Goal: Information Seeking & Learning: Learn about a topic

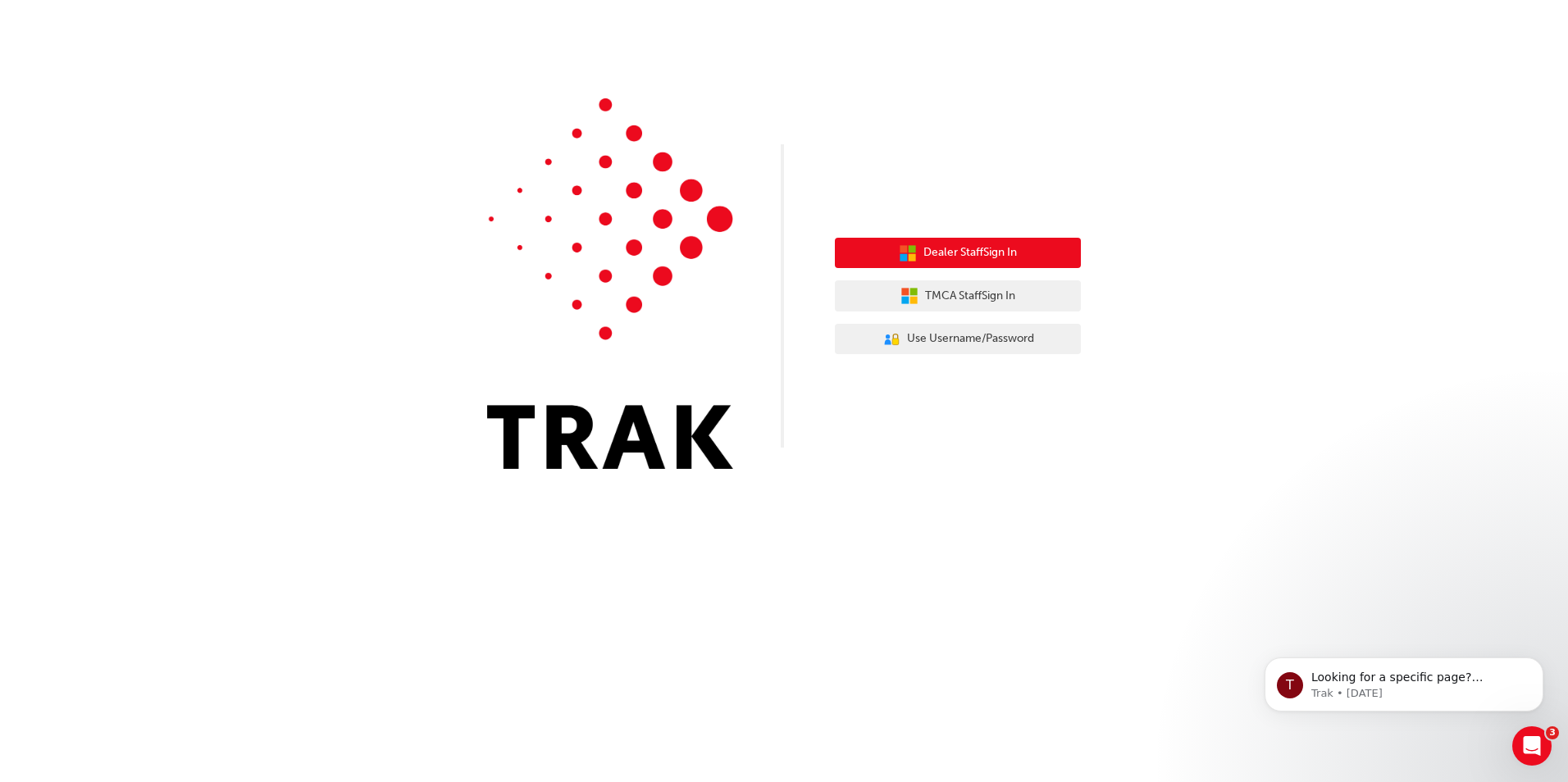
click at [993, 256] on span "Dealer Staff Sign In" at bounding box center [970, 252] width 93 height 19
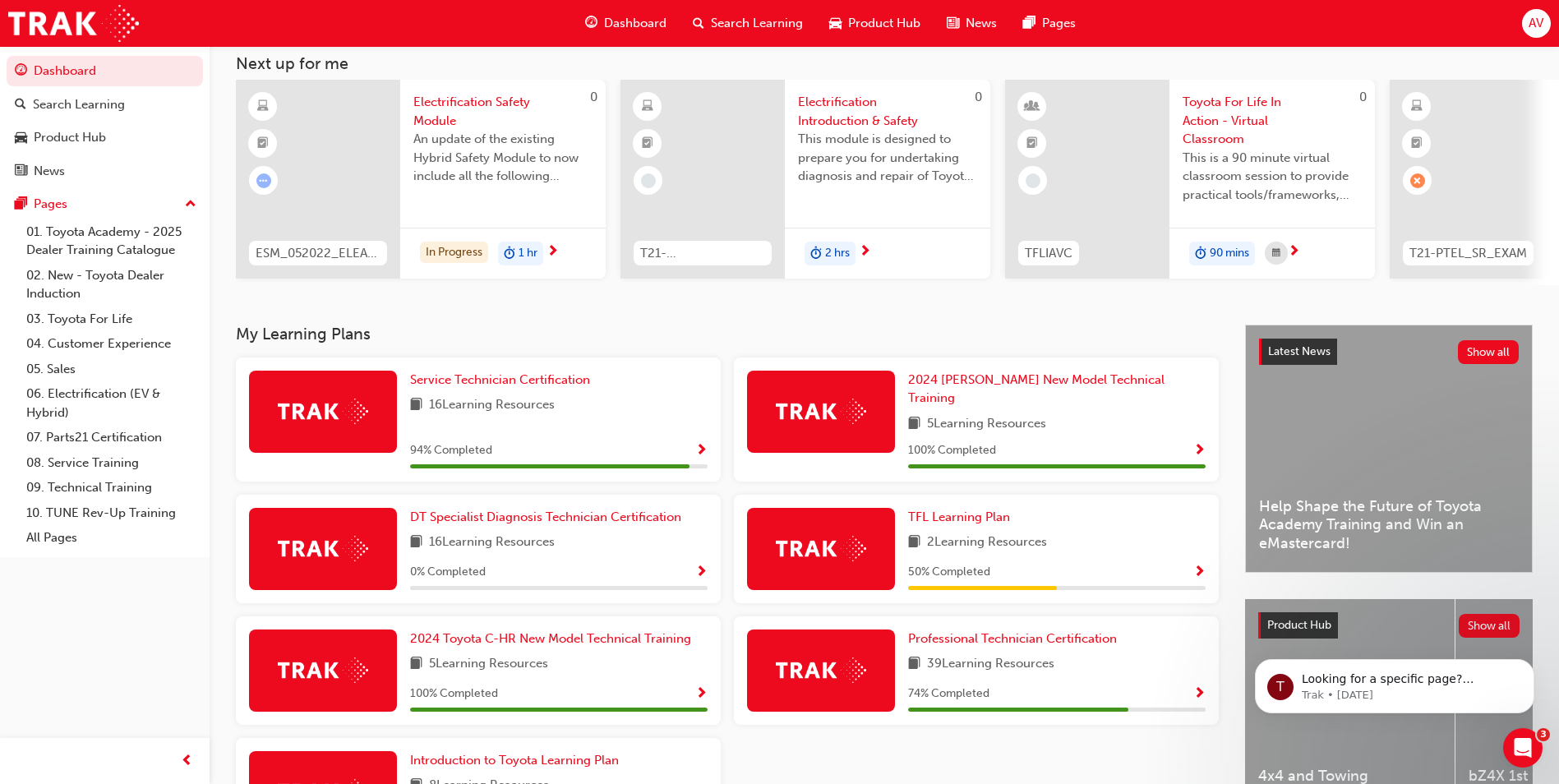
scroll to position [227, 0]
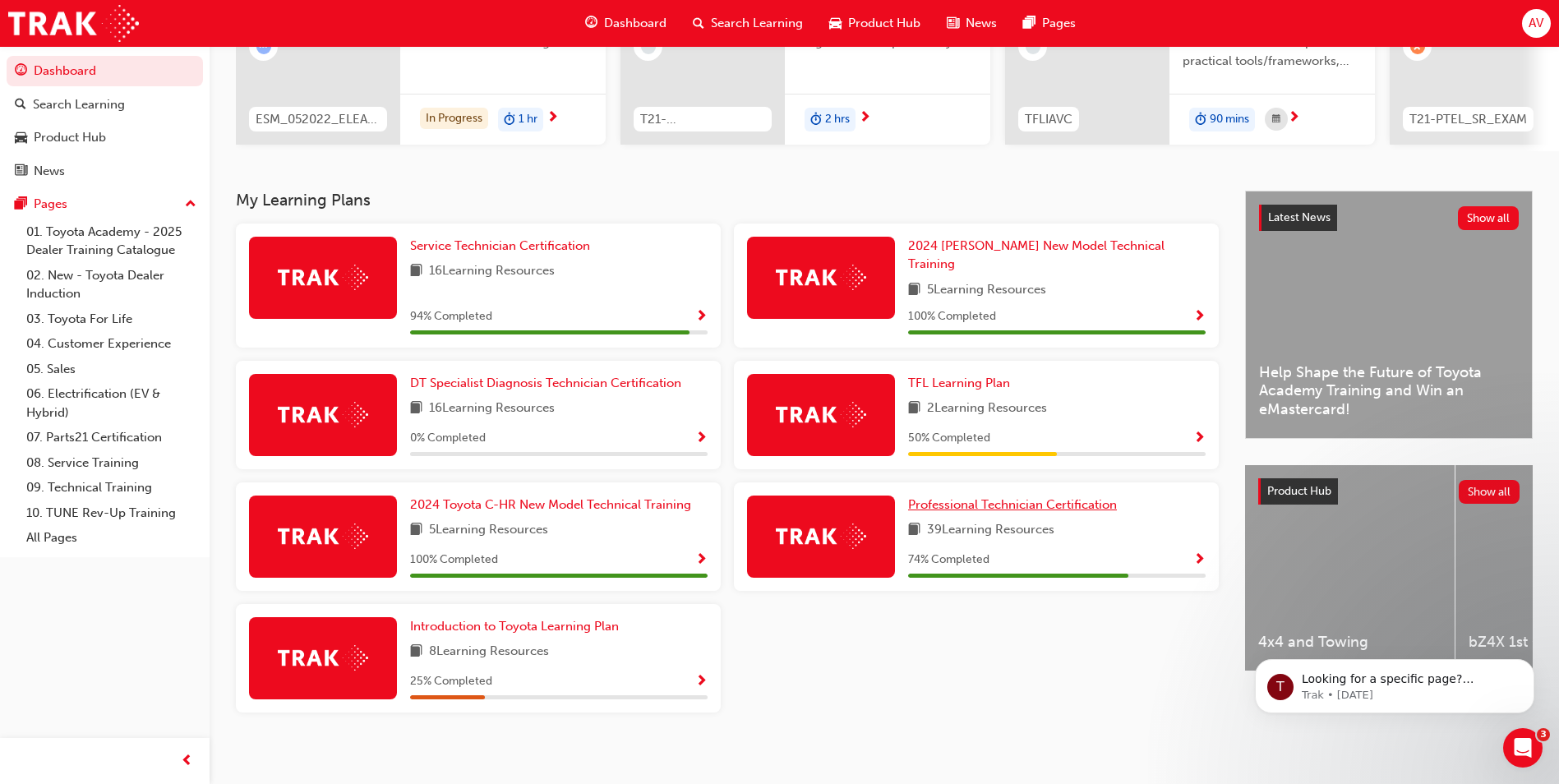
click at [977, 497] on span "Professional Technician Certification" at bounding box center [1013, 504] width 209 height 15
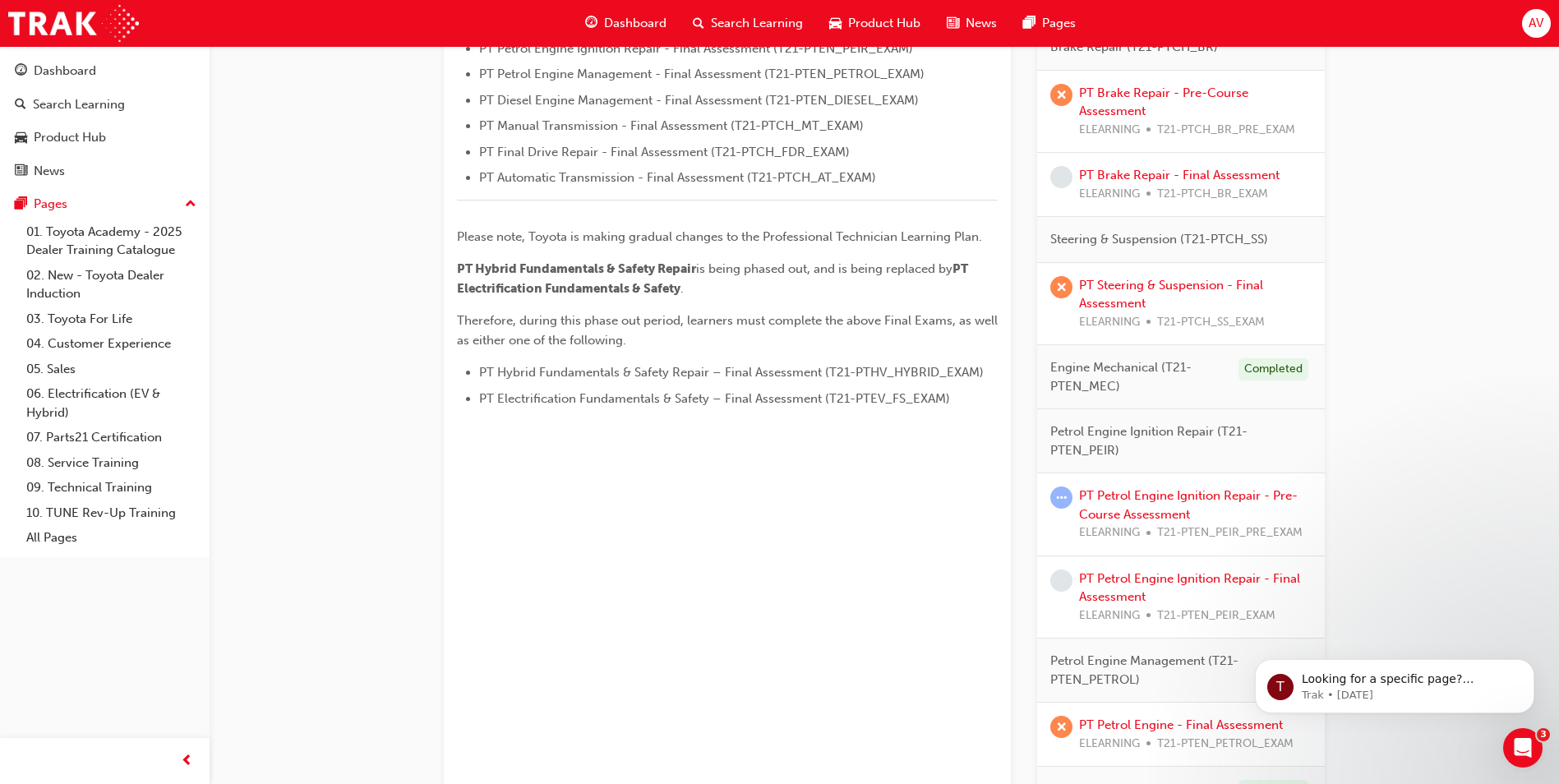
scroll to position [575, 0]
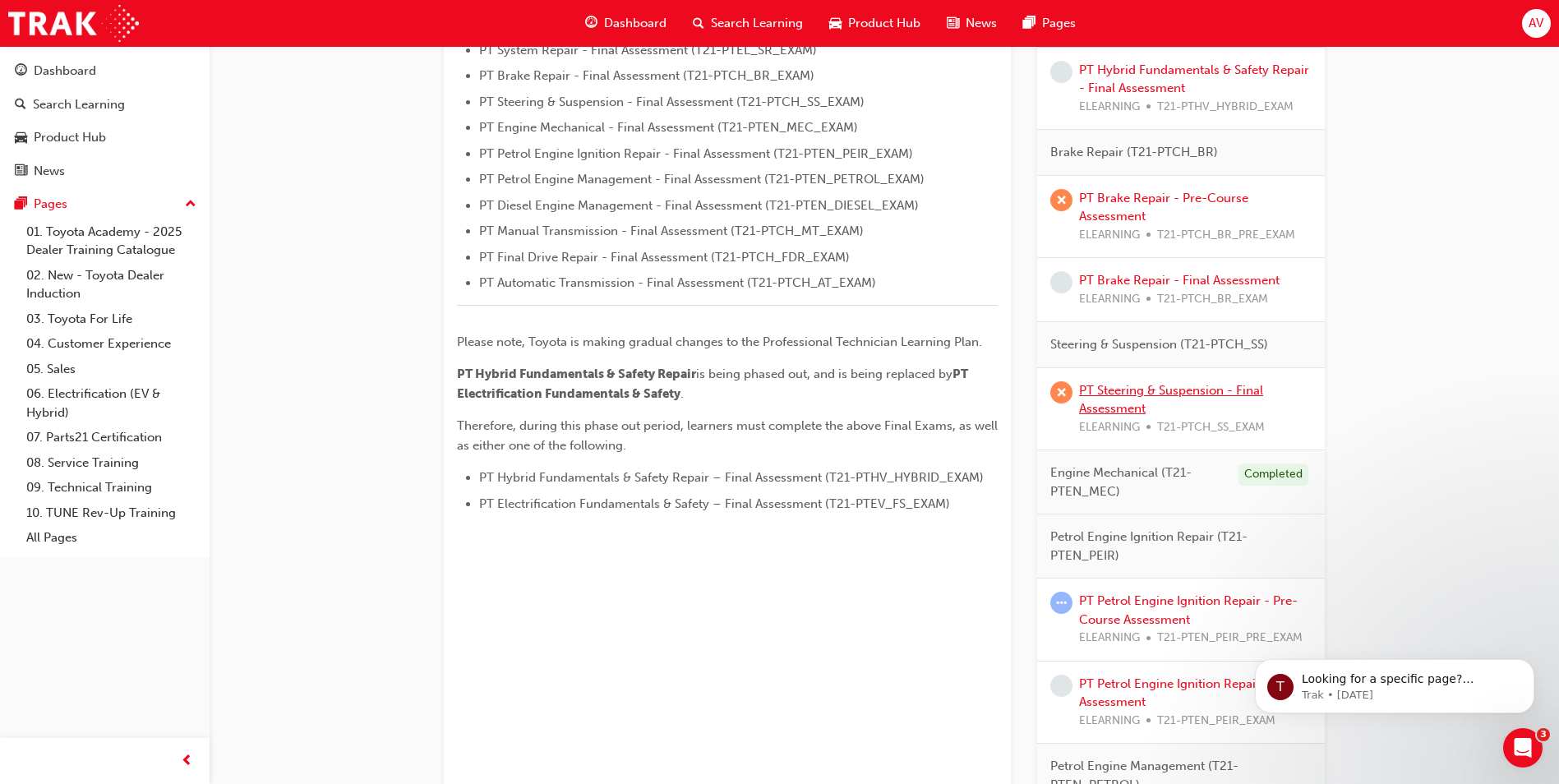
click at [1155, 390] on link "PT Steering & Suspension - Final Assessment" at bounding box center [1171, 400] width 184 height 34
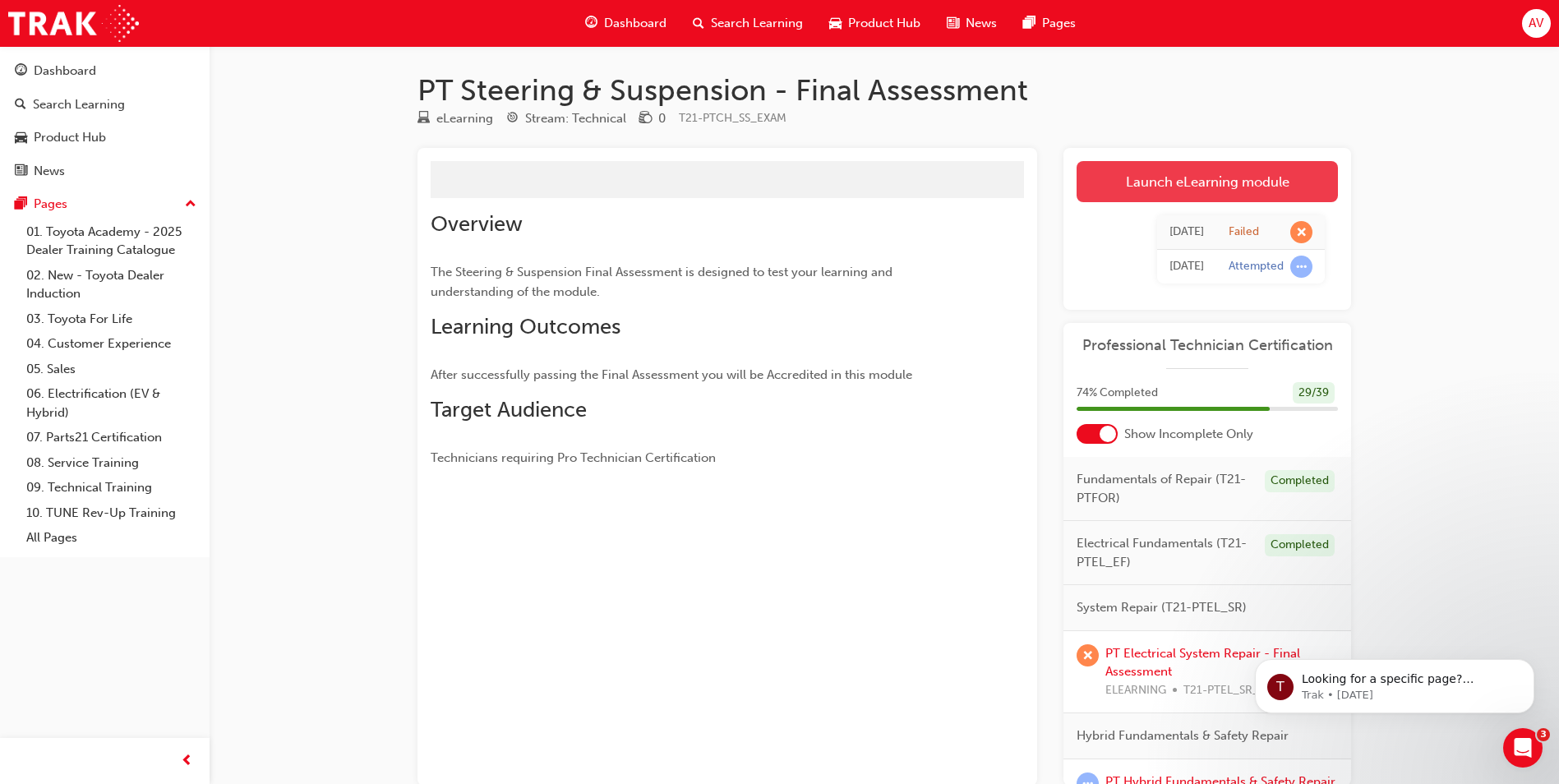
click at [1166, 183] on link "Launch eLearning module" at bounding box center [1207, 182] width 261 height 41
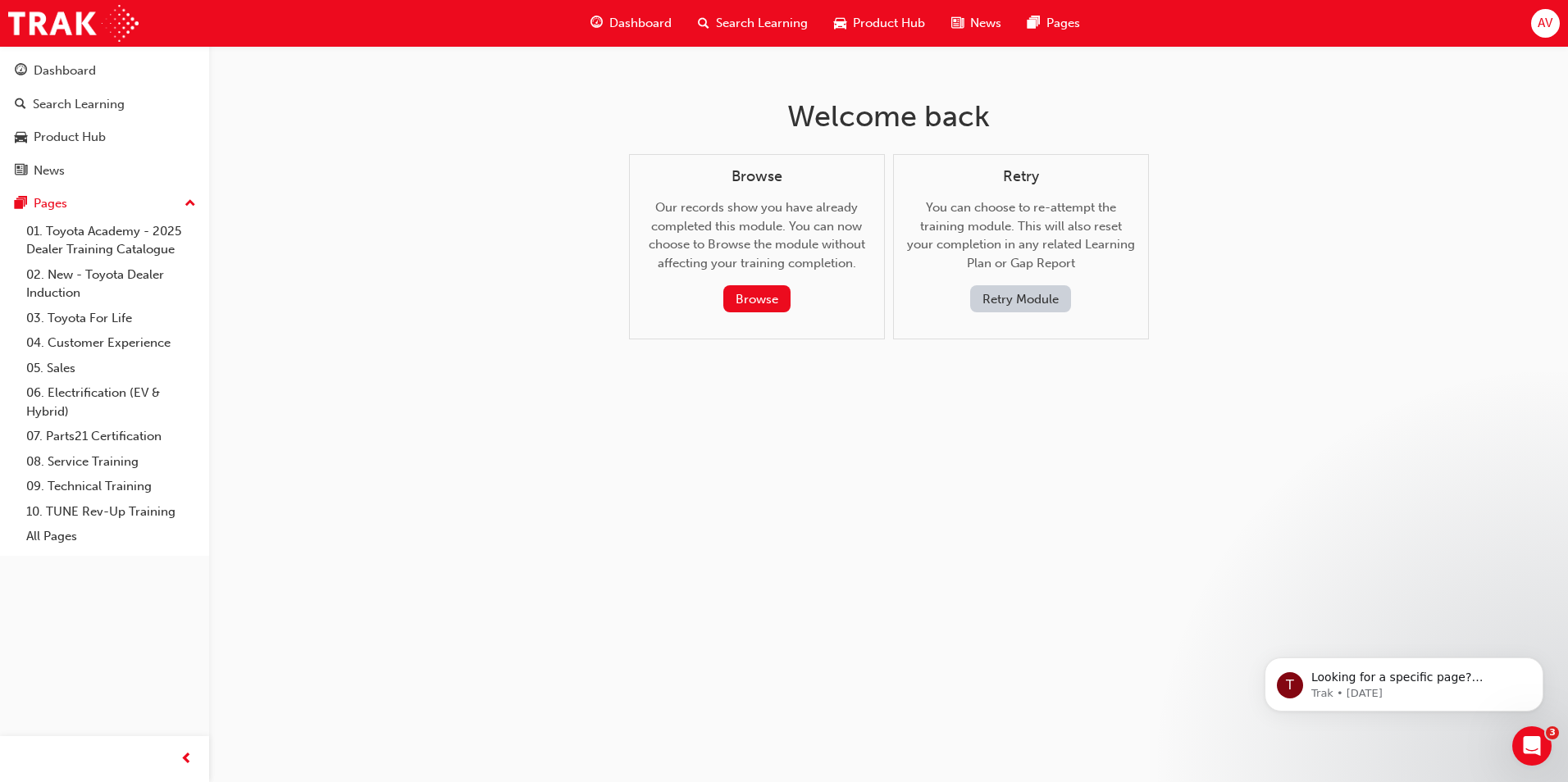
click at [1013, 296] on button "Retry Module" at bounding box center [1020, 299] width 101 height 27
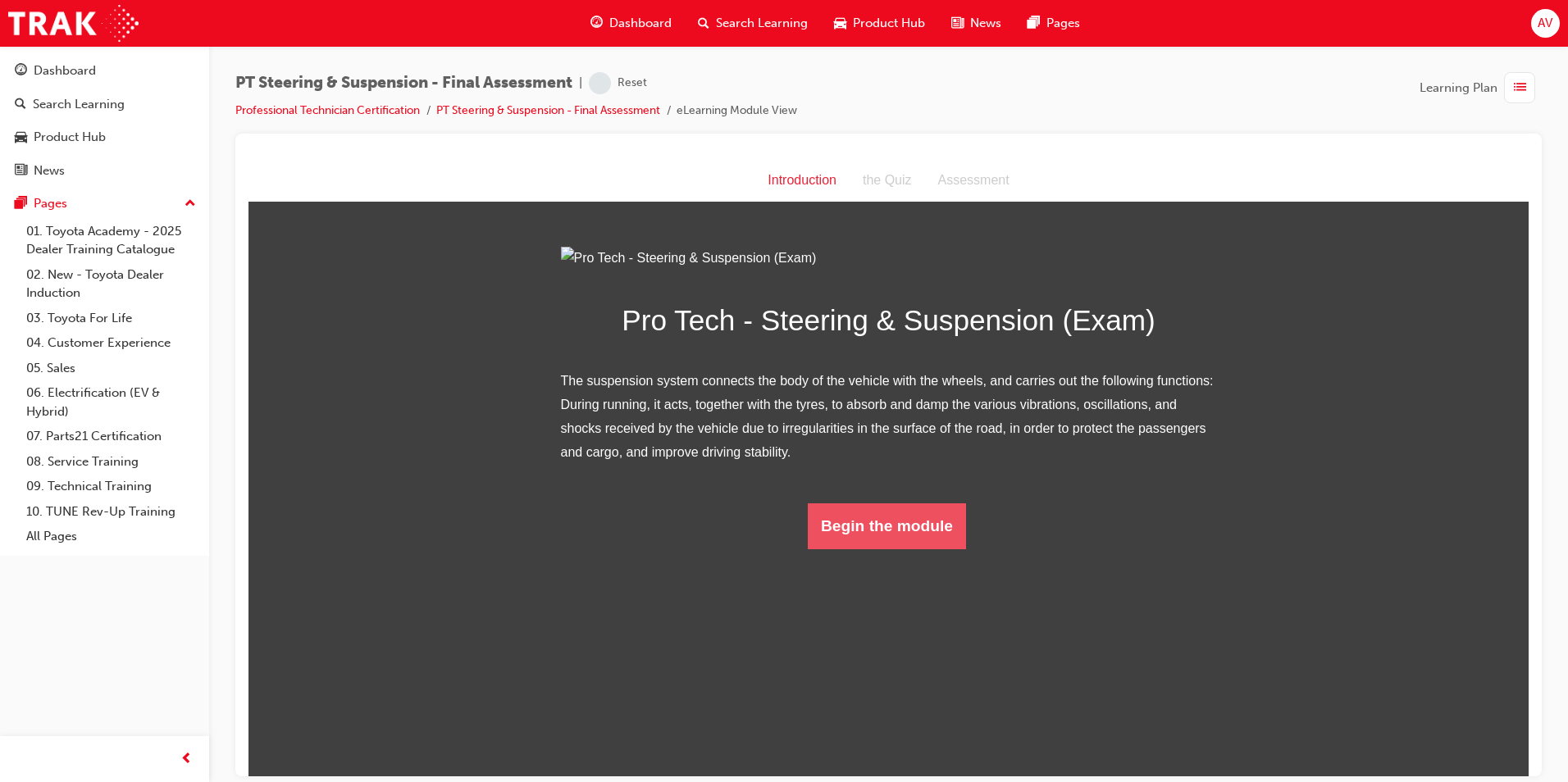
click at [883, 549] on button "Begin the module" at bounding box center [886, 525] width 158 height 46
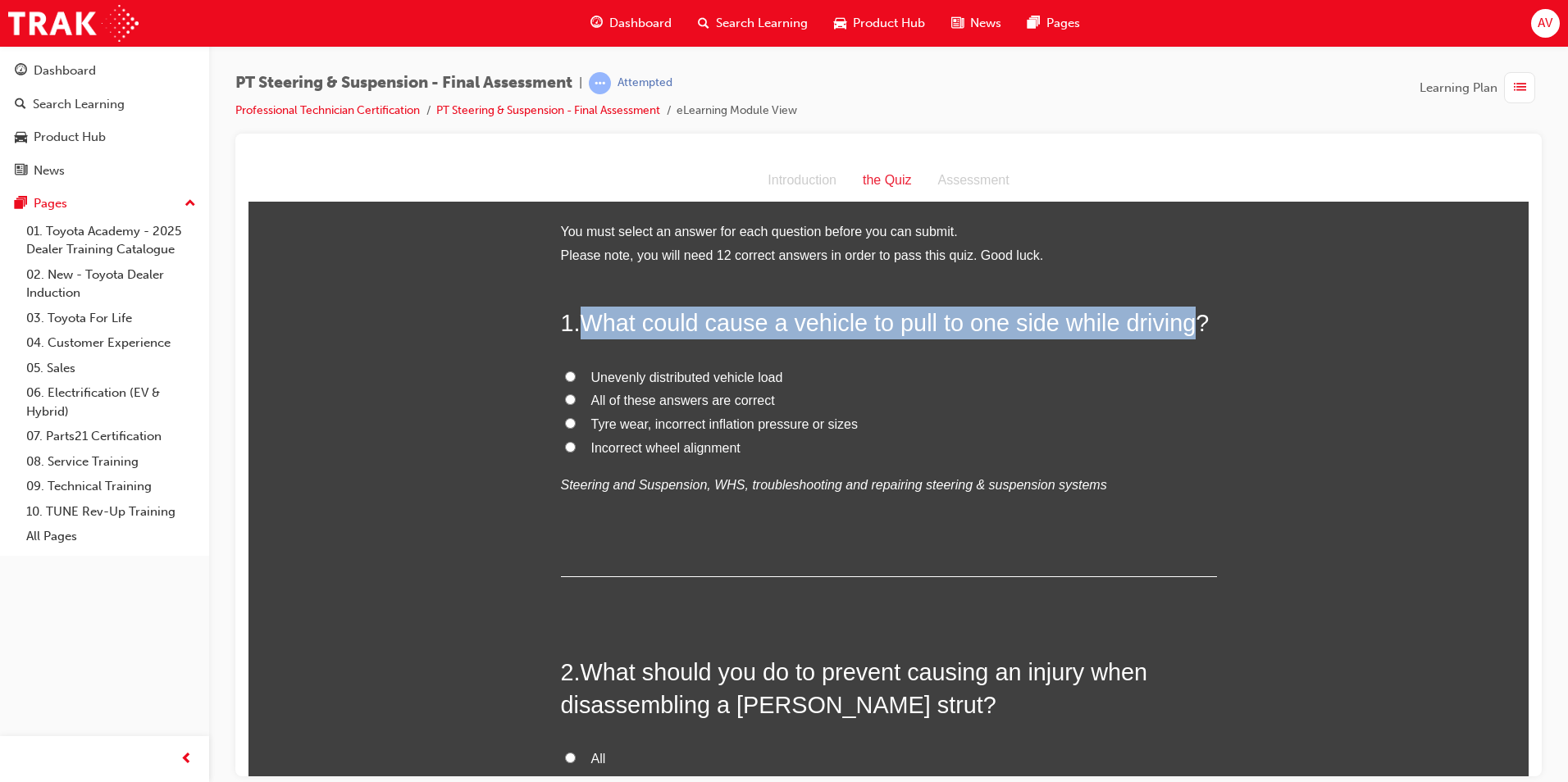
drag, startPoint x: 576, startPoint y: 325, endPoint x: 1182, endPoint y: 327, distance: 606.0
click at [1182, 327] on h2 "1 . What could cause a vehicle to pull to one side while driving?" at bounding box center [888, 322] width 656 height 33
copy h2 "What could cause a vehicle to pull to one side while driving"
click at [568, 445] on input "Incorrect wheel alignment" at bounding box center [571, 446] width 11 height 11
radio input "true"
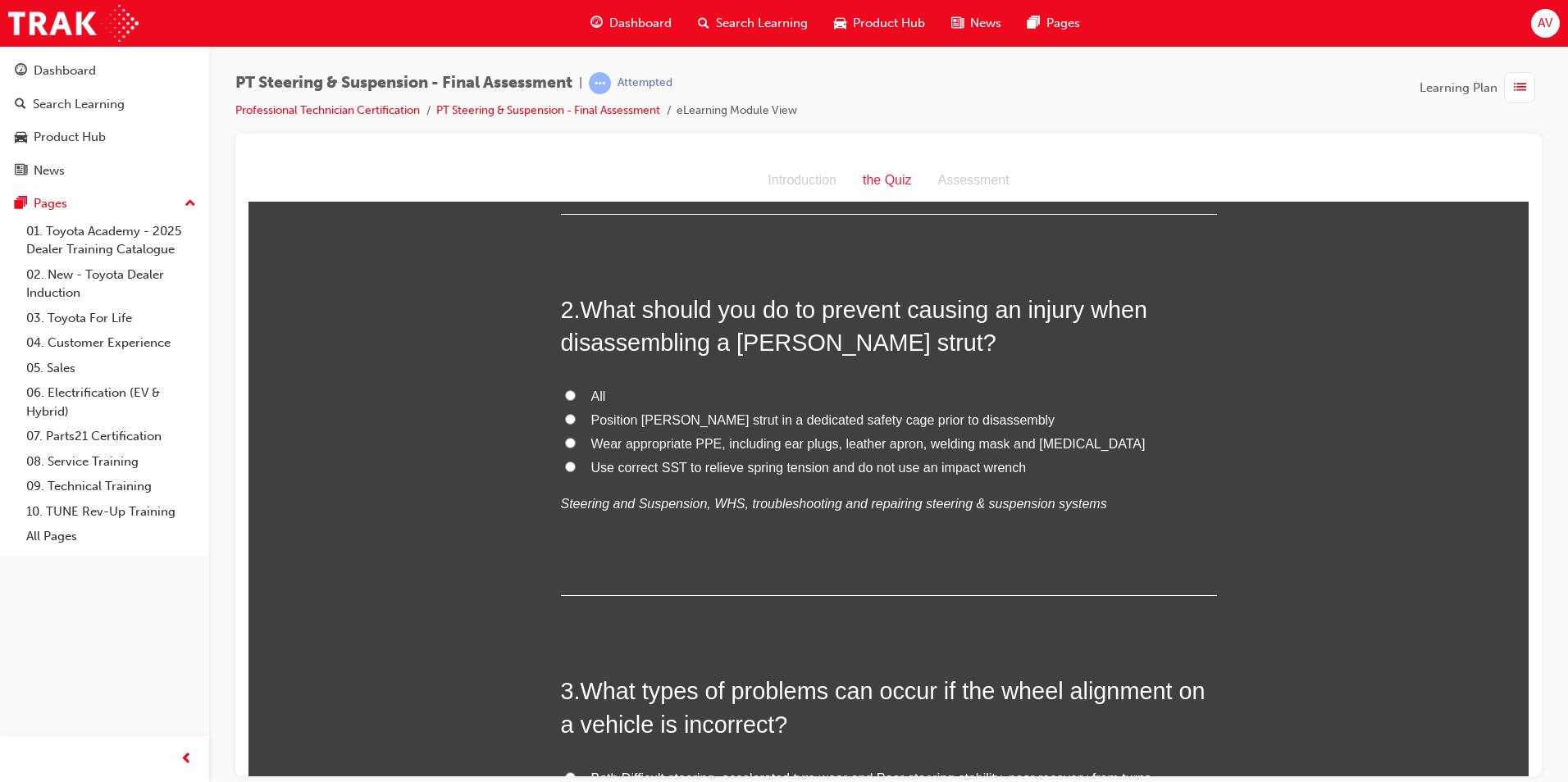
scroll to position [410, 0]
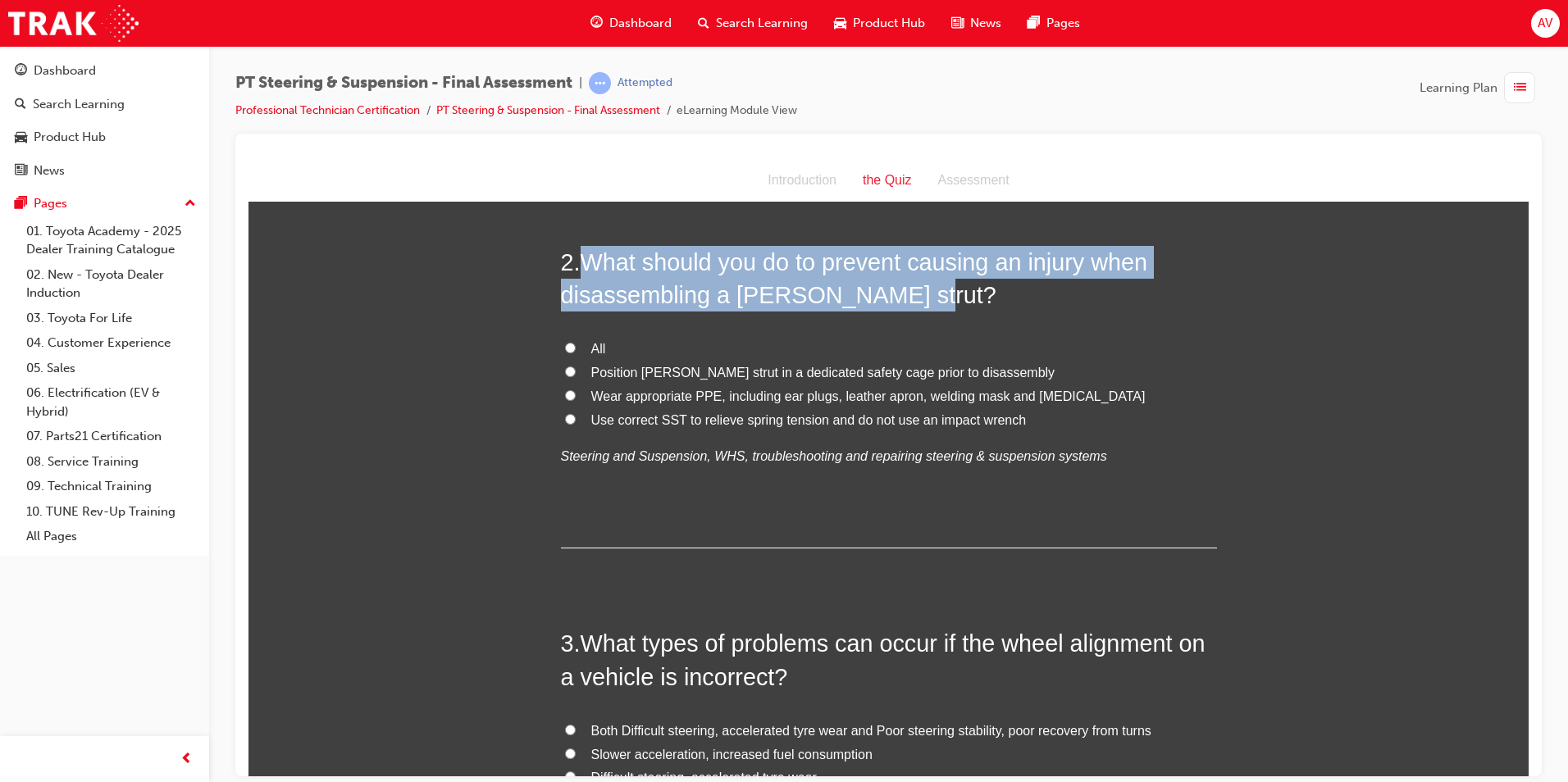
drag, startPoint x: 579, startPoint y: 258, endPoint x: 912, endPoint y: 296, distance: 335.2
click at [912, 296] on span "What should you do to prevent causing an injury when disassembling a MacPherson…" at bounding box center [854, 278] width 587 height 59
copy span "What should you do to prevent causing an injury when disassembling a MacPherson…"
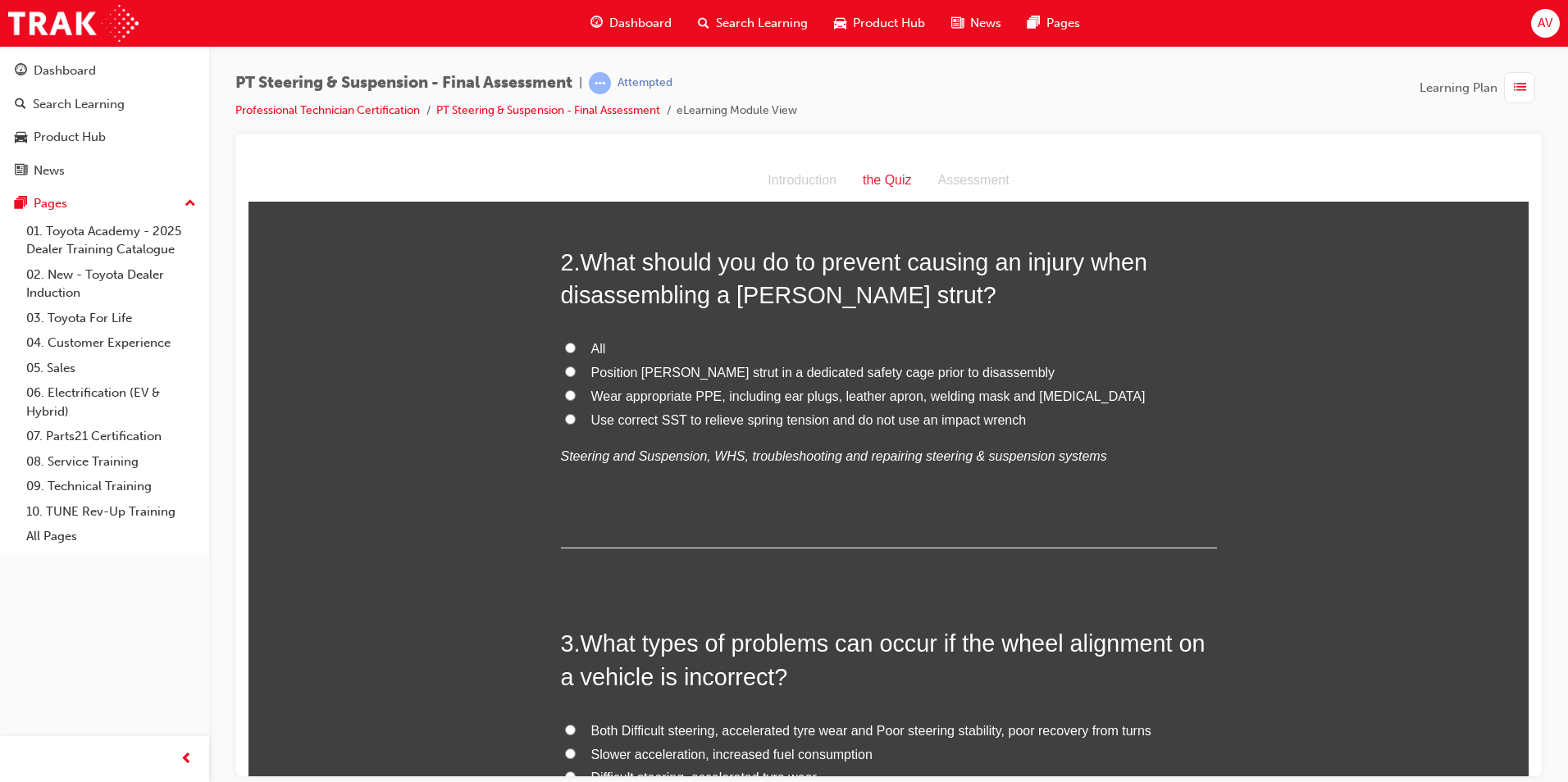
click at [567, 348] on input "All" at bounding box center [571, 348] width 11 height 11
radio input "true"
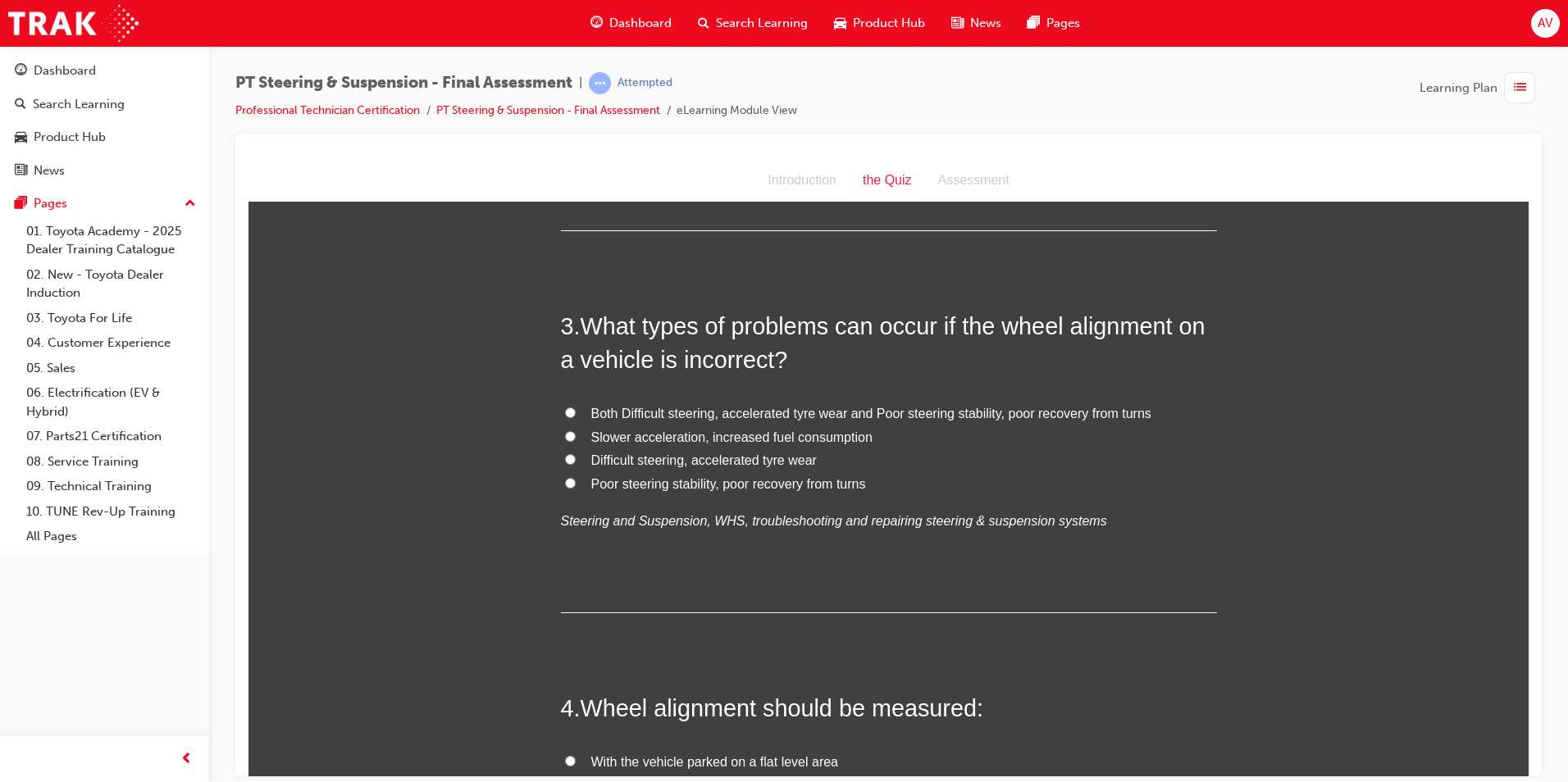
scroll to position [738, 0]
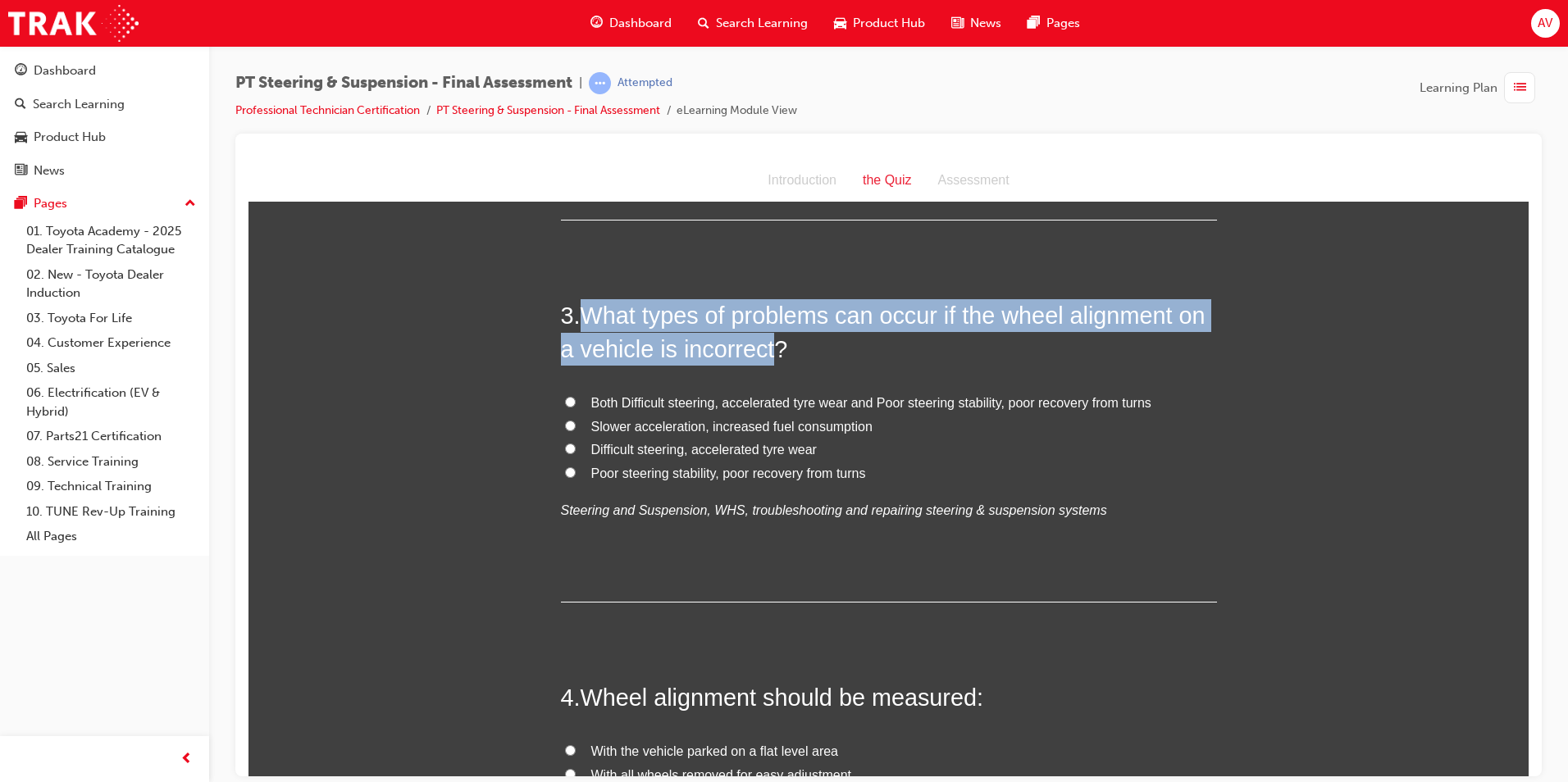
drag, startPoint x: 580, startPoint y: 313, endPoint x: 768, endPoint y: 339, distance: 189.8
click at [768, 339] on span "What types of problems can occur if the wheel alignment on a vehicle is incorre…" at bounding box center [883, 331] width 645 height 59
copy span "What types of problems can occur if the wheel alignment on a vehicle is incorre…"
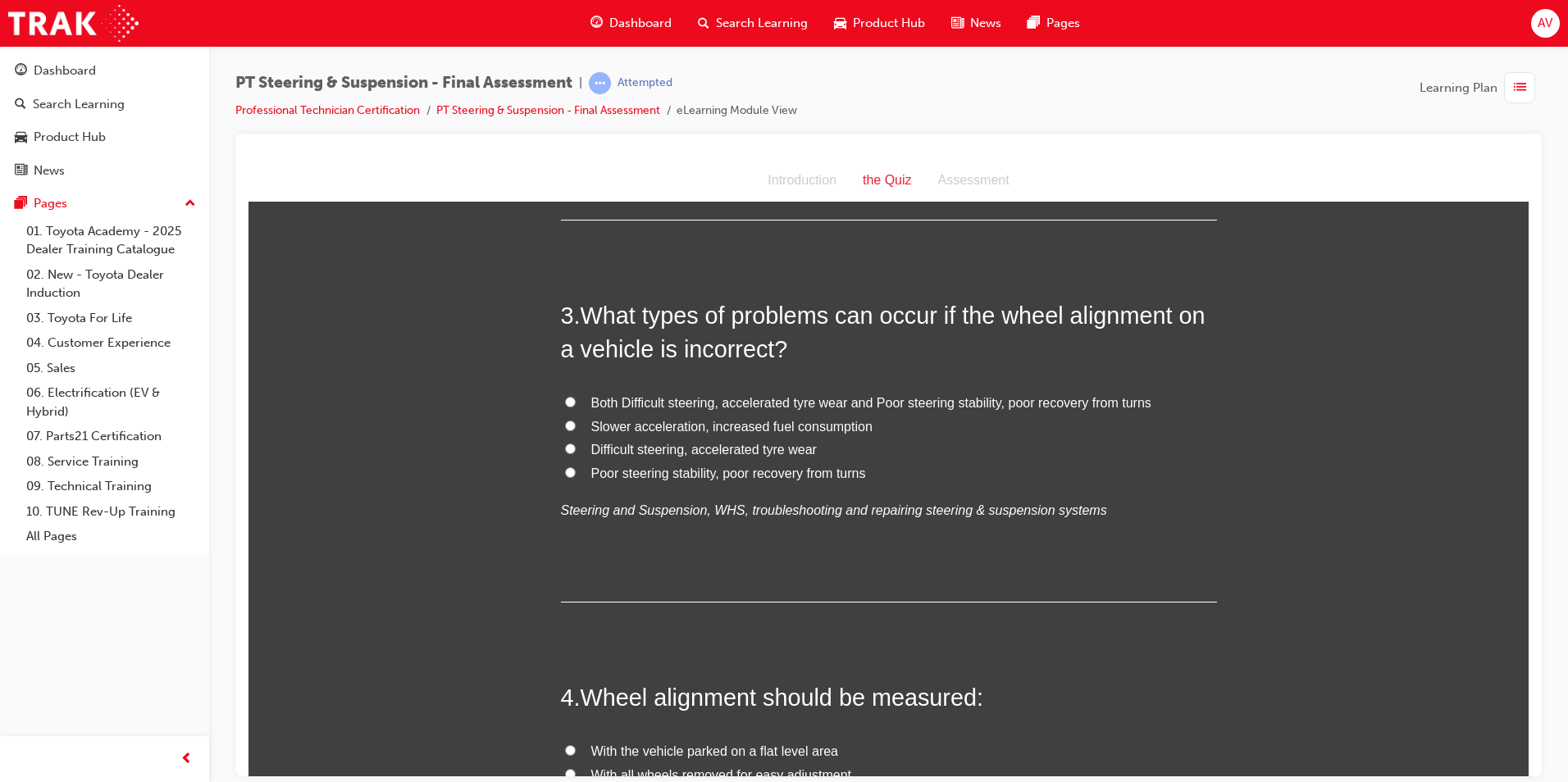
click at [567, 399] on input "Both Difficult steering, accelerated tyre wear and Poor steering stability, poo…" at bounding box center [571, 402] width 11 height 11
radio input "true"
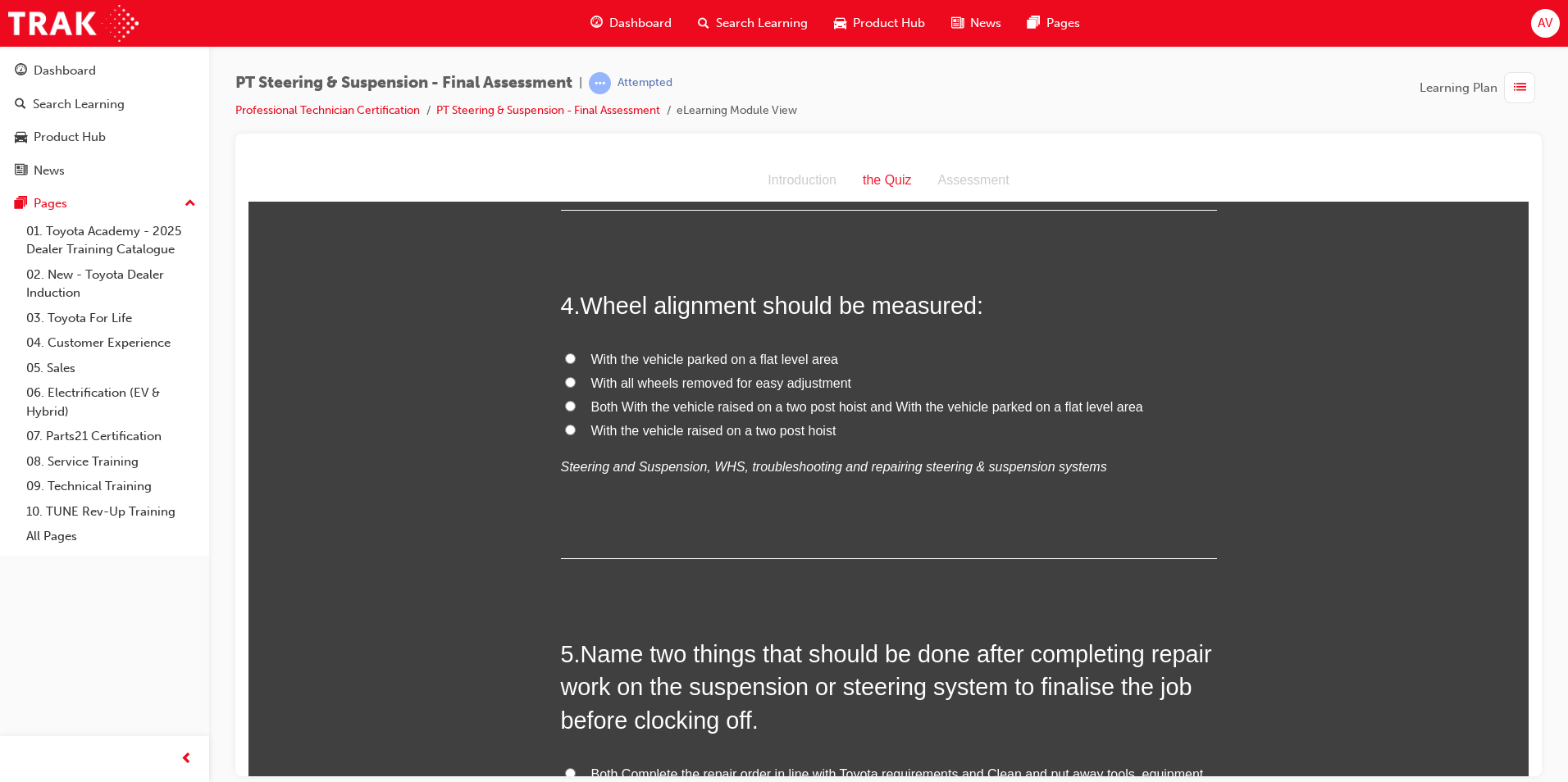
scroll to position [1148, 0]
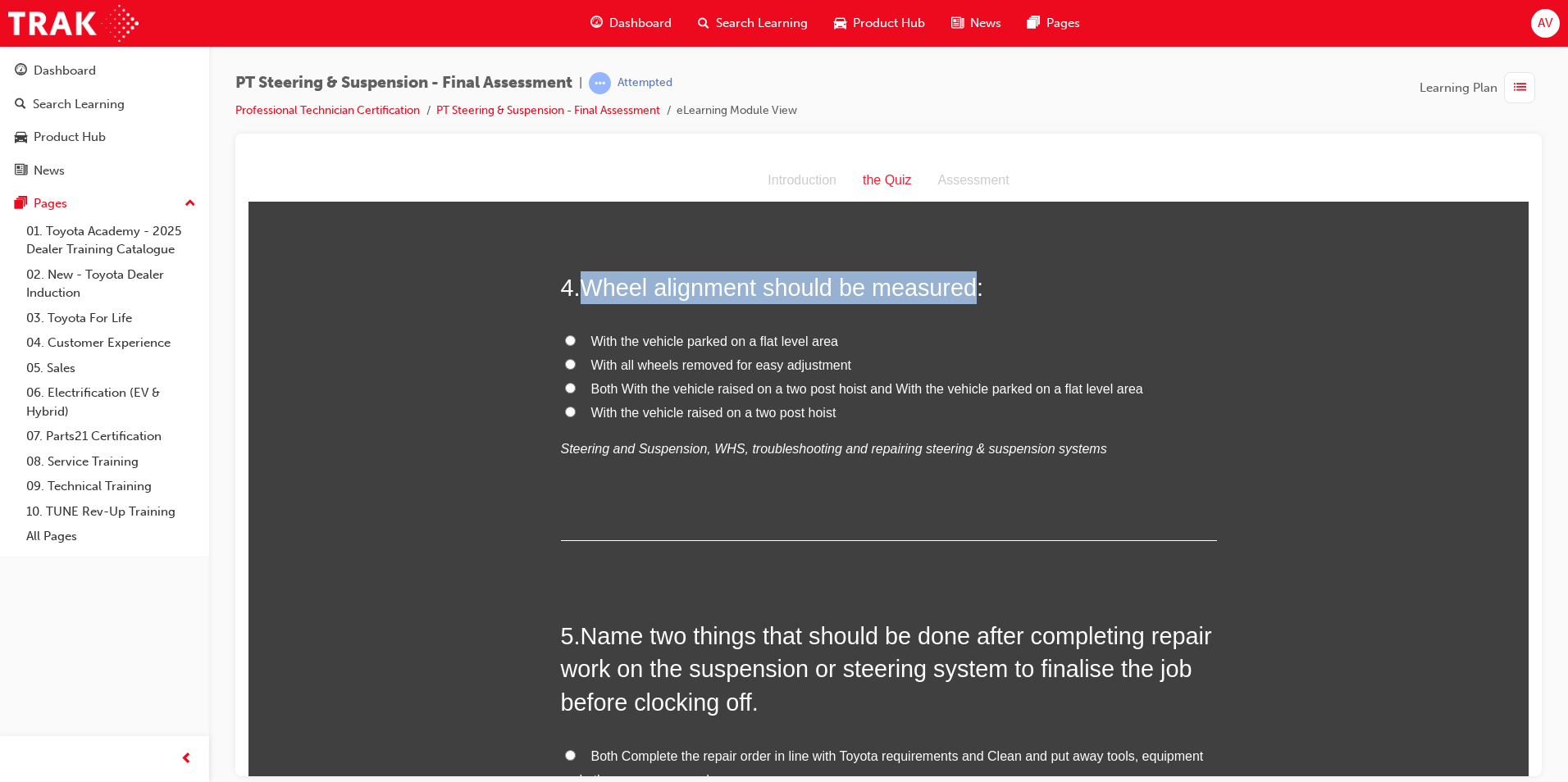
drag, startPoint x: 579, startPoint y: 281, endPoint x: 972, endPoint y: 285, distance: 393.0
click at [972, 285] on span "Wheel alignment should be measured:" at bounding box center [782, 286] width 403 height 27
copy span "Wheel alignment should be measured"
click at [565, 344] on input "With the vehicle parked on a flat level area" at bounding box center [571, 340] width 11 height 11
radio input "true"
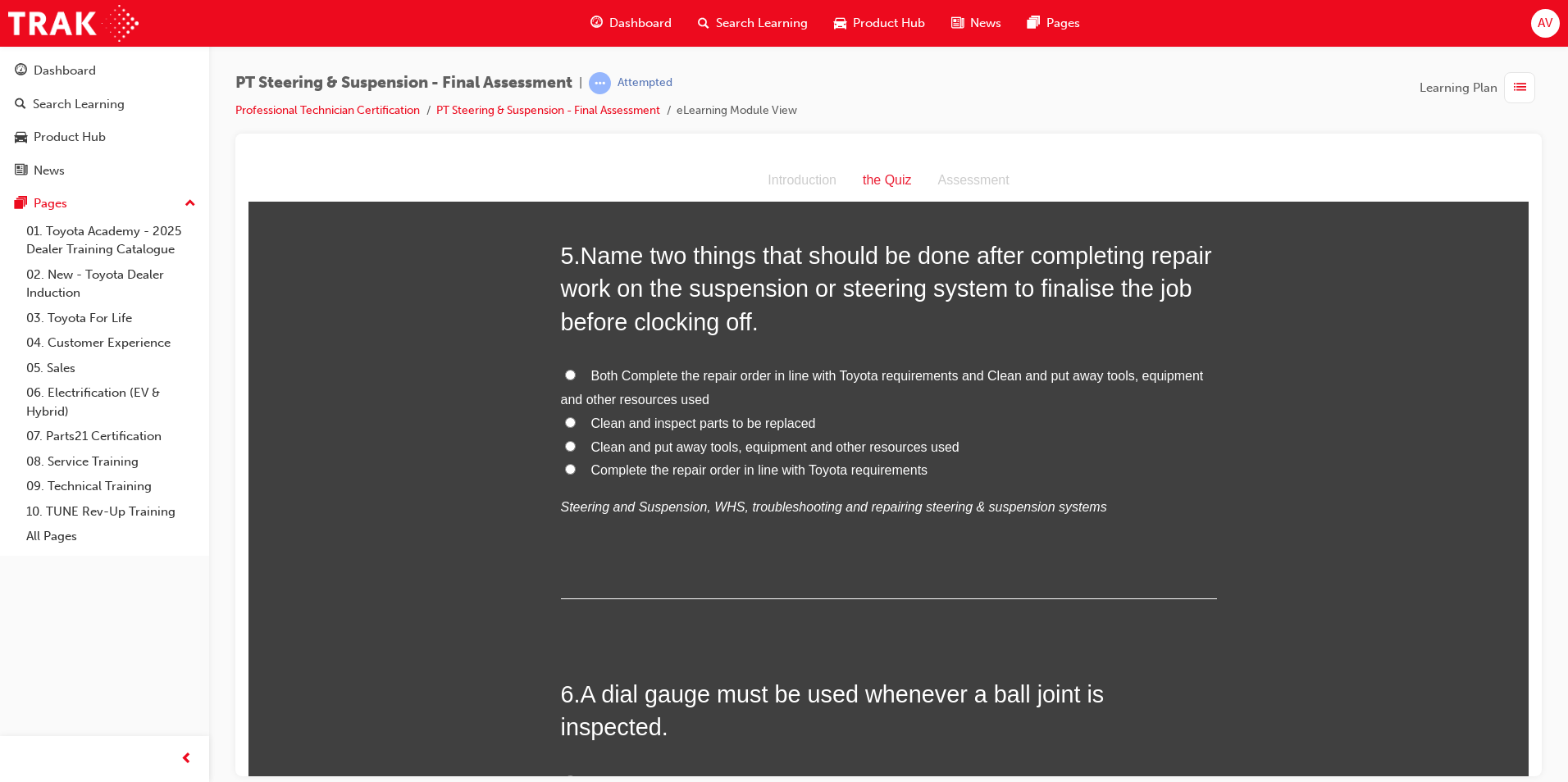
scroll to position [1558, 0]
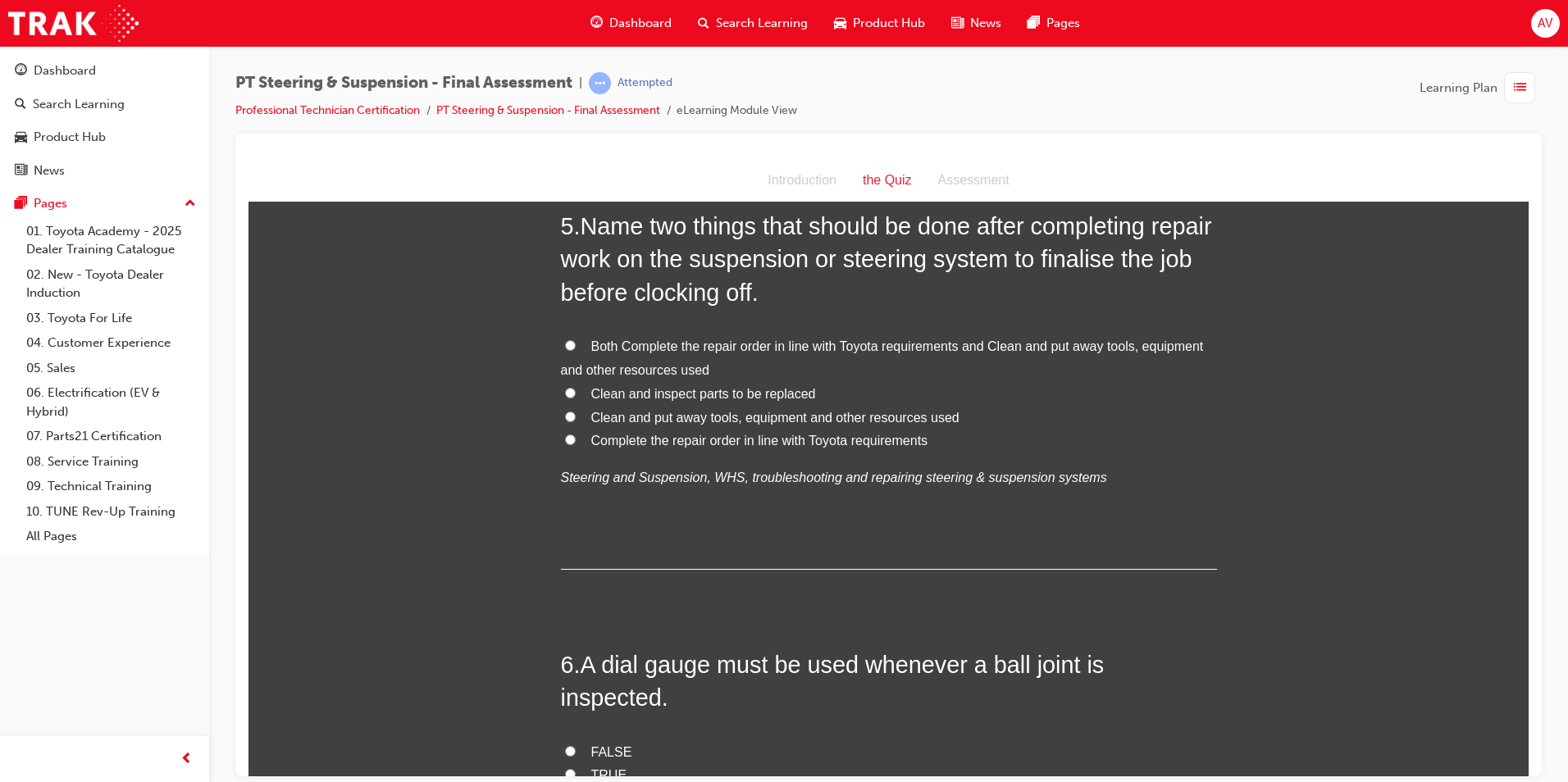
click at [568, 345] on input "Both Complete the repair order in line with Toyota requirements and Clean and p…" at bounding box center [571, 345] width 11 height 11
radio input "true"
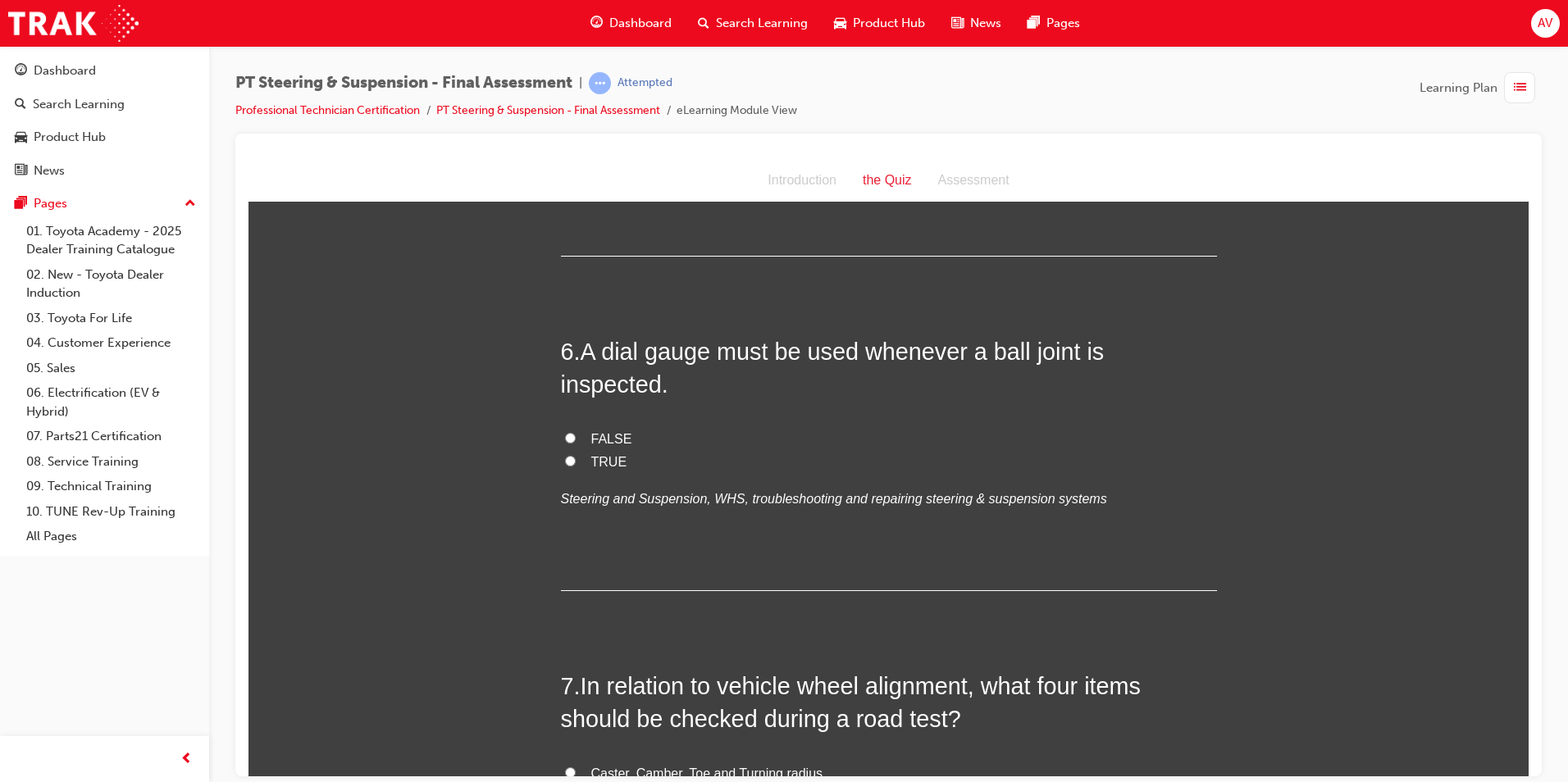
scroll to position [1886, 0]
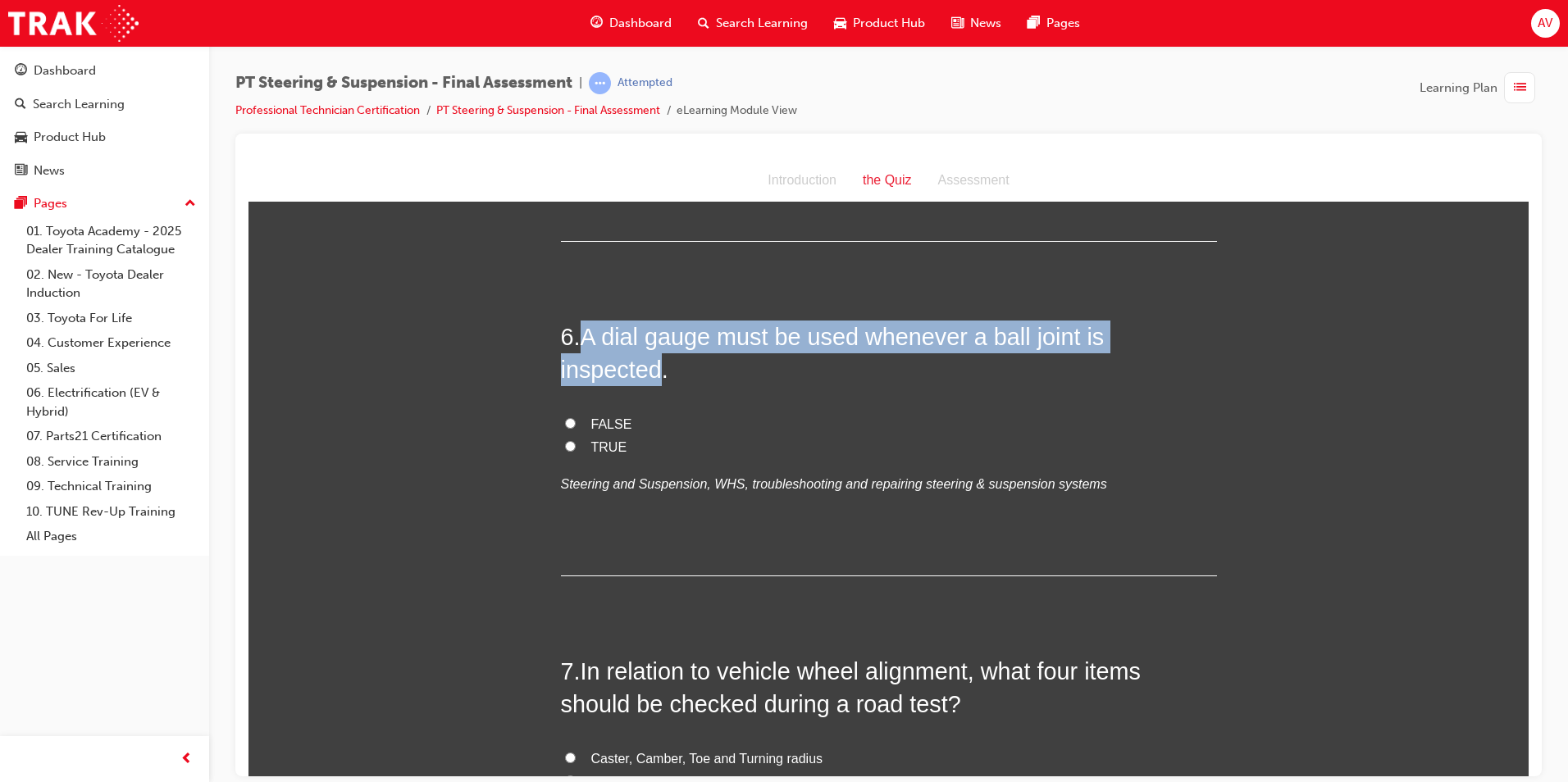
drag, startPoint x: 595, startPoint y: 331, endPoint x: 1192, endPoint y: 329, distance: 597.0
click at [1104, 329] on span "A dial gauge must be used whenever a ball joint is inspected." at bounding box center [832, 352] width 543 height 59
copy span "A dial gauge must be used whenever a ball joint is inspected"
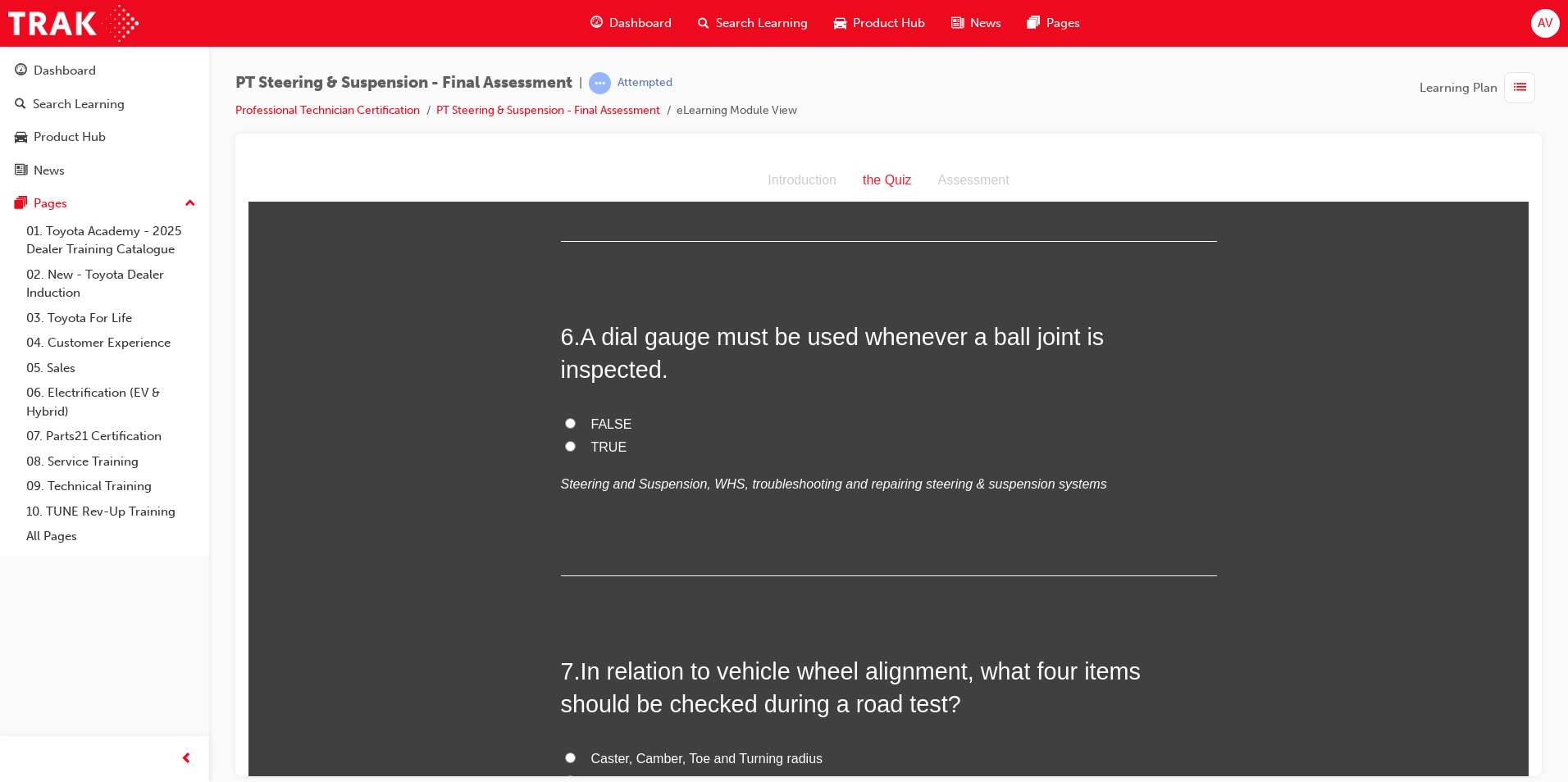
click at [571, 412] on label "FALSE" at bounding box center [888, 424] width 656 height 24
click at [571, 417] on input "FALSE" at bounding box center [571, 423] width 11 height 11
radio input "true"
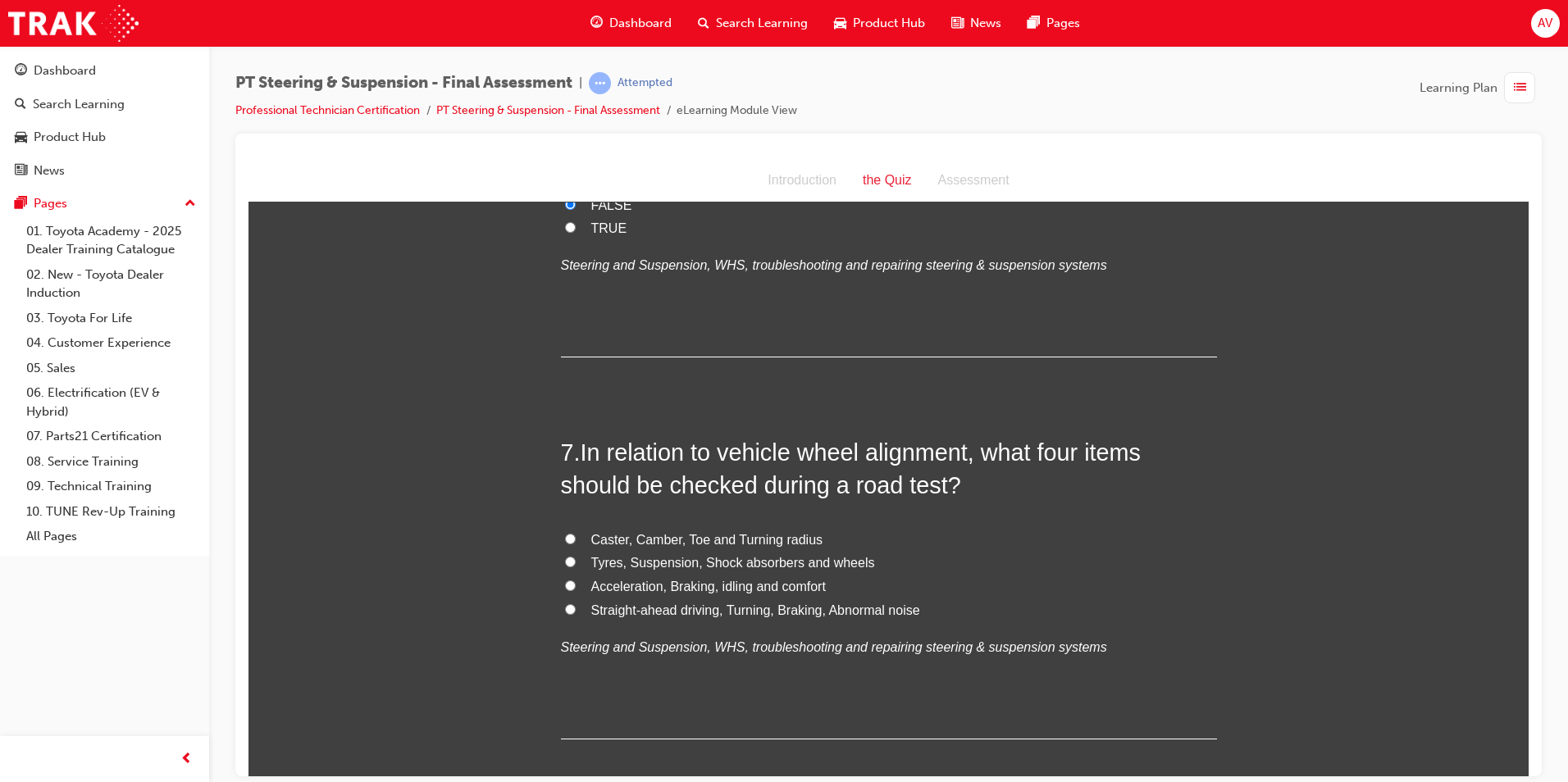
scroll to position [2132, 0]
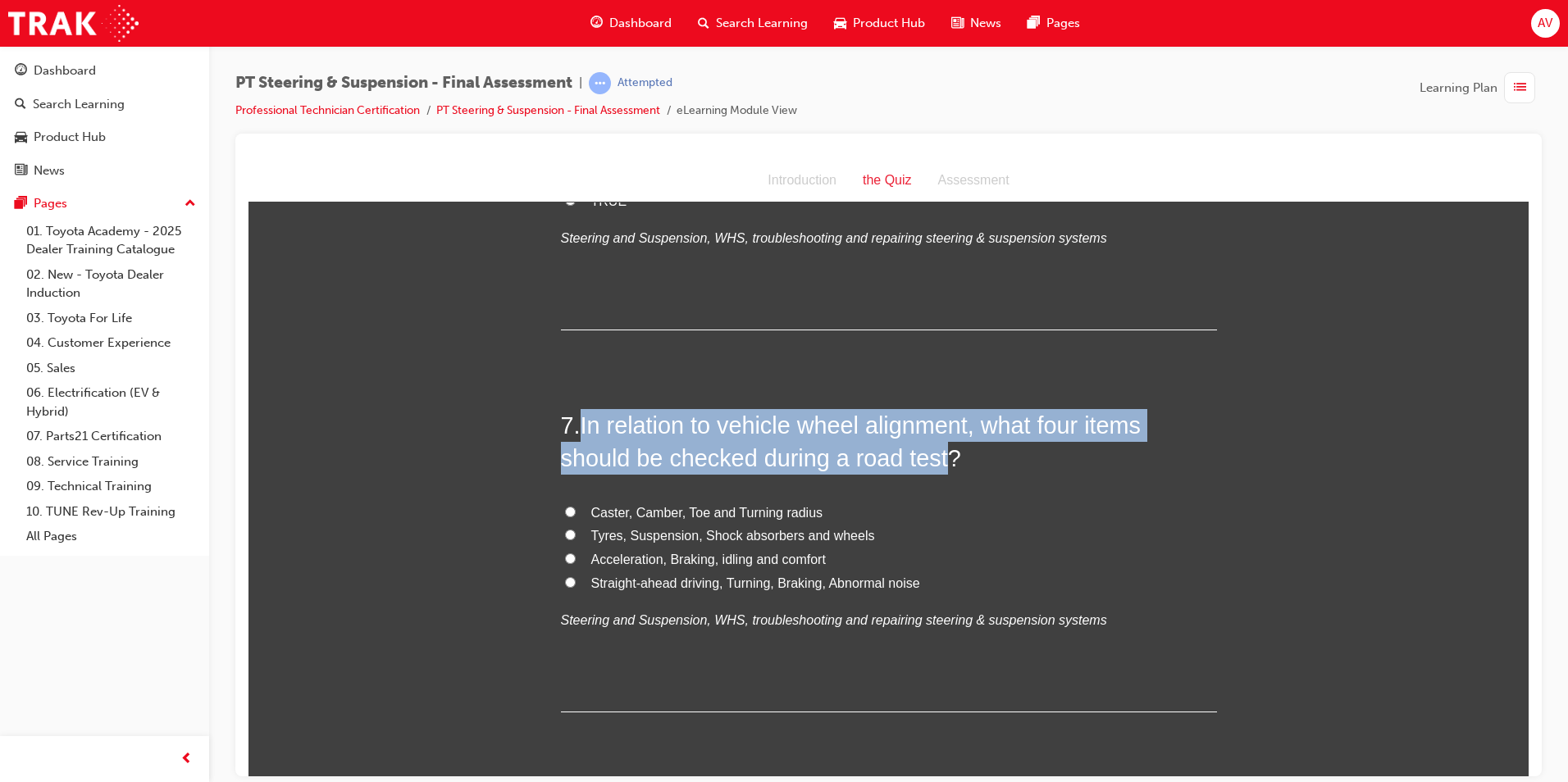
drag, startPoint x: 579, startPoint y: 396, endPoint x: 932, endPoint y: 417, distance: 353.6
click at [932, 417] on span "In relation to vehicle wheel alignment, what four items should be checked durin…" at bounding box center [851, 441] width 581 height 59
copy span "In relation to vehicle wheel alignment, what four items should be checked durin…"
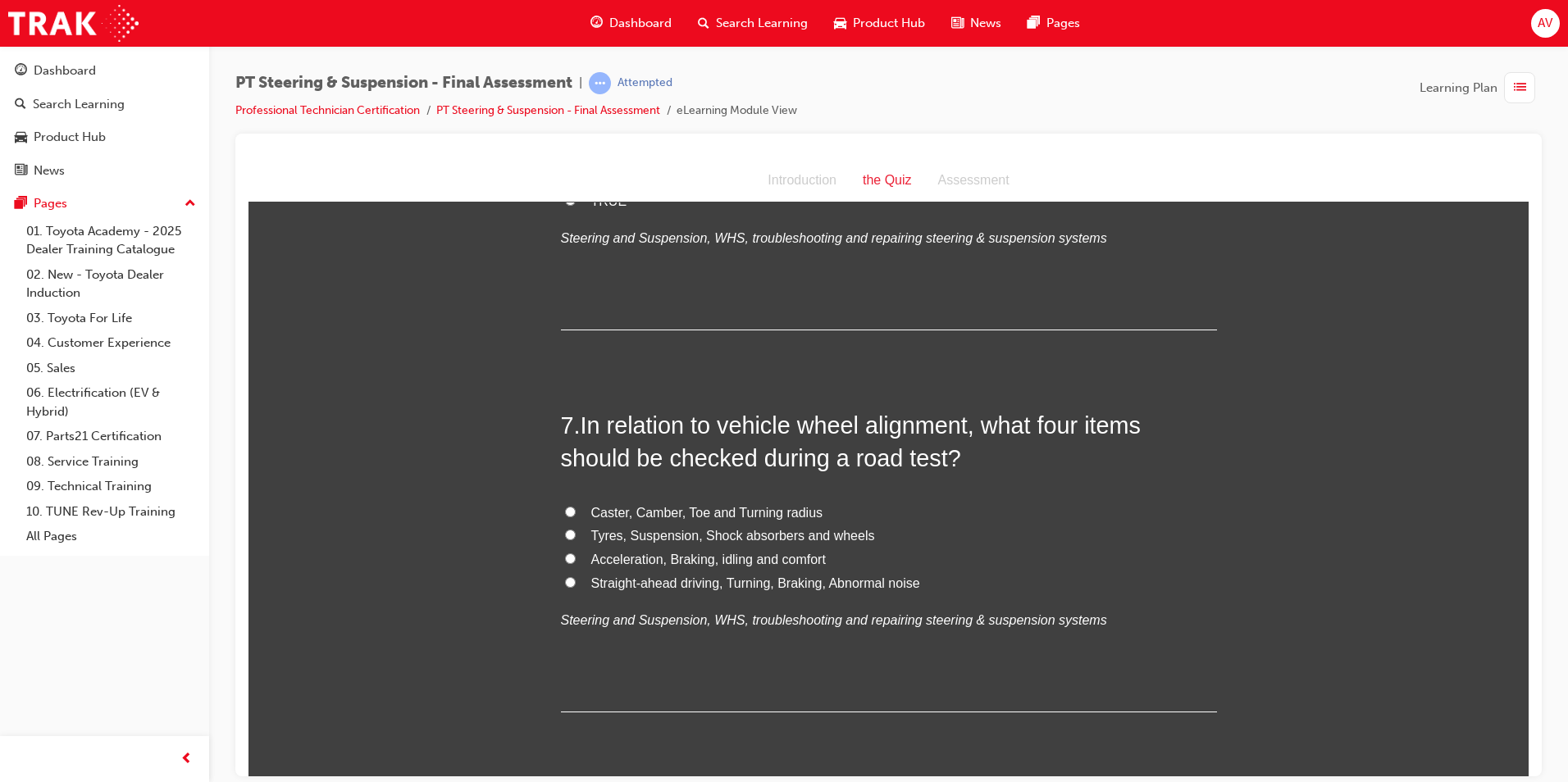
click at [562, 501] on label "Caster, Camber, Toe and Turning radius" at bounding box center [888, 513] width 656 height 24
click at [565, 506] on input "Caster, Camber, Toe and Turning radius" at bounding box center [571, 511] width 11 height 11
radio input "true"
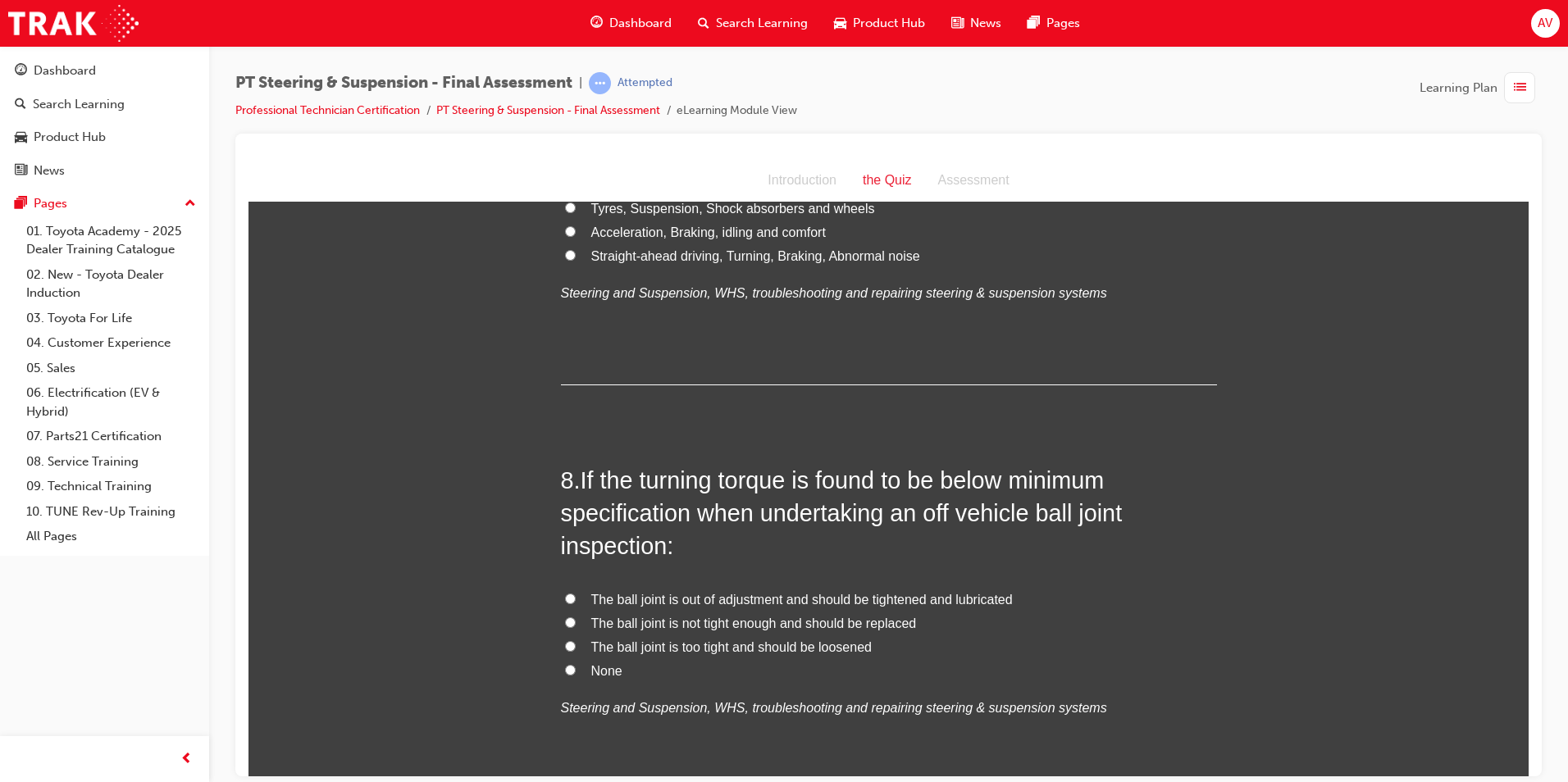
scroll to position [2459, 0]
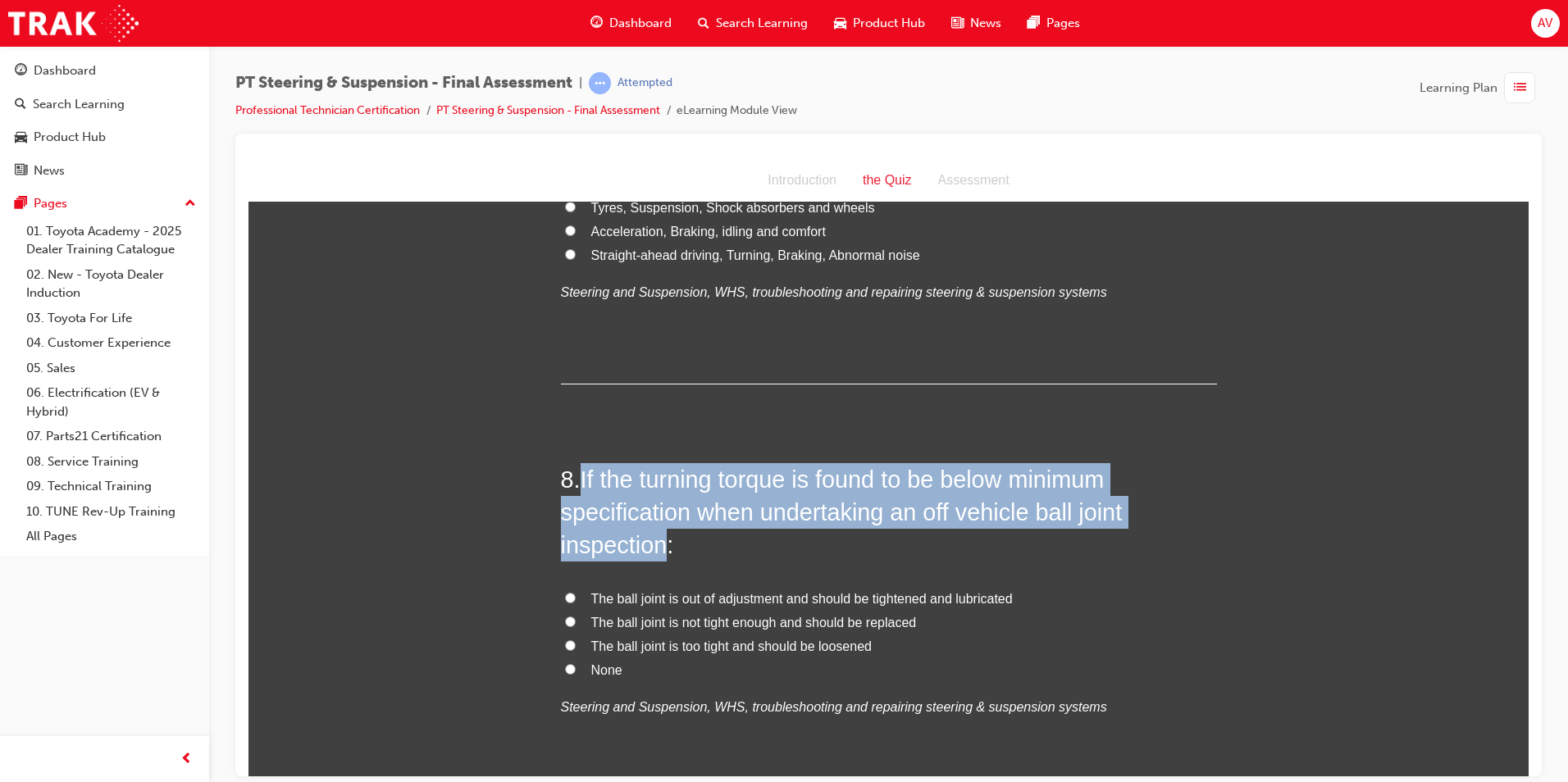
drag, startPoint x: 576, startPoint y: 446, endPoint x: 660, endPoint y: 502, distance: 101.0
click at [660, 502] on h2 "8 . If the turning torque is found to be below minimum specification when under…" at bounding box center [888, 512] width 656 height 99
copy h2 "If the turning torque is found to be below minimum specification when undertaki…"
click at [566, 616] on input "The ball joint is not tight enough and should be replaced" at bounding box center [571, 621] width 11 height 11
radio input "true"
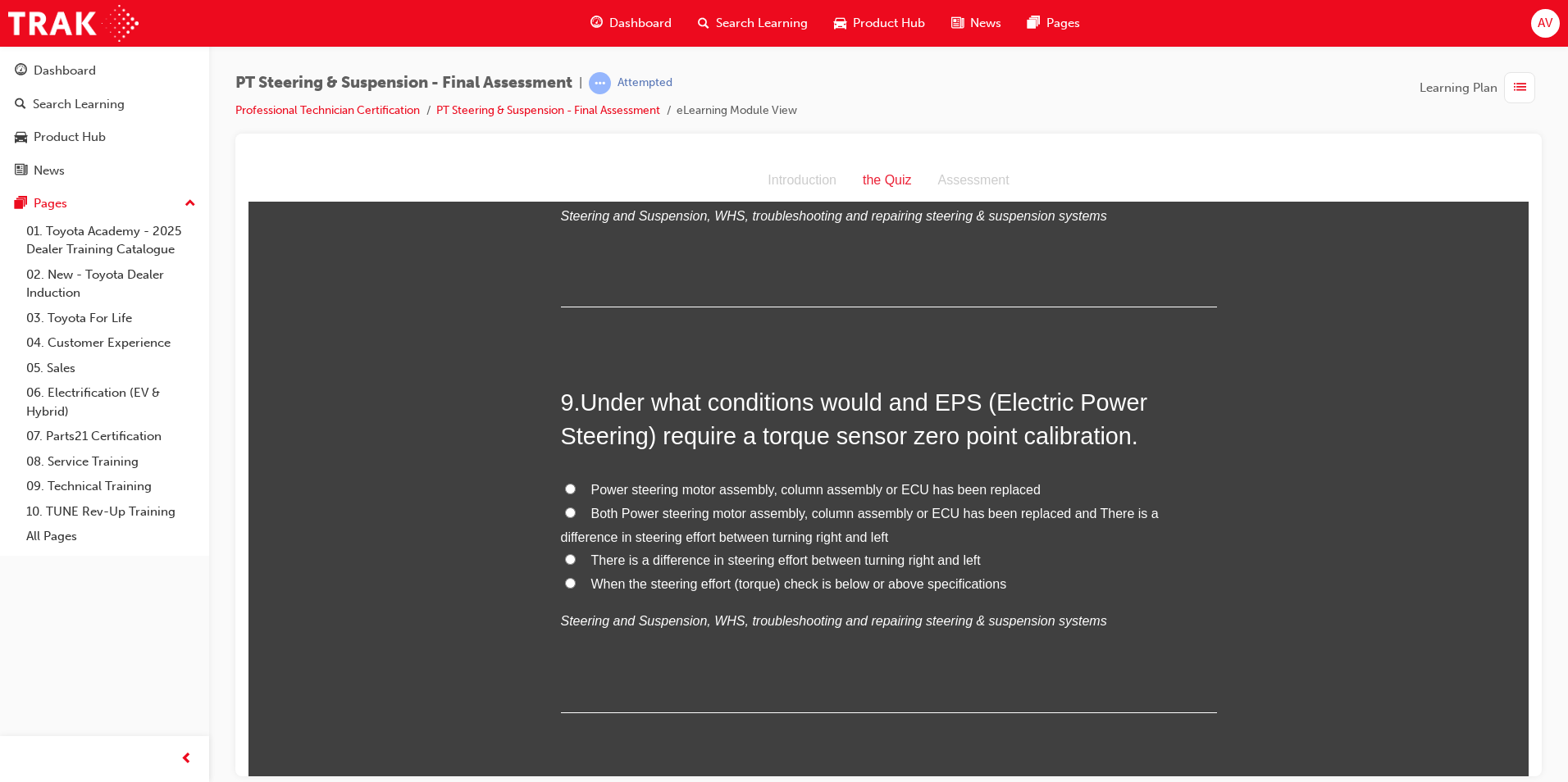
scroll to position [2951, 0]
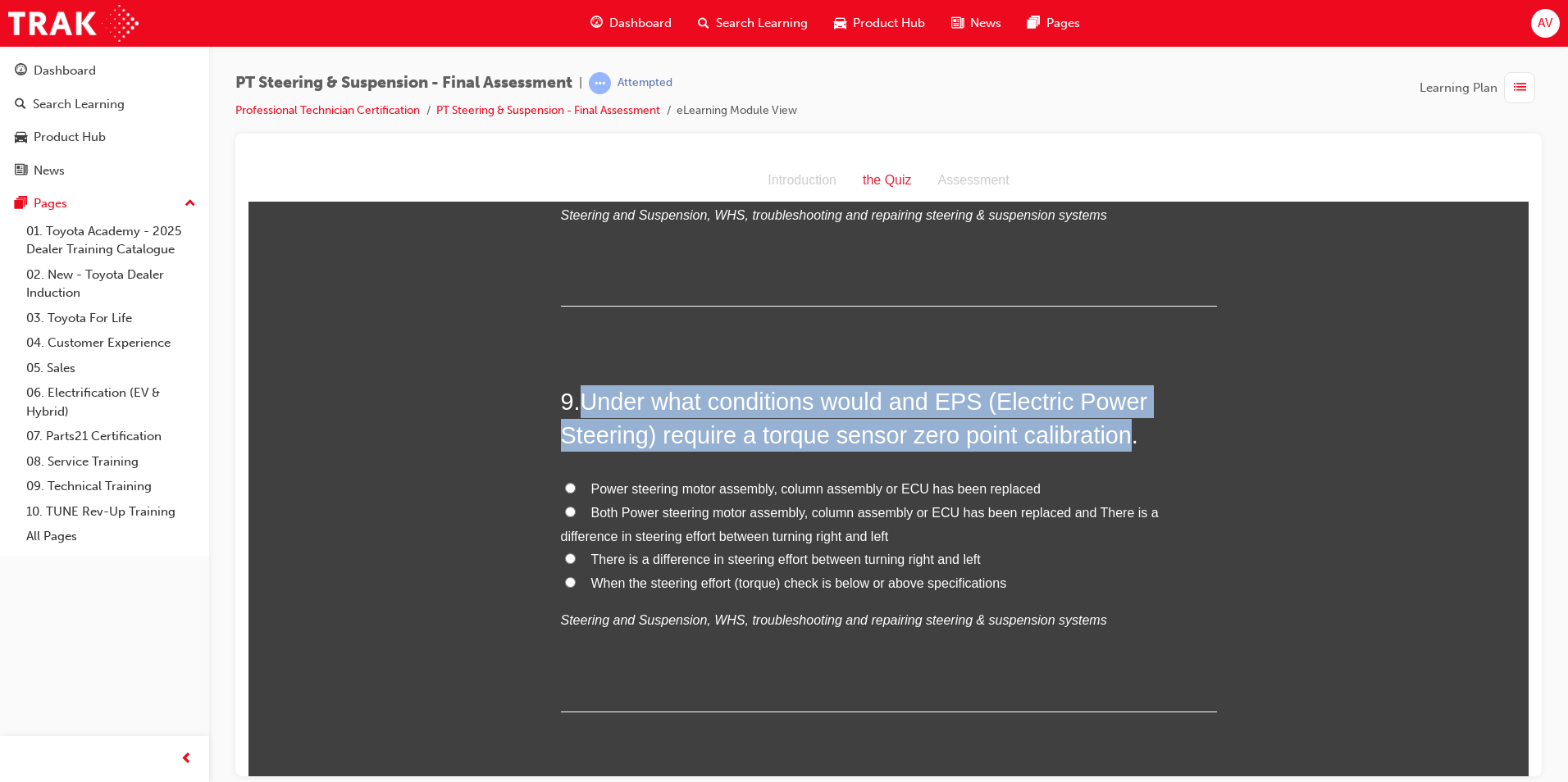
drag, startPoint x: 582, startPoint y: 369, endPoint x: 1124, endPoint y: 394, distance: 542.6
click at [1124, 394] on span "Under what conditions would and EPS (Electric Power Steering) require a torque …" at bounding box center [854, 417] width 587 height 59
copy span "Under what conditions would and EPS (Electric Power Steering) require a torque …"
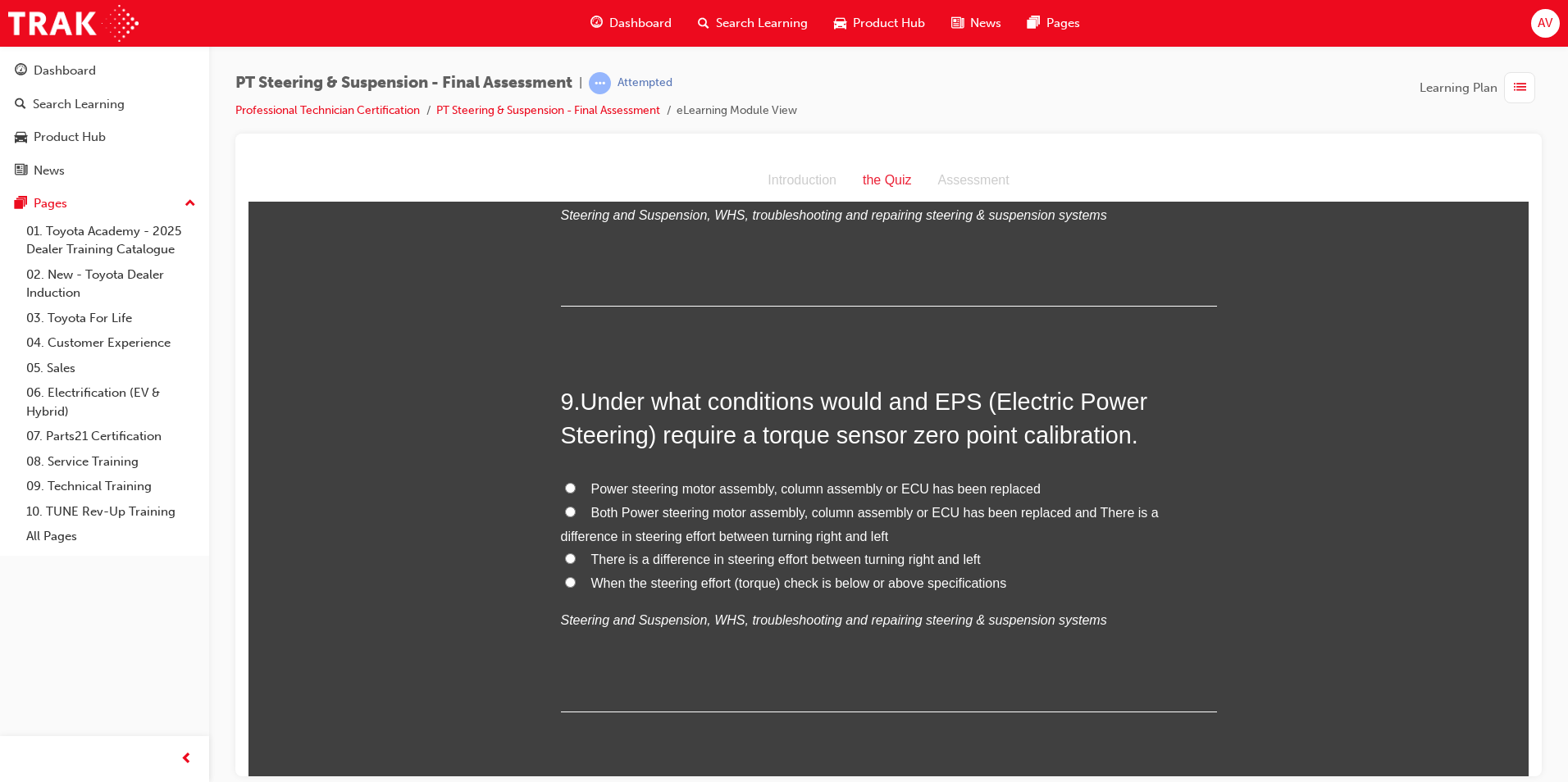
click at [570, 501] on label "Both Power steering motor assembly, column assembly or ECU has been replaced an…" at bounding box center [888, 525] width 656 height 48
click at [570, 506] on input "Both Power steering motor assembly, column assembly or ECU has been replaced an…" at bounding box center [571, 511] width 11 height 11
radio input "true"
click at [487, 477] on div "You must select an answer for each question before you can submit. Please note,…" at bounding box center [888, 216] width 1280 height 5897
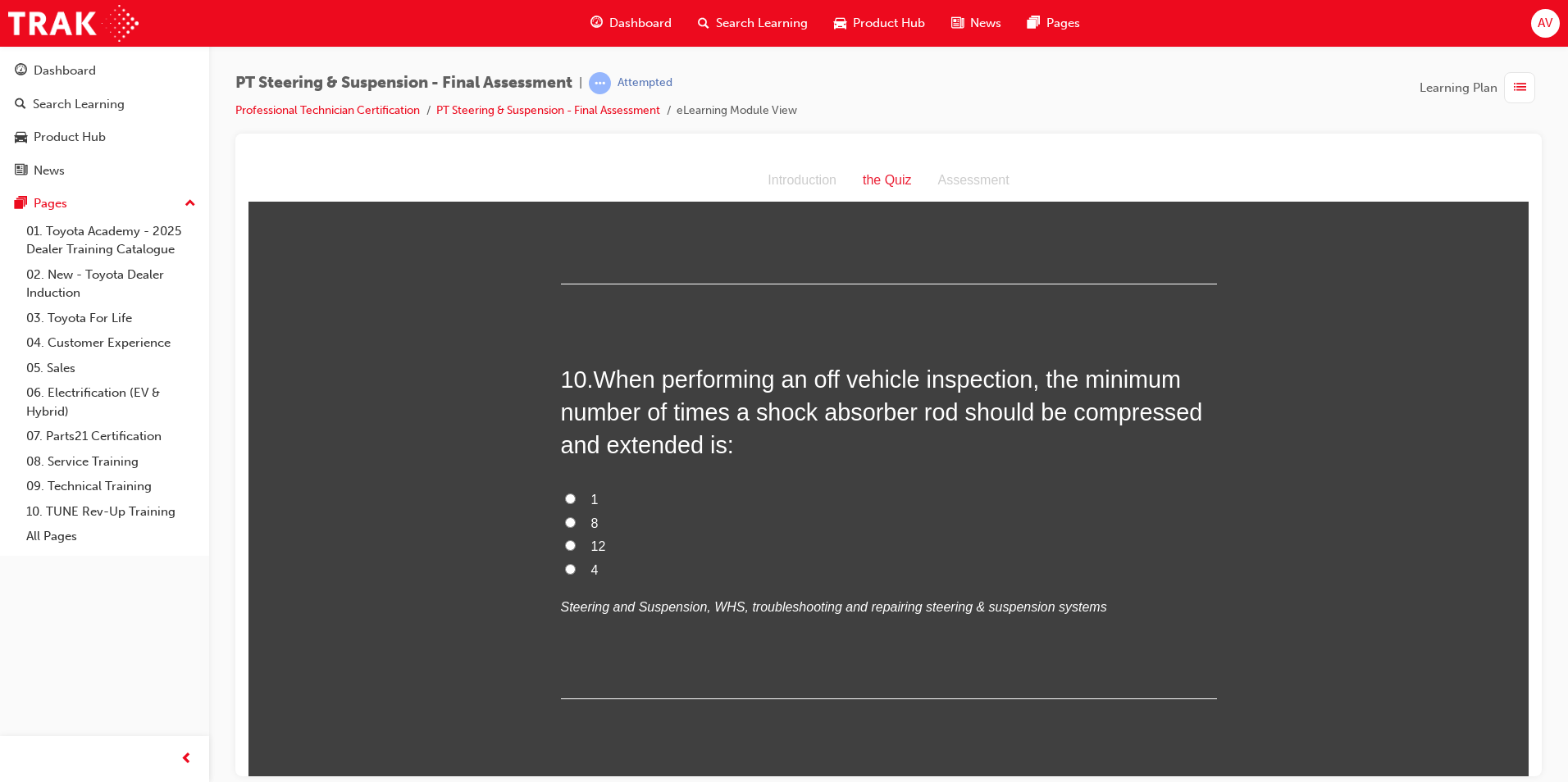
scroll to position [3444, 0]
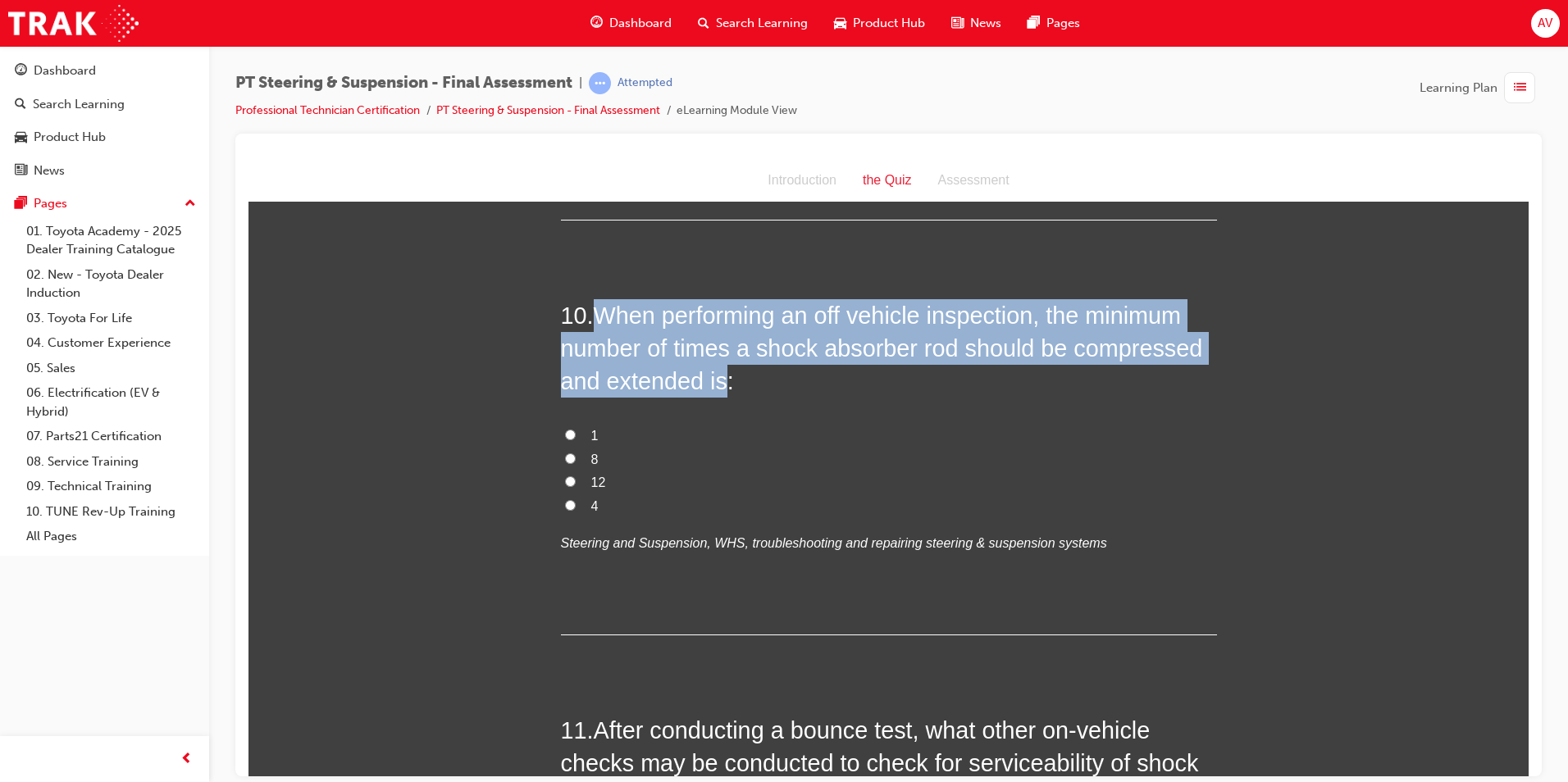
drag, startPoint x: 595, startPoint y: 284, endPoint x: 716, endPoint y: 348, distance: 136.9
click at [716, 348] on span "When performing an off vehicle inspection, the minimum number of times a shock …" at bounding box center [882, 348] width 642 height 92
copy span "When performing an off vehicle inspection, the minimum number of times a shock …"
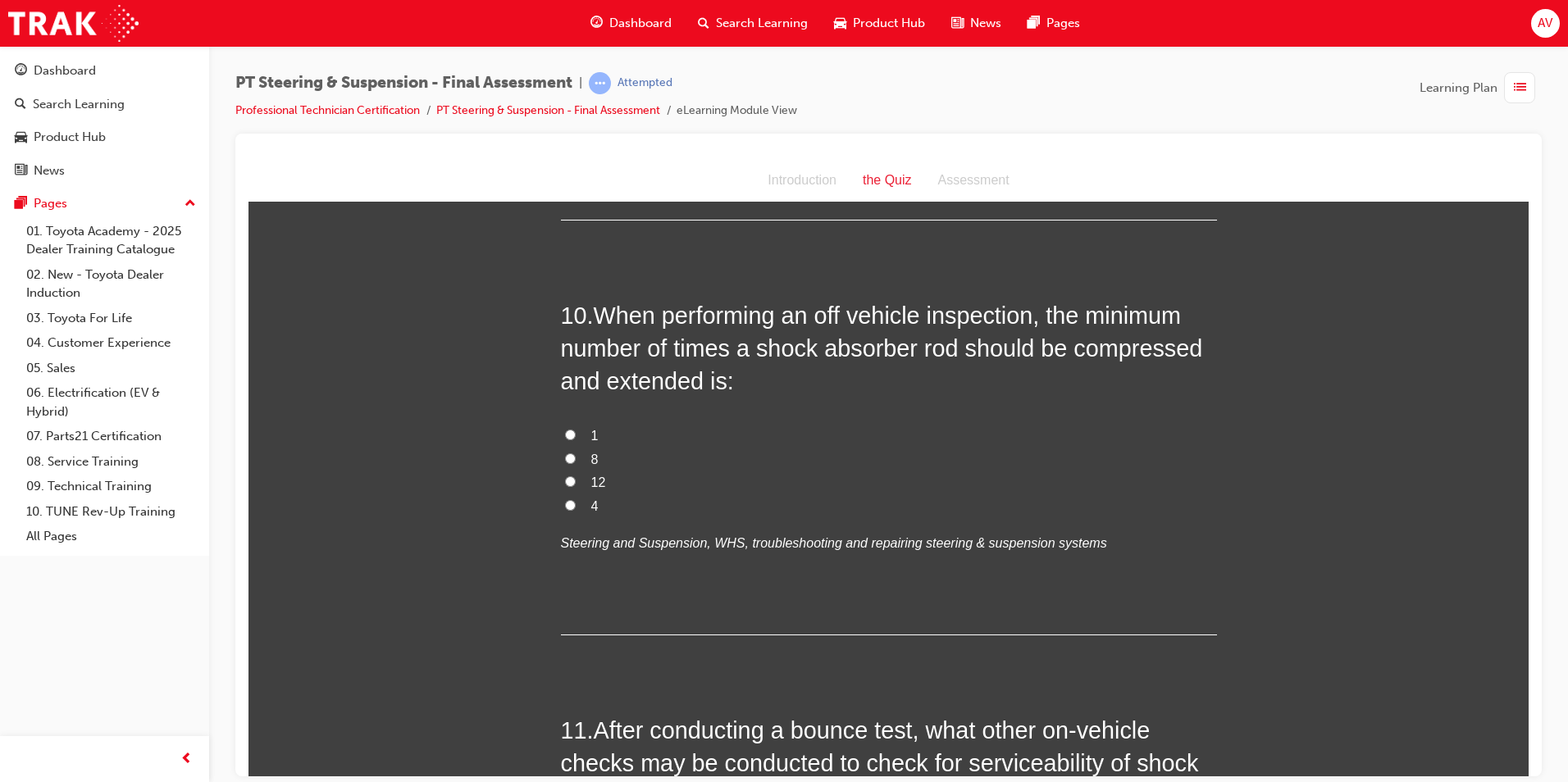
click at [708, 447] on label "8" at bounding box center [888, 459] width 656 height 24
click at [575, 453] on input "8" at bounding box center [571, 458] width 11 height 11
radio input "true"
click at [565, 499] on input "4" at bounding box center [571, 505] width 11 height 11
radio input "true"
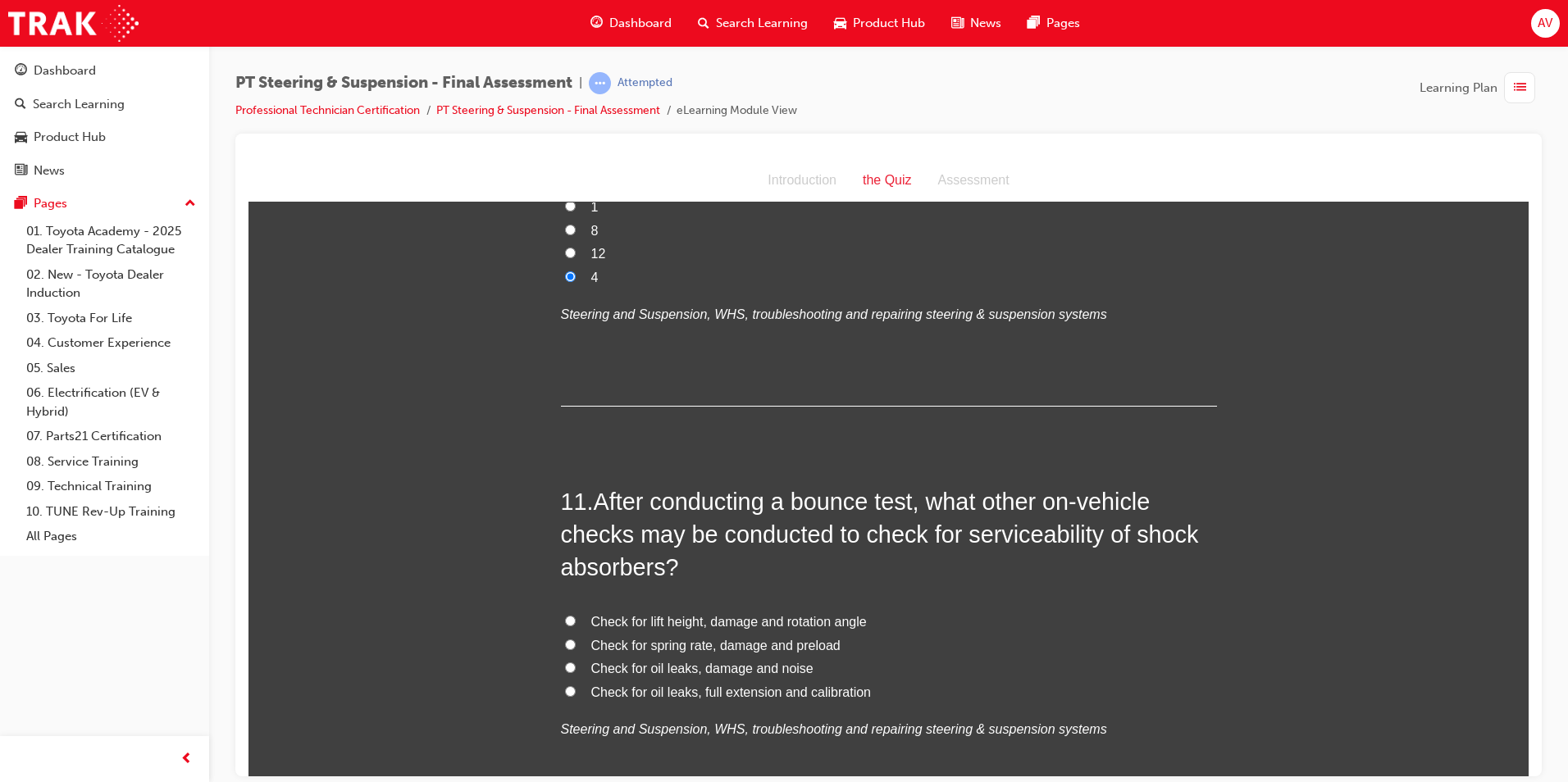
scroll to position [3690, 0]
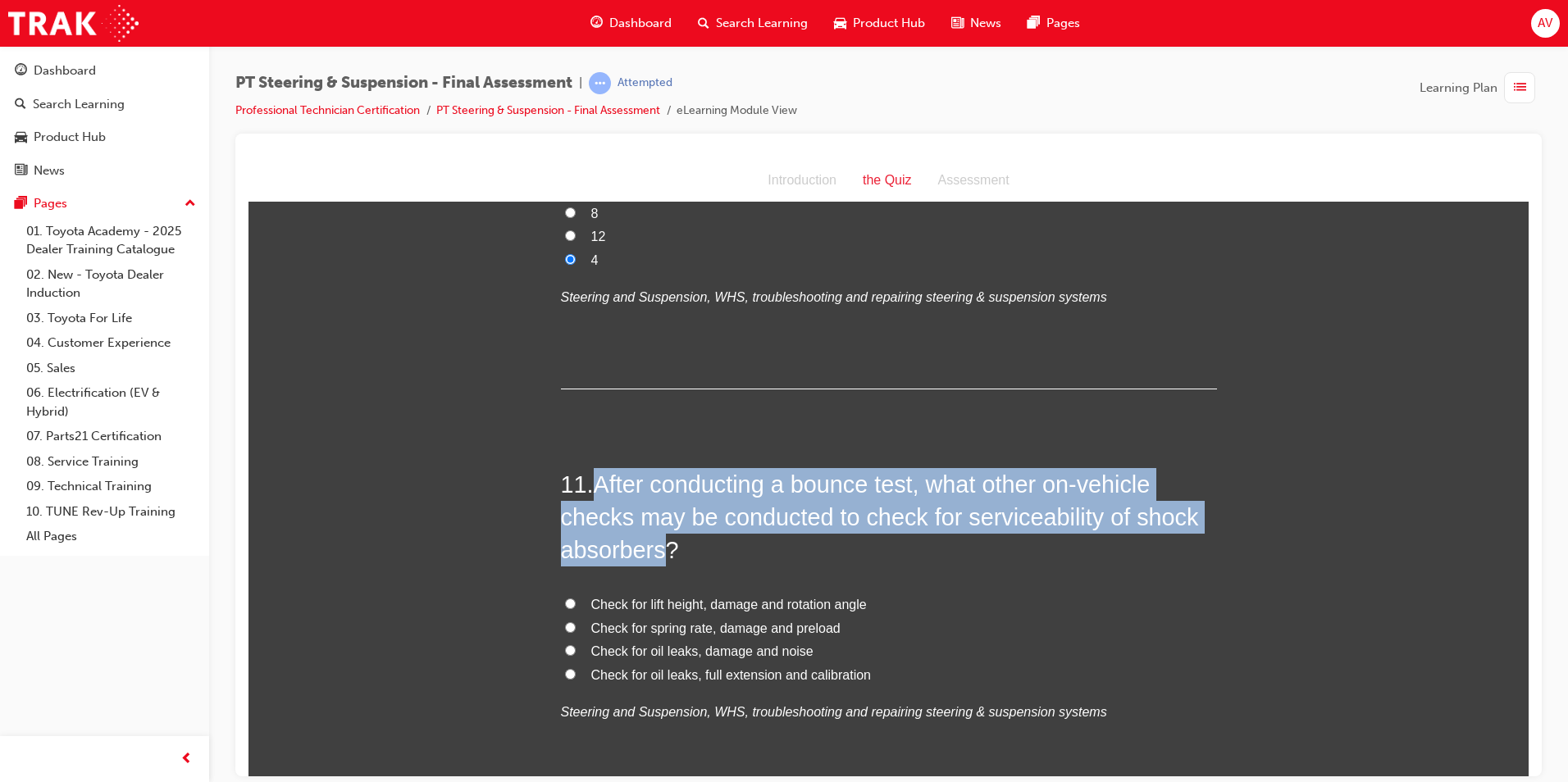
drag, startPoint x: 597, startPoint y: 450, endPoint x: 656, endPoint y: 510, distance: 84.1
click at [656, 510] on span "After conducting a bounce test, what other on-vehicle checks may be conducted t…" at bounding box center [879, 517] width 638 height 92
copy span "After conducting a bounce test, what other on-vehicle checks may be conducted t…"
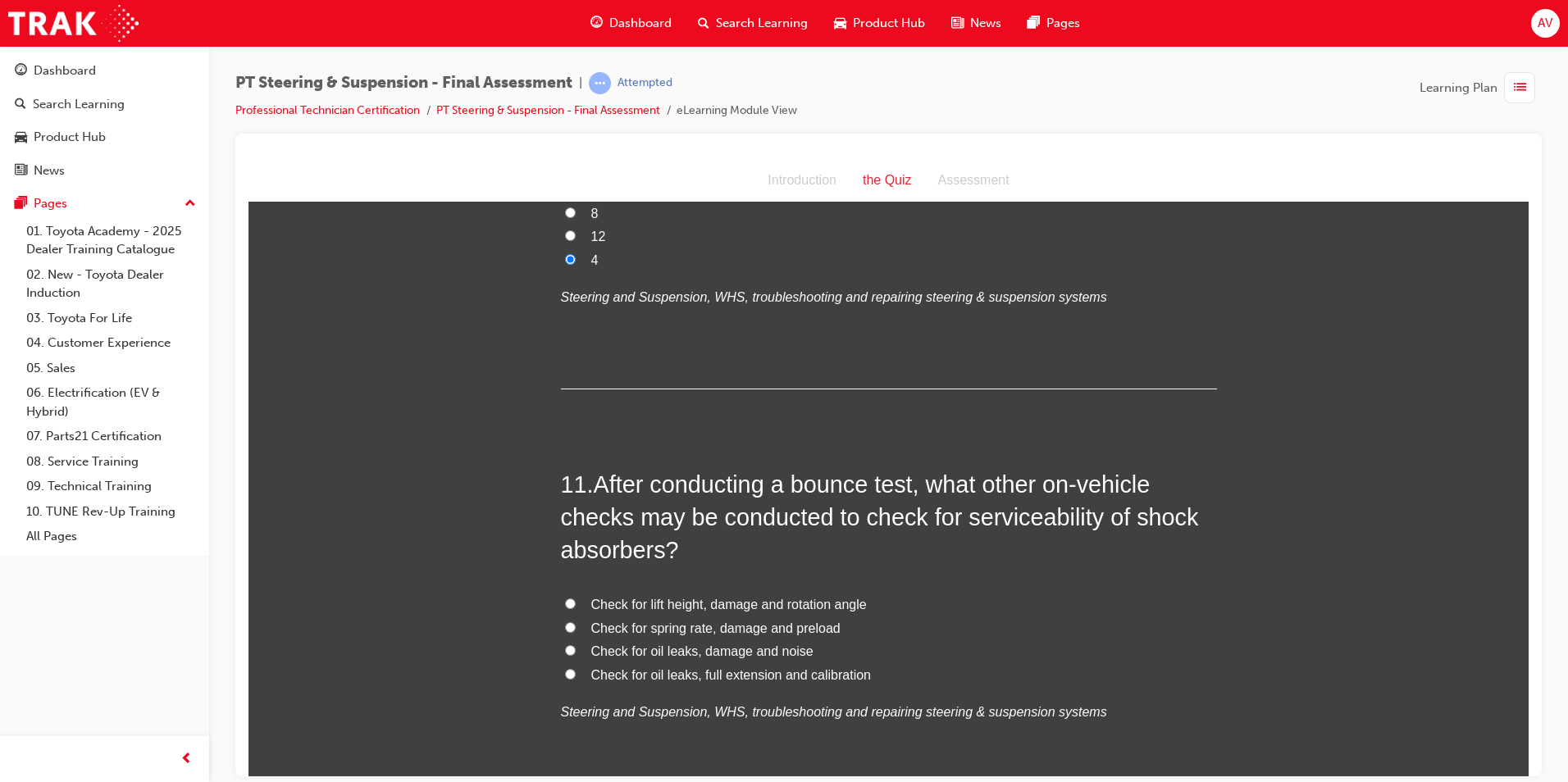
click at [830, 536] on div "11 . After conducting a bounce test, what other on-vehicle checks may be conduc…" at bounding box center [888, 636] width 656 height 337
click at [567, 645] on input "Check for oil leaks, damage and noise" at bounding box center [571, 650] width 11 height 11
radio input "true"
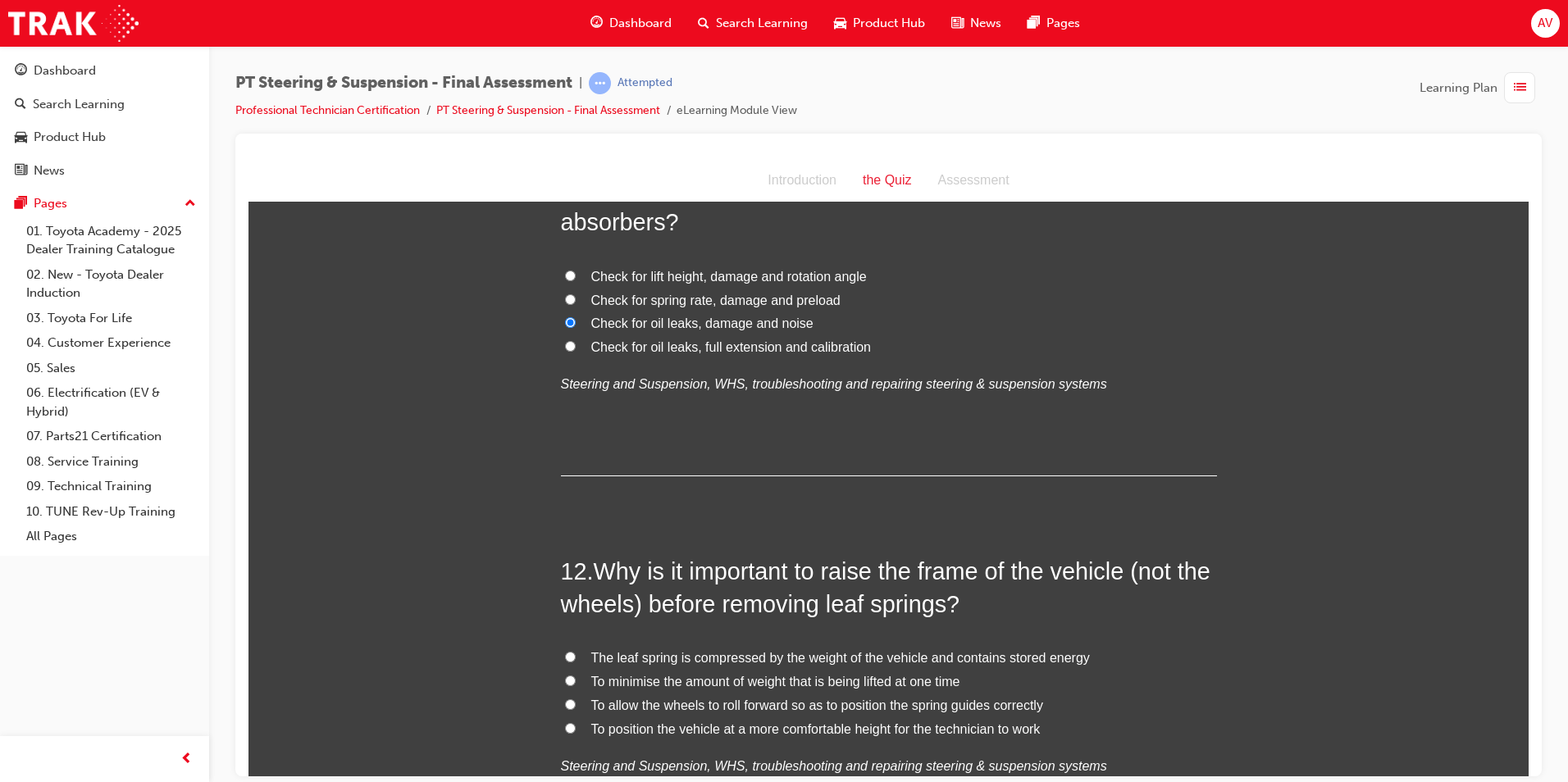
scroll to position [4099, 0]
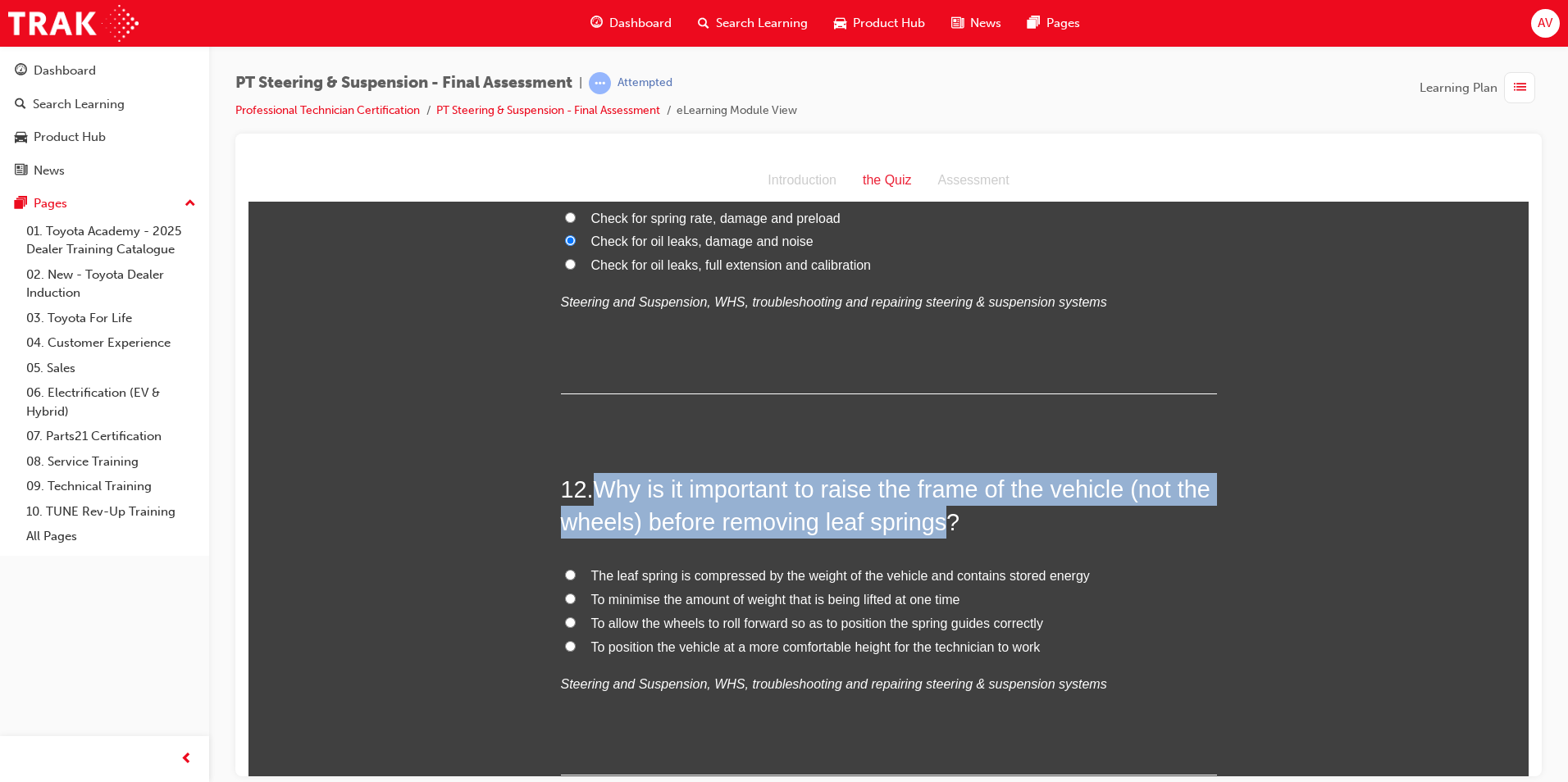
drag, startPoint x: 600, startPoint y: 451, endPoint x: 978, endPoint y: 498, distance: 380.9
click at [978, 498] on h2 "12 . Why is it important to raise the frame of the vehicle (not the wheels) bef…" at bounding box center [888, 505] width 656 height 67
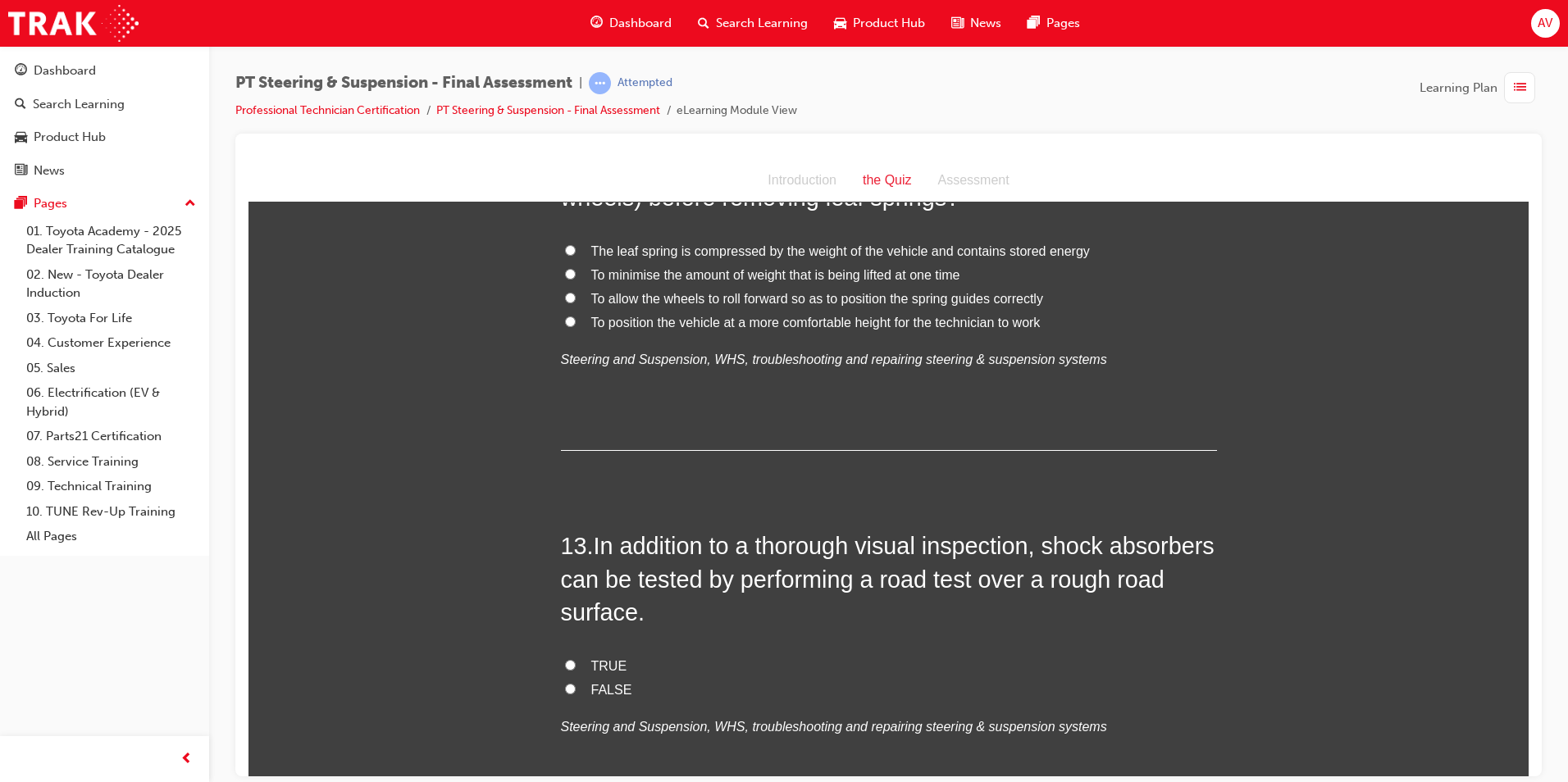
scroll to position [4428, 0]
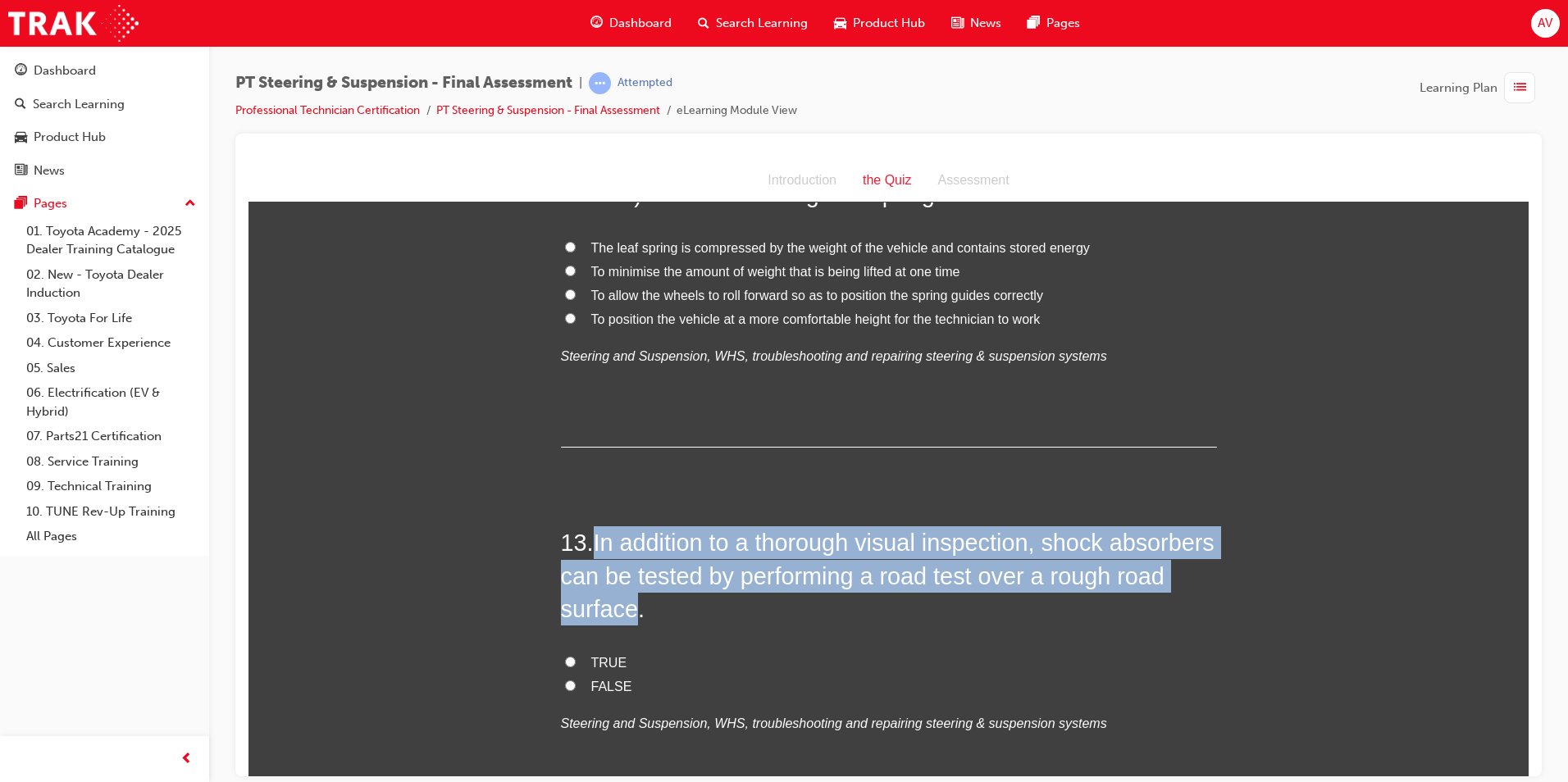
drag, startPoint x: 594, startPoint y: 512, endPoint x: 684, endPoint y: 585, distance: 115.9
click at [684, 585] on span "In addition to a thorough visual inspection, shock absorbers can be tested by p…" at bounding box center [887, 574] width 653 height 92
click at [565, 656] on input "TRUE" at bounding box center [571, 661] width 11 height 11
radio input "true"
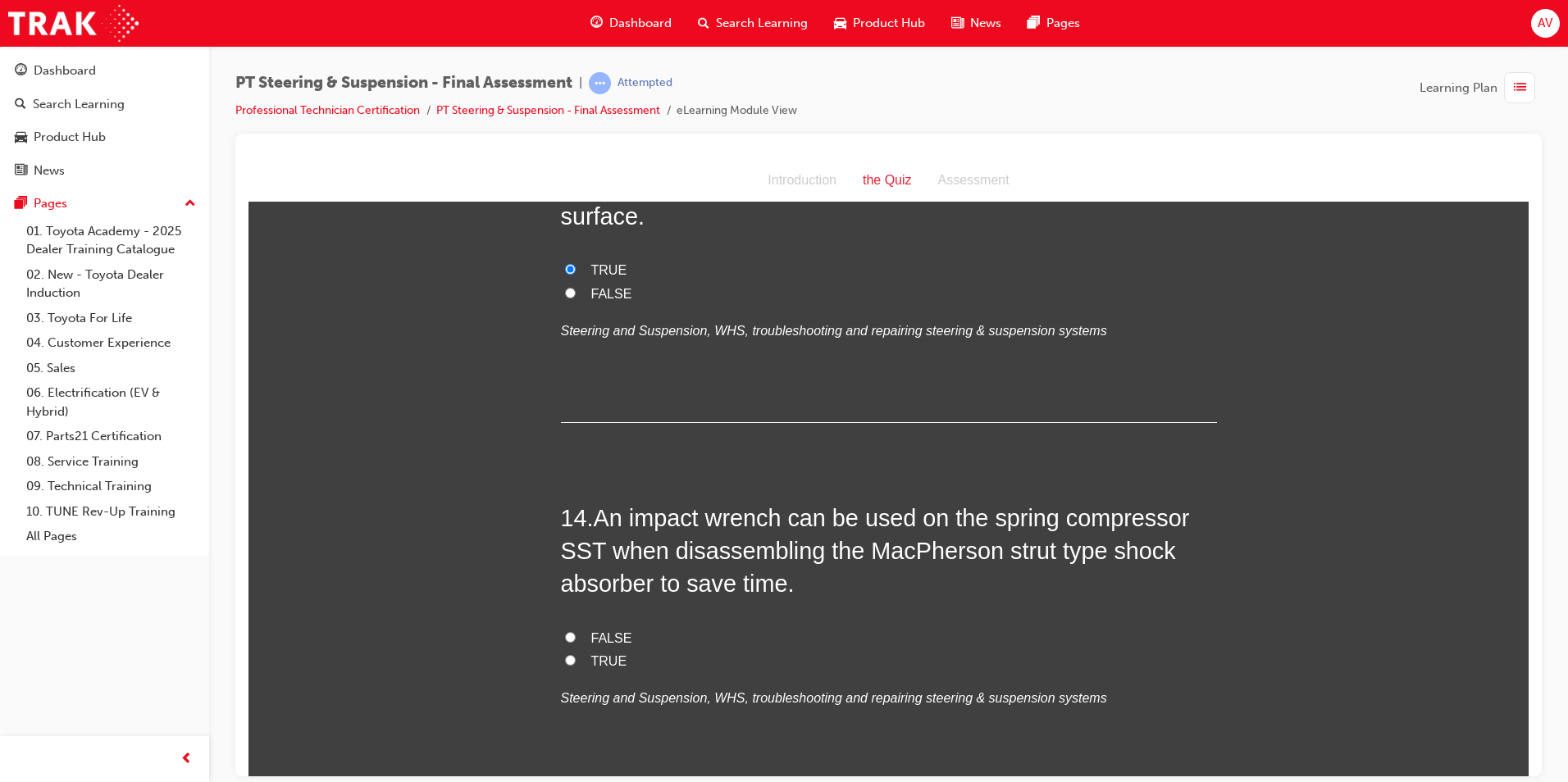
scroll to position [4837, 0]
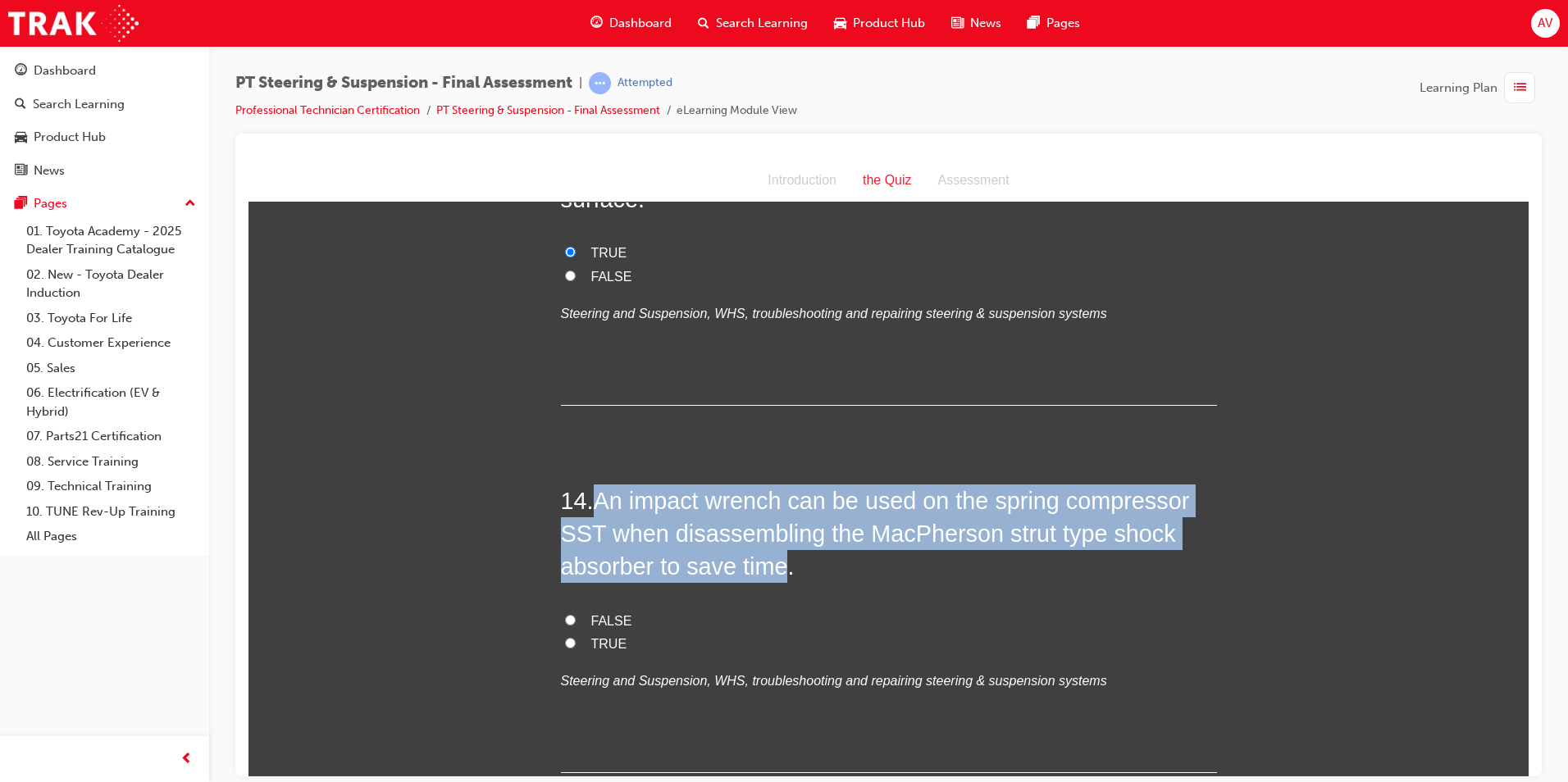
drag, startPoint x: 592, startPoint y: 462, endPoint x: 776, endPoint y: 535, distance: 198.0
click at [776, 535] on span "An impact wrench can be used on the spring compressor SST when disassembling th…" at bounding box center [875, 532] width 629 height 92
click at [565, 614] on input "FALSE" at bounding box center [571, 619] width 11 height 11
radio input "true"
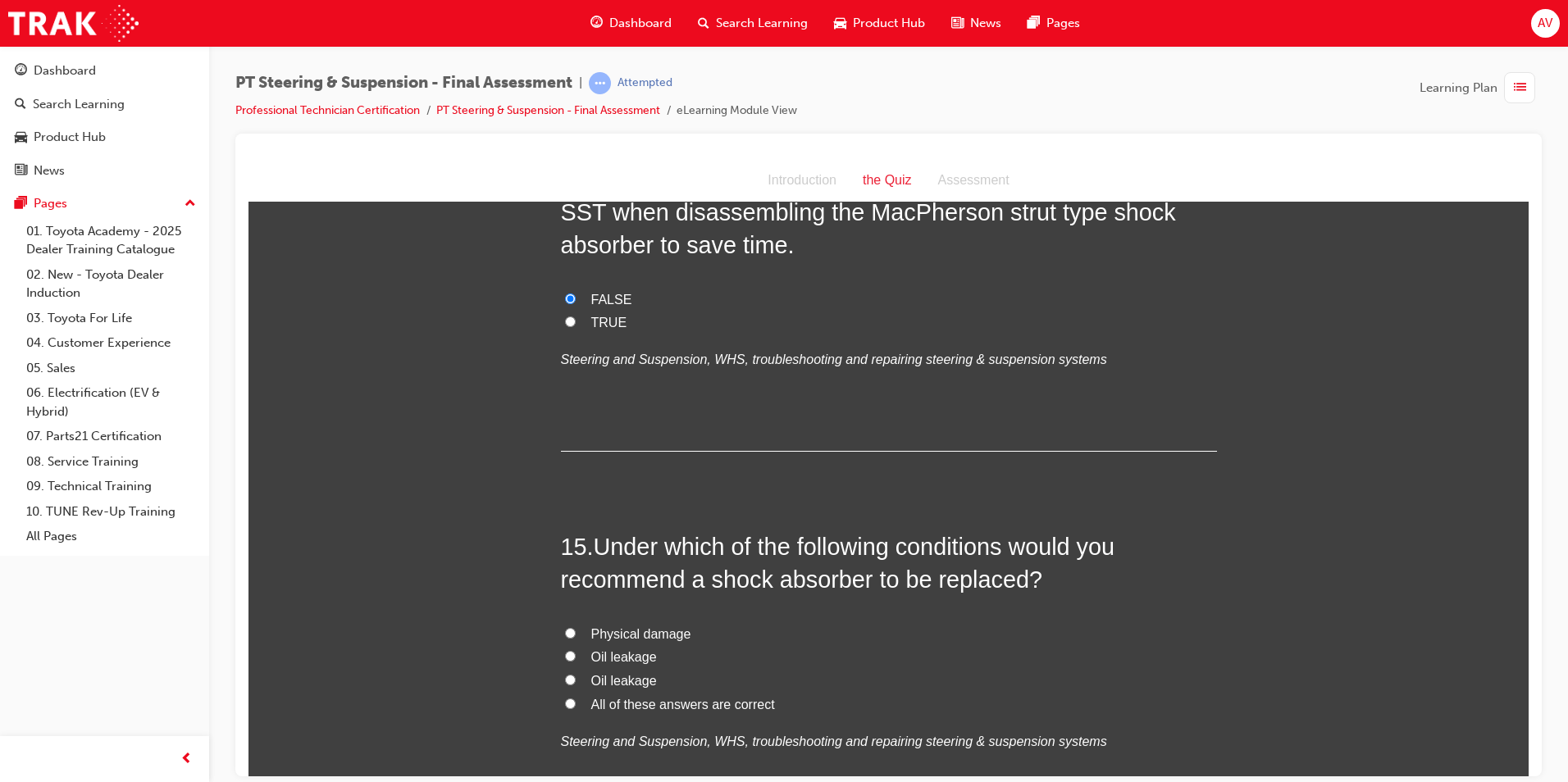
scroll to position [5247, 0]
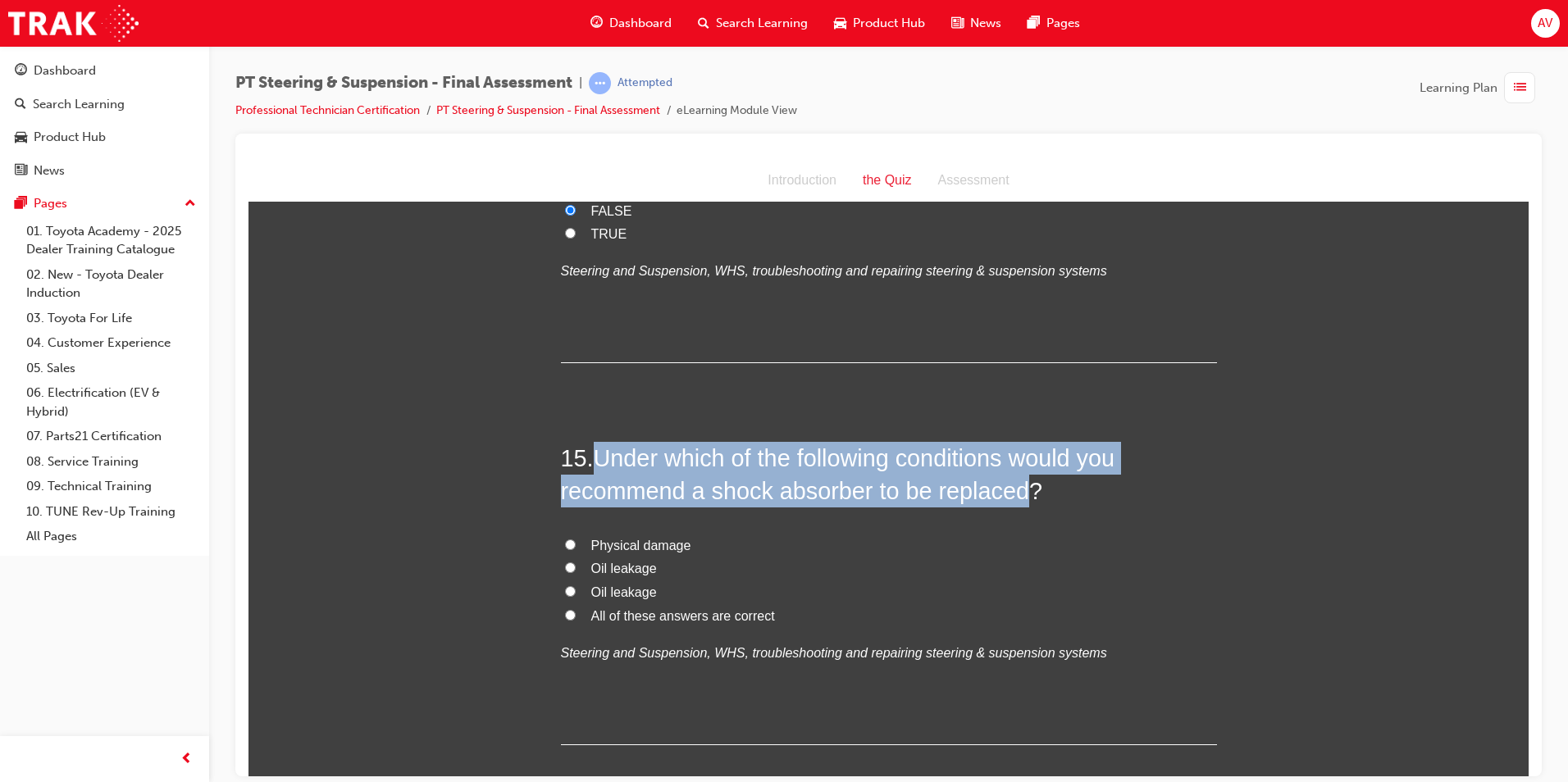
drag, startPoint x: 598, startPoint y: 426, endPoint x: 1010, endPoint y: 460, distance: 413.4
click at [1010, 460] on span "Under which of the following conditions would you recommend a shock absorber to…" at bounding box center [838, 474] width 554 height 59
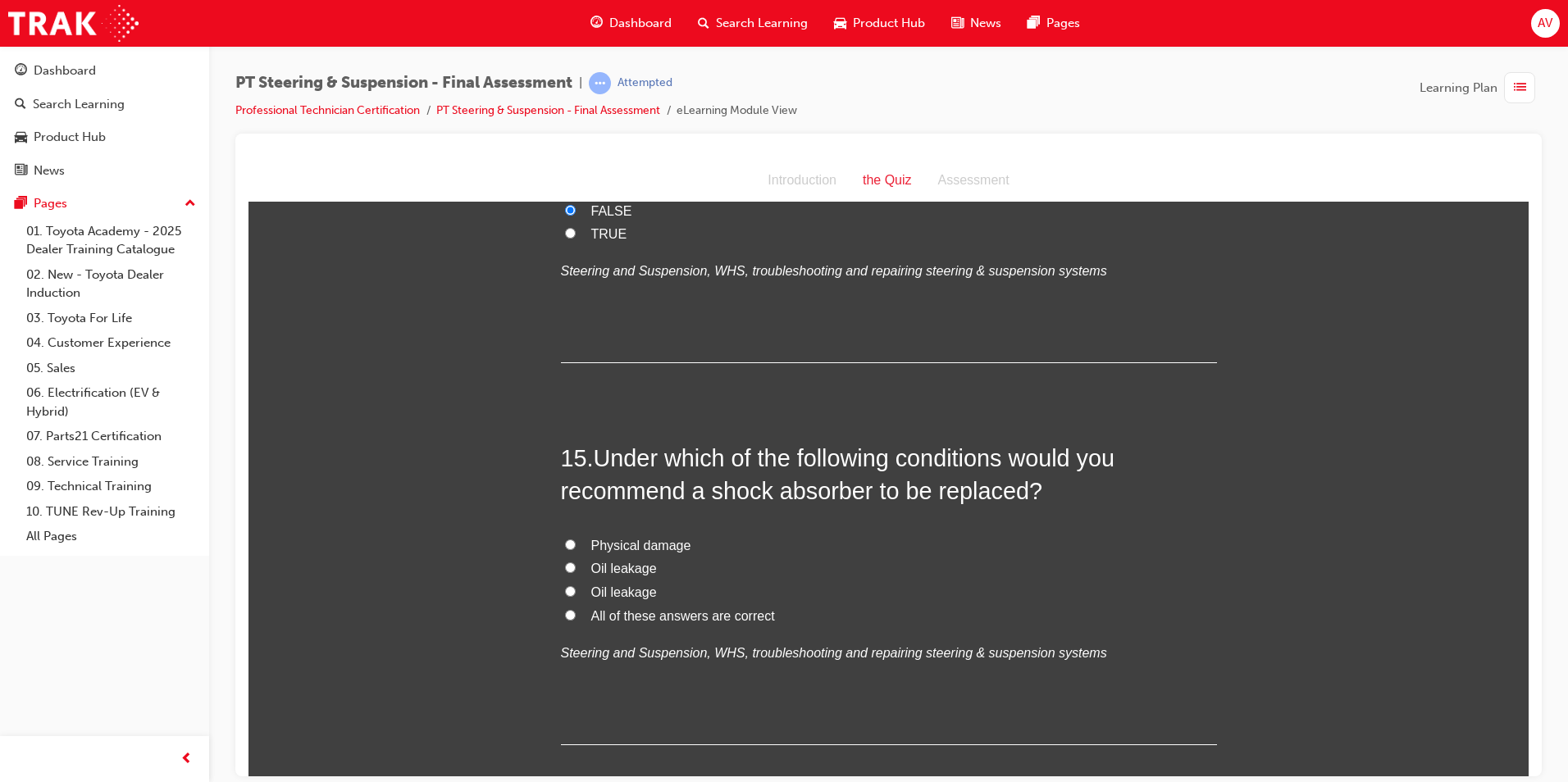
click at [725, 557] on label "Oil leakage" at bounding box center [888, 569] width 656 height 24
click at [575, 562] on input "Oil leakage" at bounding box center [571, 567] width 11 height 11
radio input "false"
radio input "true"
click at [565, 609] on input "All of these answers are correct" at bounding box center [571, 615] width 11 height 11
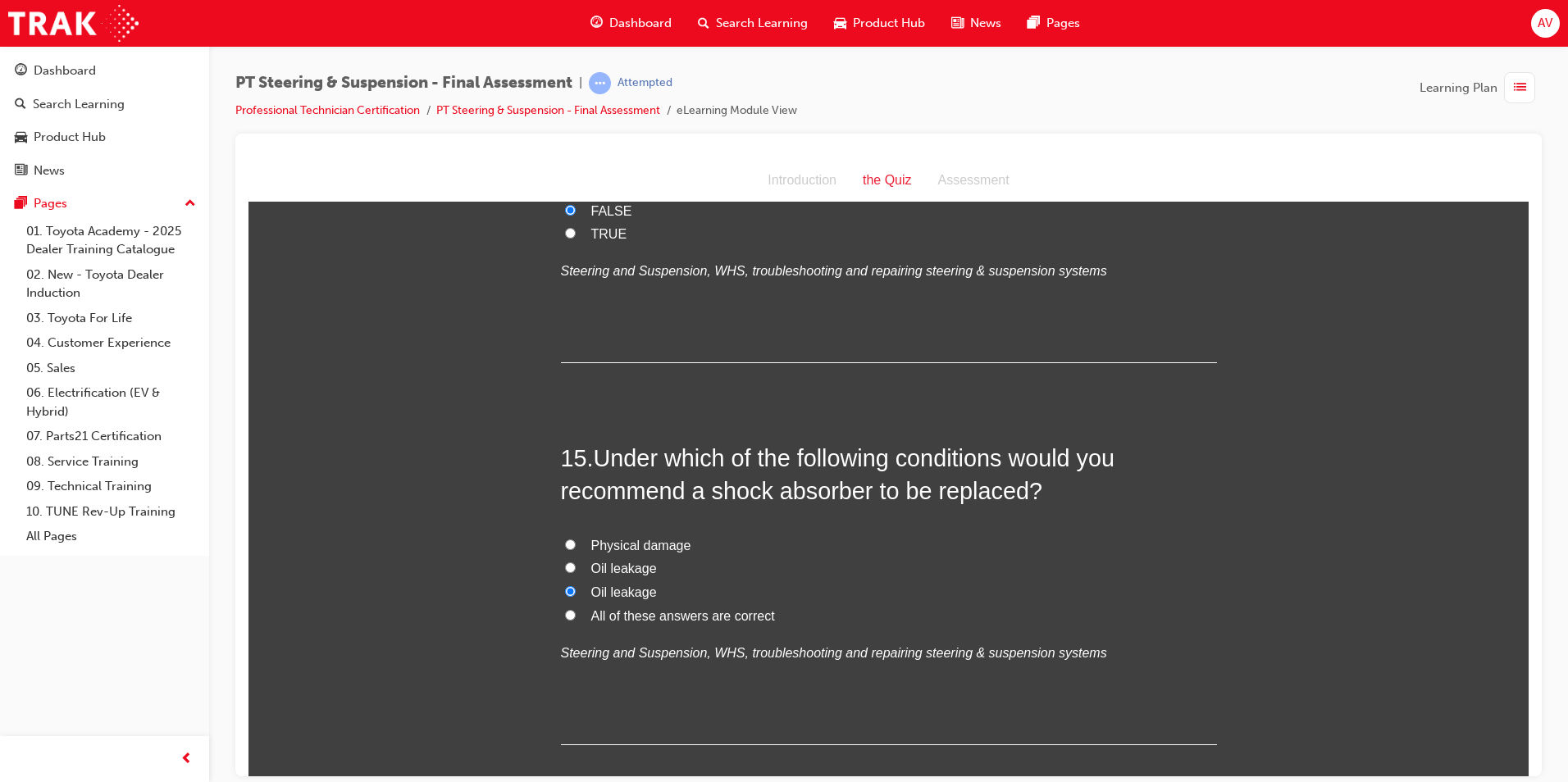
radio input "true"
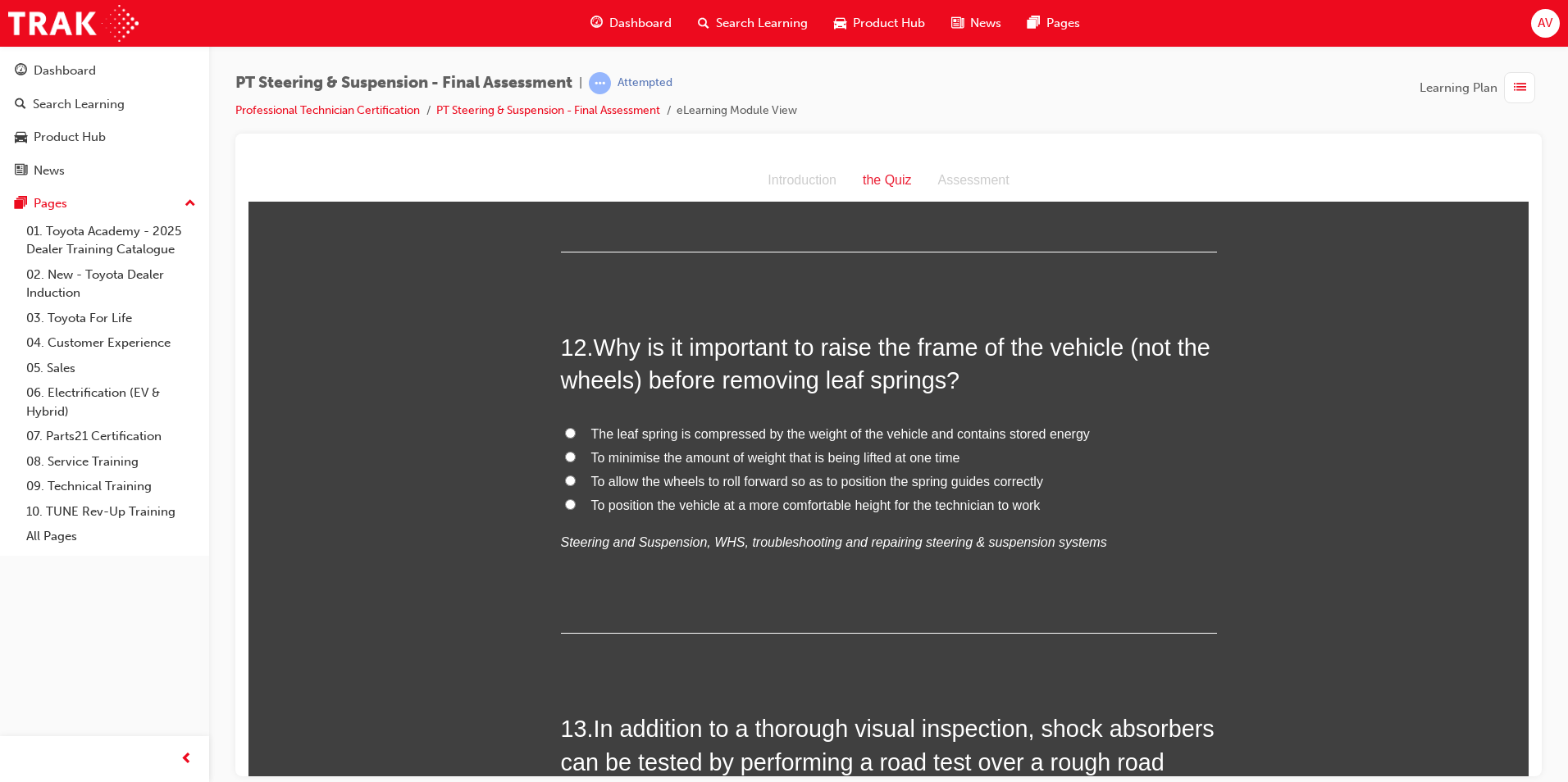
scroll to position [4240, 0]
click at [561, 495] on label "To position the vehicle at a more comfortable height for the technician to work" at bounding box center [888, 507] width 656 height 24
click at [565, 499] on input "To position the vehicle at a more comfortable height for the technician to work" at bounding box center [571, 505] width 11 height 11
radio input "true"
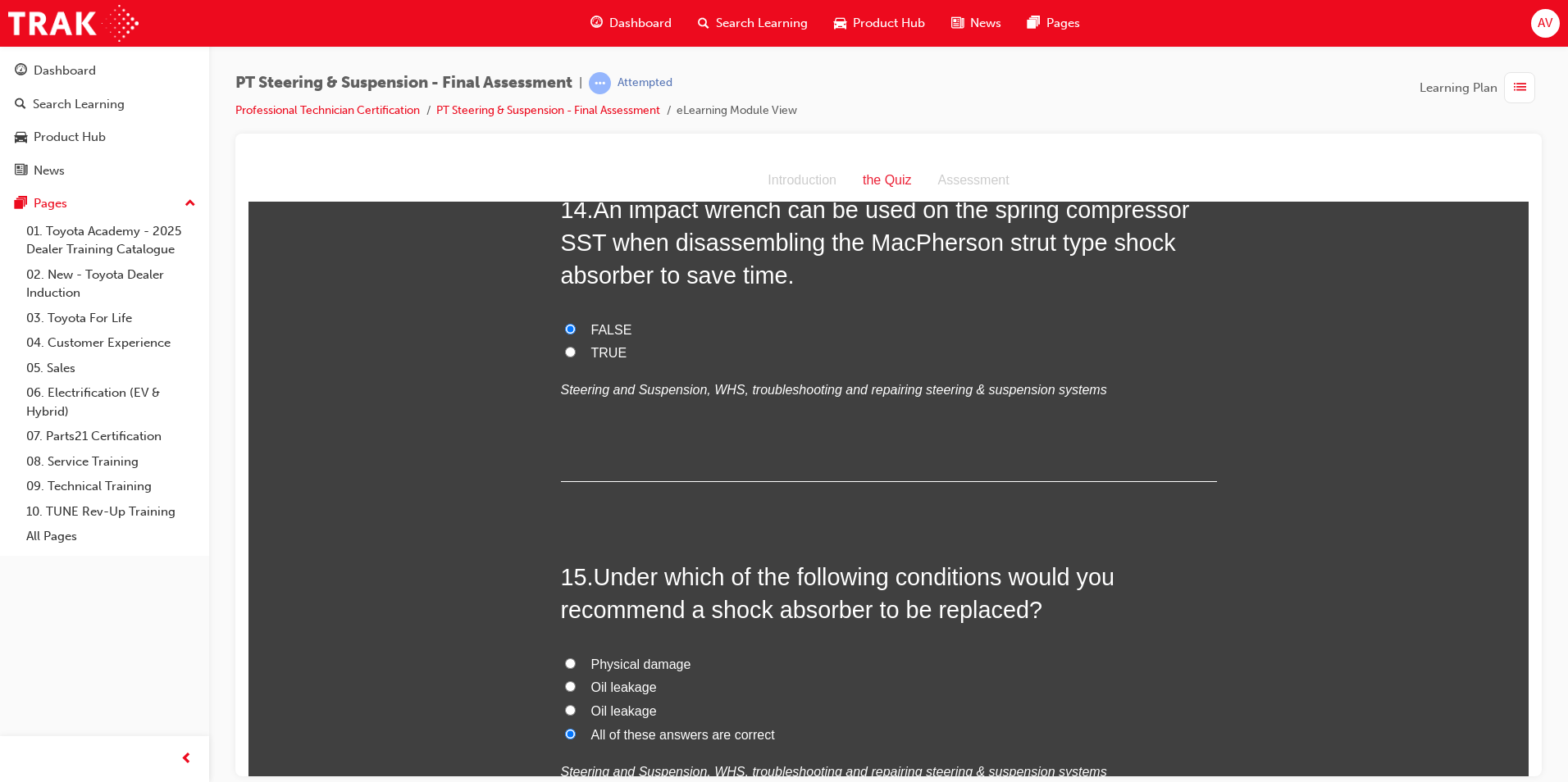
scroll to position [5306, 0]
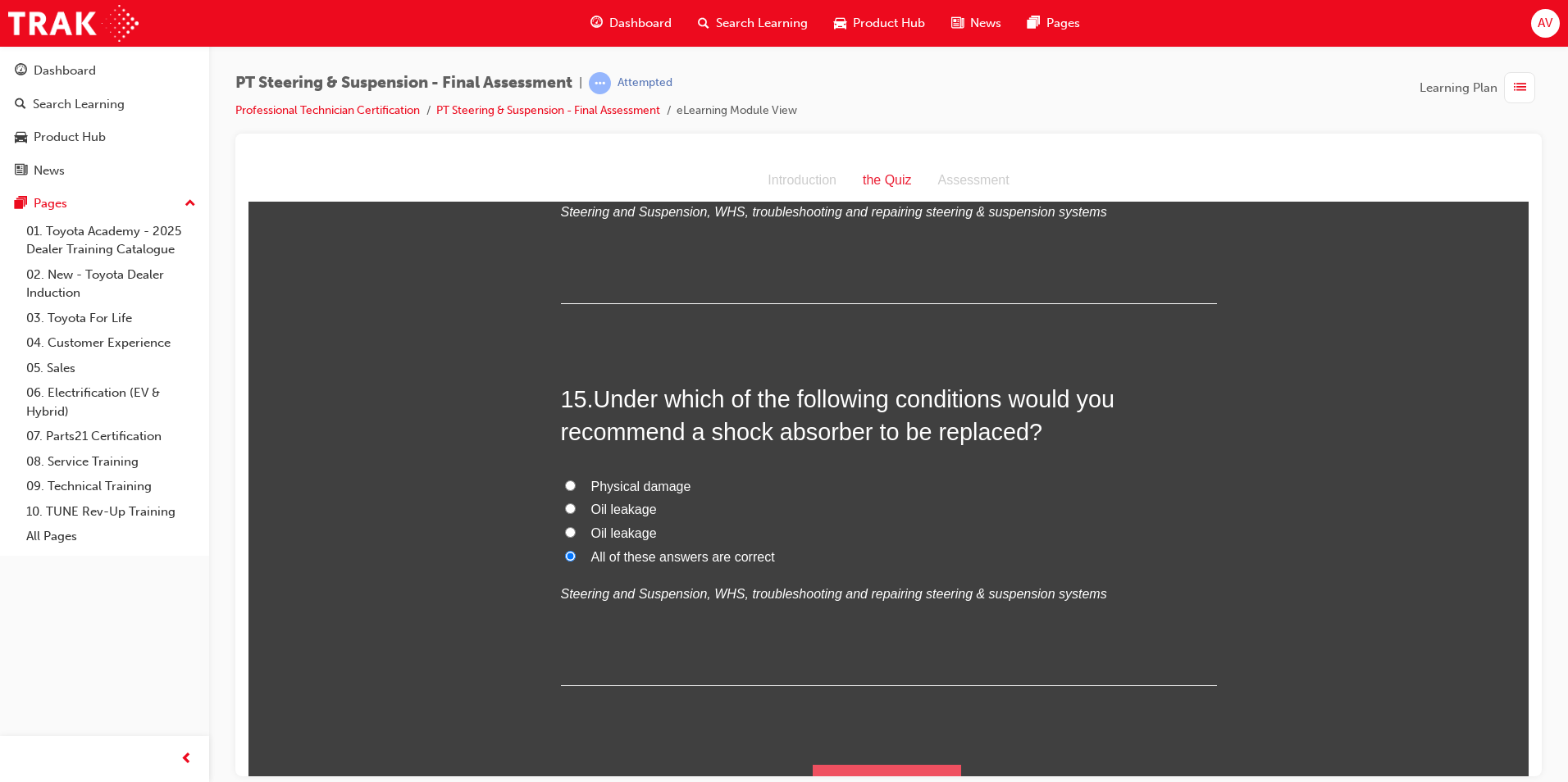
click at [897, 764] on button "Submit Answers" at bounding box center [886, 787] width 149 height 46
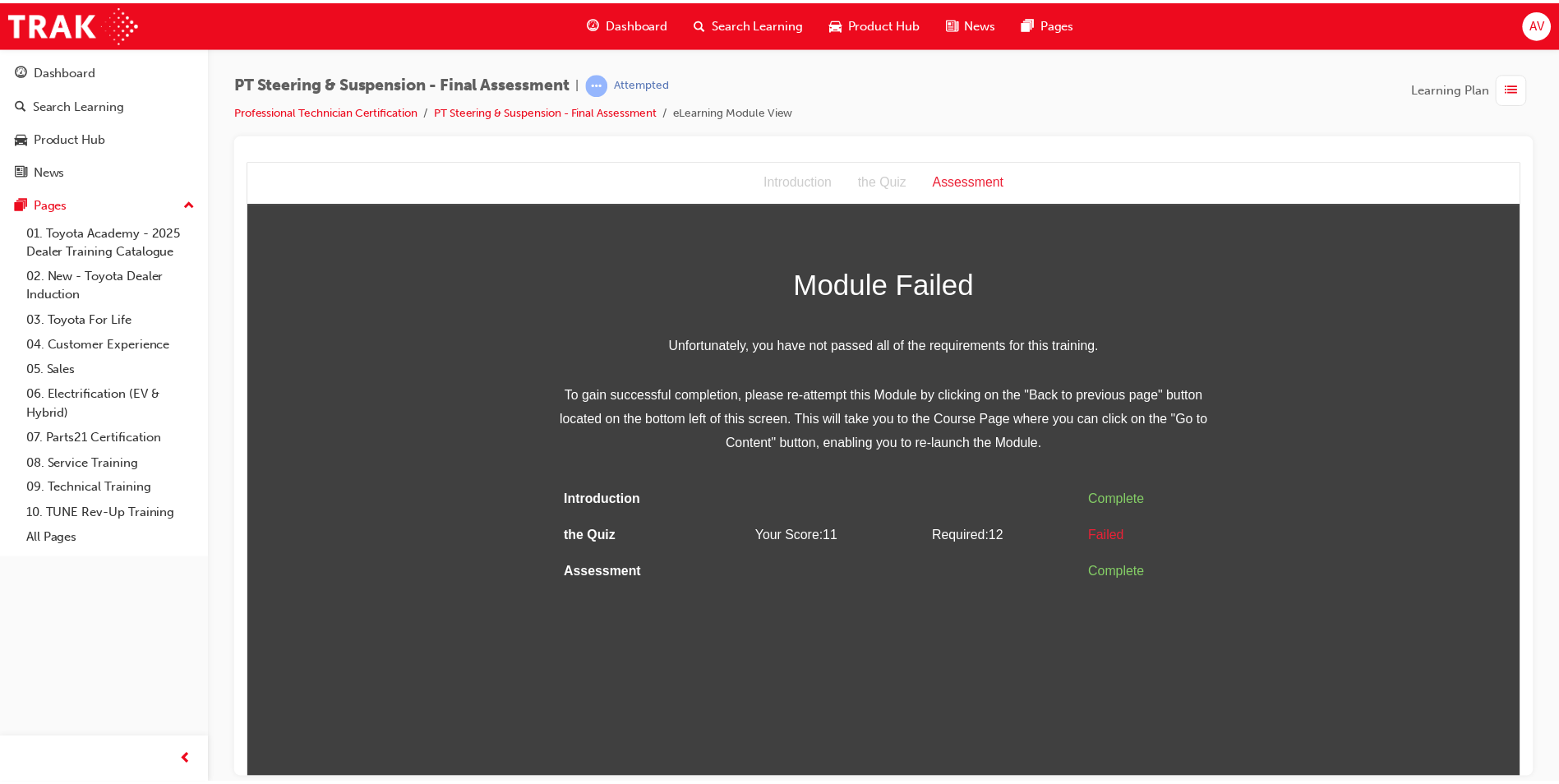
scroll to position [0, 0]
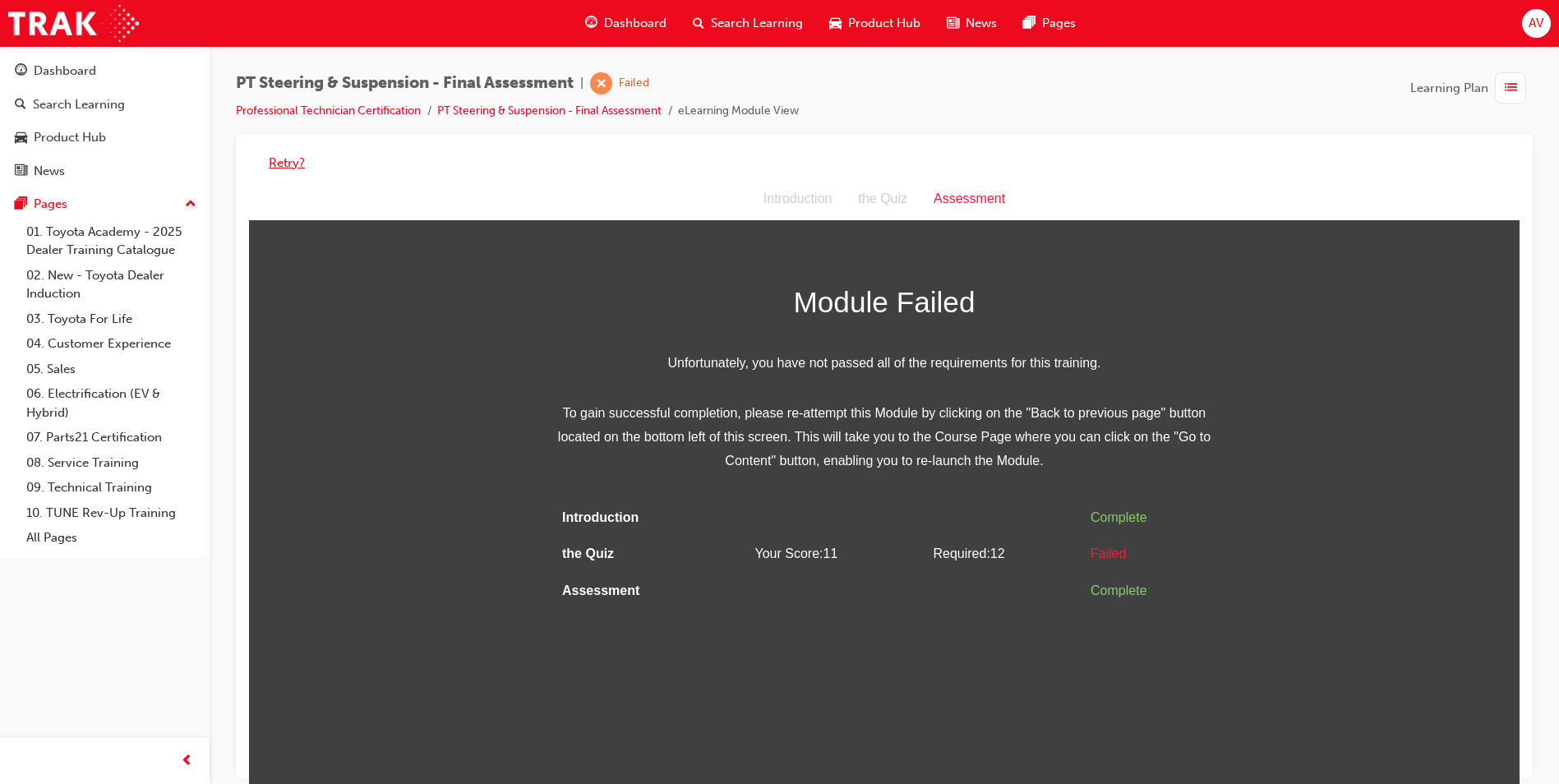
click at [291, 155] on button "Retry?" at bounding box center [286, 163] width 36 height 19
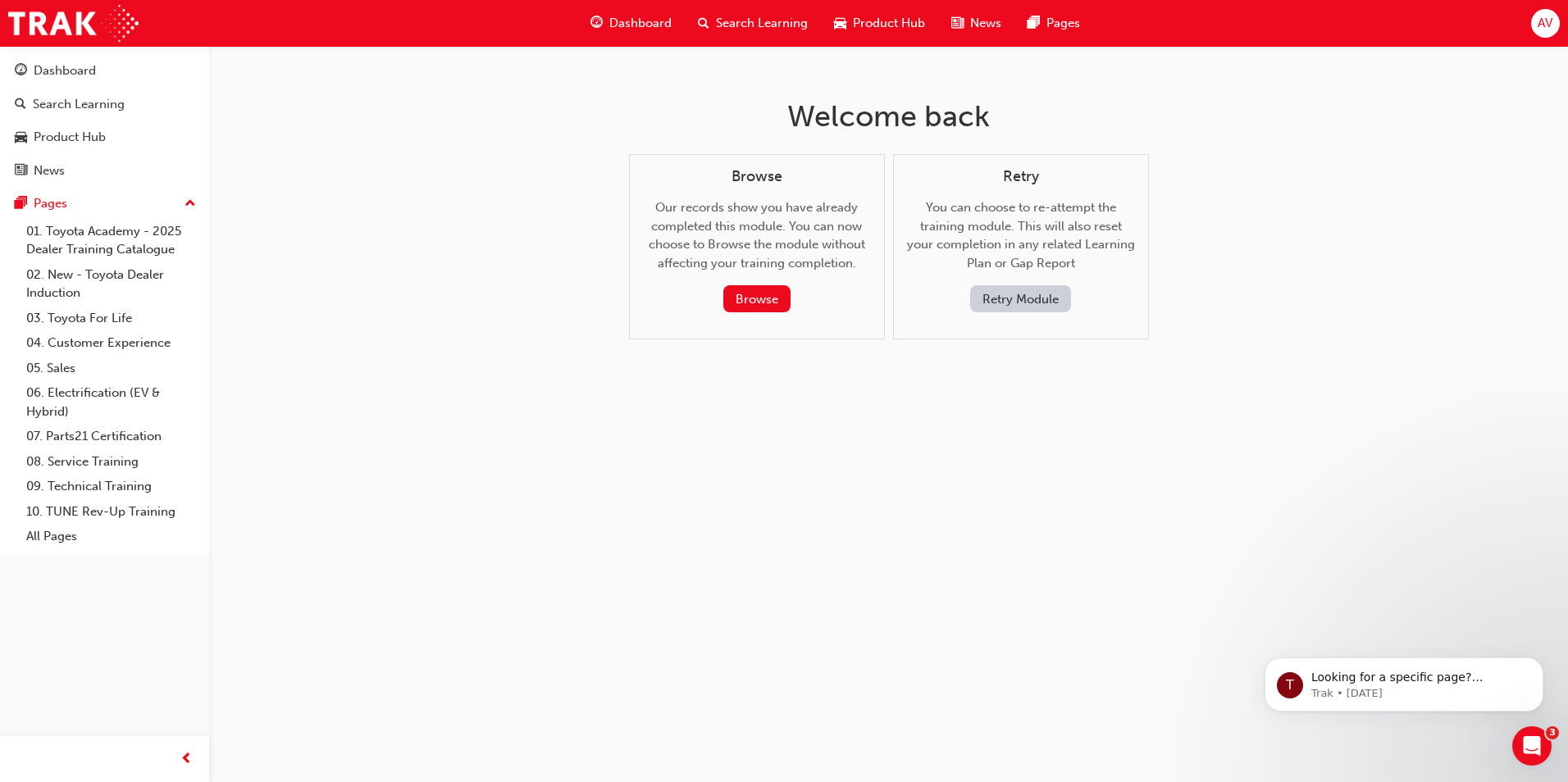
click at [995, 295] on button "Retry Module" at bounding box center [1020, 299] width 101 height 27
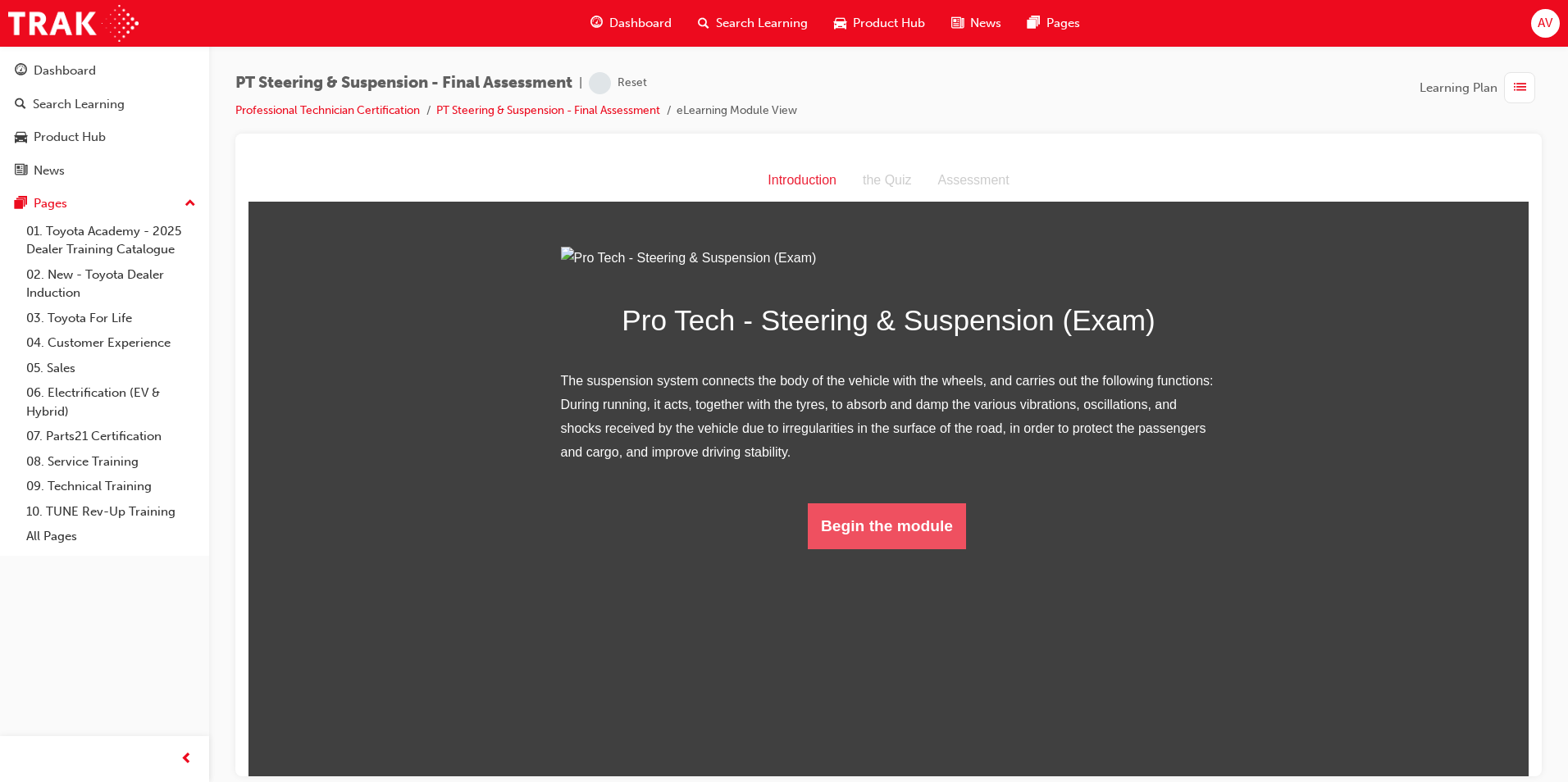
click at [877, 549] on button "Begin the module" at bounding box center [886, 525] width 158 height 46
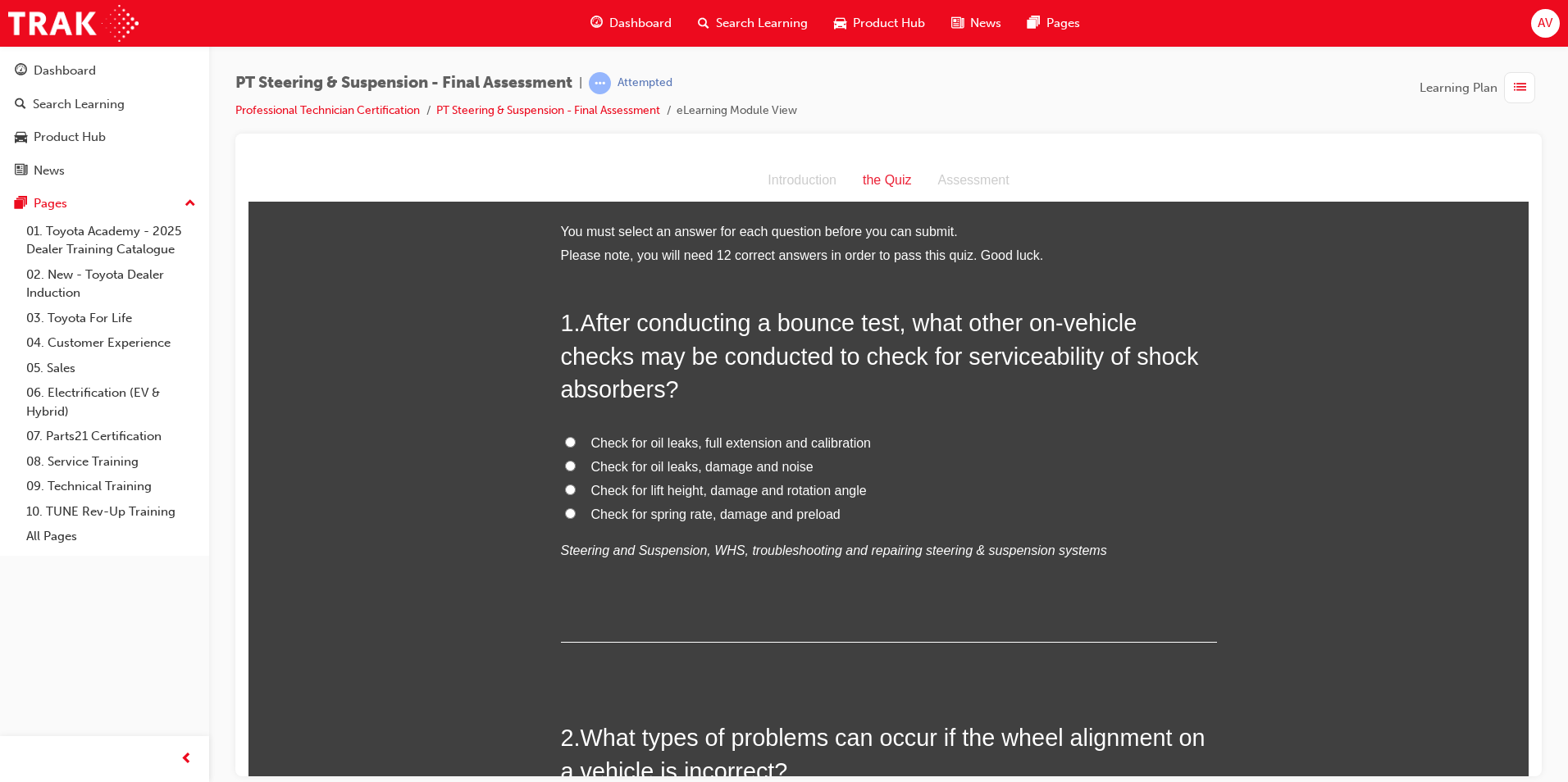
click at [565, 464] on input "Check for oil leaks, damage and noise" at bounding box center [571, 466] width 11 height 11
radio input "true"
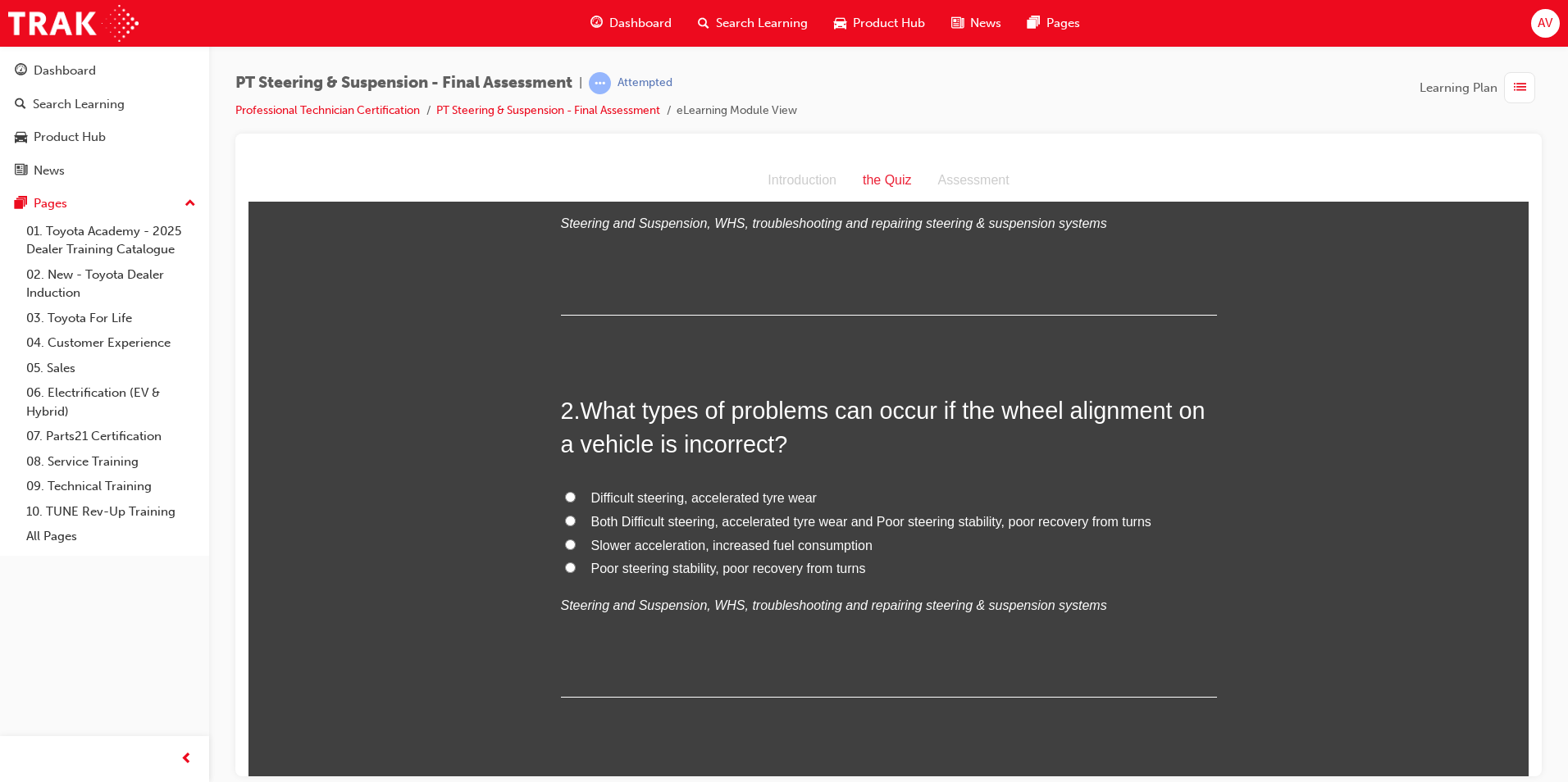
scroll to position [328, 0]
click at [565, 518] on input "Both Difficult steering, accelerated tyre wear and Poor steering stability, poo…" at bounding box center [571, 520] width 11 height 11
radio input "true"
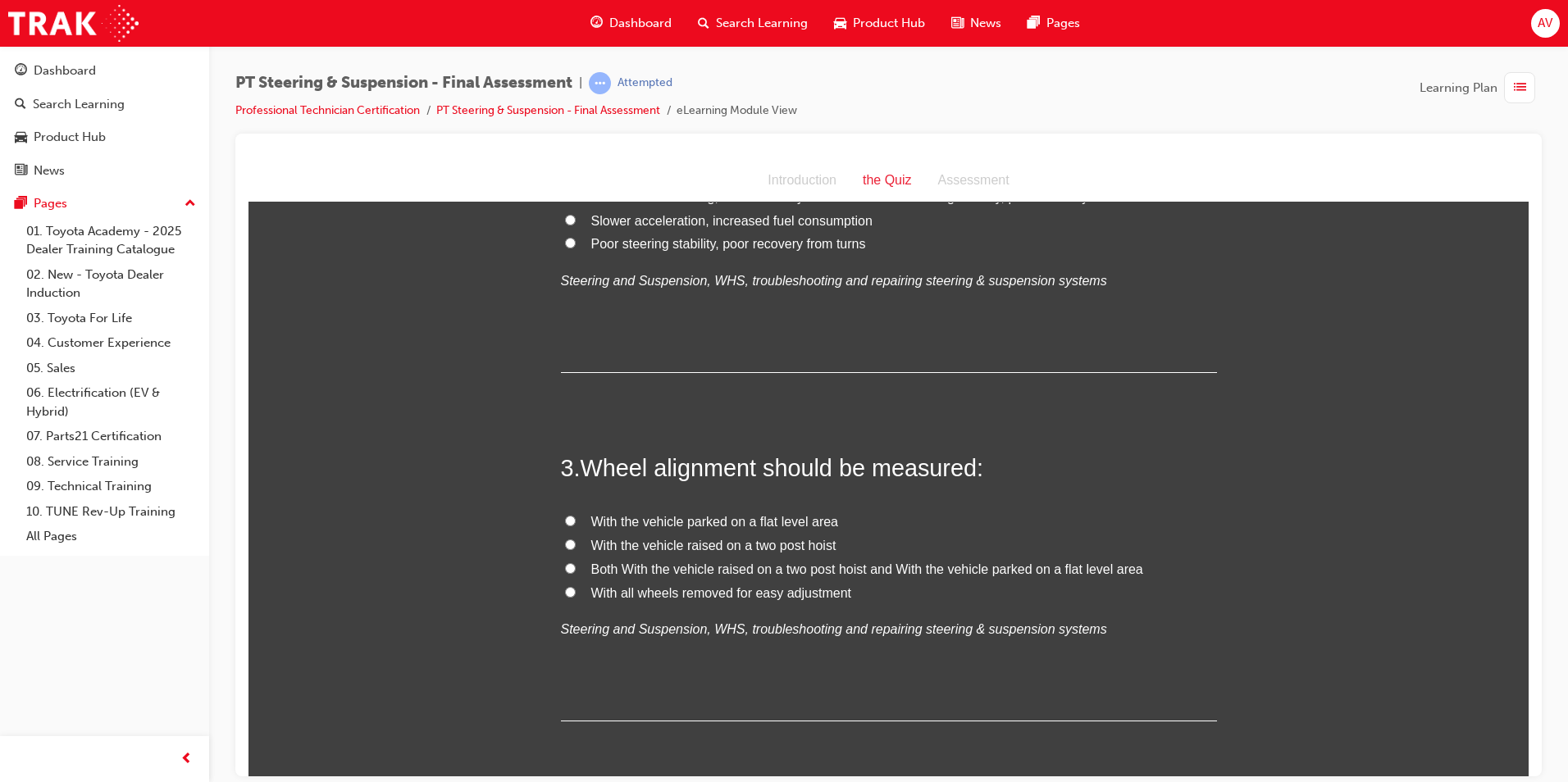
scroll to position [656, 0]
click at [565, 517] on input "With the vehicle parked on a flat level area" at bounding box center [571, 516] width 11 height 11
radio input "true"
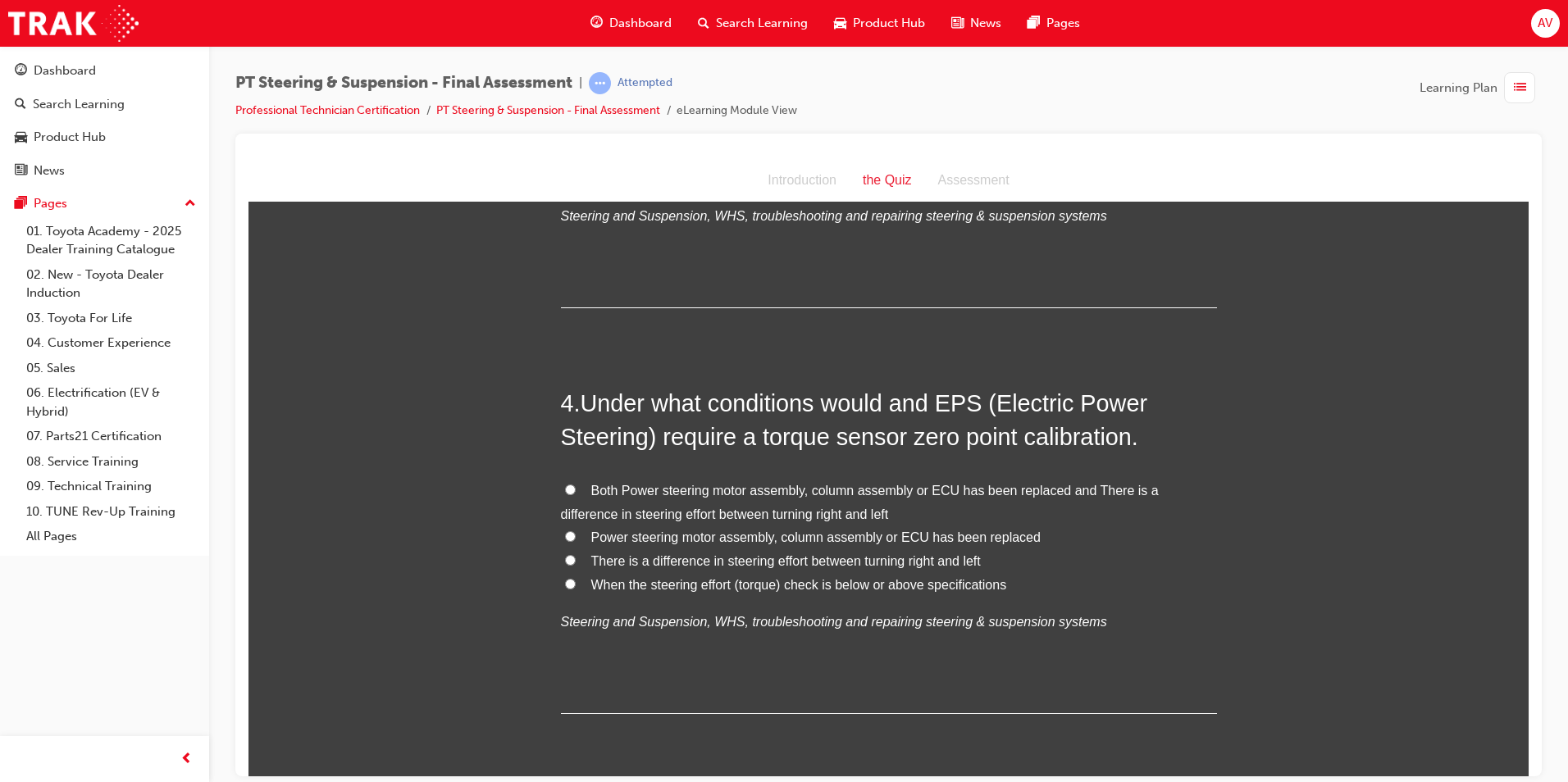
scroll to position [1066, 0]
click at [563, 478] on label "Both Power steering motor assembly, column assembly or ECU has been replaced an…" at bounding box center [888, 502] width 656 height 48
click at [565, 483] on input "Both Power steering motor assembly, column assembly or ECU has been replaced an…" at bounding box center [571, 488] width 11 height 11
radio input "true"
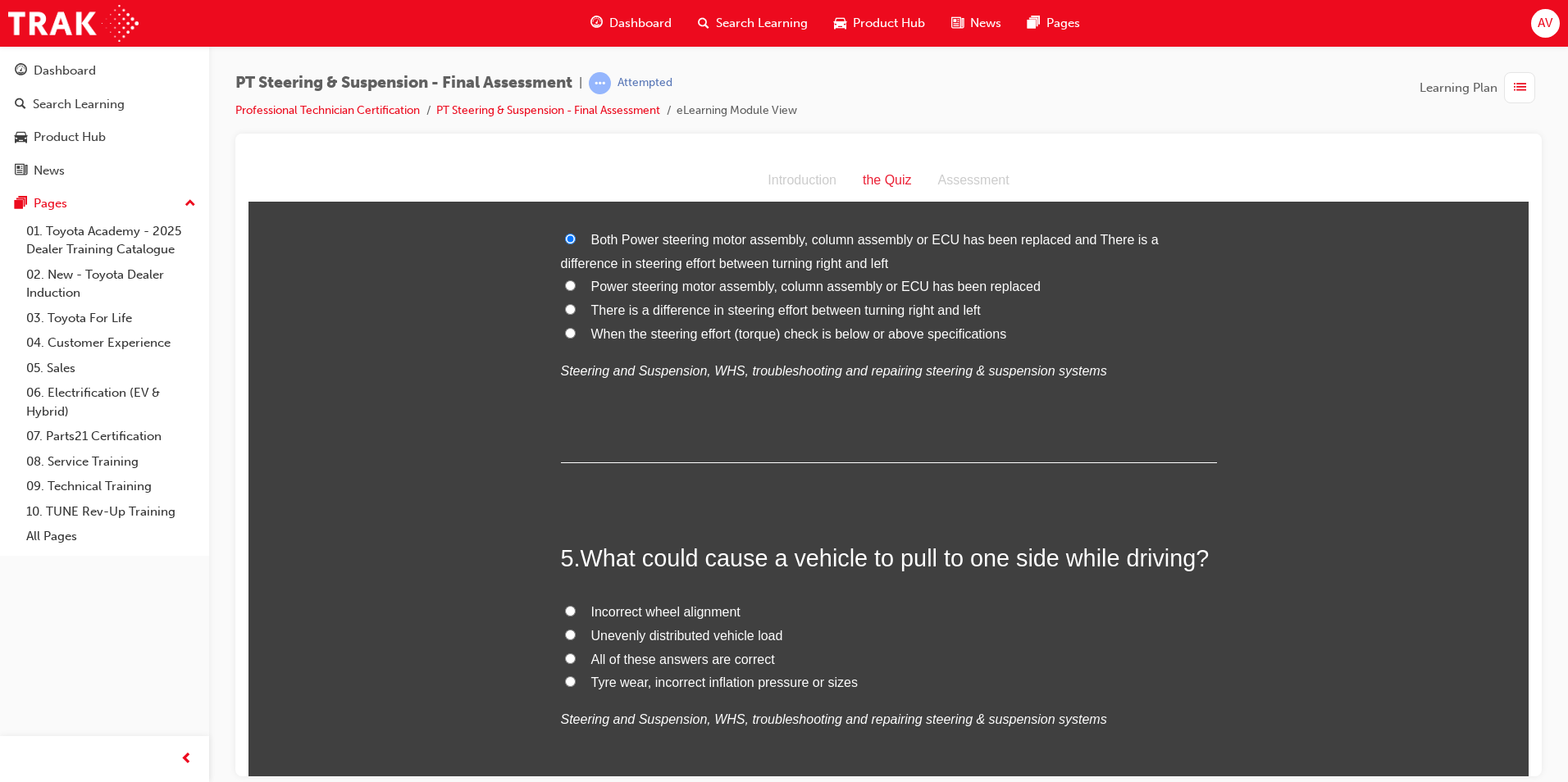
scroll to position [1394, 0]
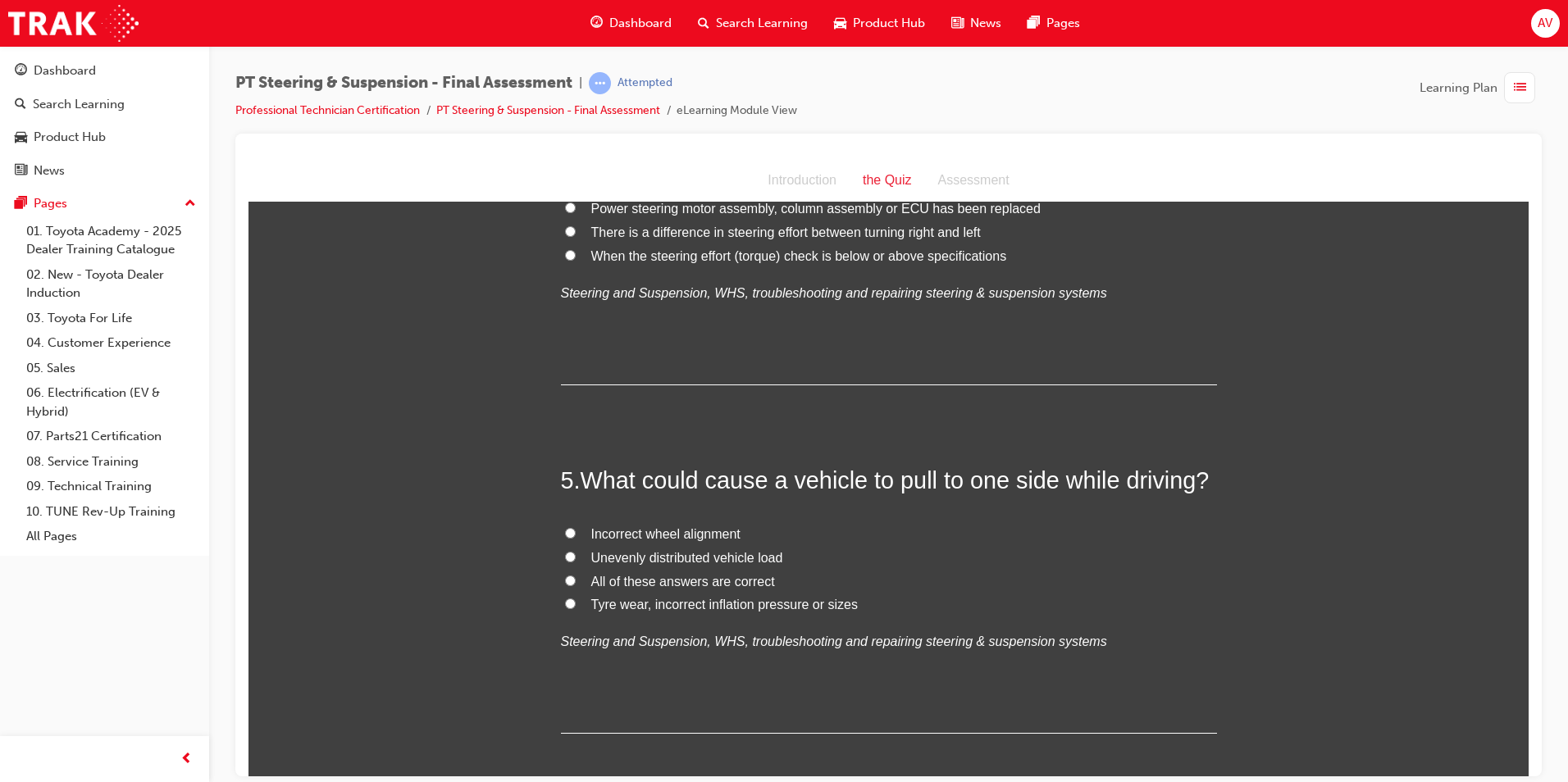
click at [565, 530] on input "Incorrect wheel alignment" at bounding box center [571, 532] width 11 height 11
radio input "true"
click at [565, 581] on input "All of these answers are correct" at bounding box center [571, 580] width 11 height 11
radio input "true"
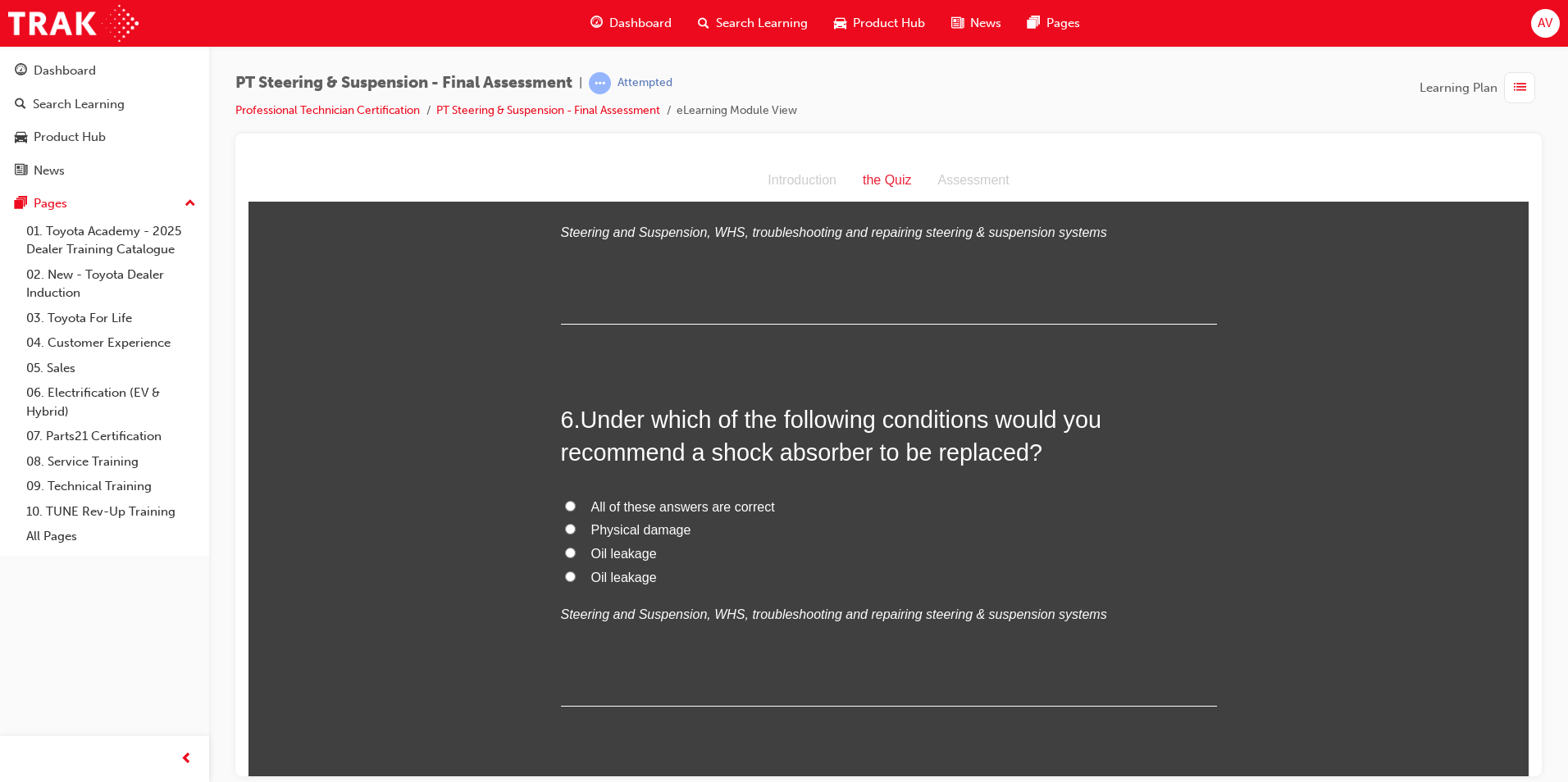
scroll to position [1804, 0]
click at [565, 501] on input "All of these answers are correct" at bounding box center [571, 505] width 11 height 11
radio input "true"
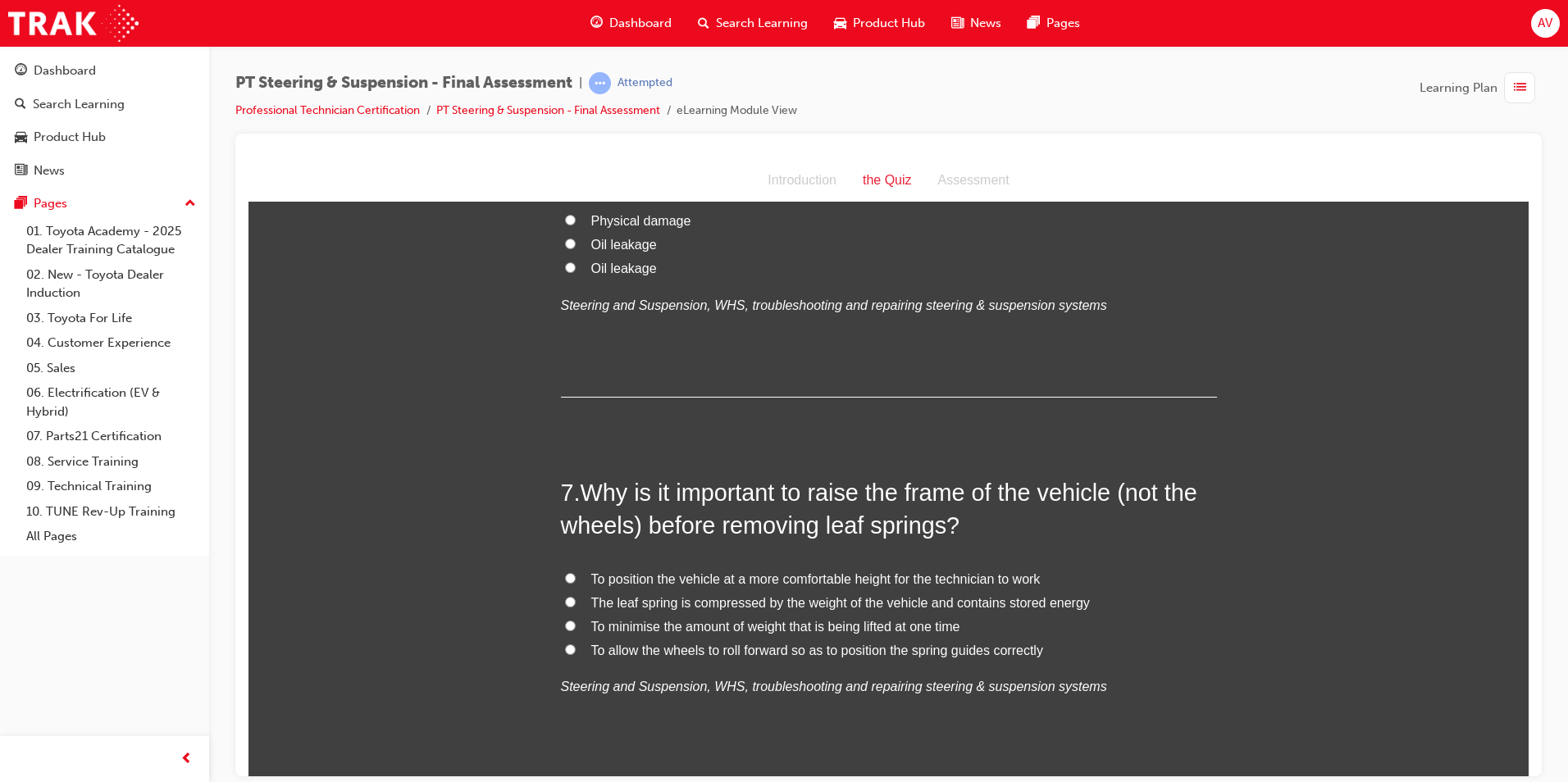
scroll to position [2132, 0]
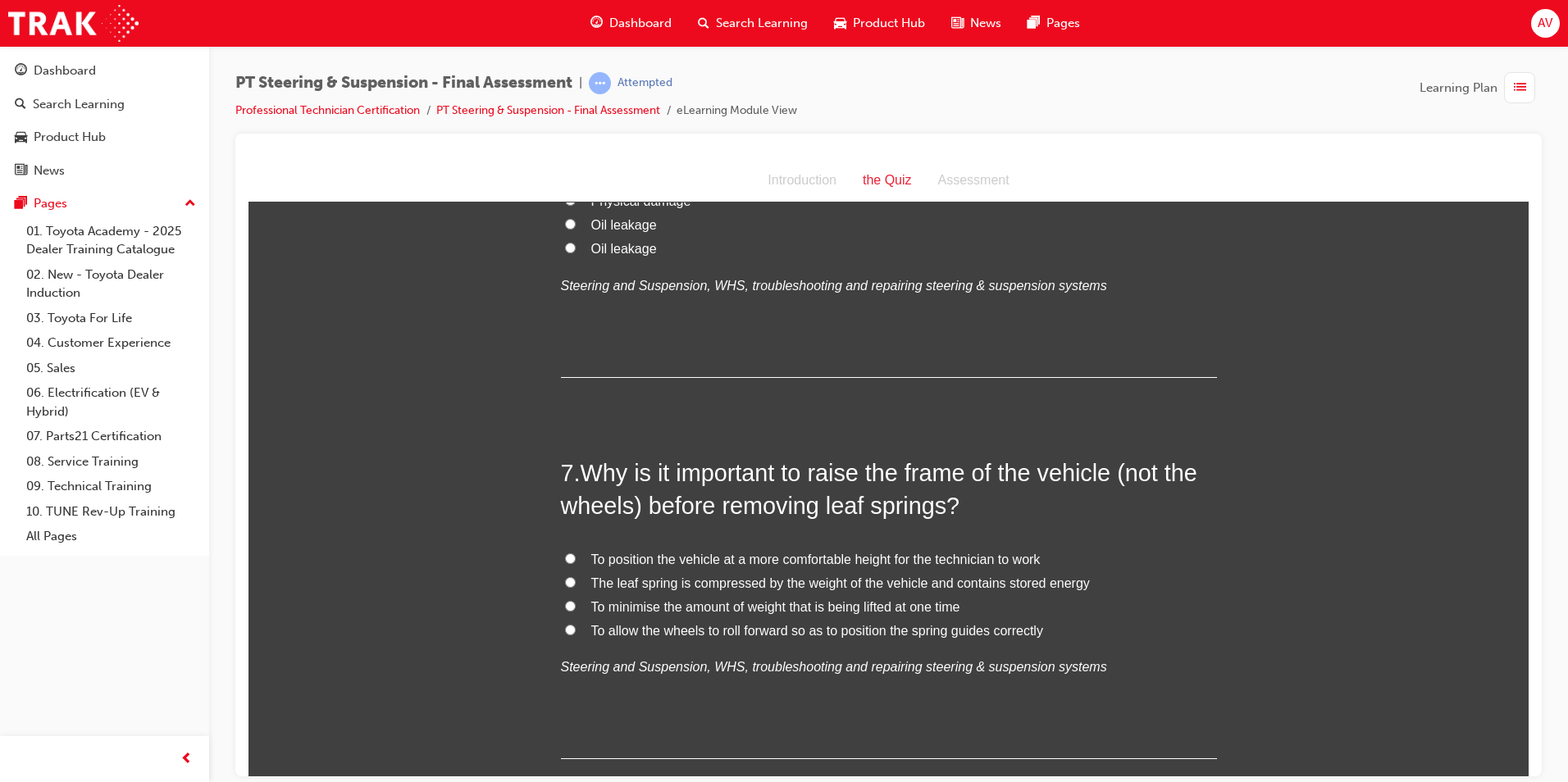
click at [565, 562] on input "To position the vehicle at a more comfortable height for the technician to work" at bounding box center [571, 558] width 11 height 11
radio input "true"
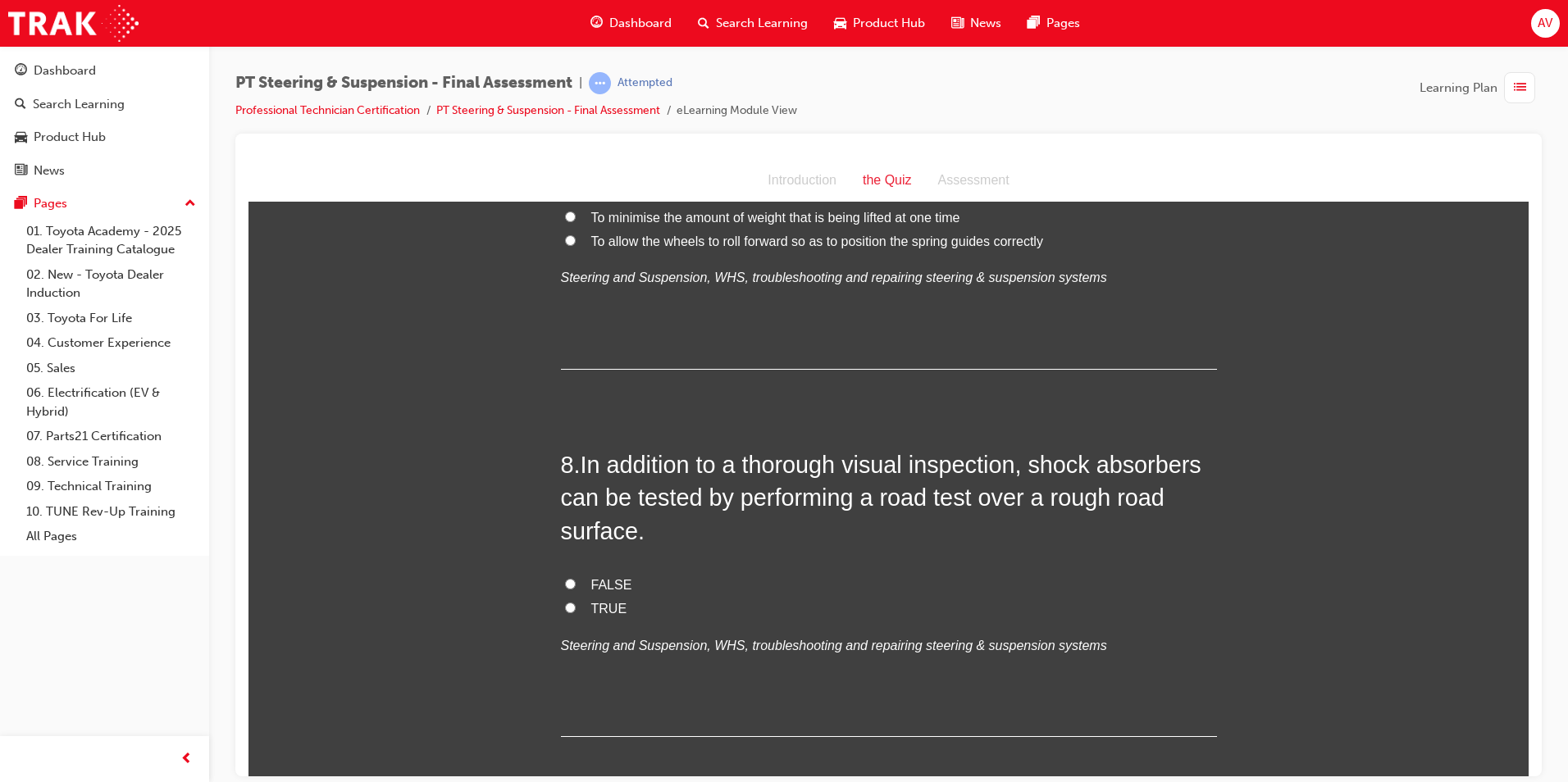
scroll to position [2542, 0]
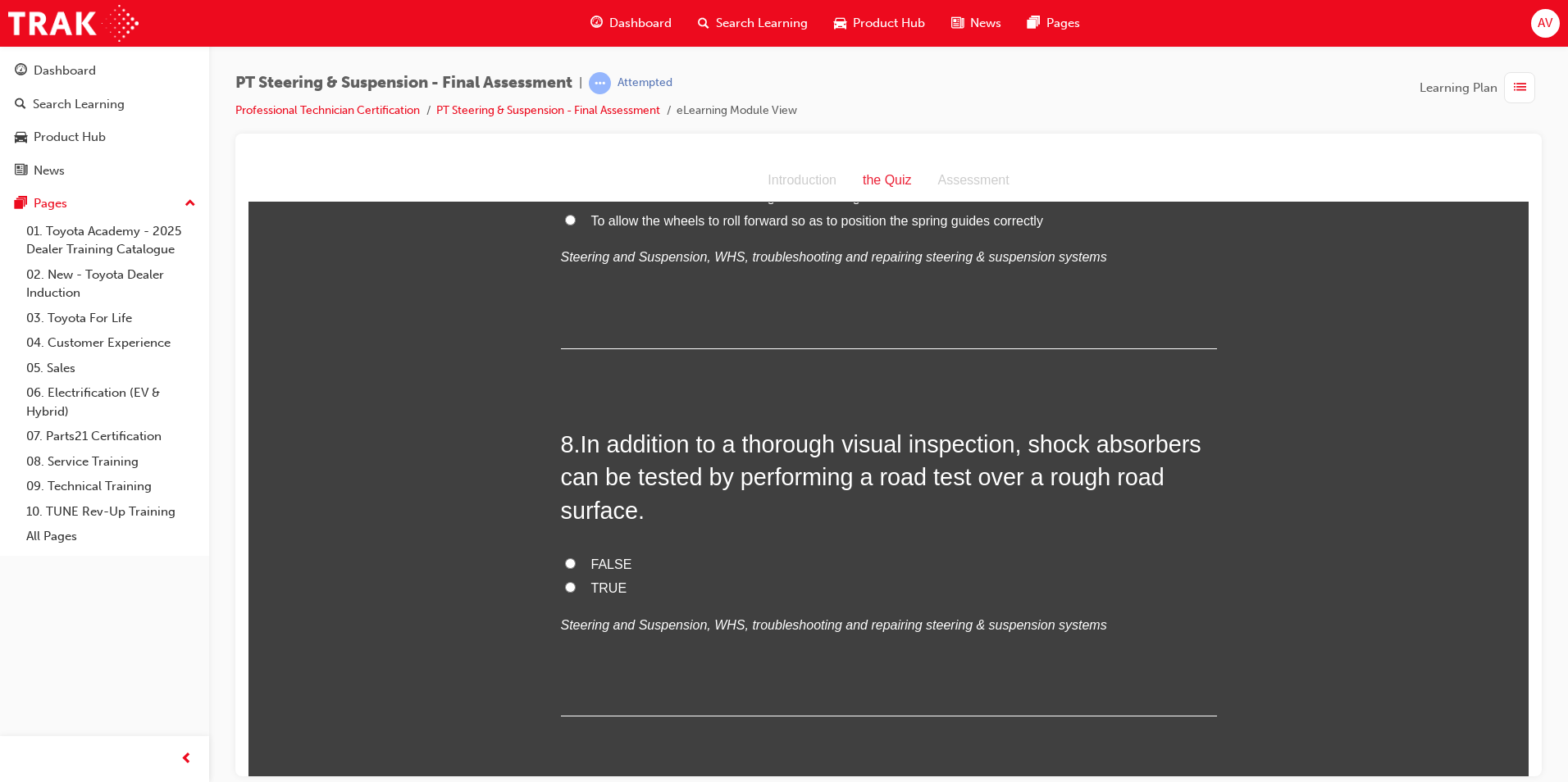
click at [565, 589] on input "TRUE" at bounding box center [571, 587] width 11 height 11
radio input "true"
click at [469, 565] on div "You must select an answer for each question before you can submit. Please note,…" at bounding box center [888, 626] width 1280 height 5897
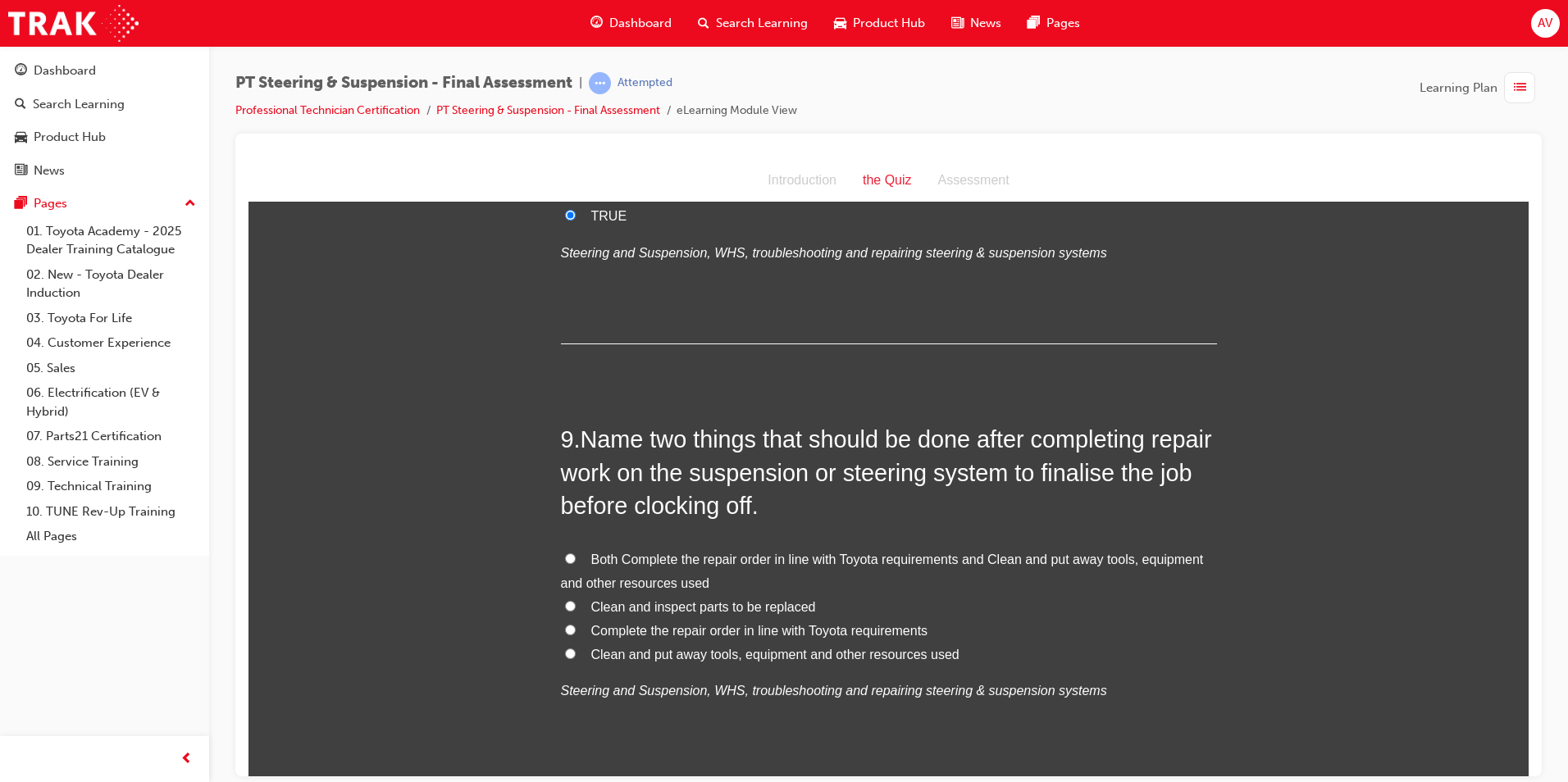
scroll to position [2951, 0]
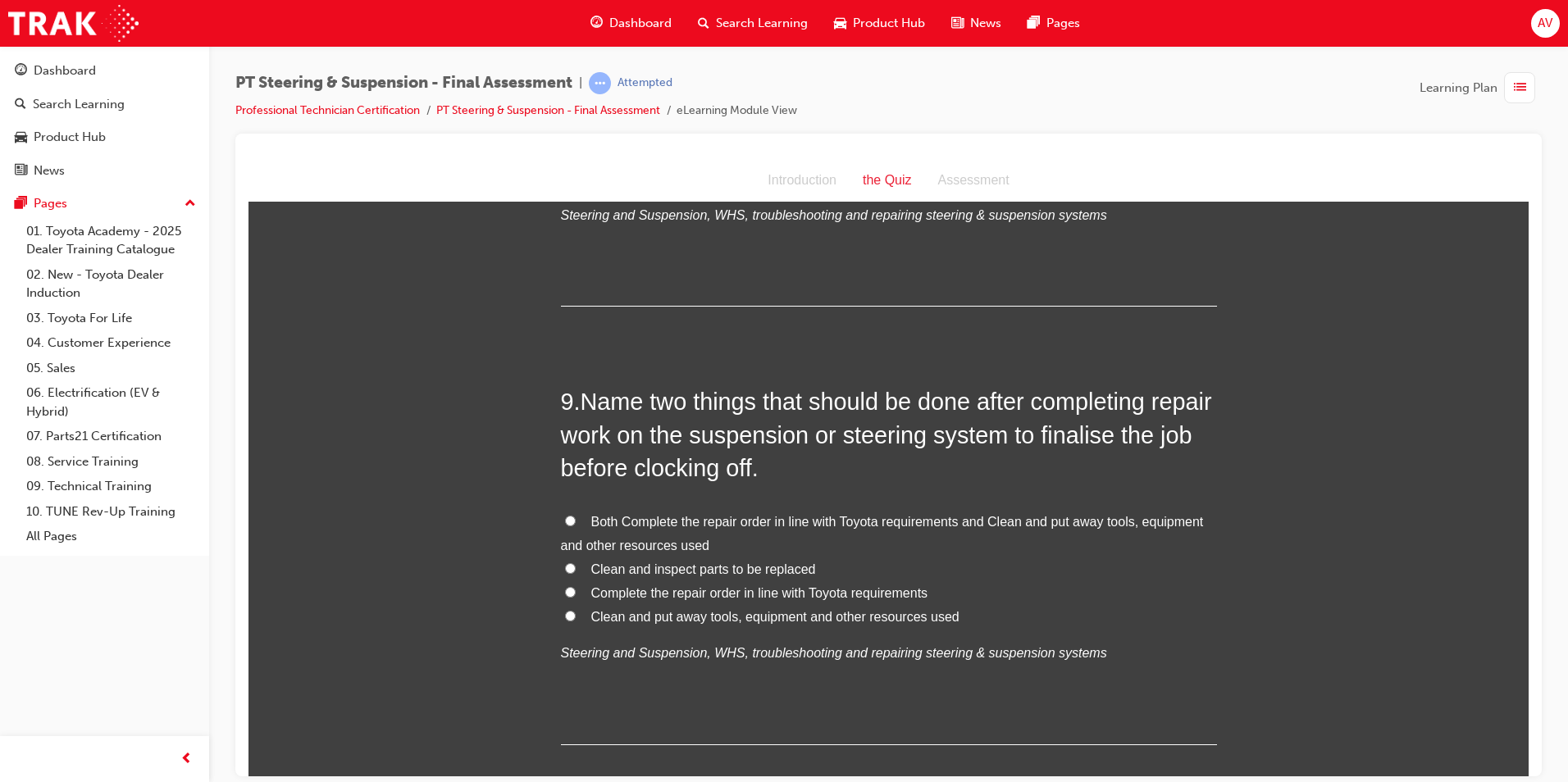
click at [573, 512] on label "Both Complete the repair order in line with Toyota requirements and Clean and p…" at bounding box center [888, 534] width 656 height 48
click at [573, 515] on input "Both Complete the repair order in line with Toyota requirements and Clean and p…" at bounding box center [571, 520] width 11 height 11
radio input "true"
click at [497, 530] on div "You must select an answer for each question before you can submit. Please note,…" at bounding box center [888, 216] width 1280 height 5897
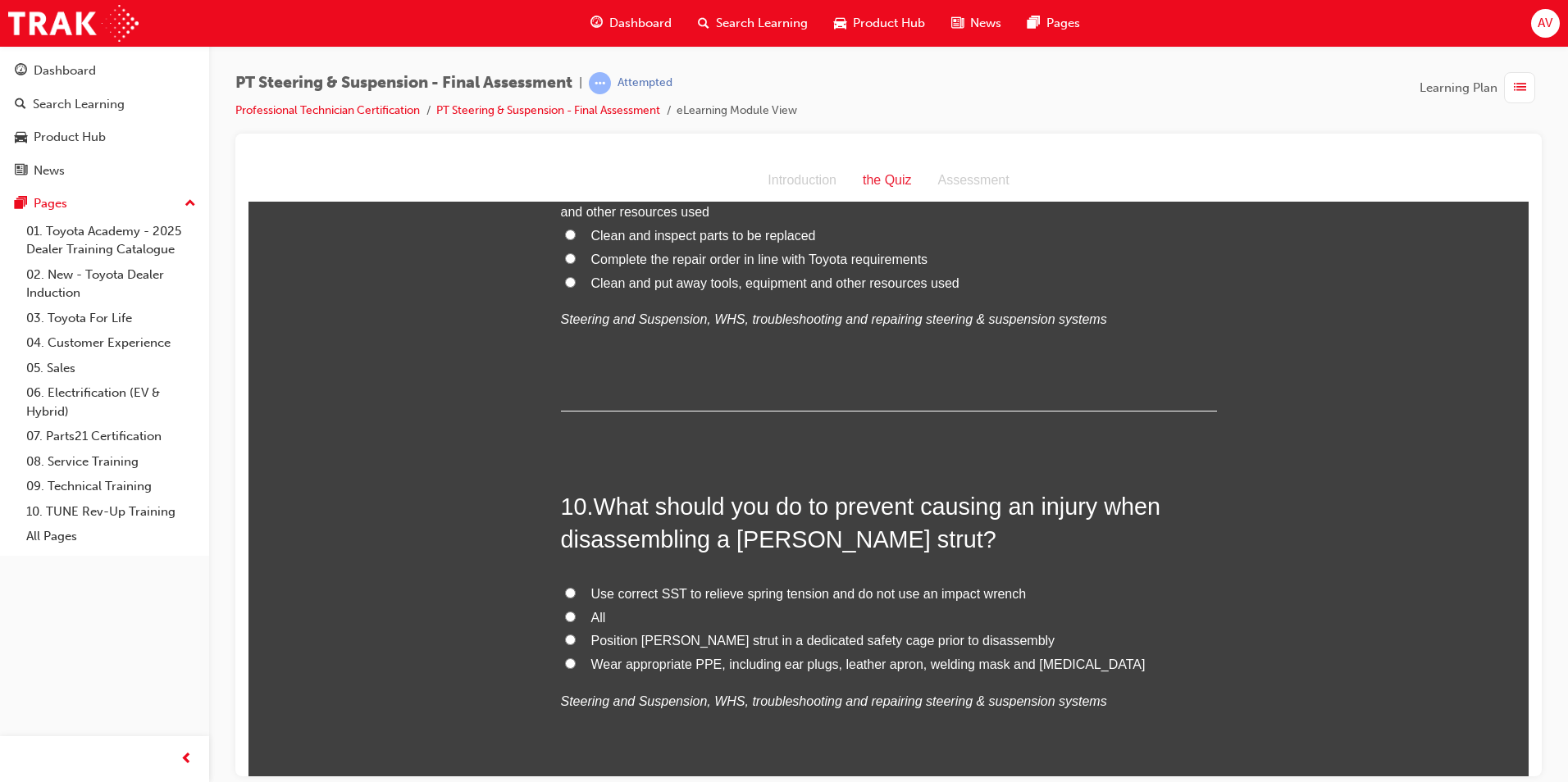
scroll to position [3444, 0]
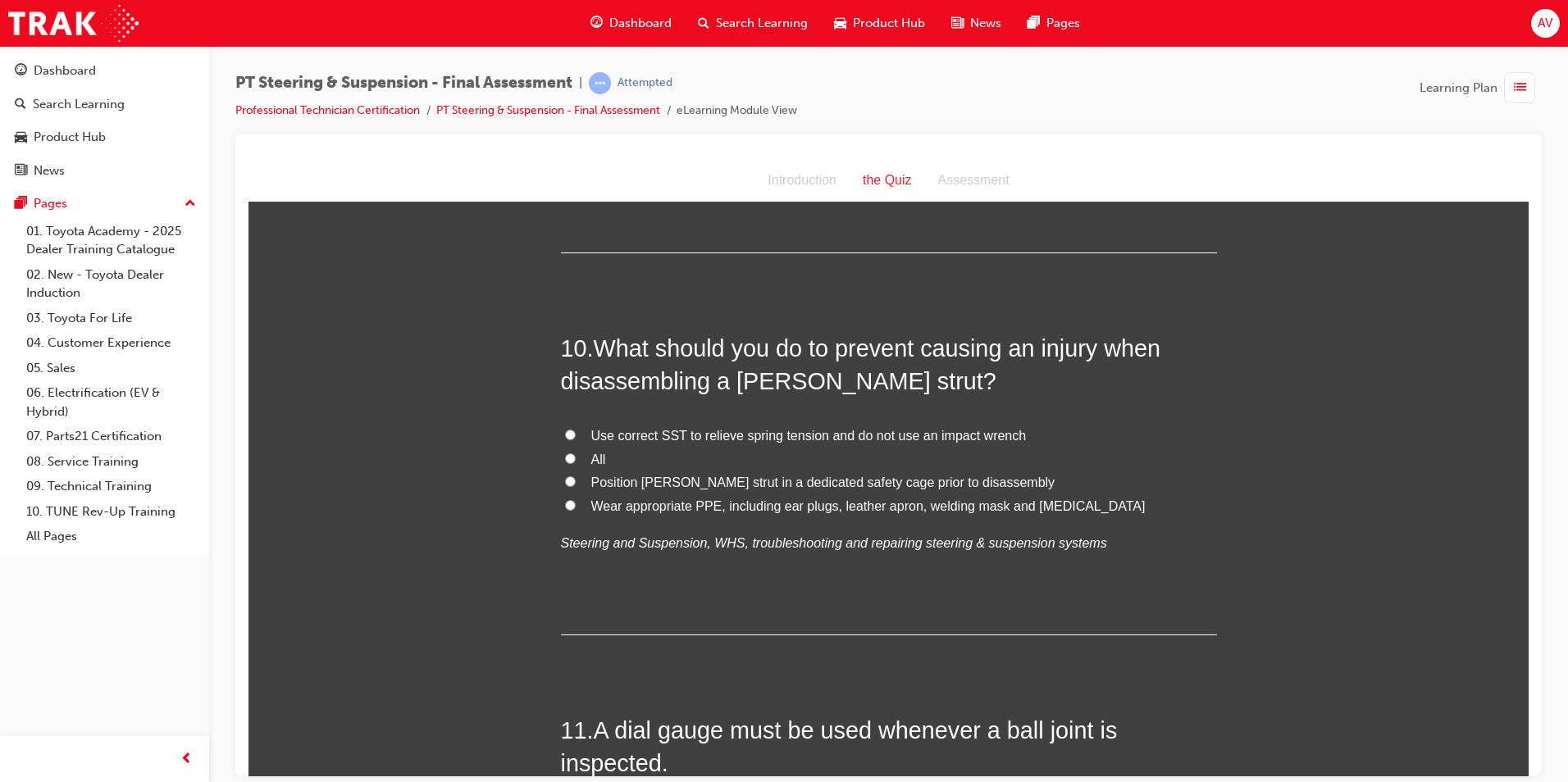
click at [565, 455] on input "All" at bounding box center [571, 458] width 11 height 11
radio input "true"
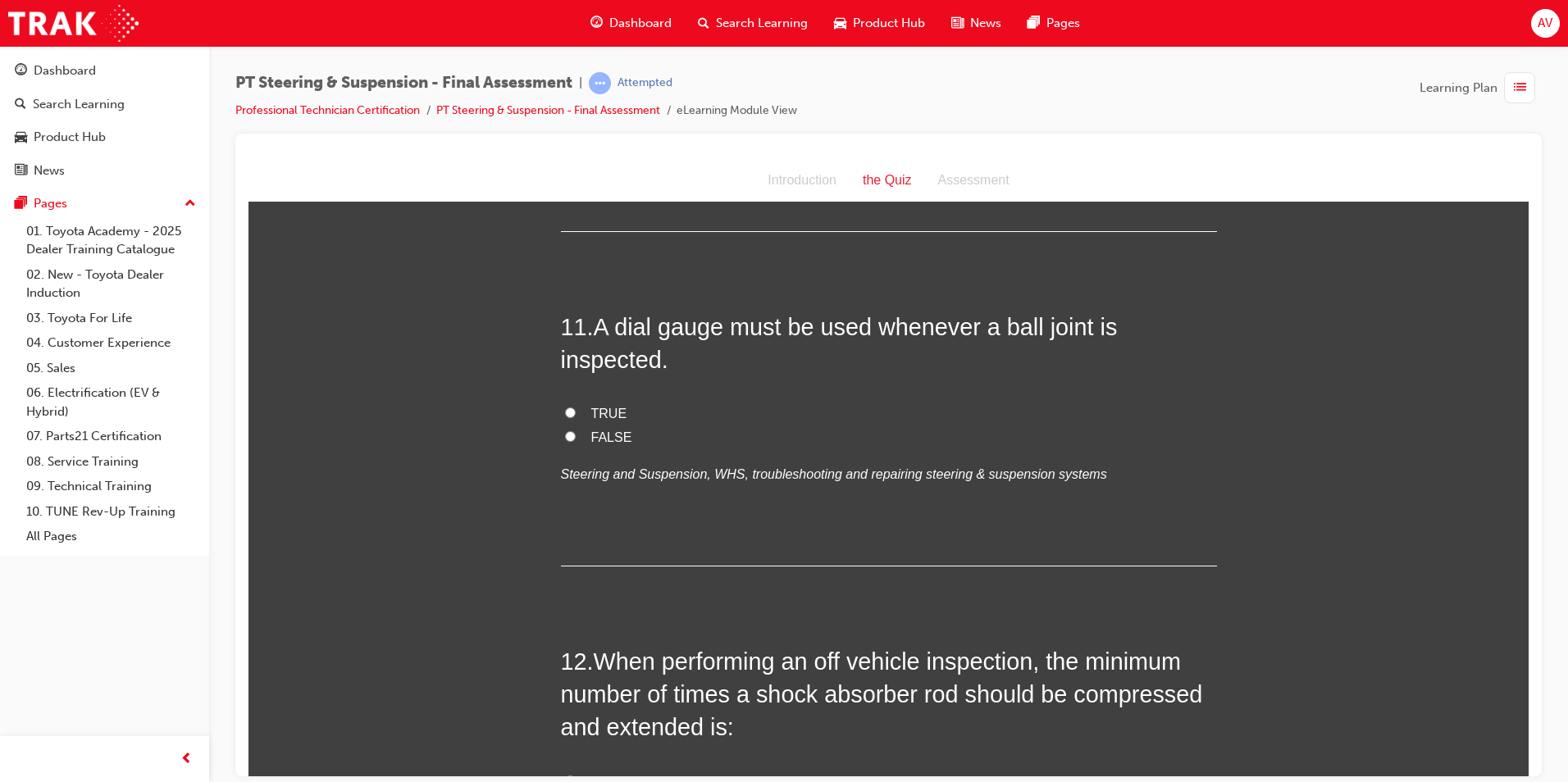
scroll to position [3853, 0]
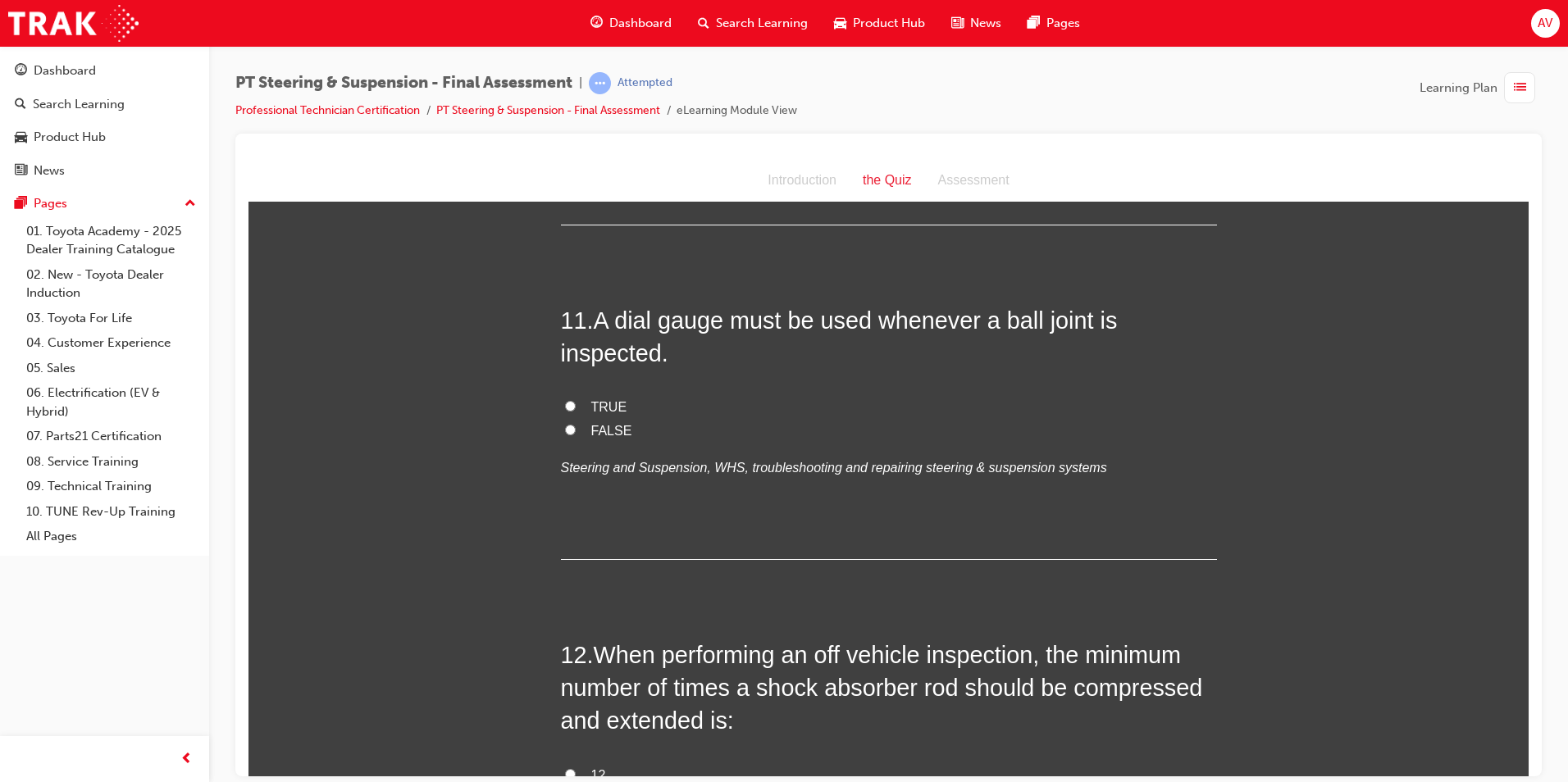
click at [565, 431] on input "FALSE" at bounding box center [571, 429] width 11 height 11
radio input "true"
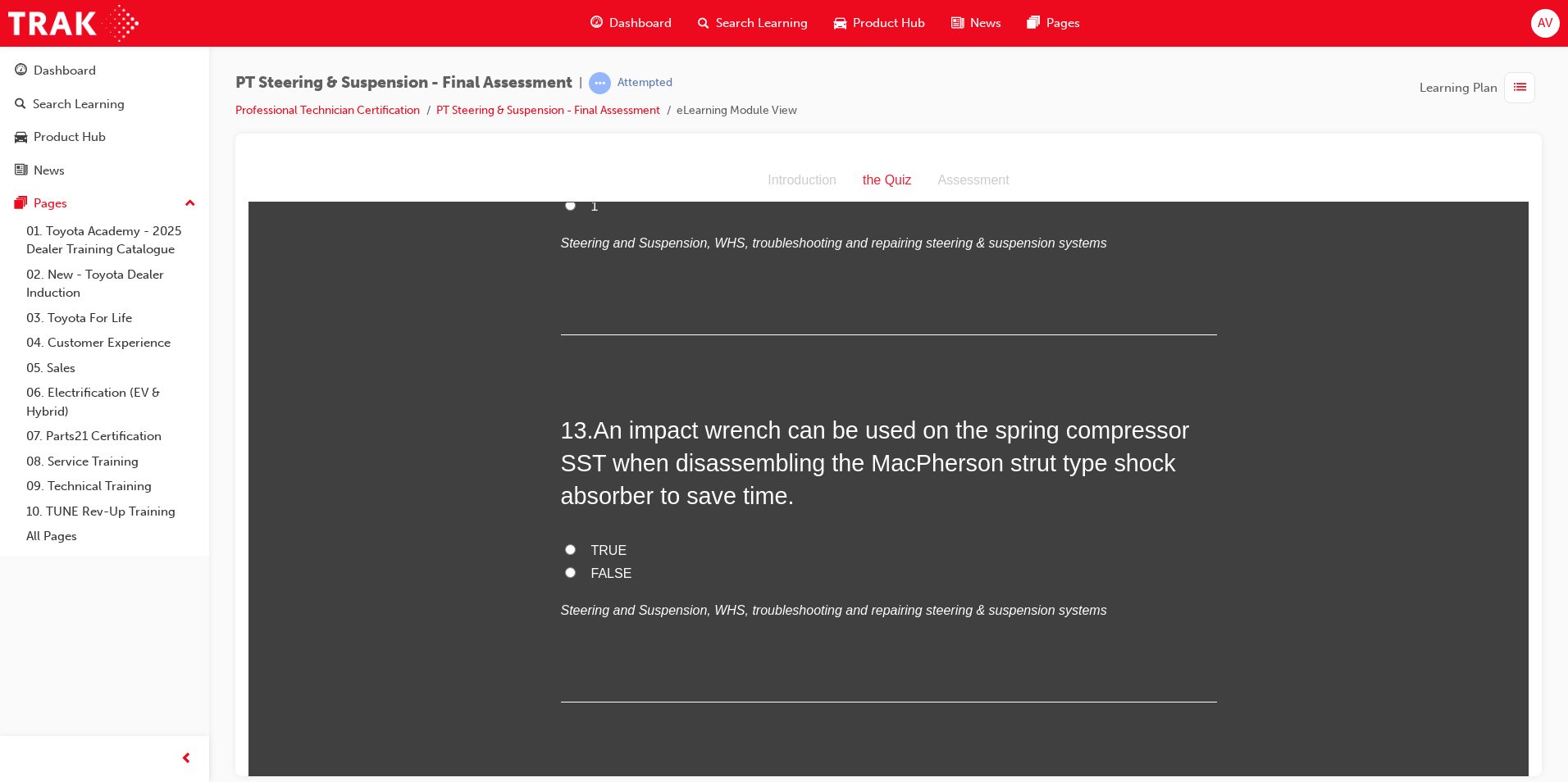
scroll to position [4509, 0]
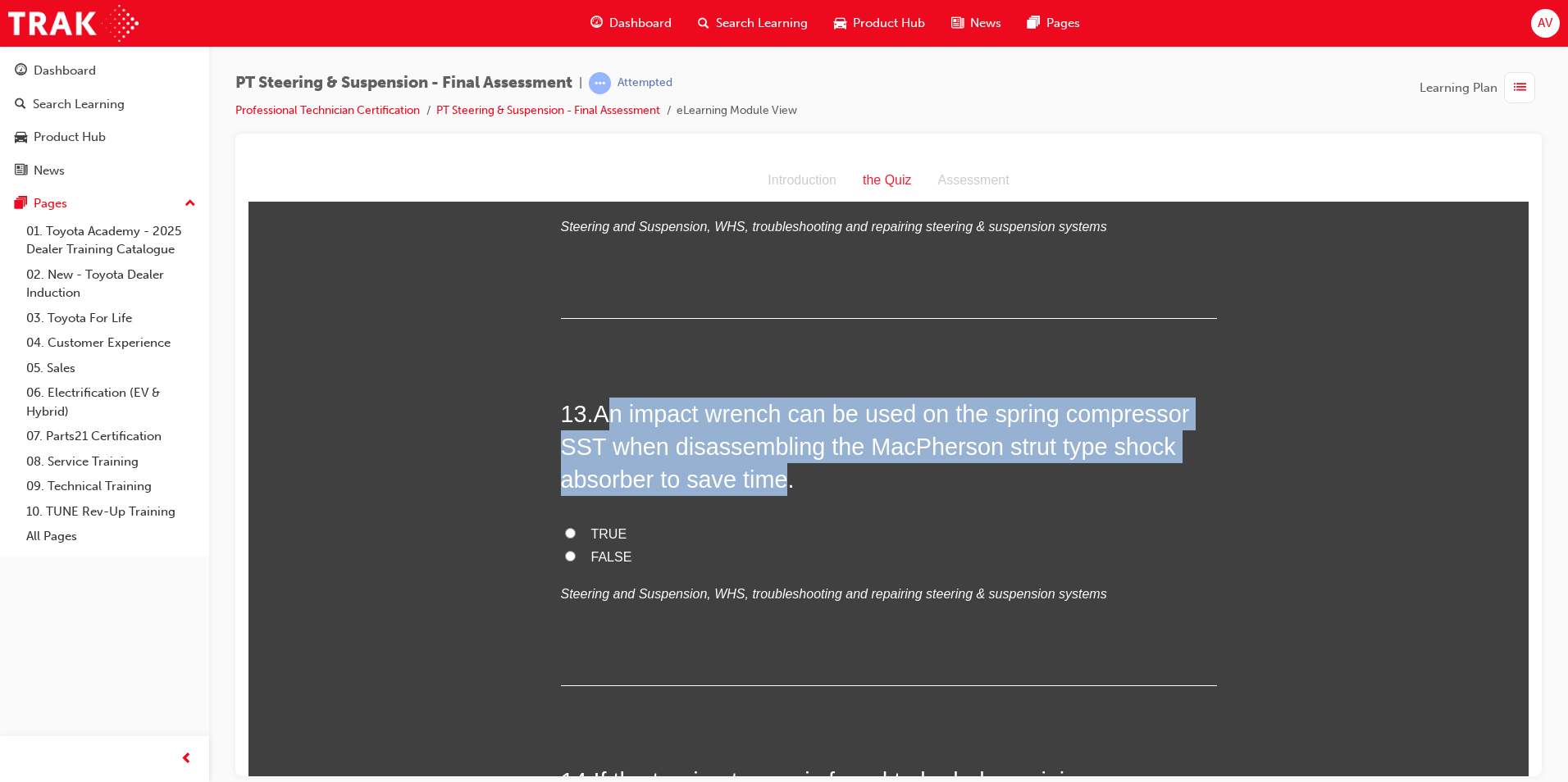
drag, startPoint x: 601, startPoint y: 412, endPoint x: 778, endPoint y: 489, distance: 193.0
click at [778, 489] on span "An impact wrench can be used on the spring compressor SST when disassembling th…" at bounding box center [875, 445] width 629 height 92
click at [568, 554] on input "FALSE" at bounding box center [571, 555] width 11 height 11
radio input "true"
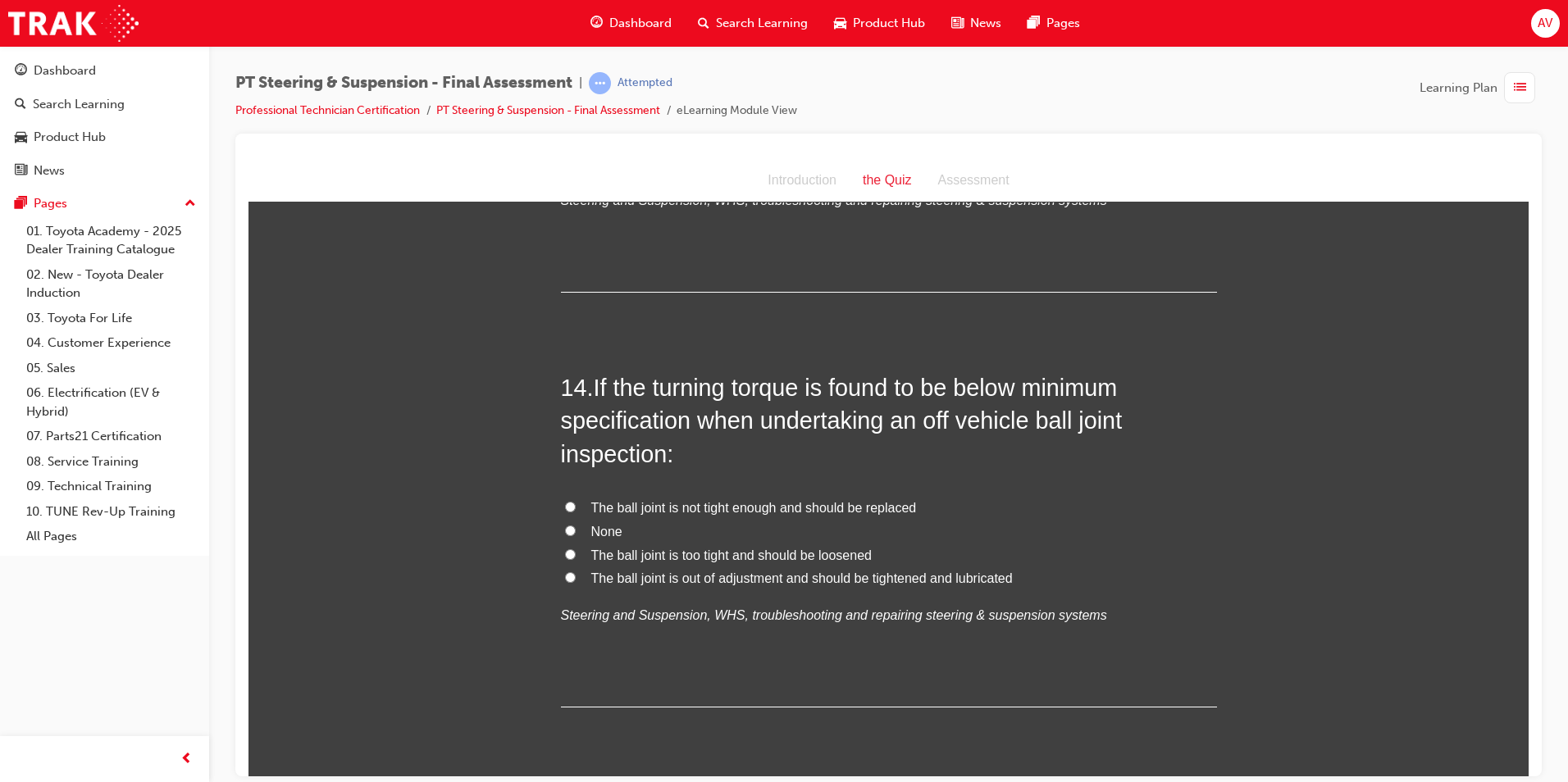
scroll to position [4919, 0]
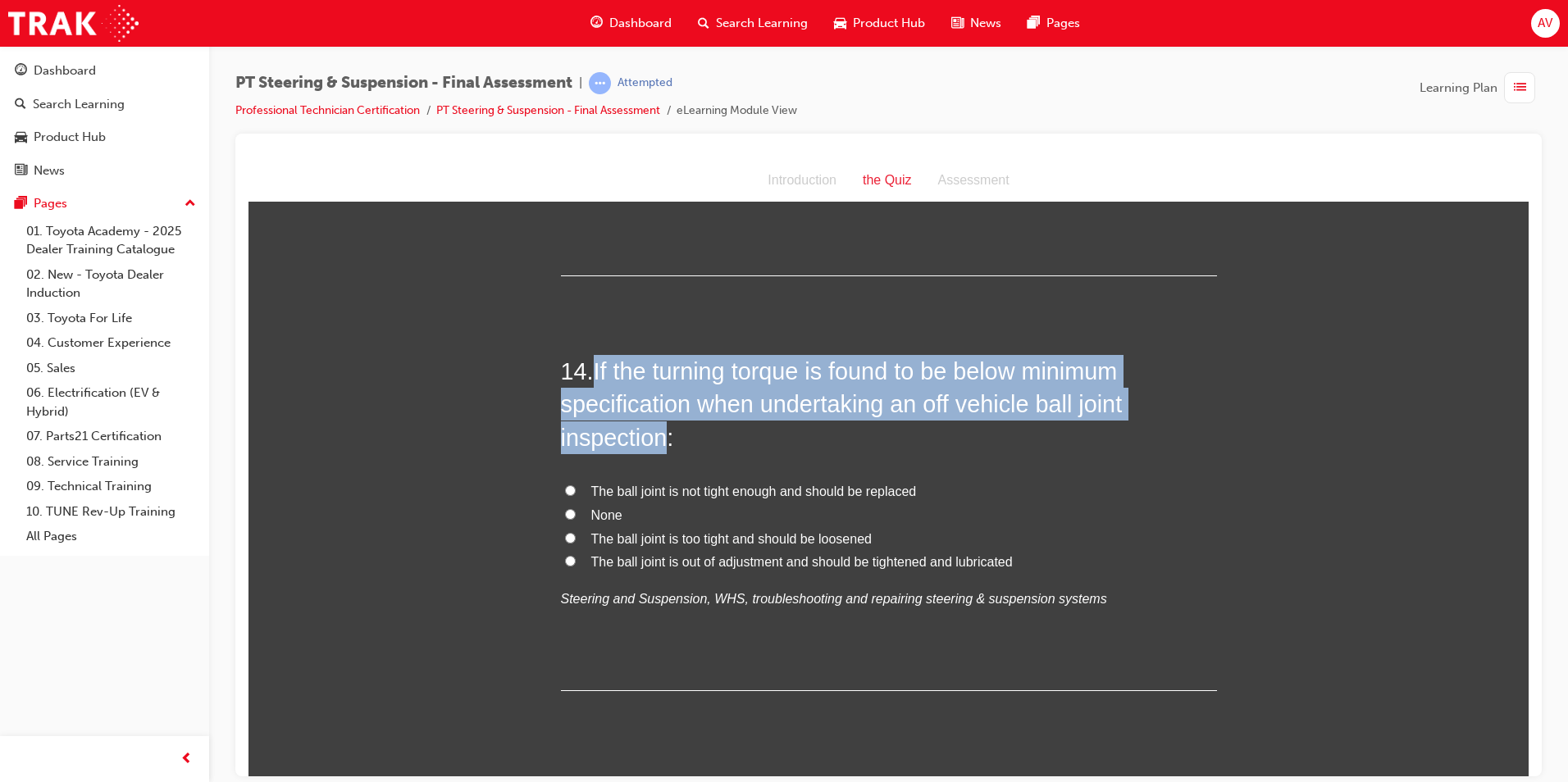
drag, startPoint x: 591, startPoint y: 368, endPoint x: 664, endPoint y: 444, distance: 105.4
click at [664, 444] on h2 "14 . If the turning torque is found to be below minimum specification when unde…" at bounding box center [888, 403] width 656 height 99
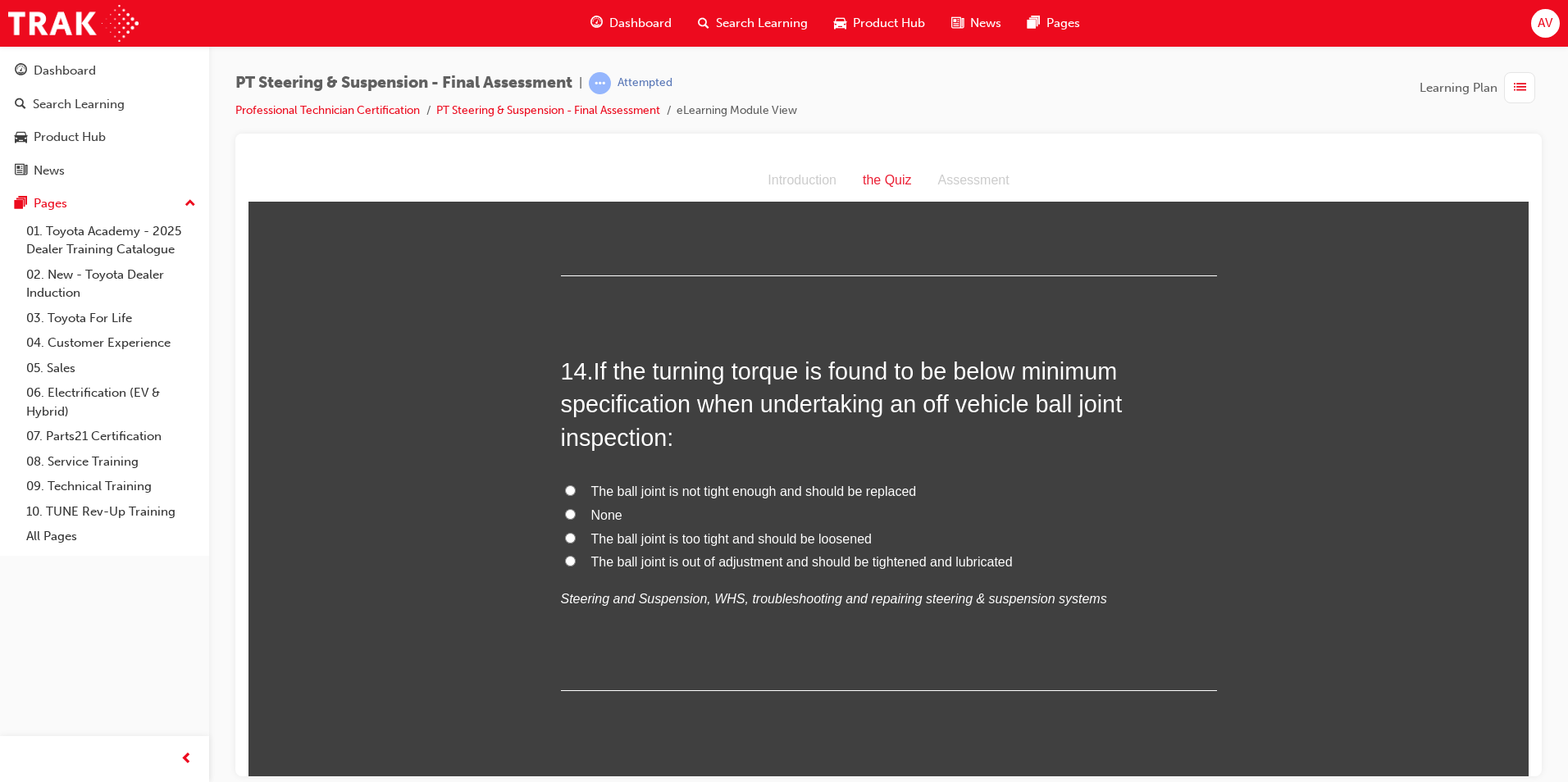
click at [565, 488] on input "The ball joint is not tight enough and should be replaced" at bounding box center [571, 490] width 11 height 11
radio input "true"
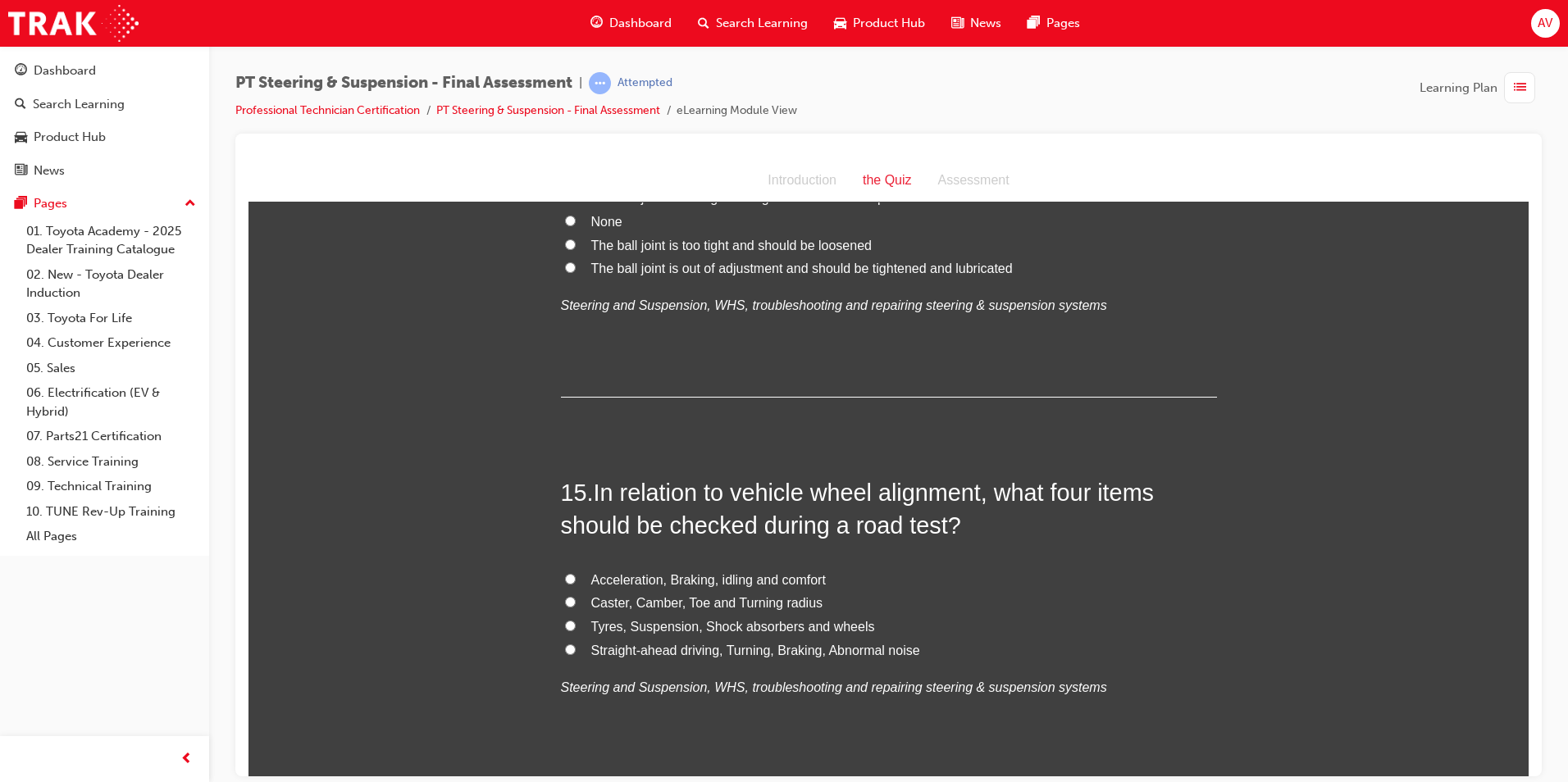
scroll to position [5247, 0]
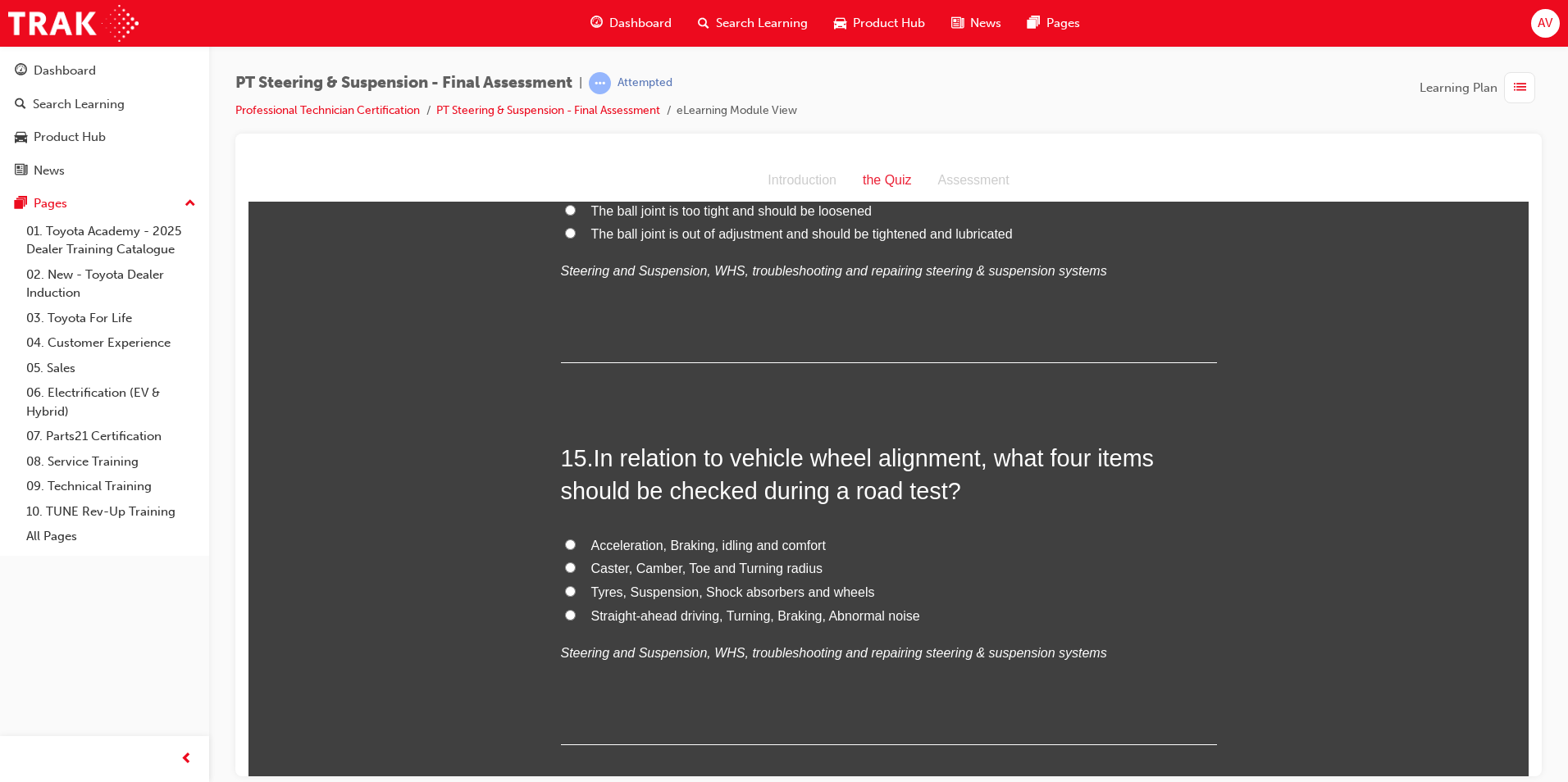
click at [566, 565] on input "Caster, Camber, Toe and Turning radius" at bounding box center [571, 567] width 11 height 11
radio input "true"
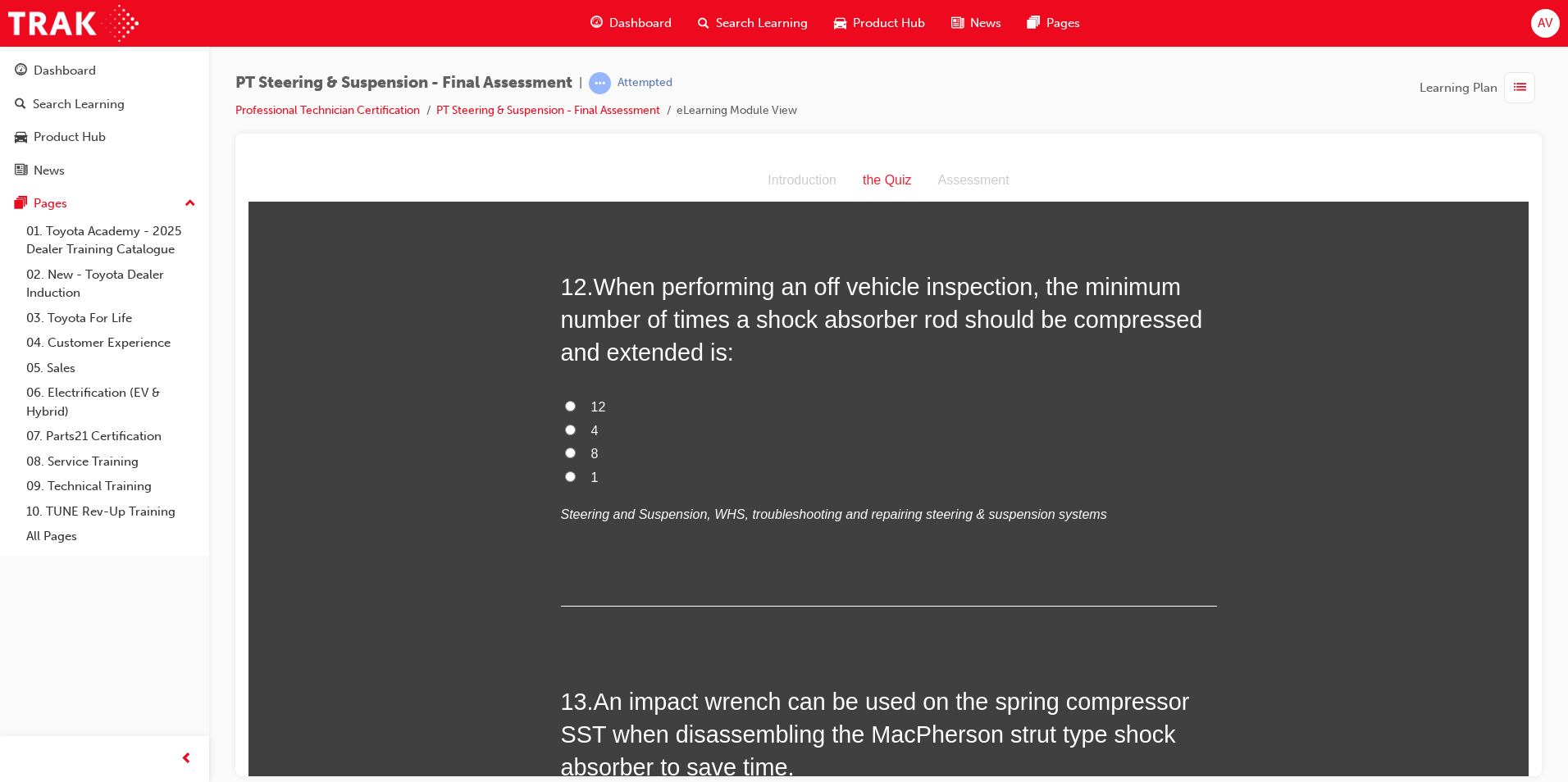
scroll to position [4192, 0]
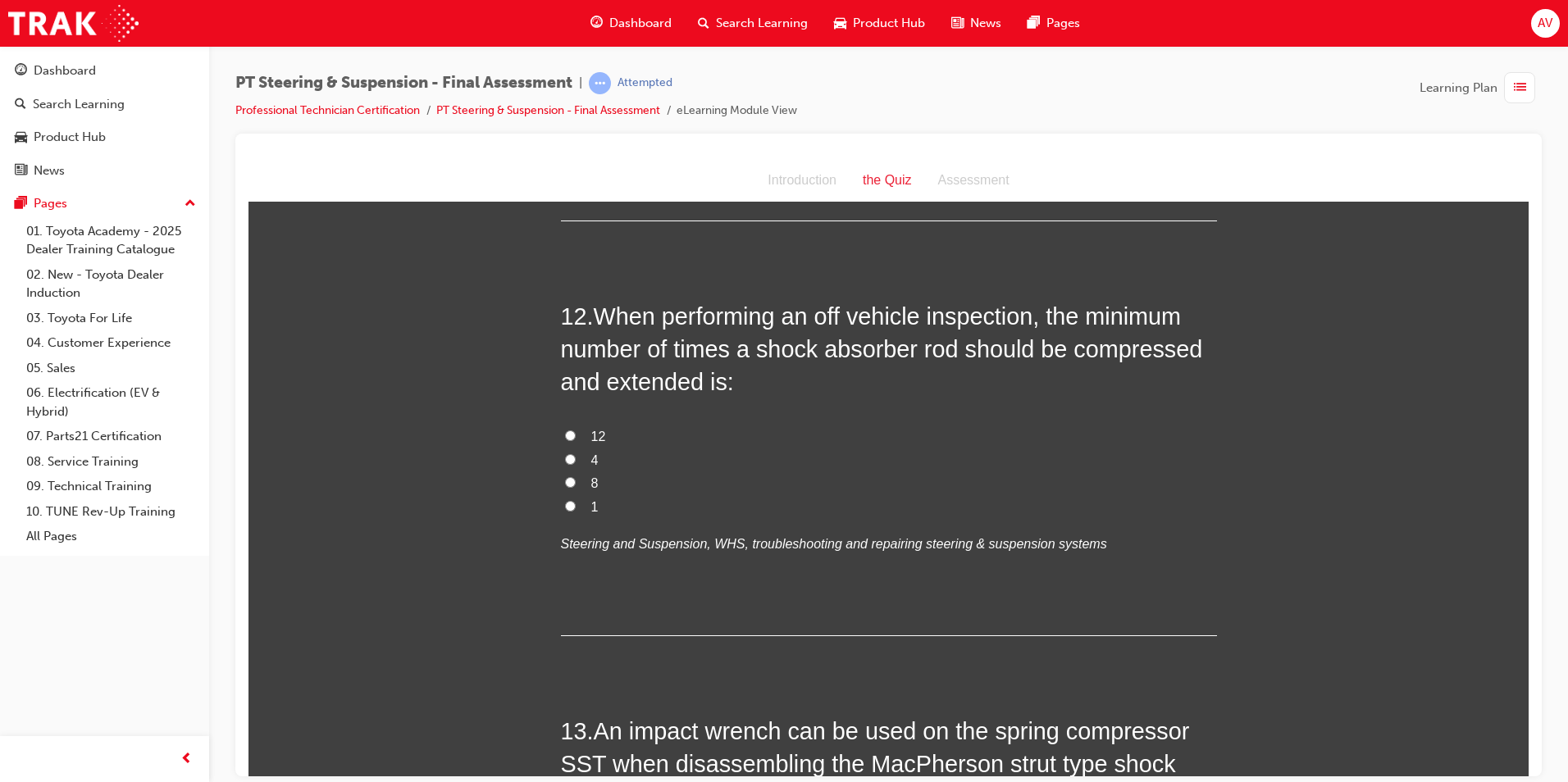
click at [566, 505] on input "1" at bounding box center [571, 506] width 11 height 11
radio input "true"
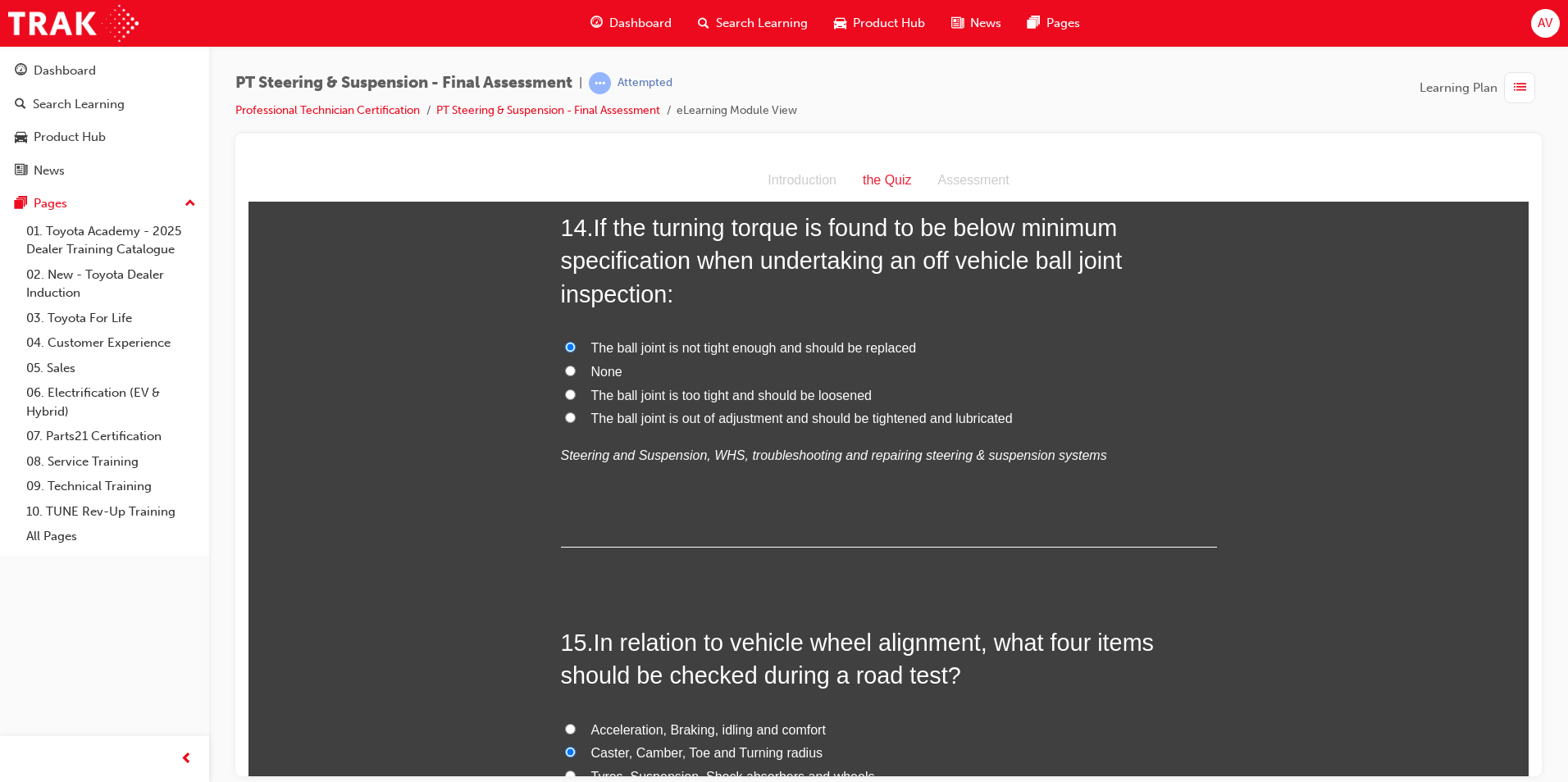
scroll to position [5340, 0]
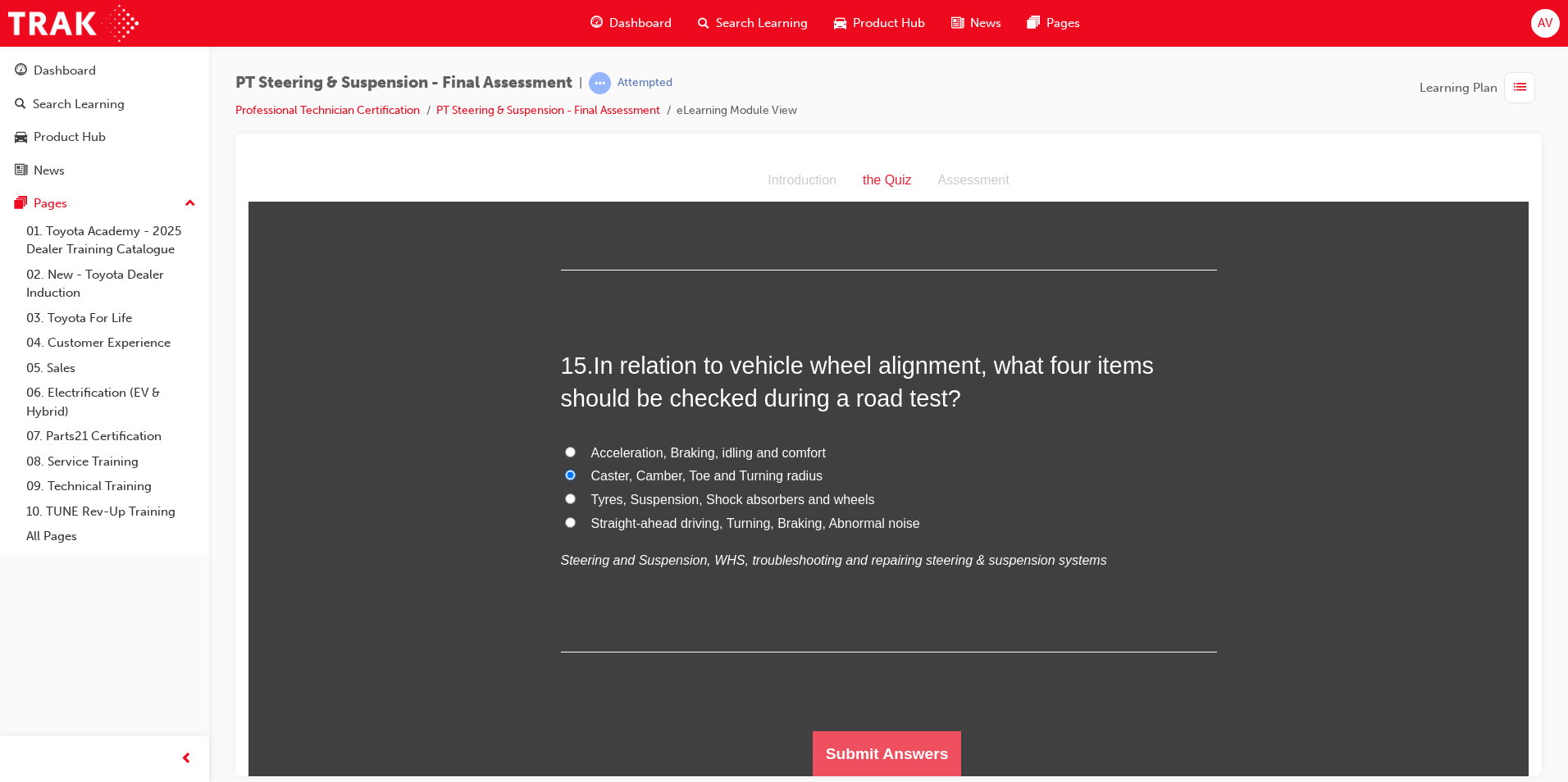
click at [891, 742] on button "Submit Answers" at bounding box center [886, 754] width 149 height 46
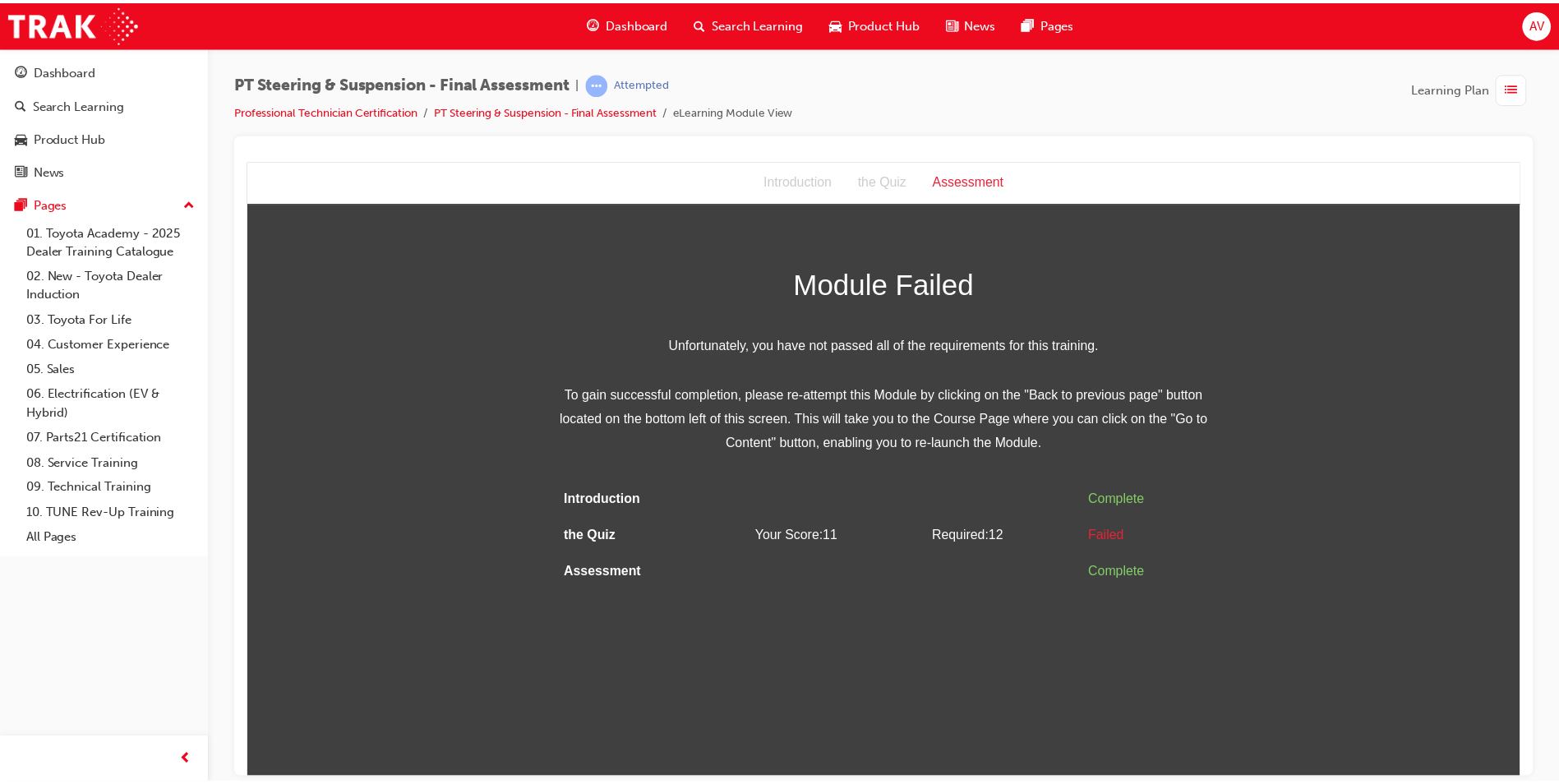
scroll to position [0, 0]
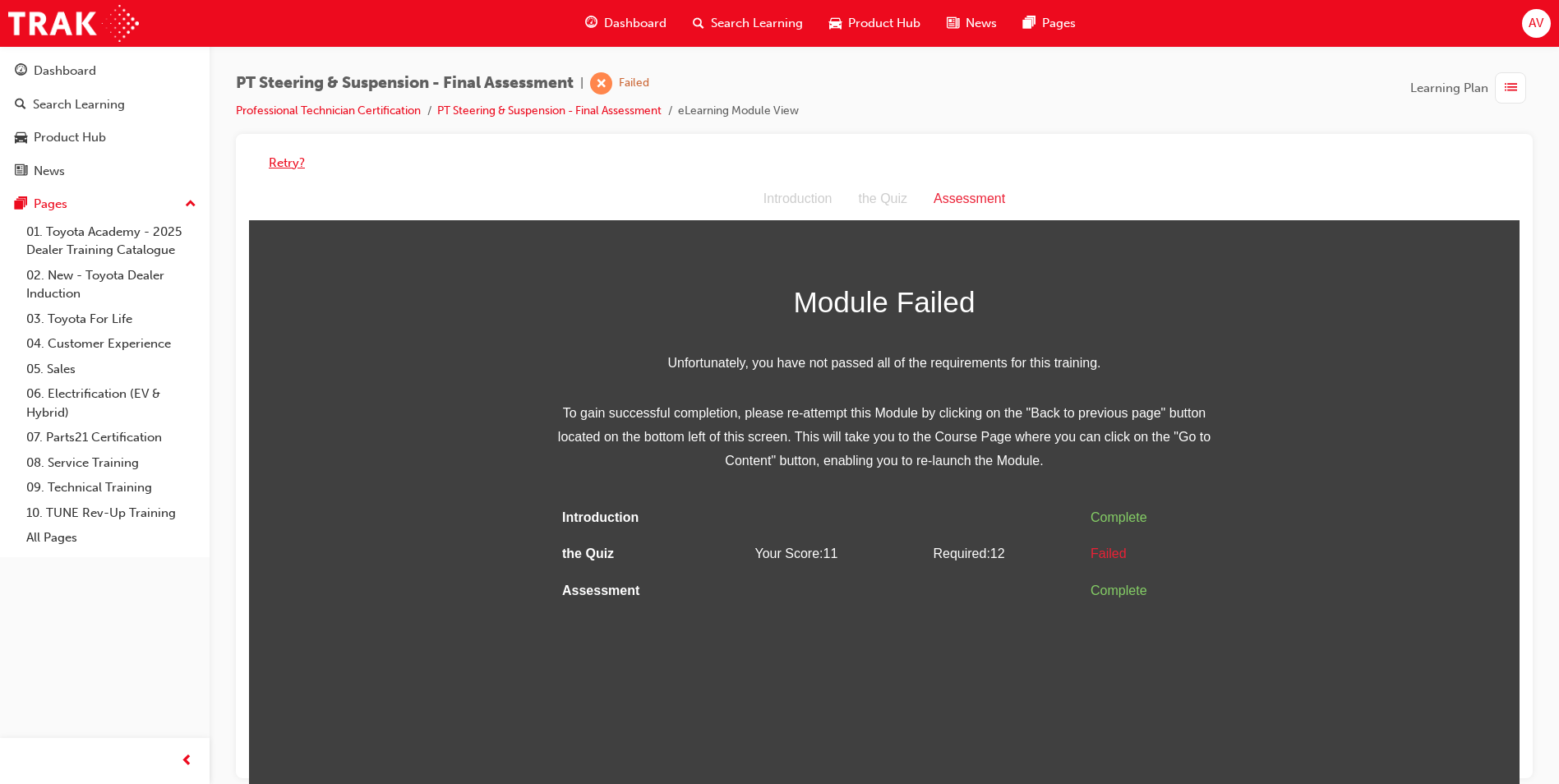
click at [282, 161] on button "Retry?" at bounding box center [286, 163] width 36 height 19
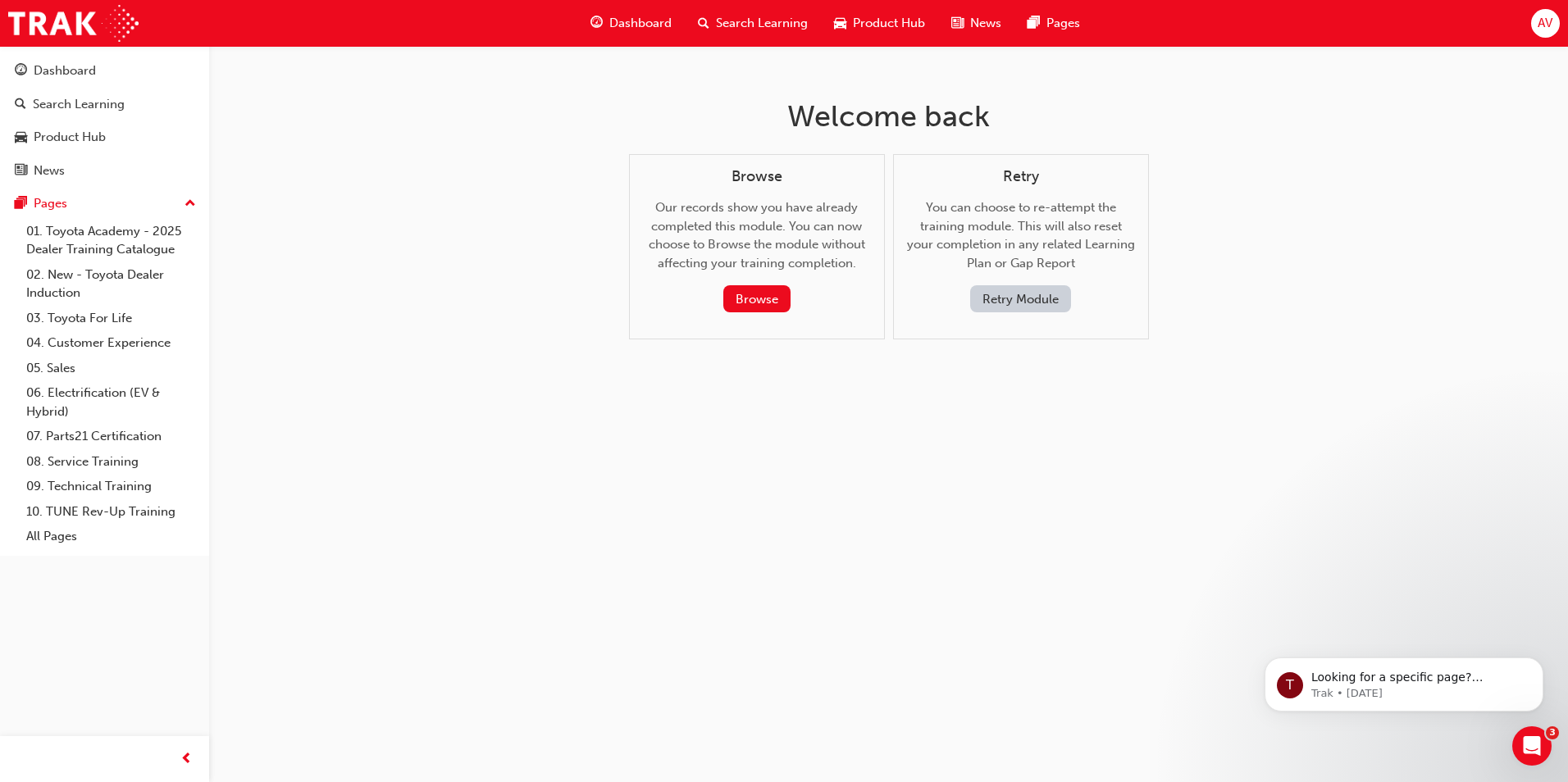
click at [1026, 304] on button "Retry Module" at bounding box center [1020, 299] width 101 height 27
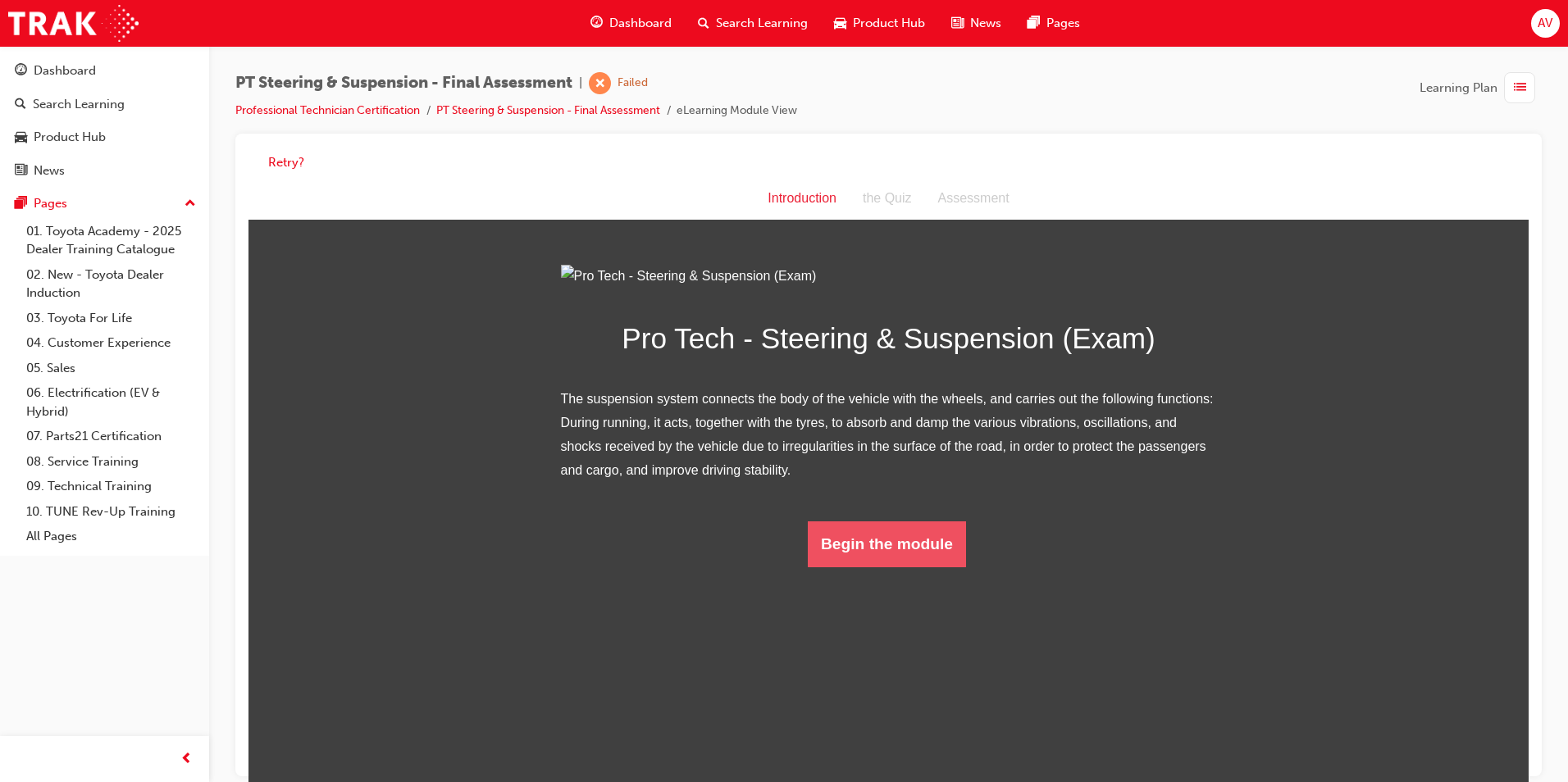
click at [868, 567] on button "Begin the module" at bounding box center [886, 544] width 158 height 46
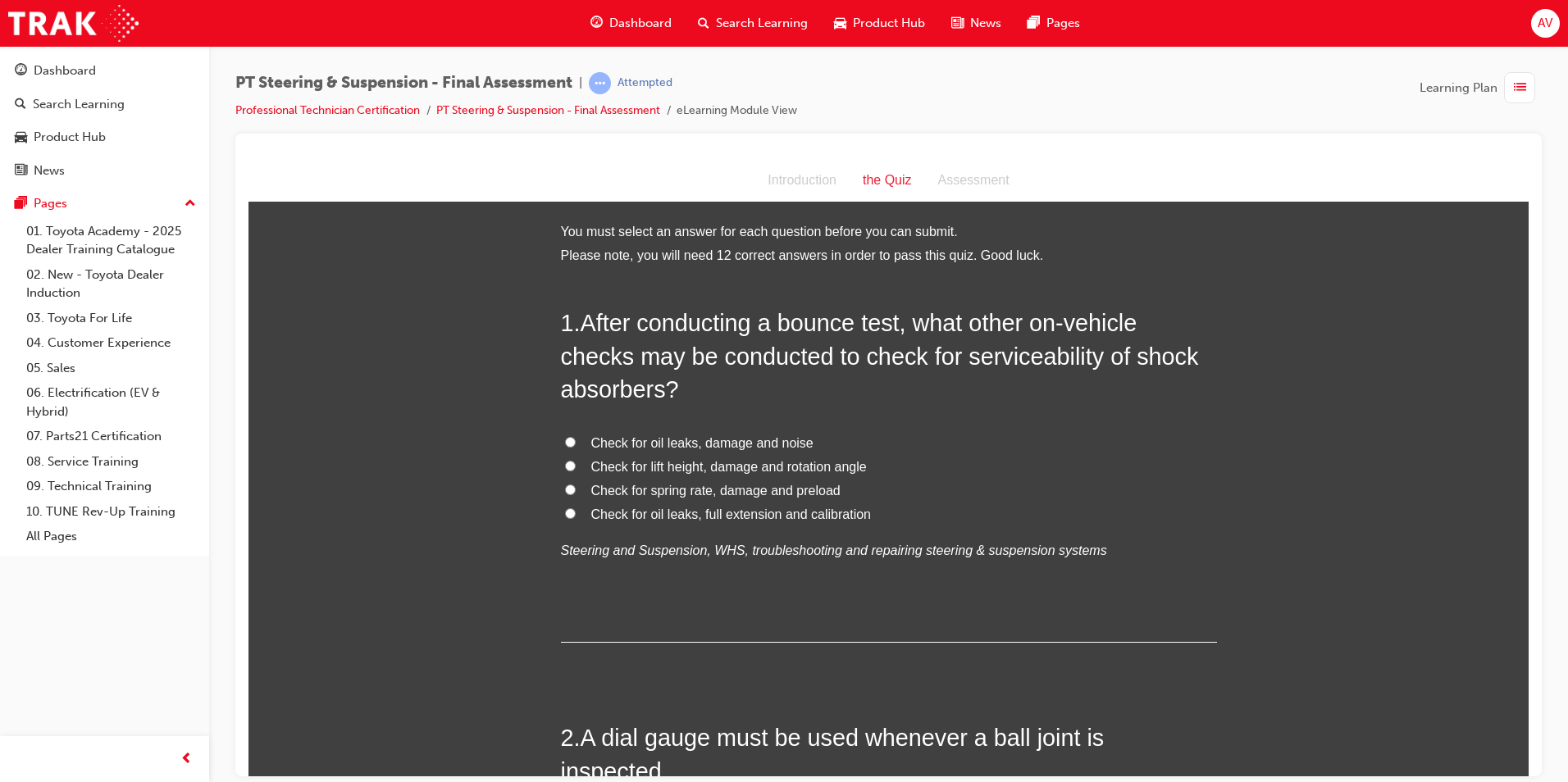
click at [565, 438] on input "Check for oil leaks, damage and noise" at bounding box center [571, 442] width 11 height 11
radio input "true"
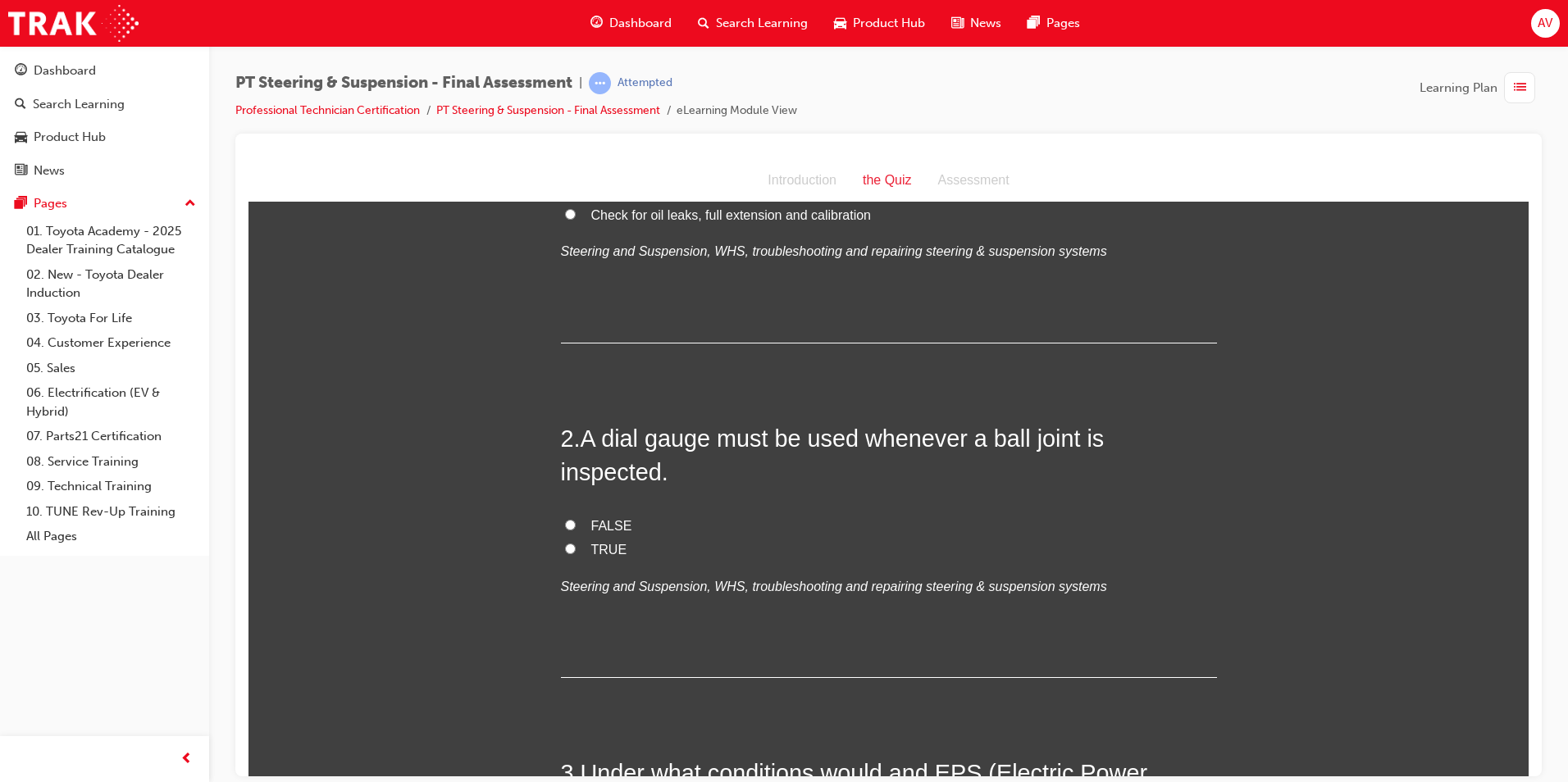
scroll to position [328, 0]
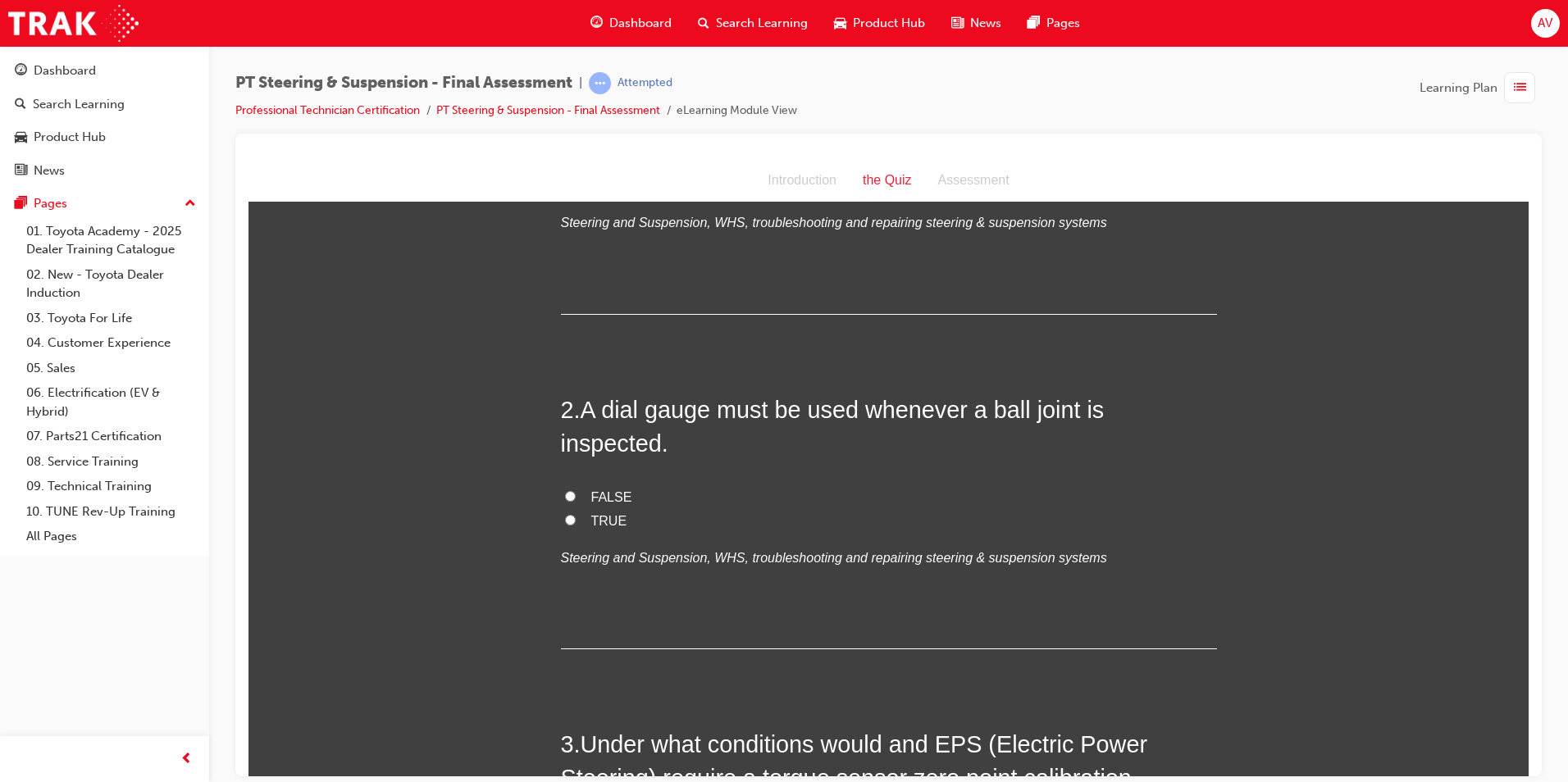
click at [565, 490] on input "FALSE" at bounding box center [571, 496] width 11 height 11
radio input "true"
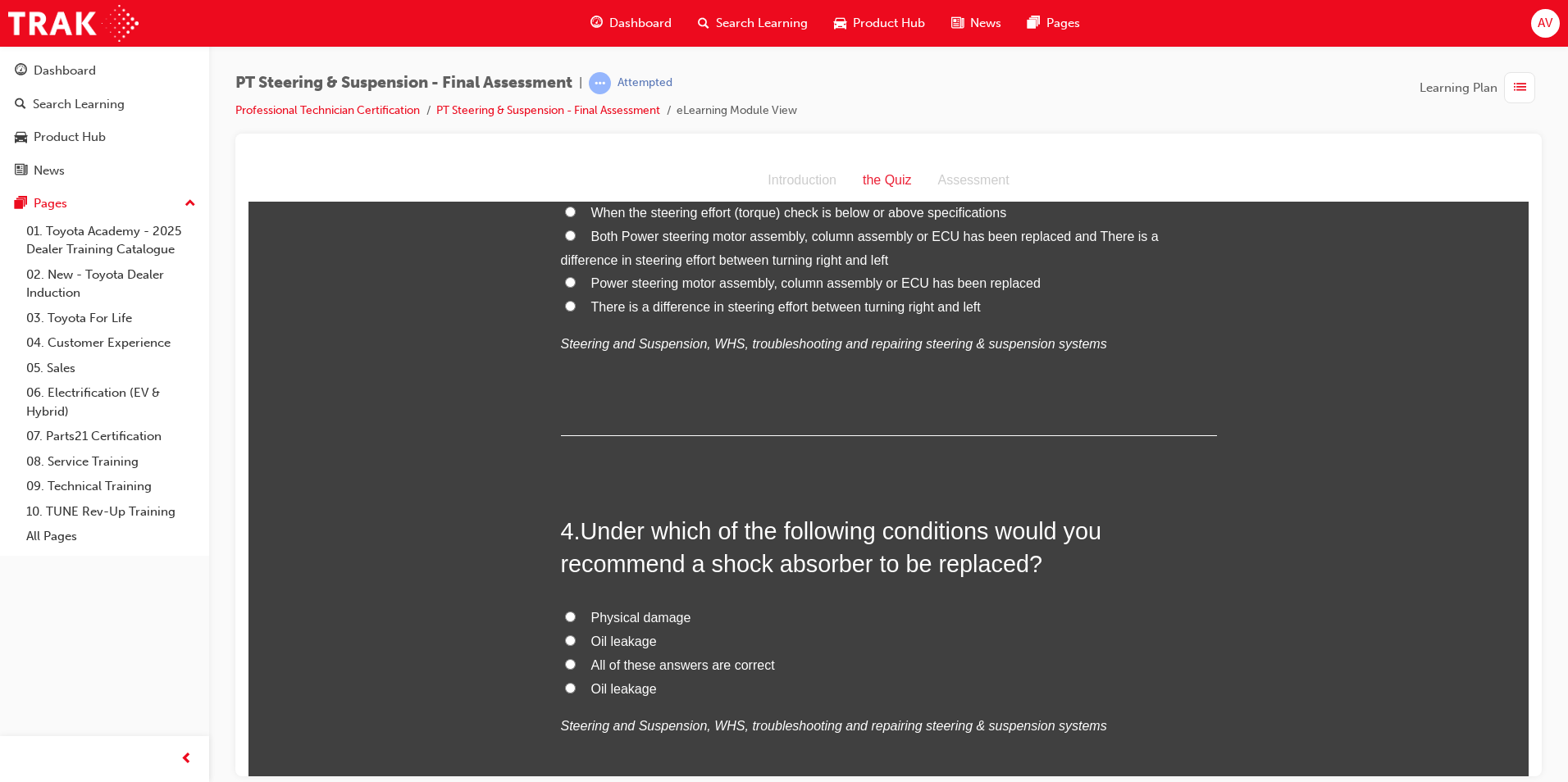
scroll to position [984, 0]
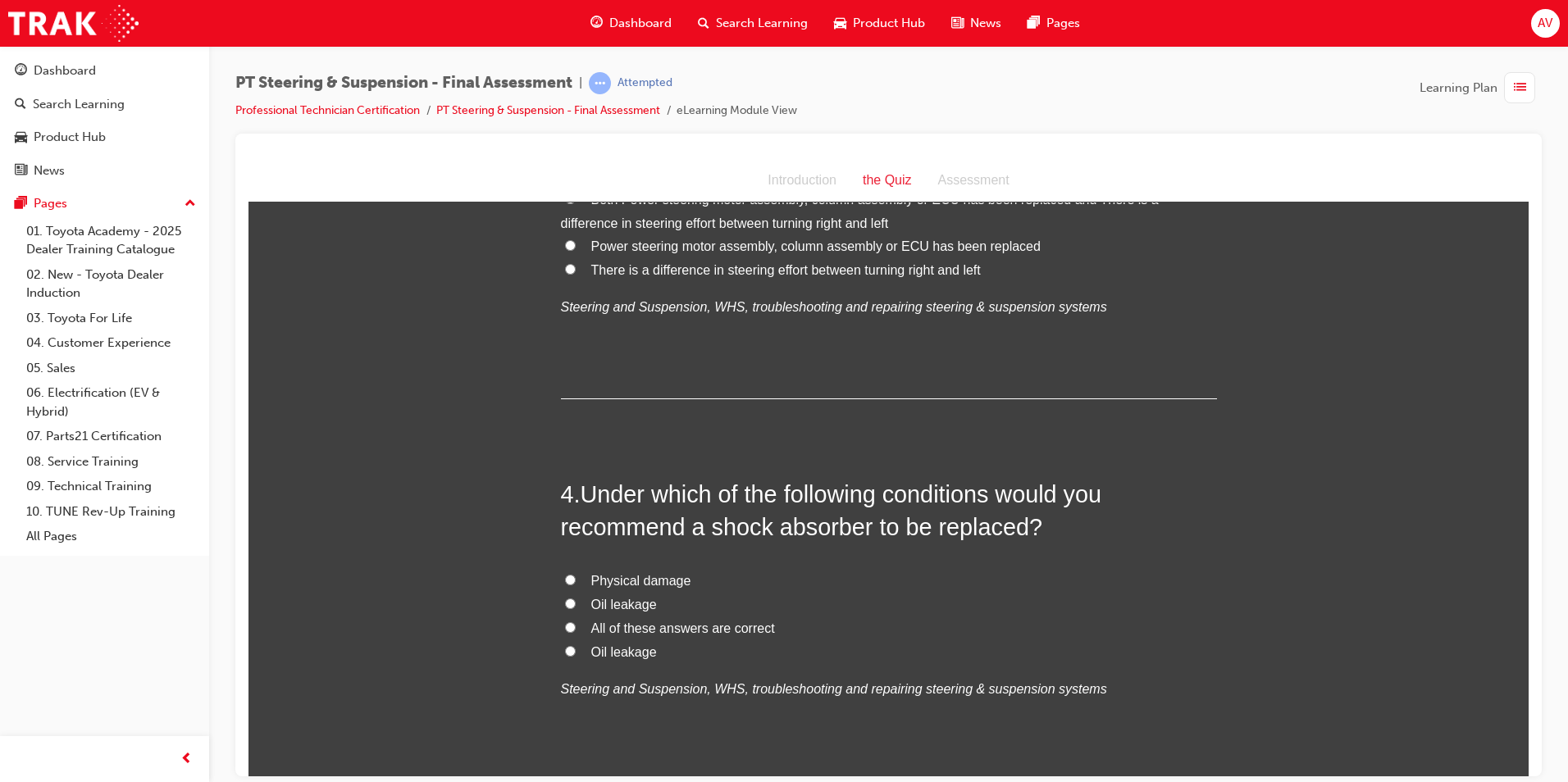
click at [561, 616] on label "All of these answers are correct" at bounding box center [888, 628] width 656 height 24
click at [565, 621] on input "All of these answers are correct" at bounding box center [571, 627] width 11 height 11
radio input "true"
drag, startPoint x: 492, startPoint y: 589, endPoint x: 499, endPoint y: 583, distance: 9.2
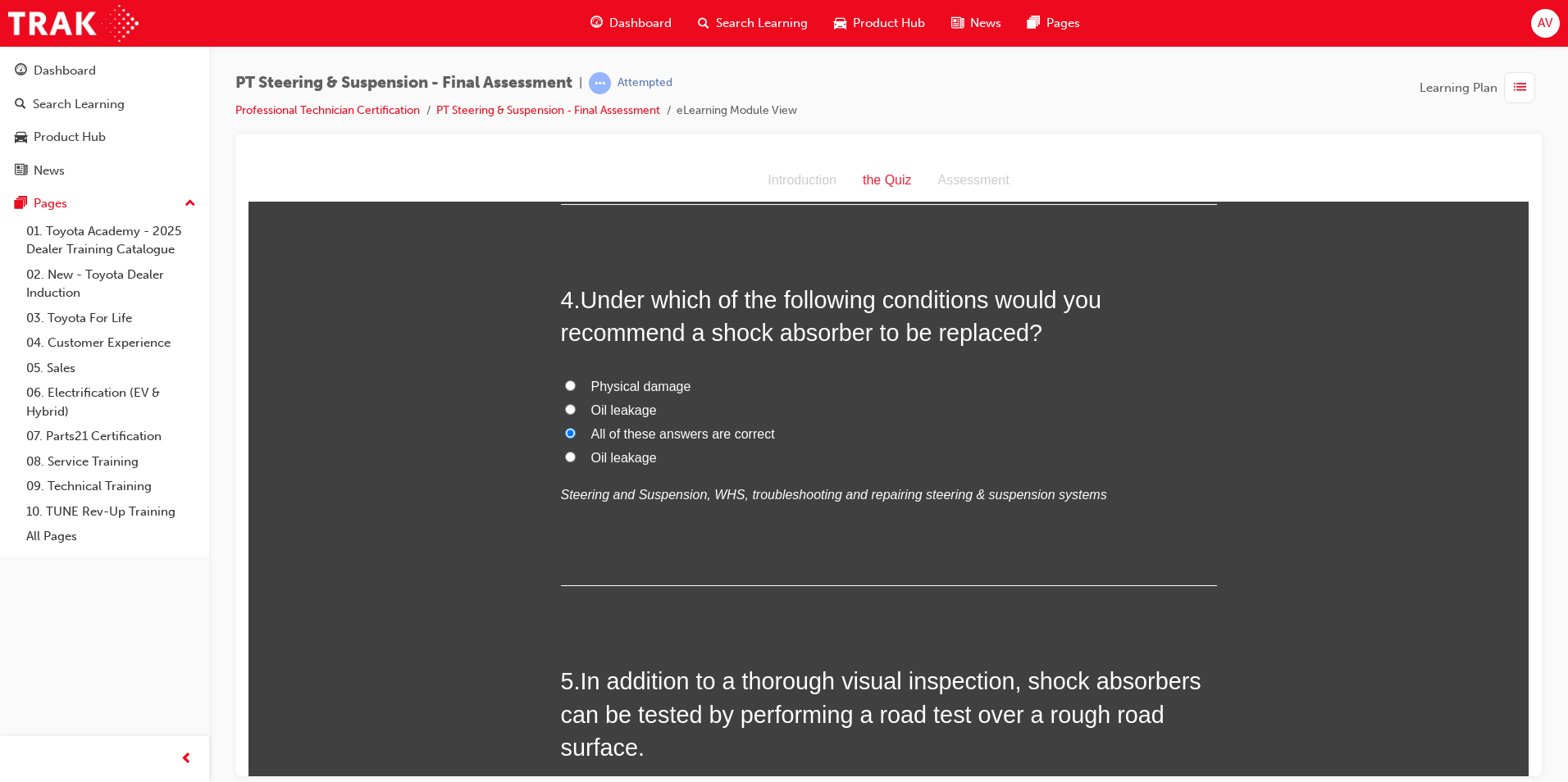
scroll to position [1230, 0]
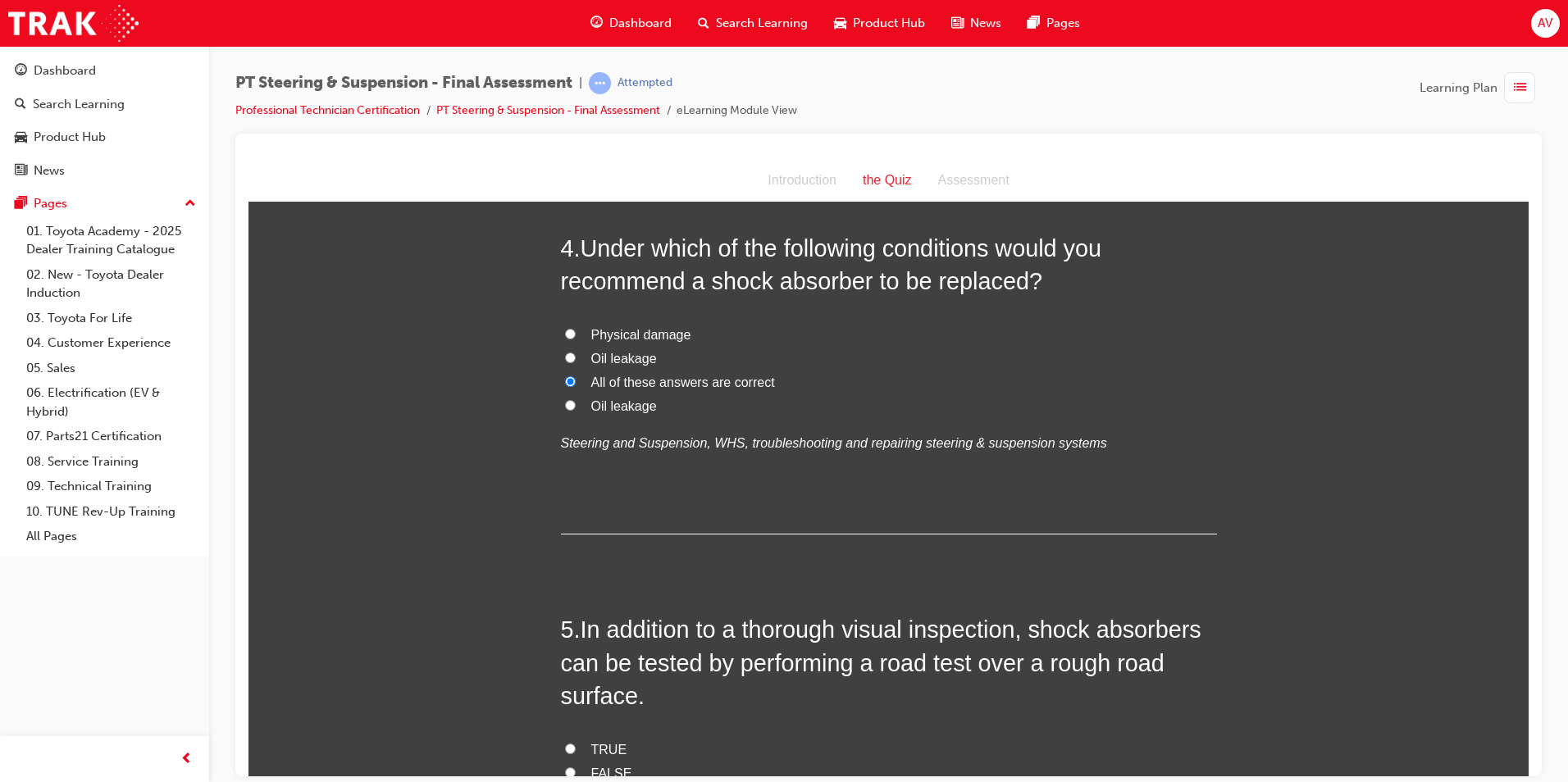
click at [565, 352] on input "Oil leakage" at bounding box center [571, 358] width 11 height 11
radio input "false"
radio input "true"
click at [565, 328] on input "Physical damage" at bounding box center [571, 334] width 11 height 11
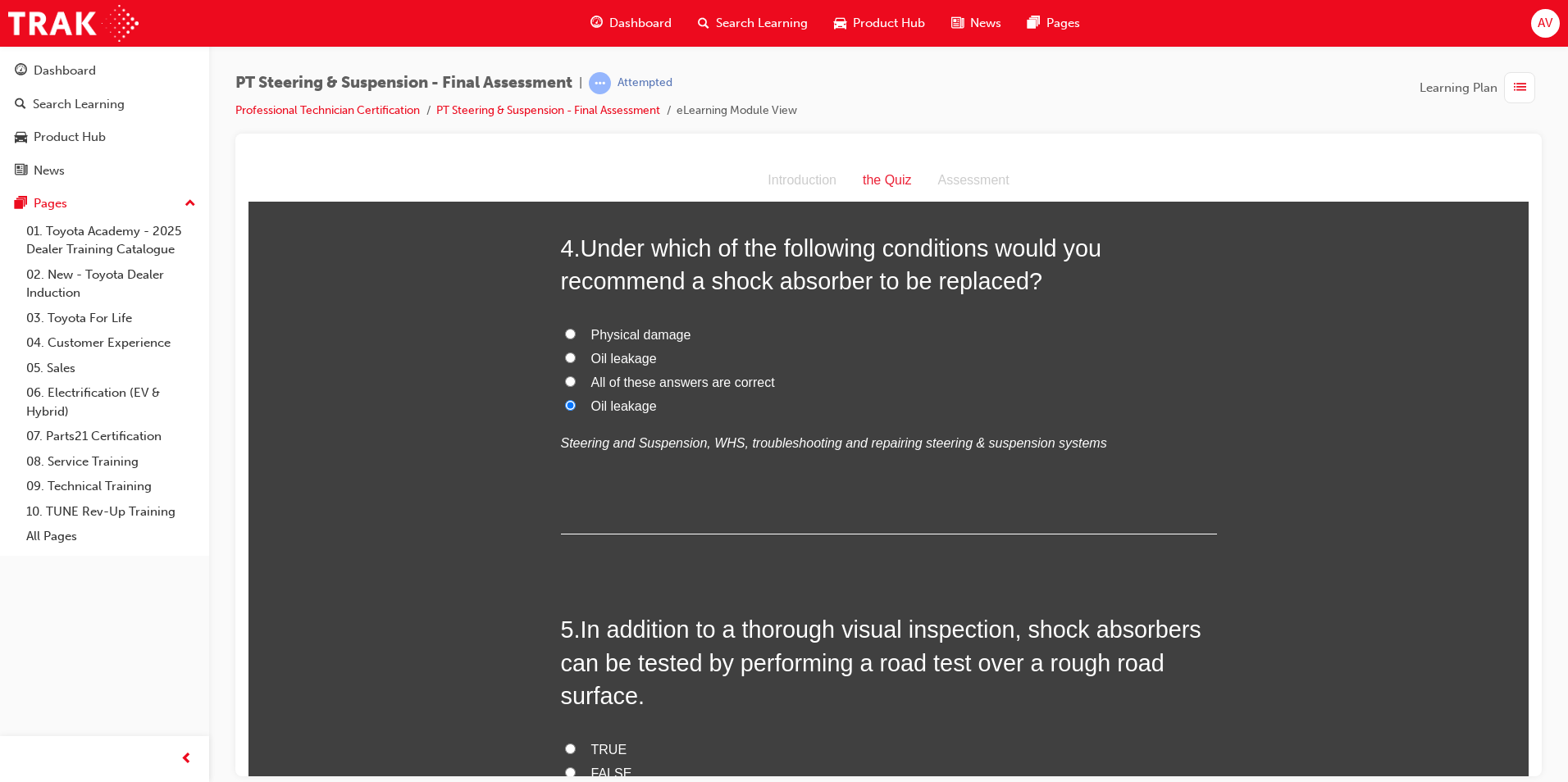
radio input "true"
click at [565, 376] on input "All of these answers are correct" at bounding box center [571, 381] width 11 height 11
radio input "true"
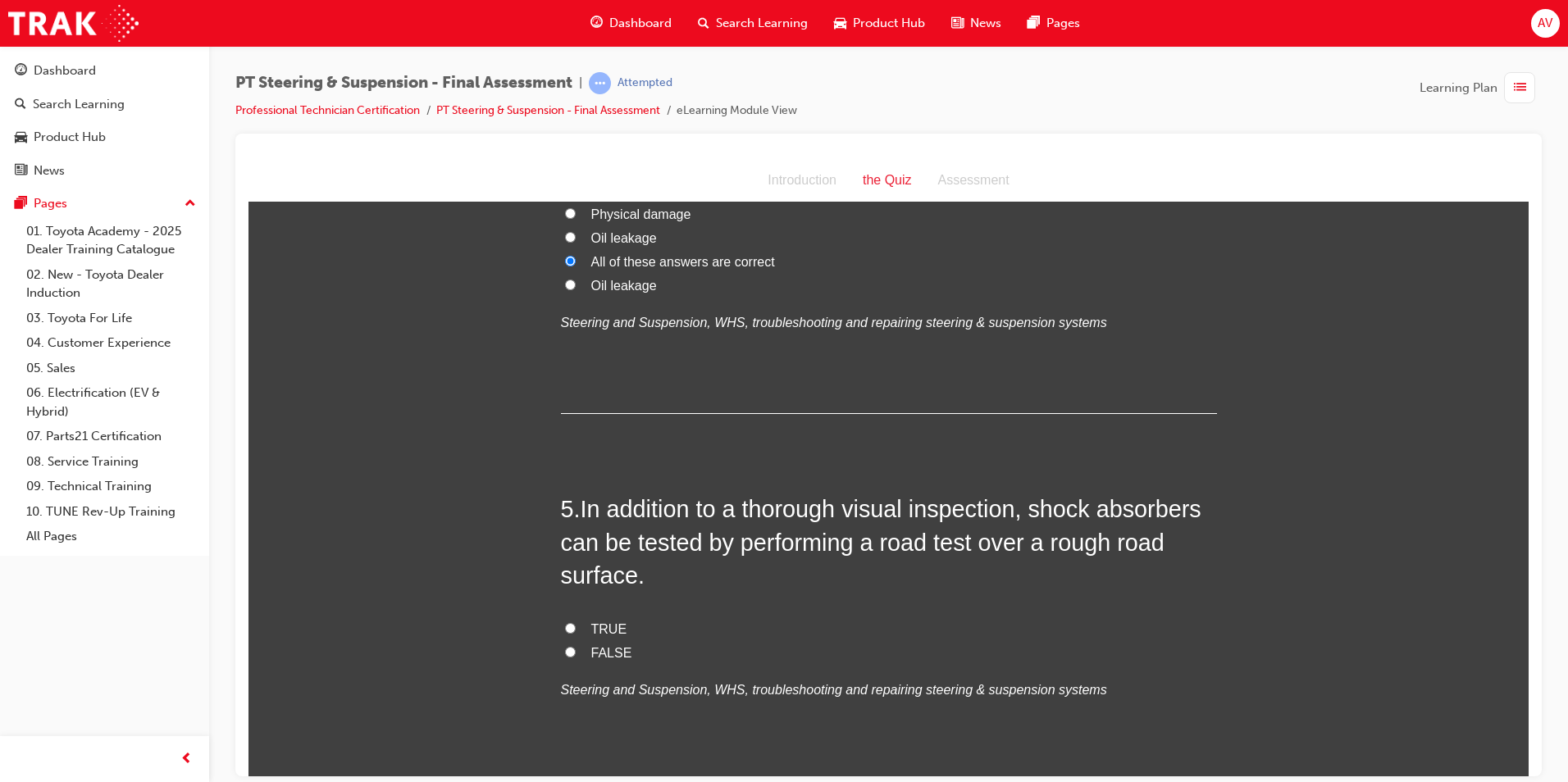
scroll to position [1476, 0]
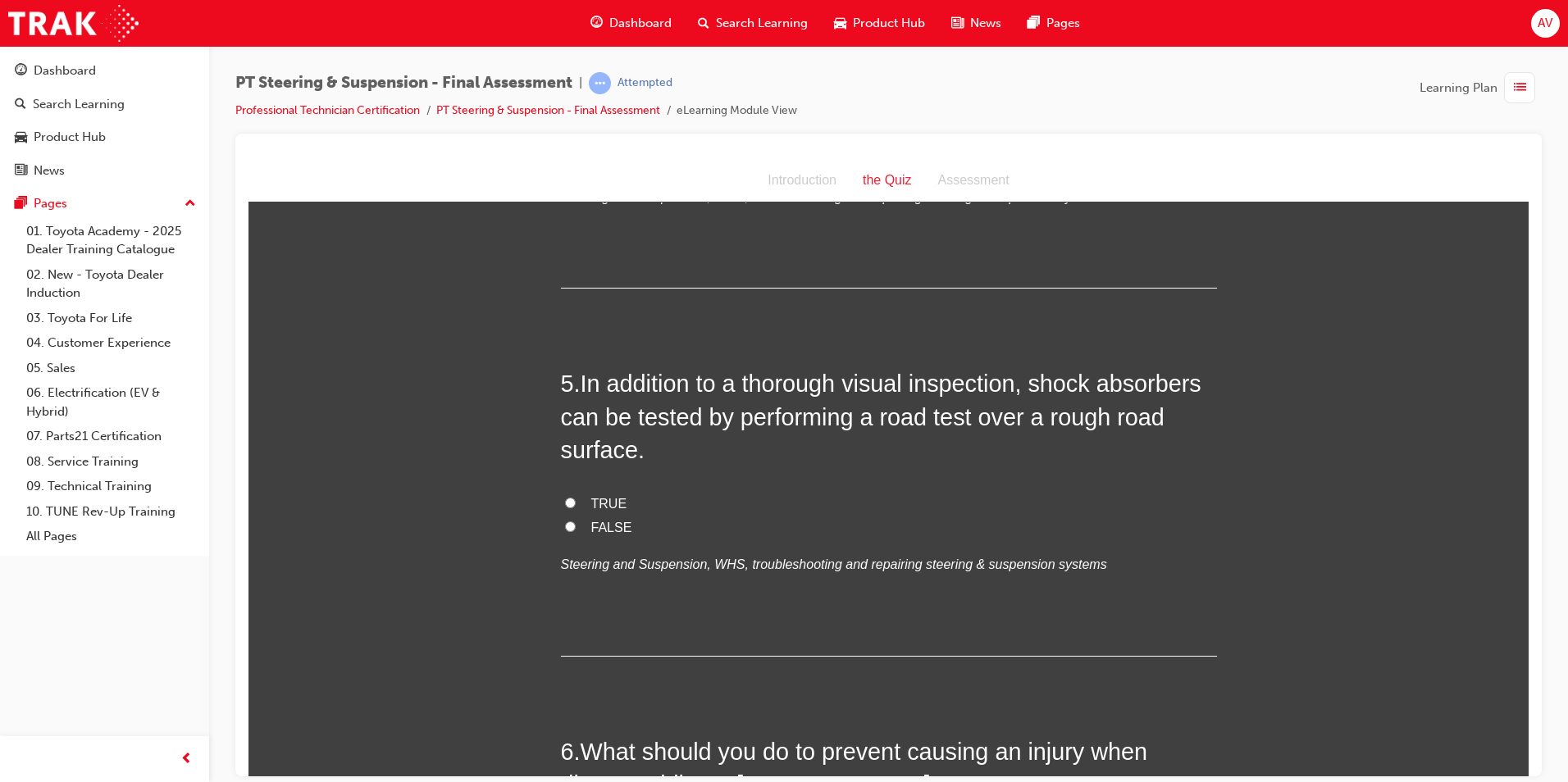
click at [565, 520] on input "FALSE" at bounding box center [571, 526] width 11 height 11
radio input "true"
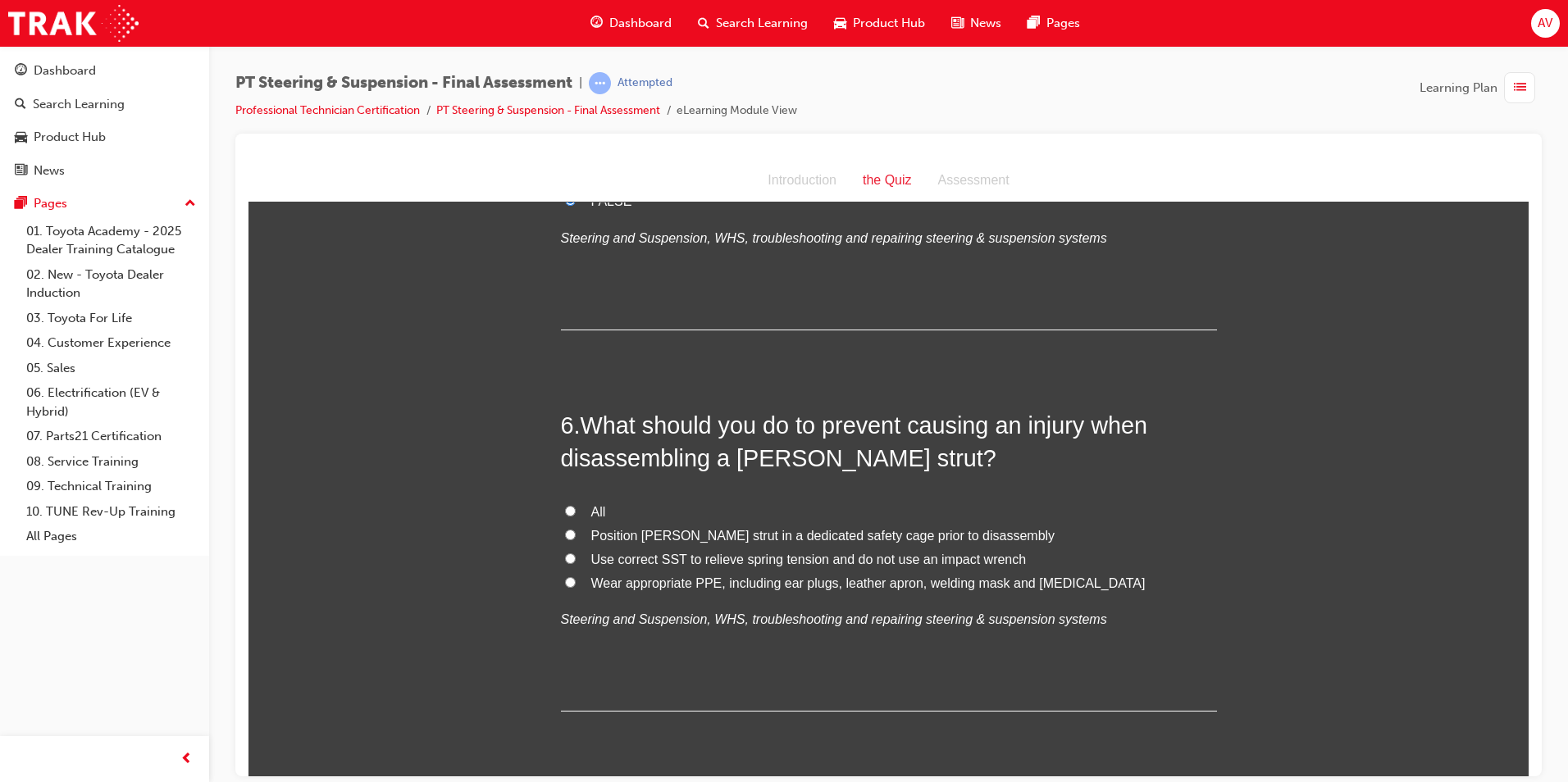
scroll to position [1804, 0]
click at [565, 503] on input "All" at bounding box center [571, 509] width 11 height 11
radio input "true"
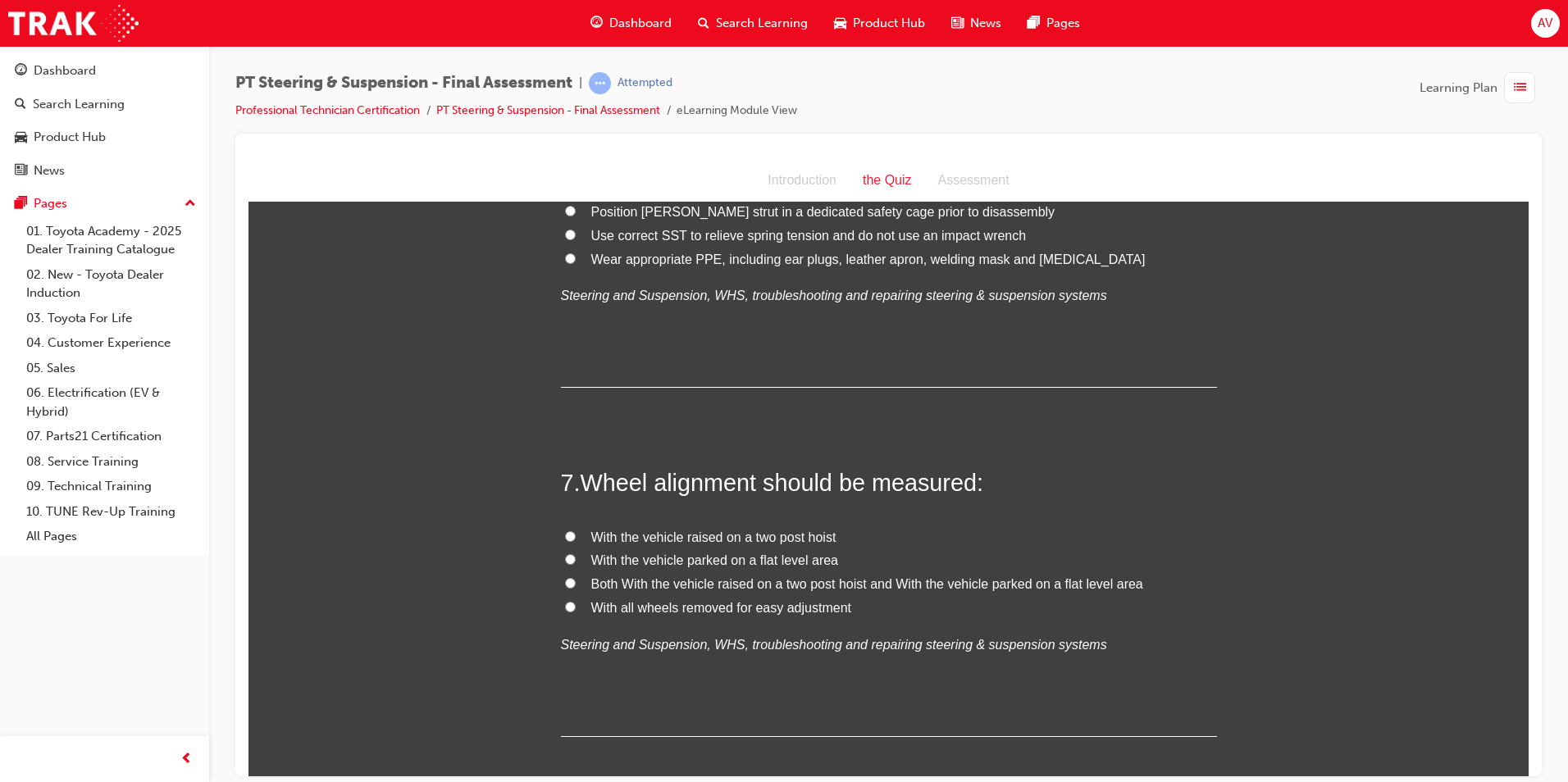
scroll to position [2132, 0]
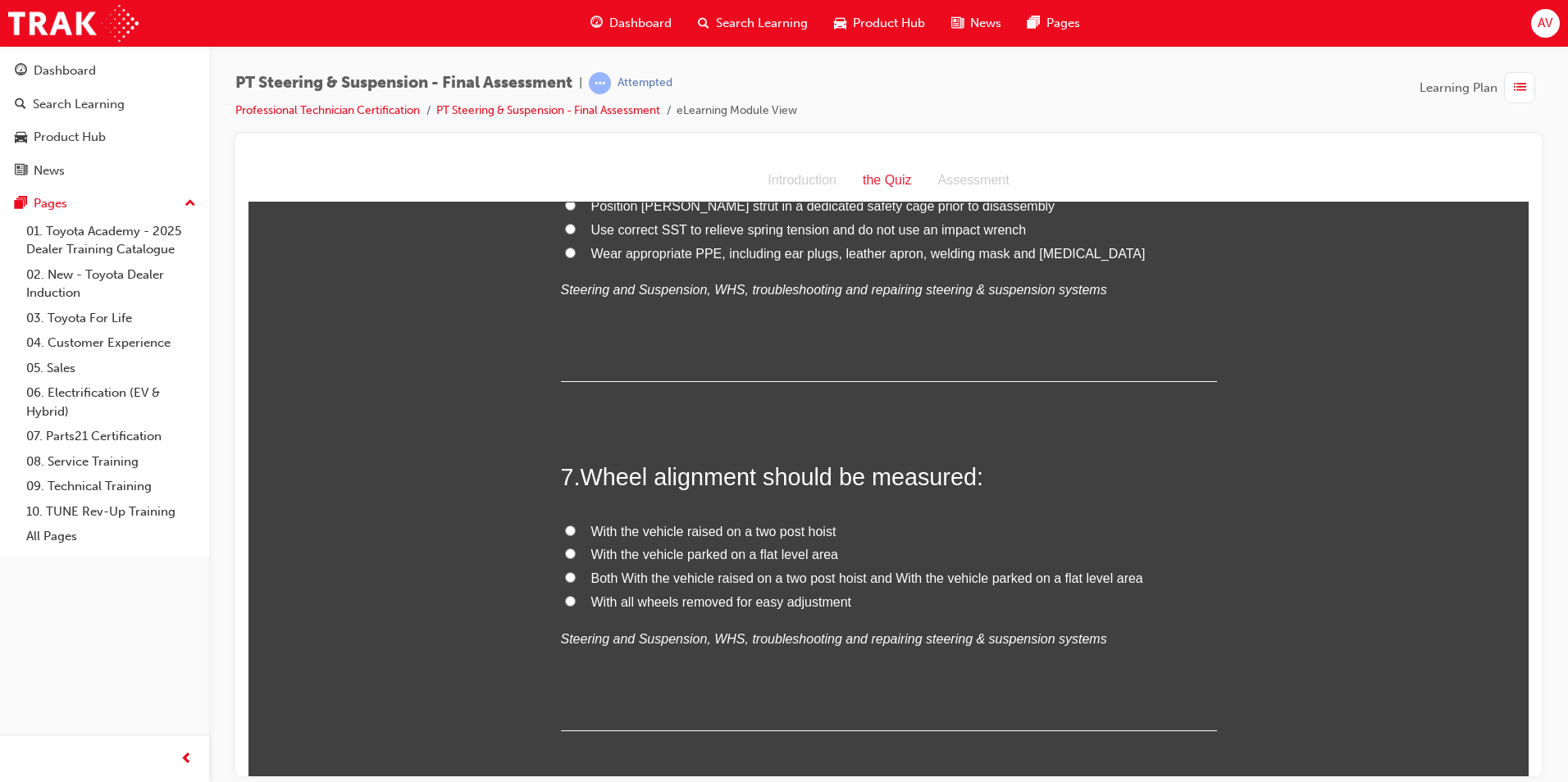
click at [565, 572] on input "Both With the vehicle raised on a two post hoist and With the vehicle parked on…" at bounding box center [571, 577] width 11 height 11
radio input "true"
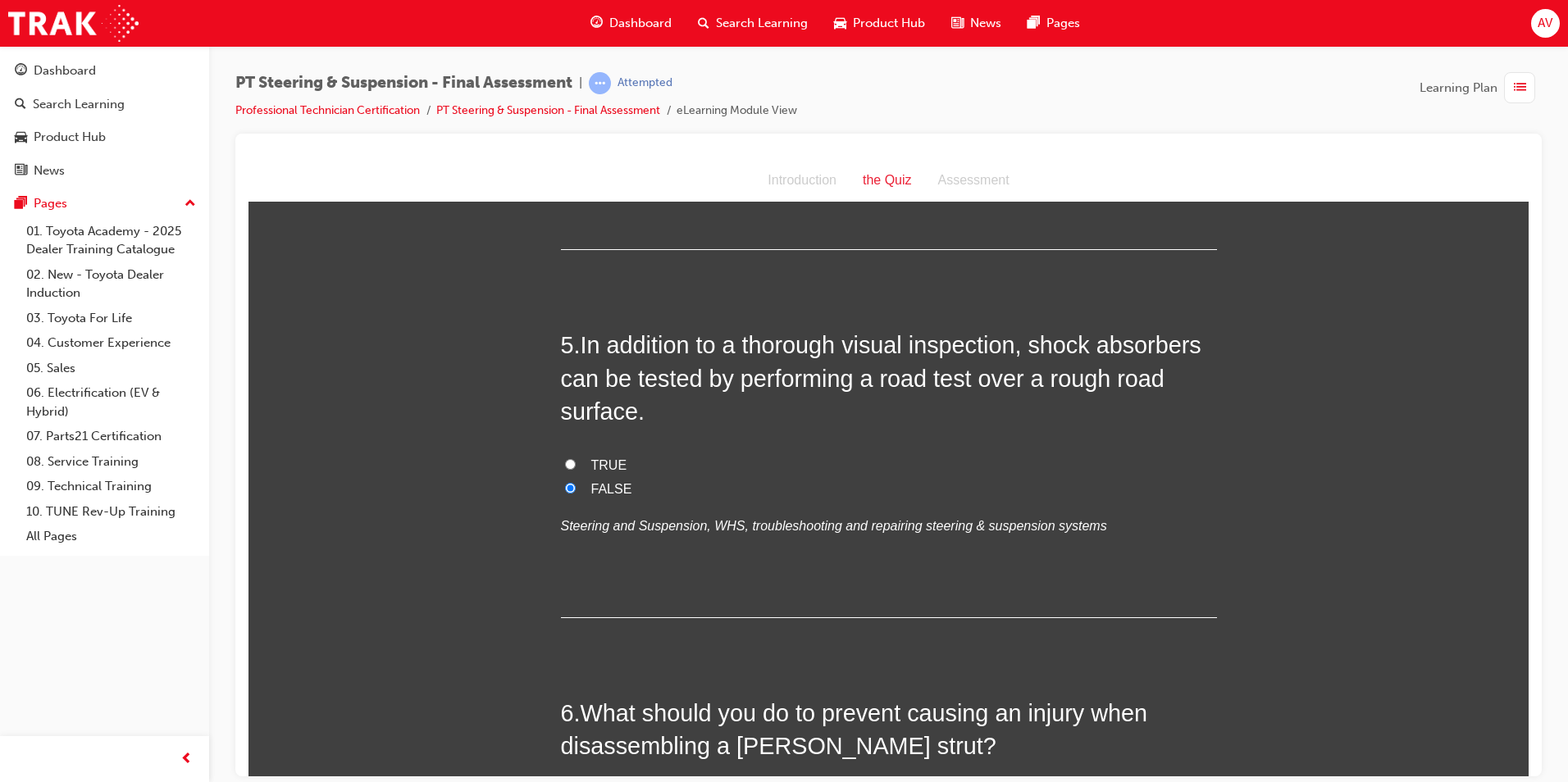
scroll to position [1476, 0]
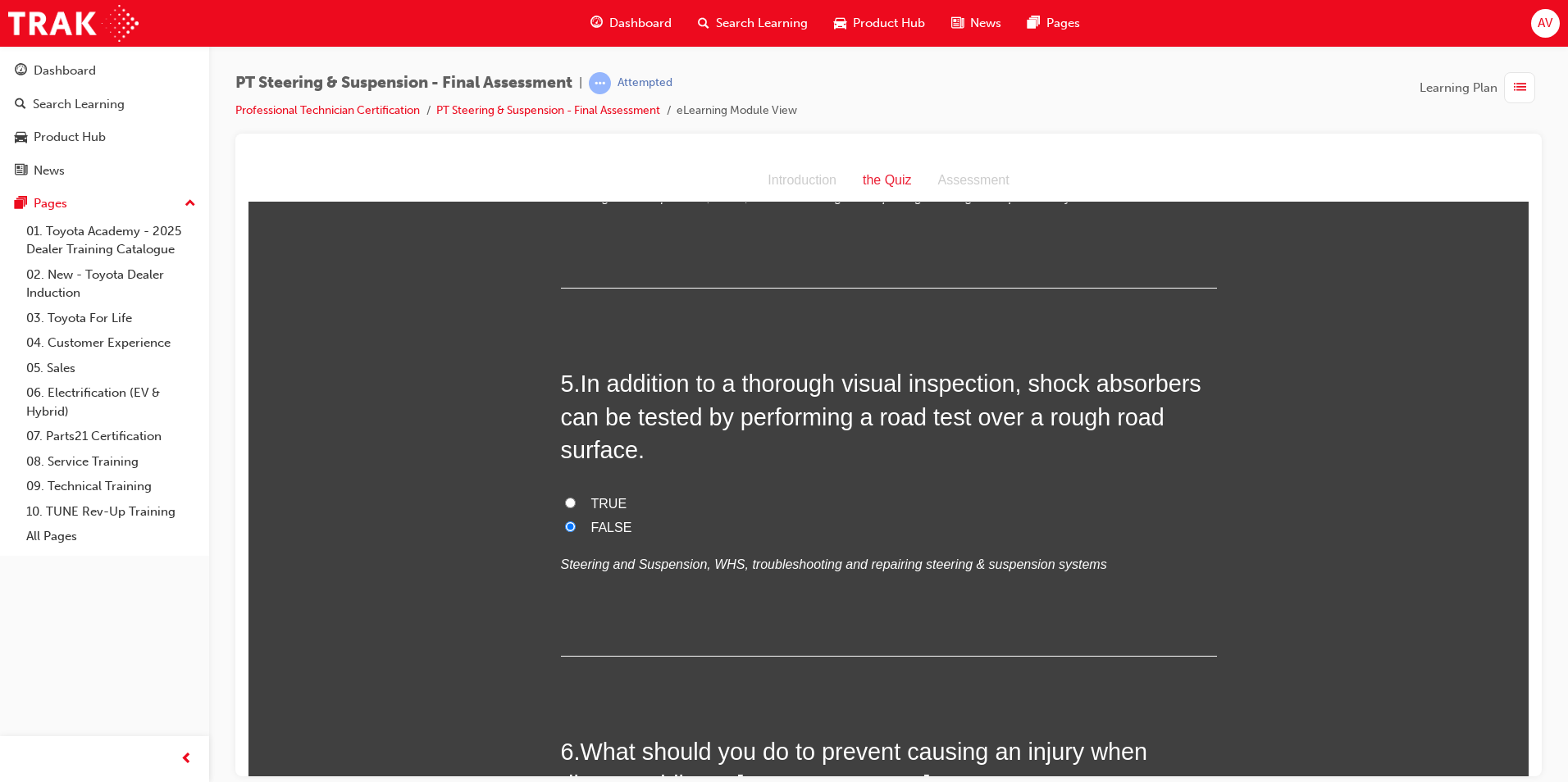
click at [565, 497] on input "TRUE" at bounding box center [571, 502] width 11 height 11
radio input "true"
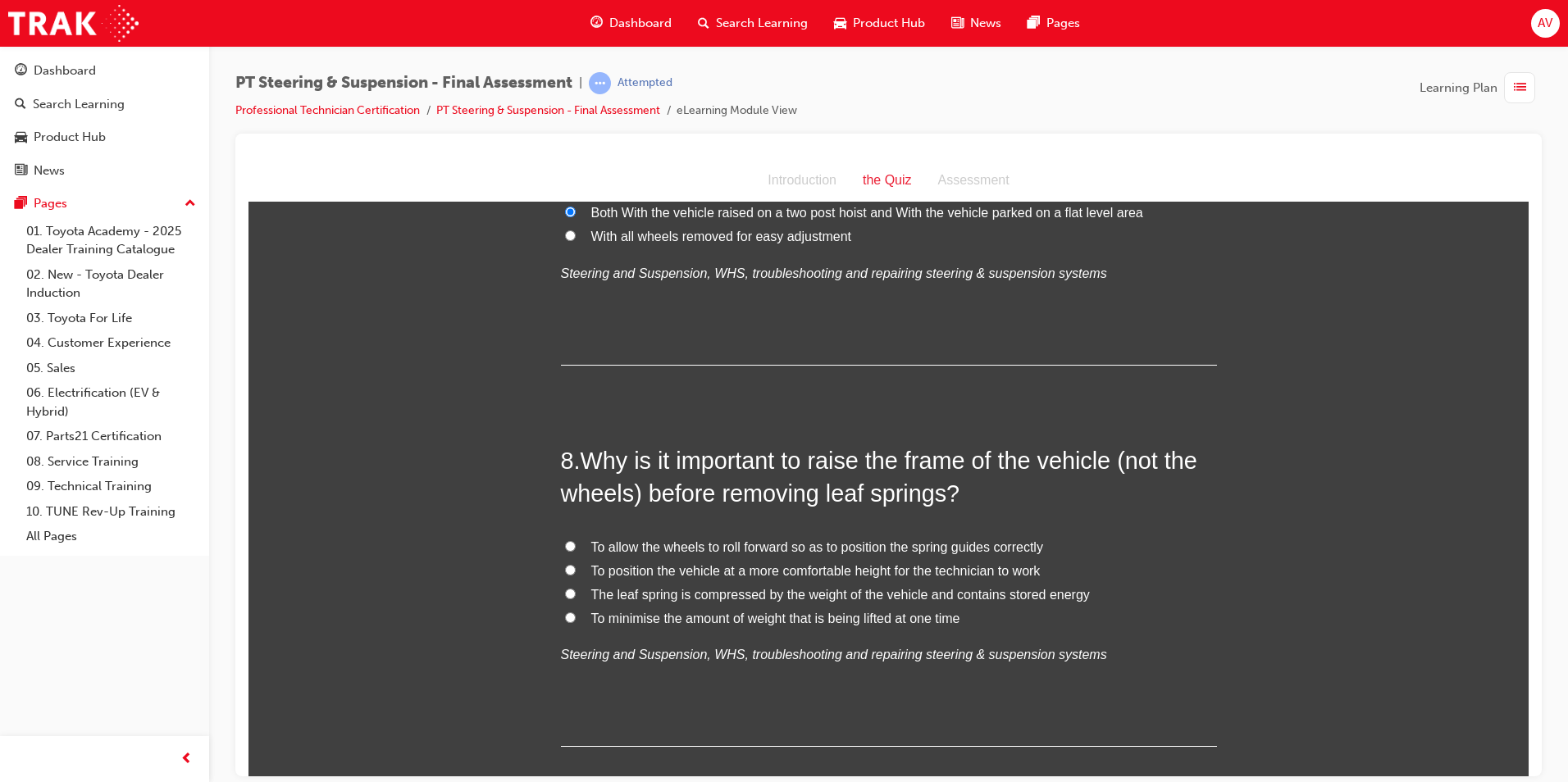
scroll to position [2542, 0]
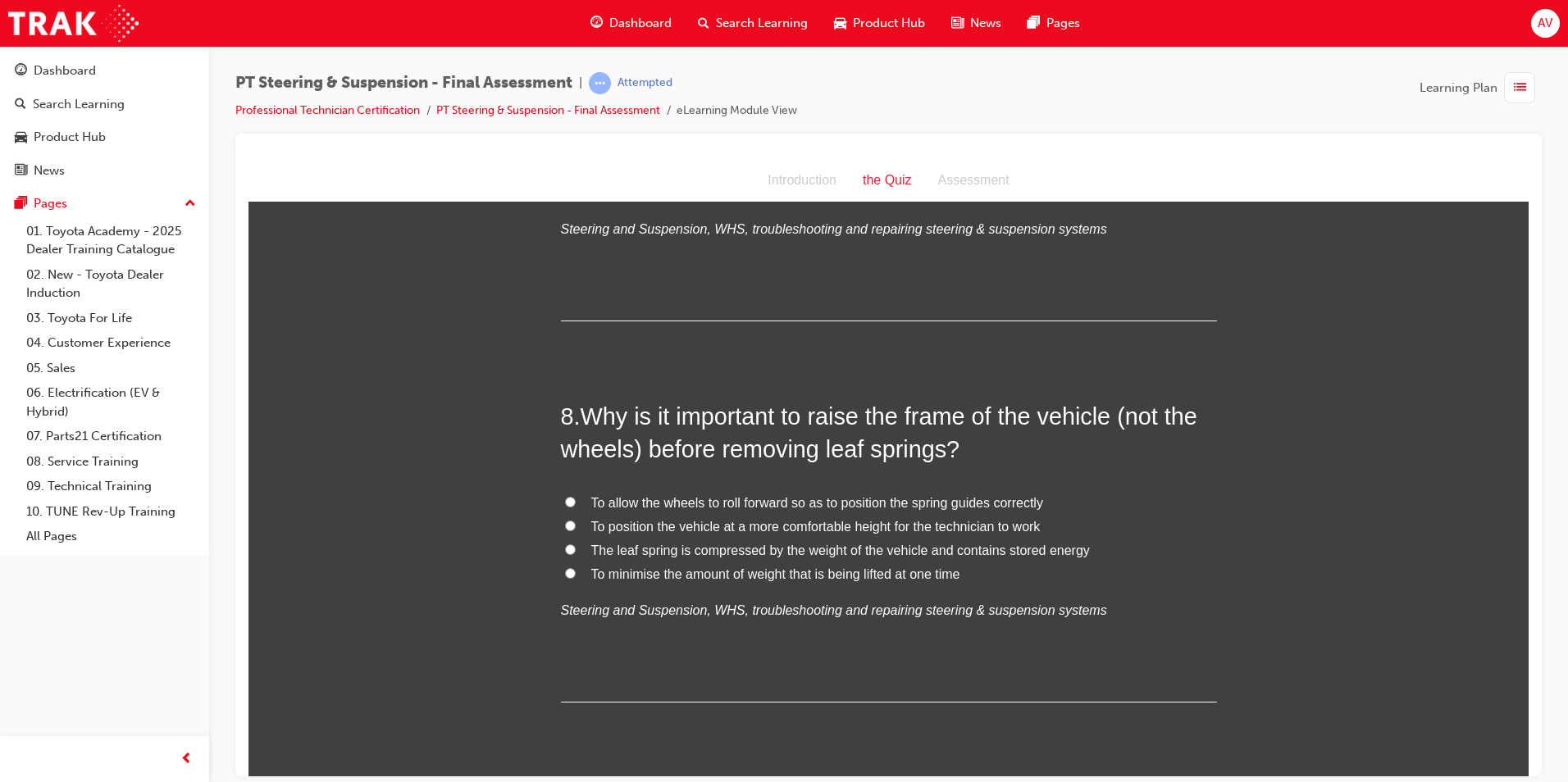
click at [566, 515] on label "To position the vehicle at a more comfortable height for the technician to work" at bounding box center [888, 527] width 656 height 24
click at [566, 520] on input "To position the vehicle at a more comfortable height for the technician to work" at bounding box center [571, 525] width 11 height 11
radio input "true"
click at [529, 511] on div "You must select an answer for each question before you can submit. Please note,…" at bounding box center [888, 642] width 1280 height 5929
click at [561, 539] on label "The leaf spring is compressed by the weight of the vehicle and contains stored …" at bounding box center [888, 551] width 656 height 24
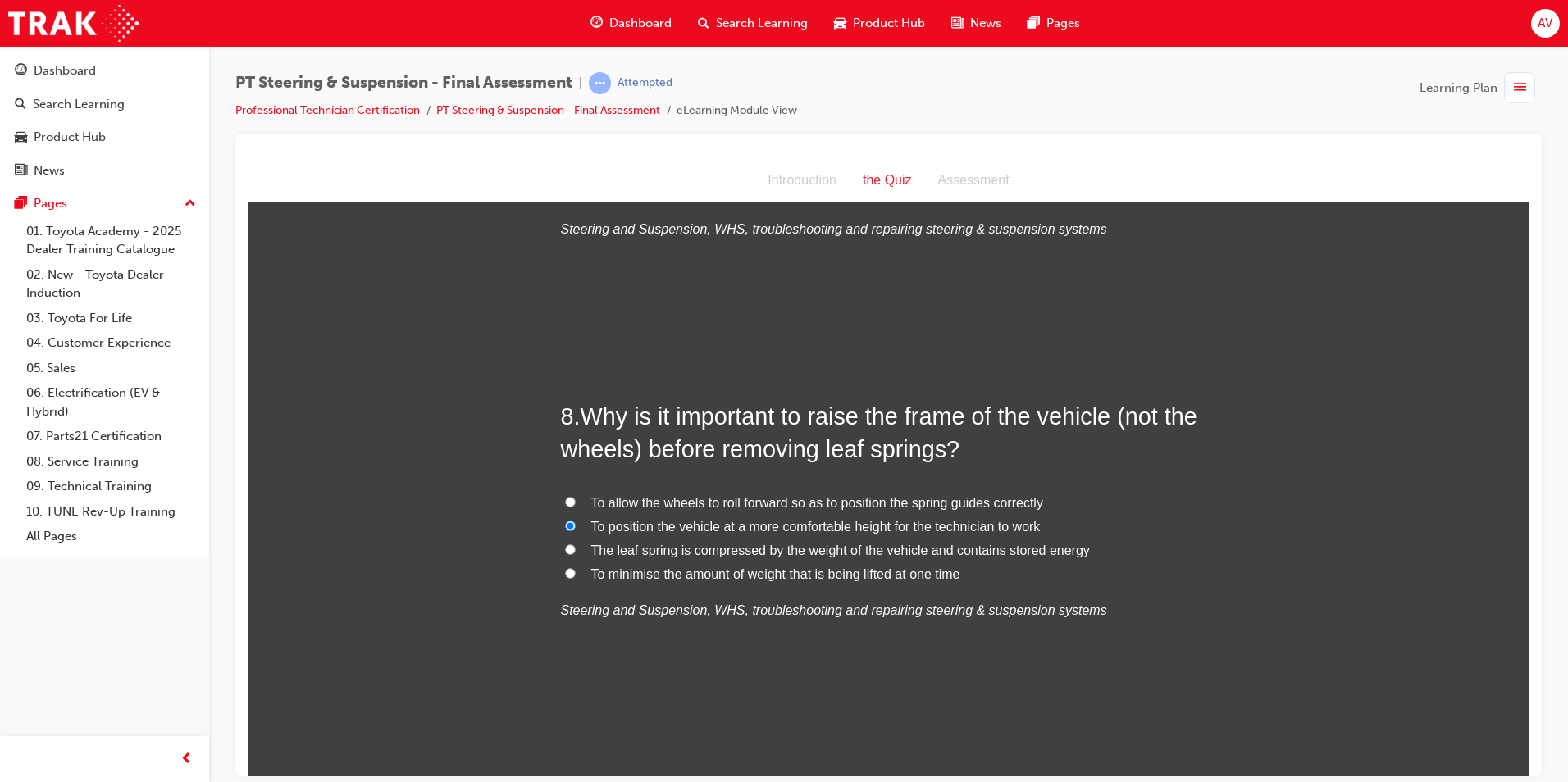
click at [565, 543] on input "The leaf spring is compressed by the weight of the vehicle and contains stored …" at bounding box center [571, 549] width 11 height 11
radio input "true"
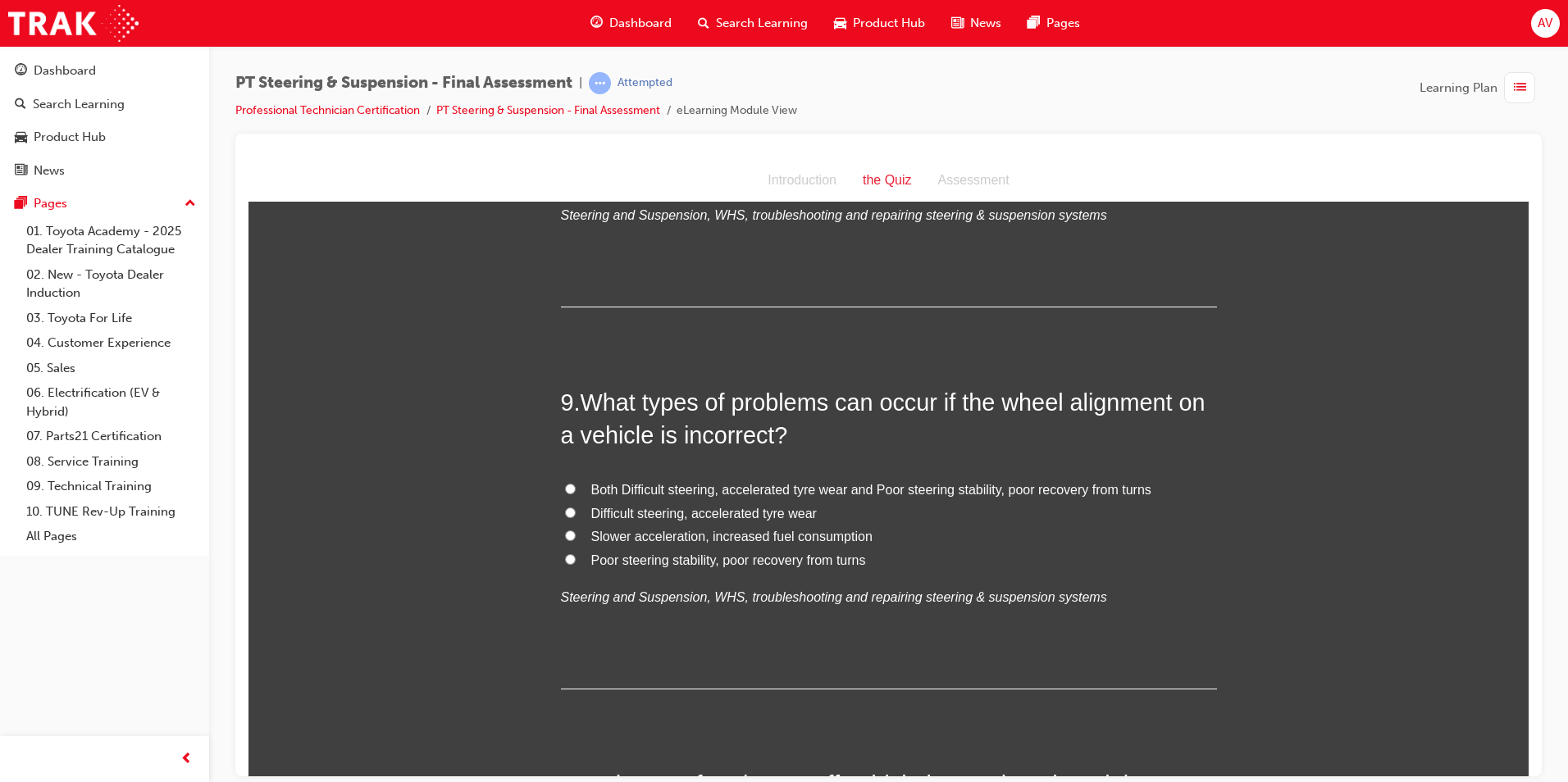
scroll to position [2951, 0]
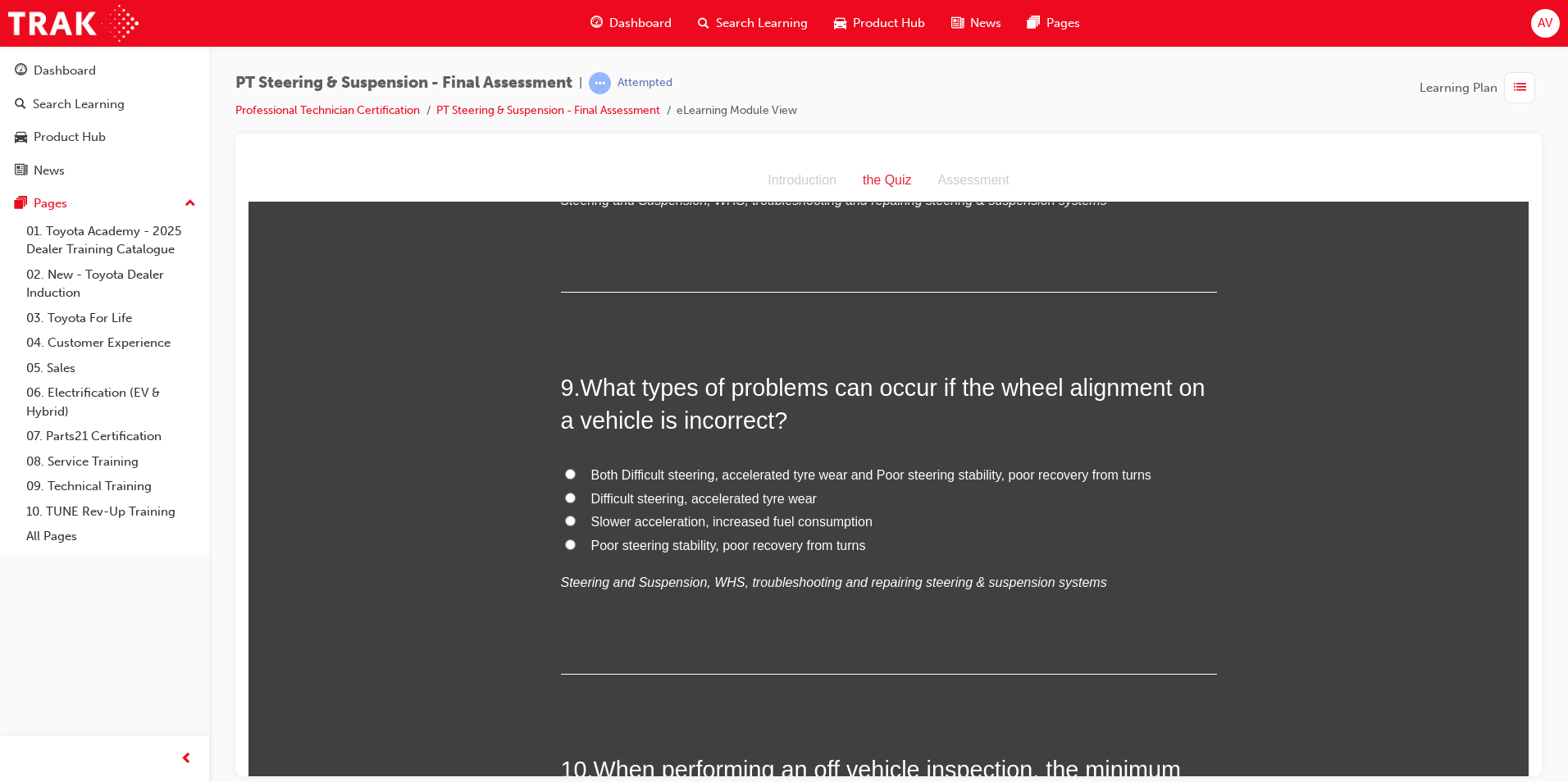
drag, startPoint x: 564, startPoint y: 439, endPoint x: 539, endPoint y: 455, distance: 29.7
click at [565, 468] on input "Both Difficult steering, accelerated tyre wear and Poor steering stability, poo…" at bounding box center [571, 474] width 11 height 11
radio input "true"
click at [465, 510] on div "You must select an answer for each question before you can submit. Please note,…" at bounding box center [888, 232] width 1280 height 5929
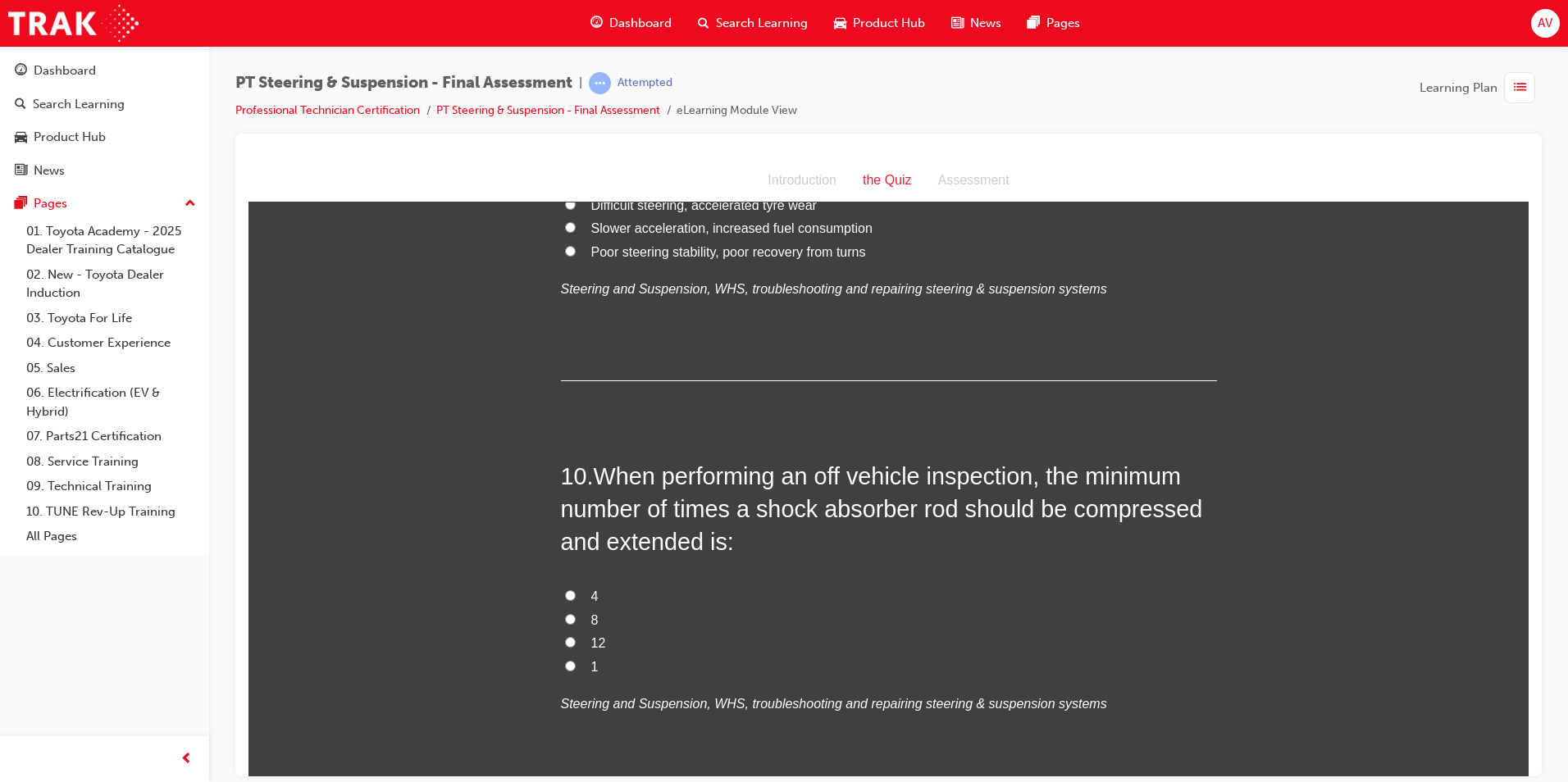
scroll to position [3280, 0]
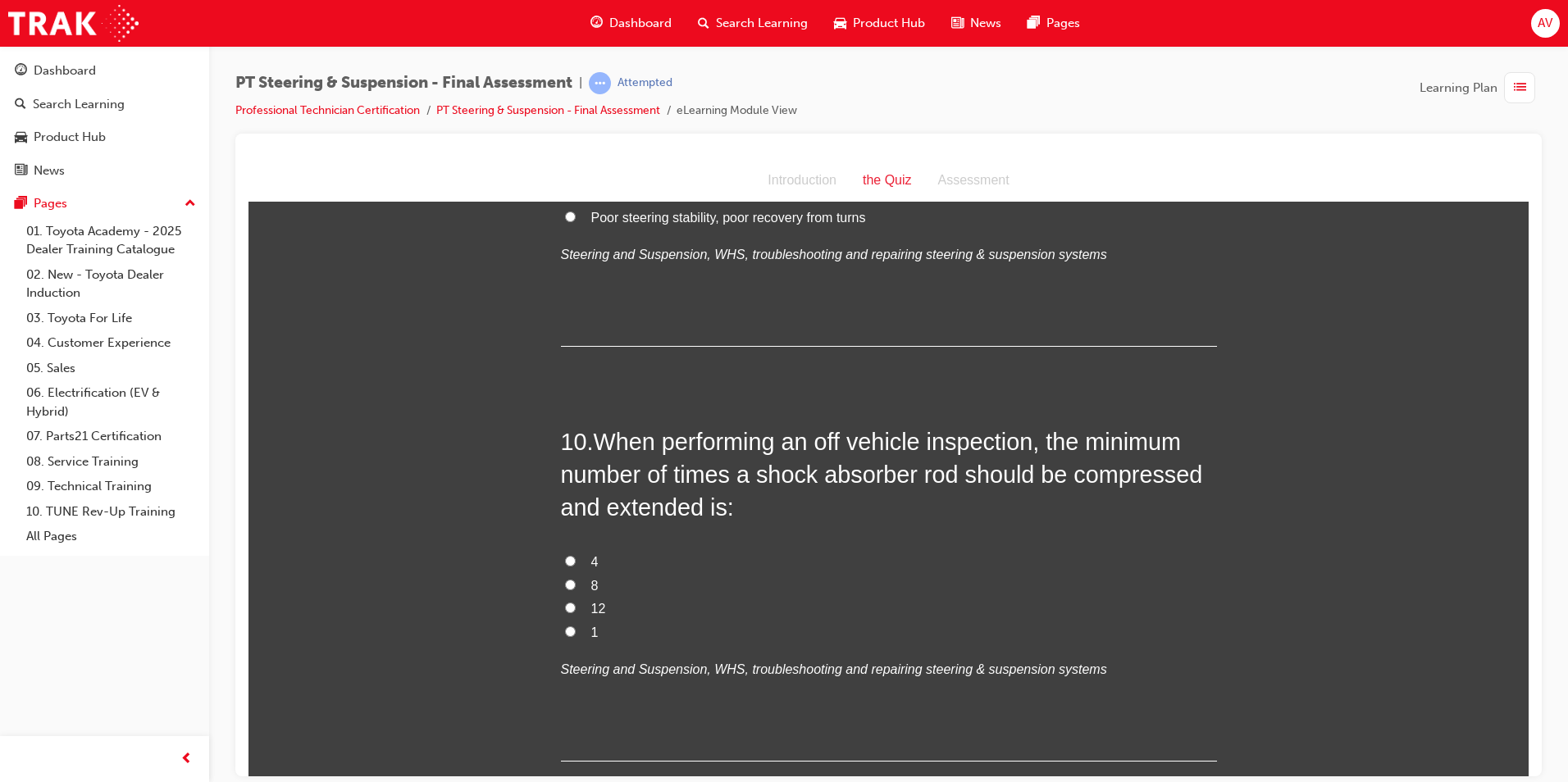
click at [565, 626] on input "1" at bounding box center [571, 631] width 11 height 11
radio input "true"
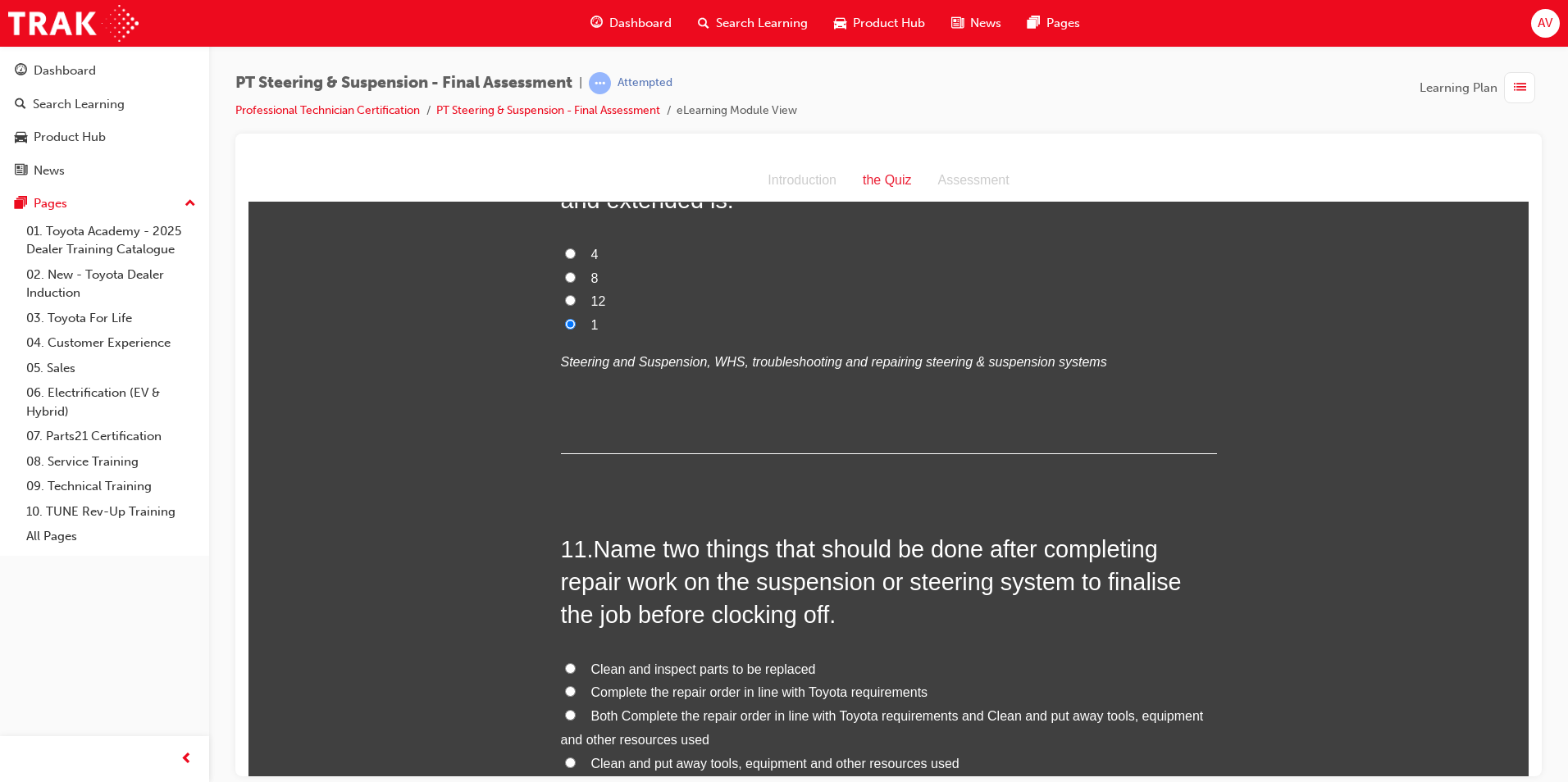
scroll to position [3607, 0]
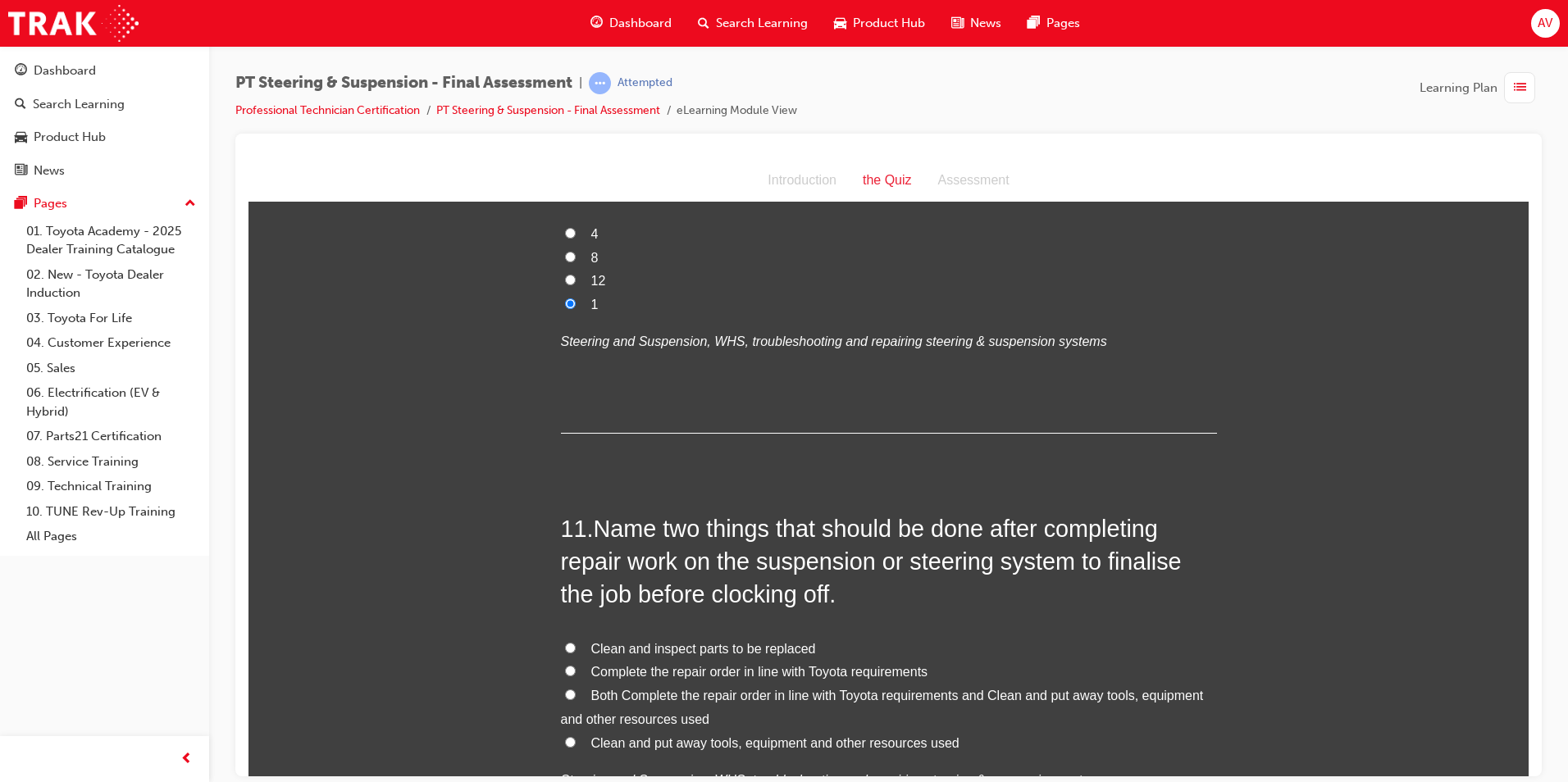
click at [561, 684] on label "Both Complete the repair order in line with Toyota requirements and Clean and p…" at bounding box center [888, 708] width 656 height 48
click at [565, 689] on input "Both Complete the repair order in line with Toyota requirements and Clean and p…" at bounding box center [571, 694] width 11 height 11
radio input "true"
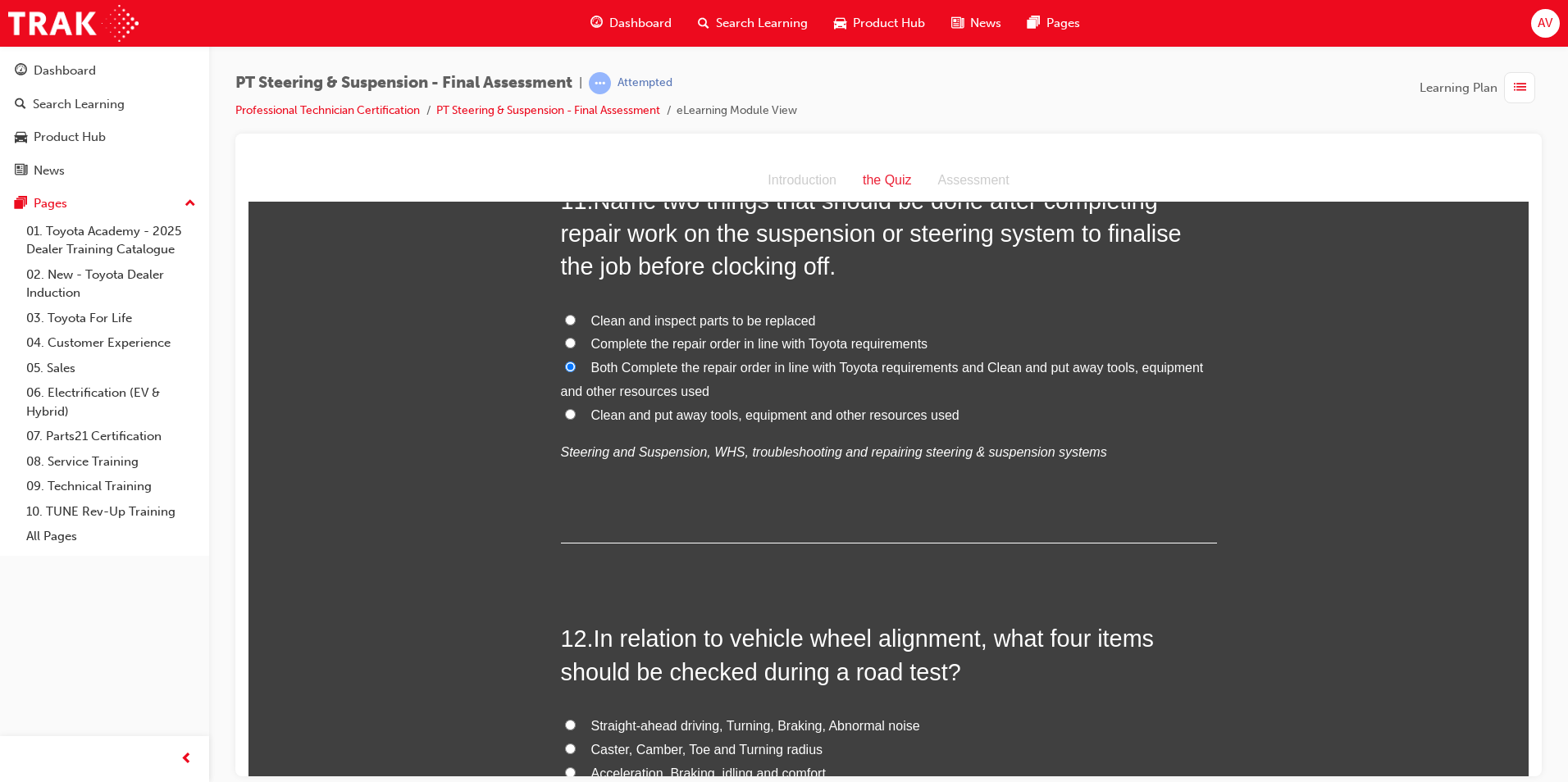
scroll to position [4017, 0]
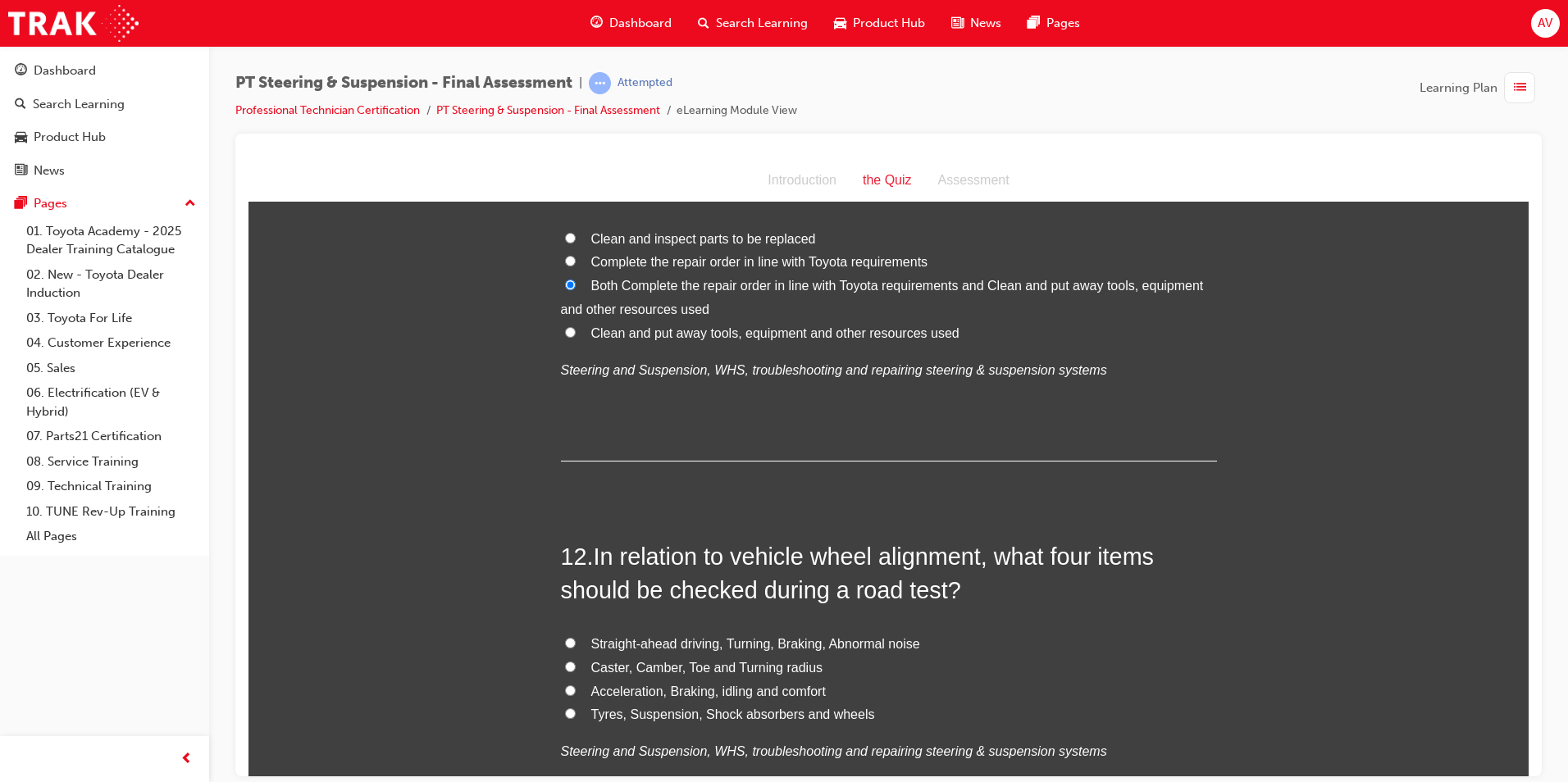
click at [565, 660] on input "Caster, Camber, Toe and Turning radius" at bounding box center [571, 666] width 11 height 11
radio input "true"
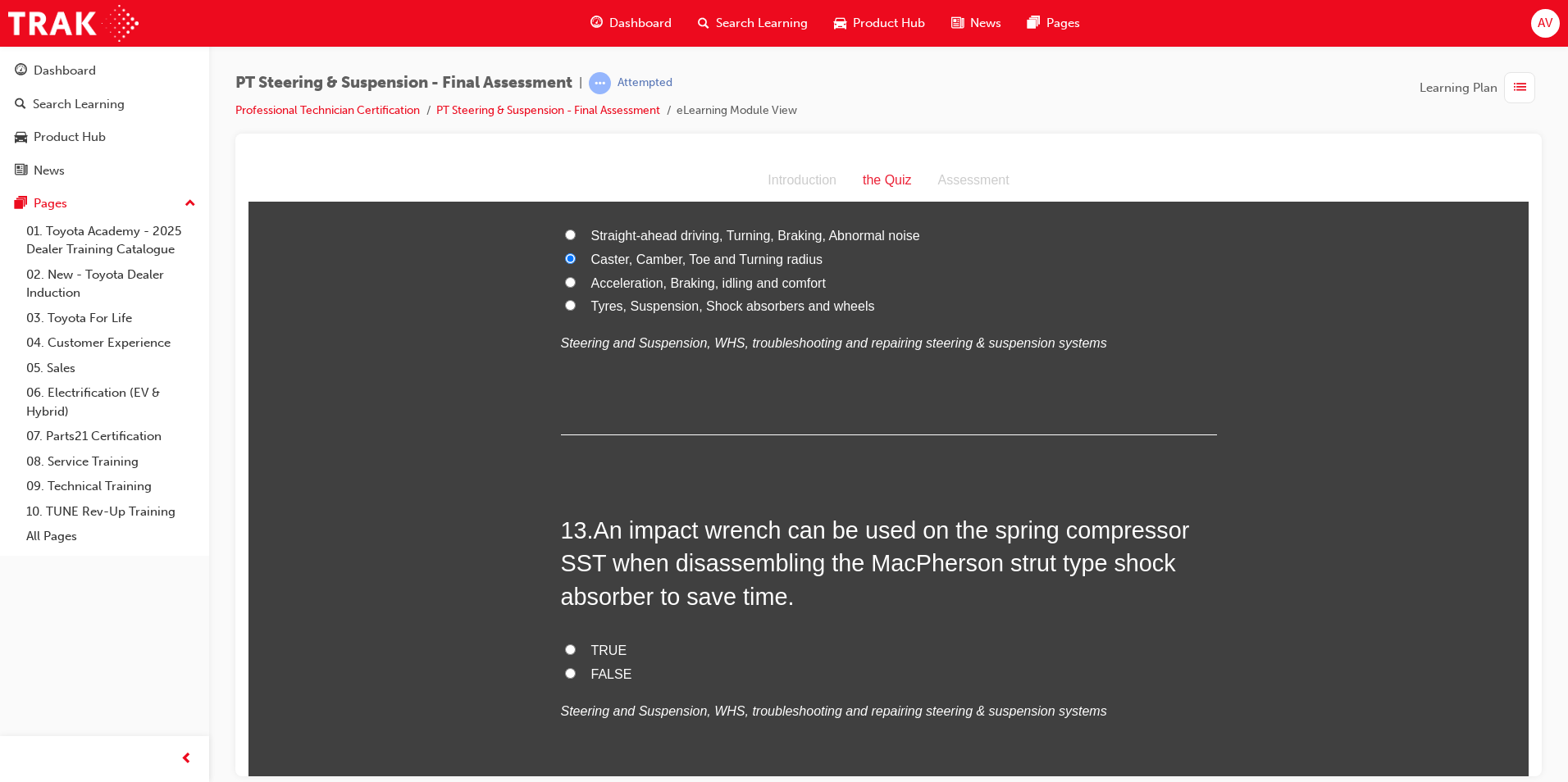
scroll to position [4428, 0]
click at [561, 637] on label "TRUE" at bounding box center [888, 648] width 656 height 24
click at [565, 642] on input "TRUE" at bounding box center [571, 648] width 11 height 11
radio input "true"
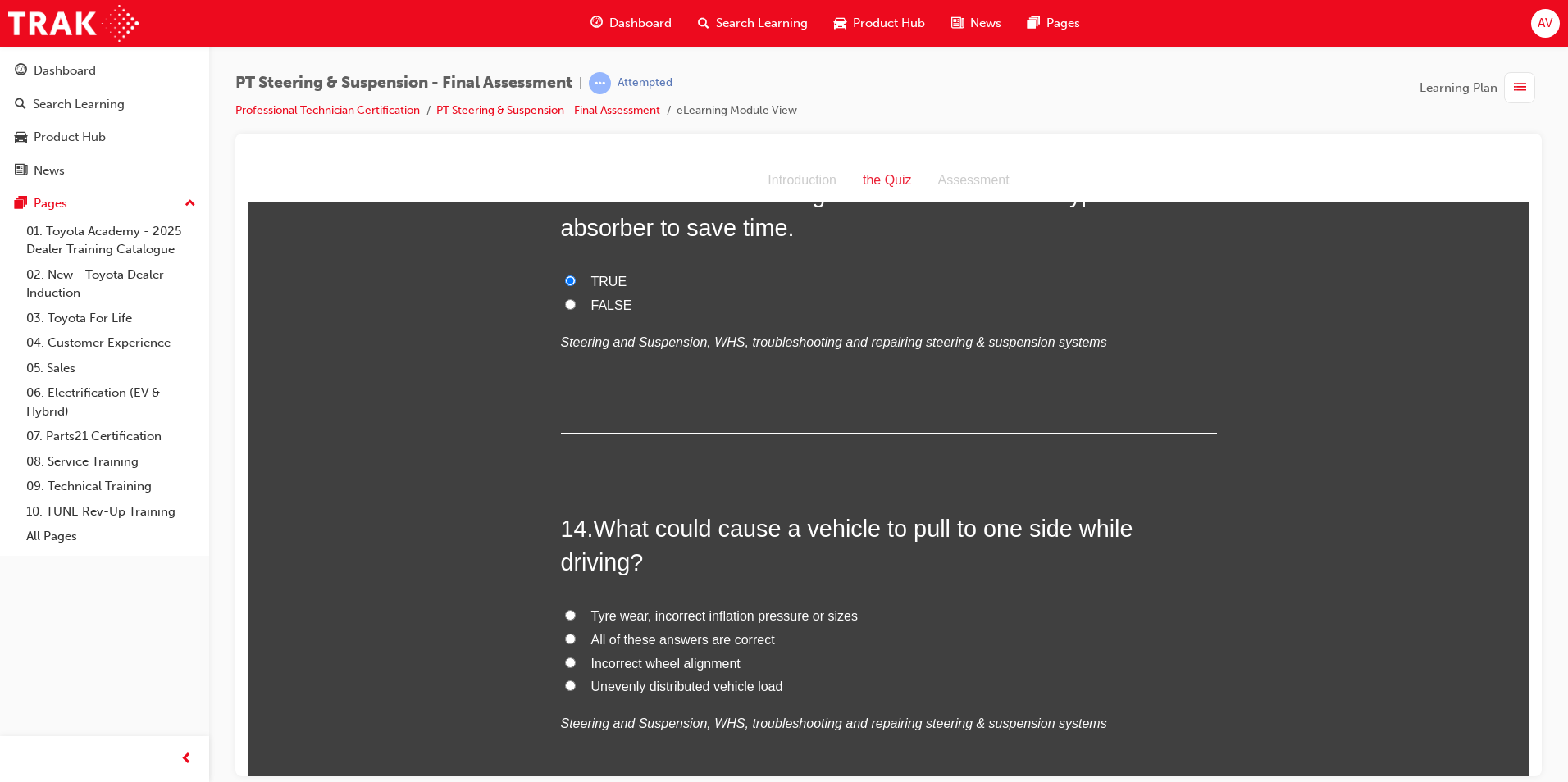
scroll to position [4837, 0]
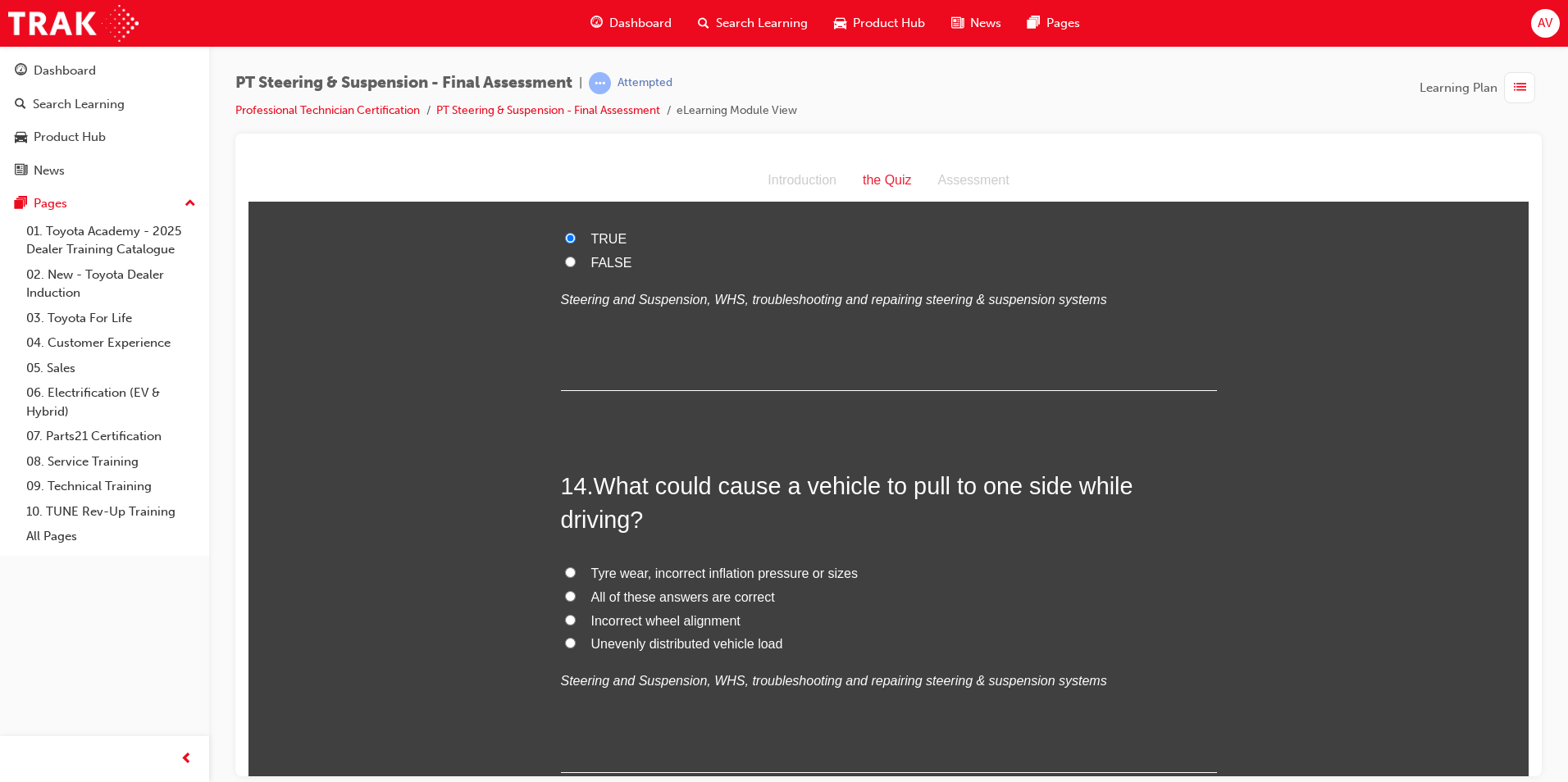
click at [565, 614] on input "Incorrect wheel alignment" at bounding box center [571, 619] width 11 height 11
radio input "true"
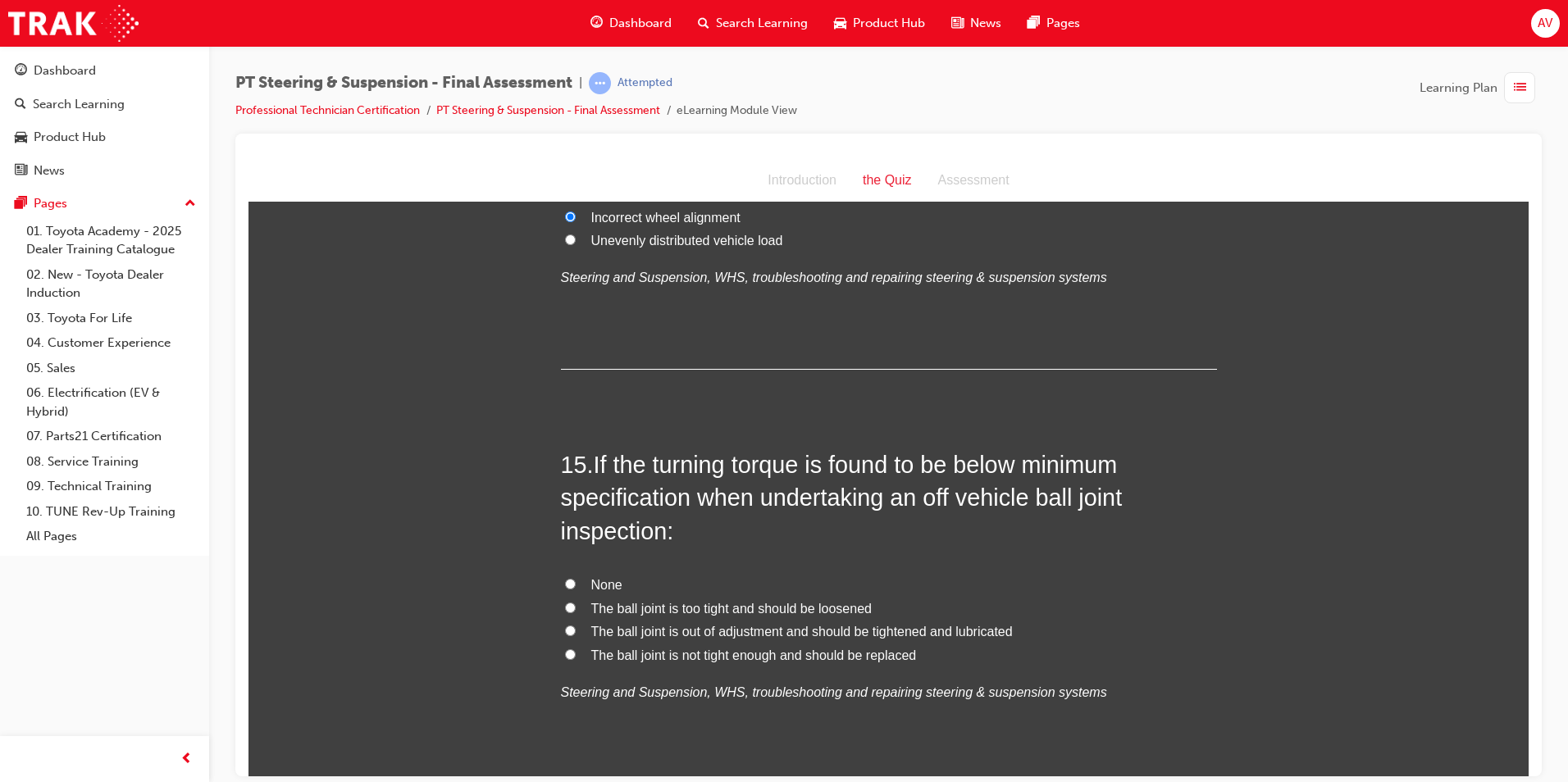
scroll to position [5247, 0]
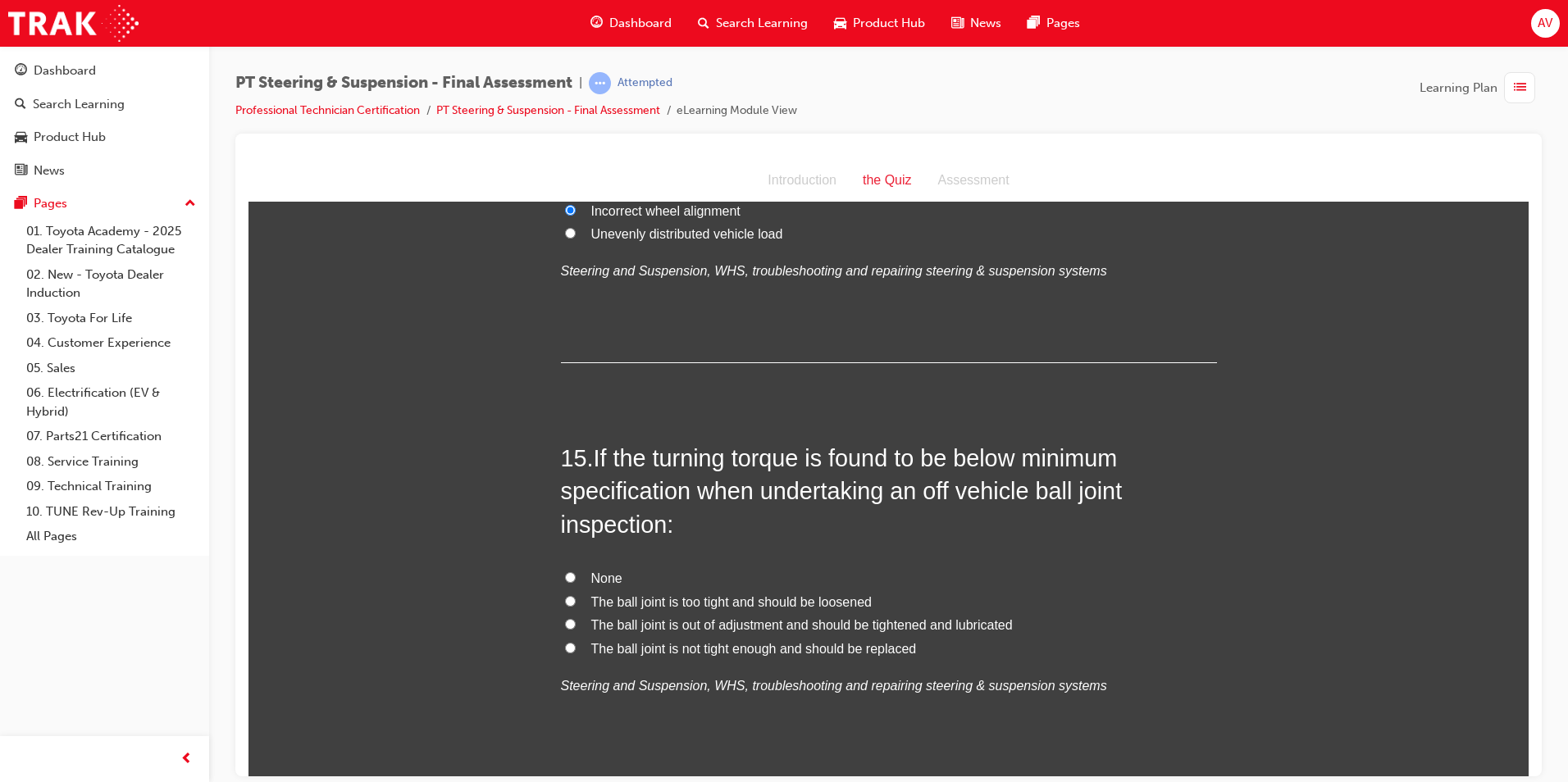
click at [565, 642] on input "The ball joint is not tight enough and should be replaced" at bounding box center [571, 648] width 11 height 11
radio input "true"
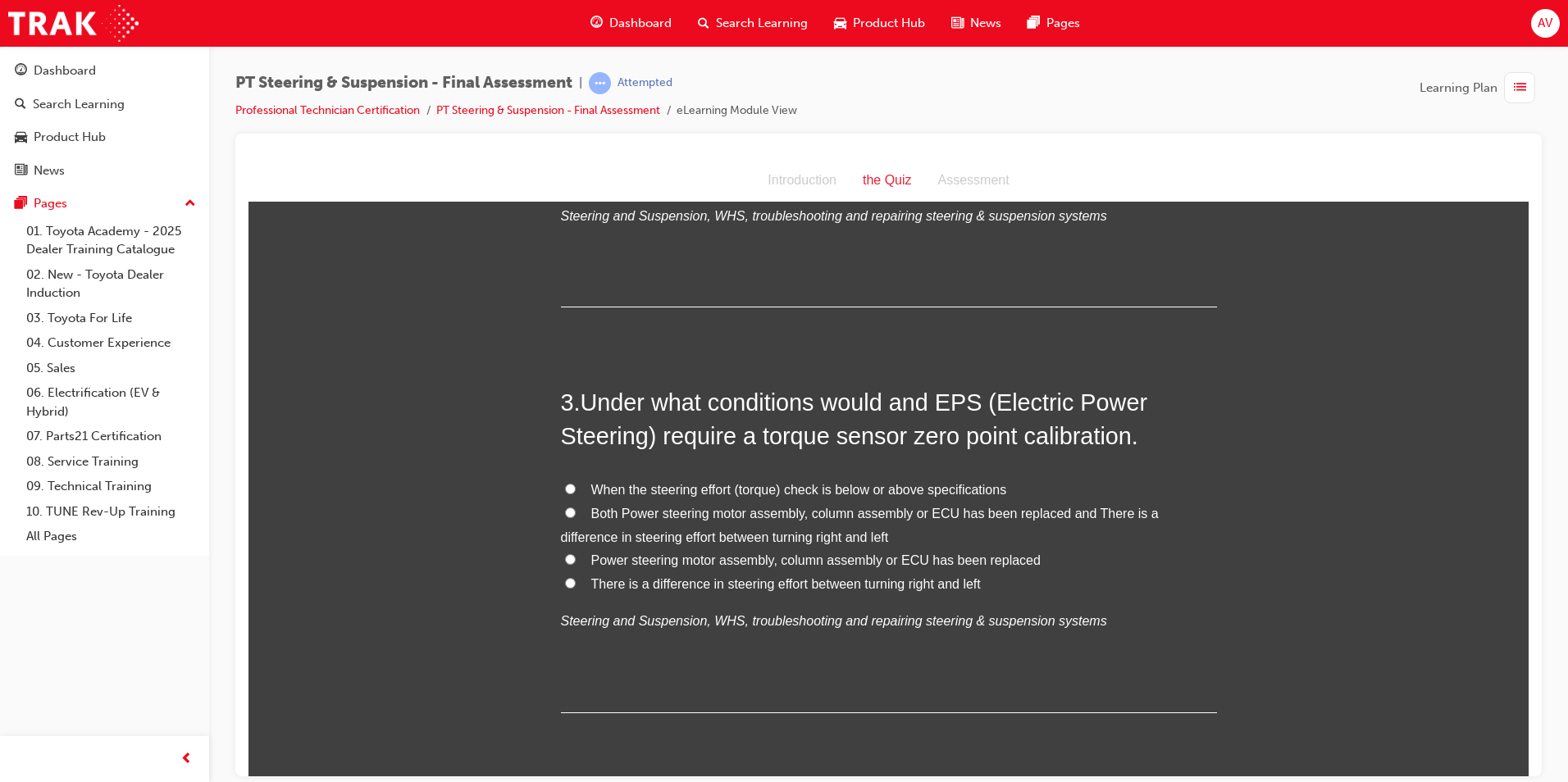
scroll to position [667, 0]
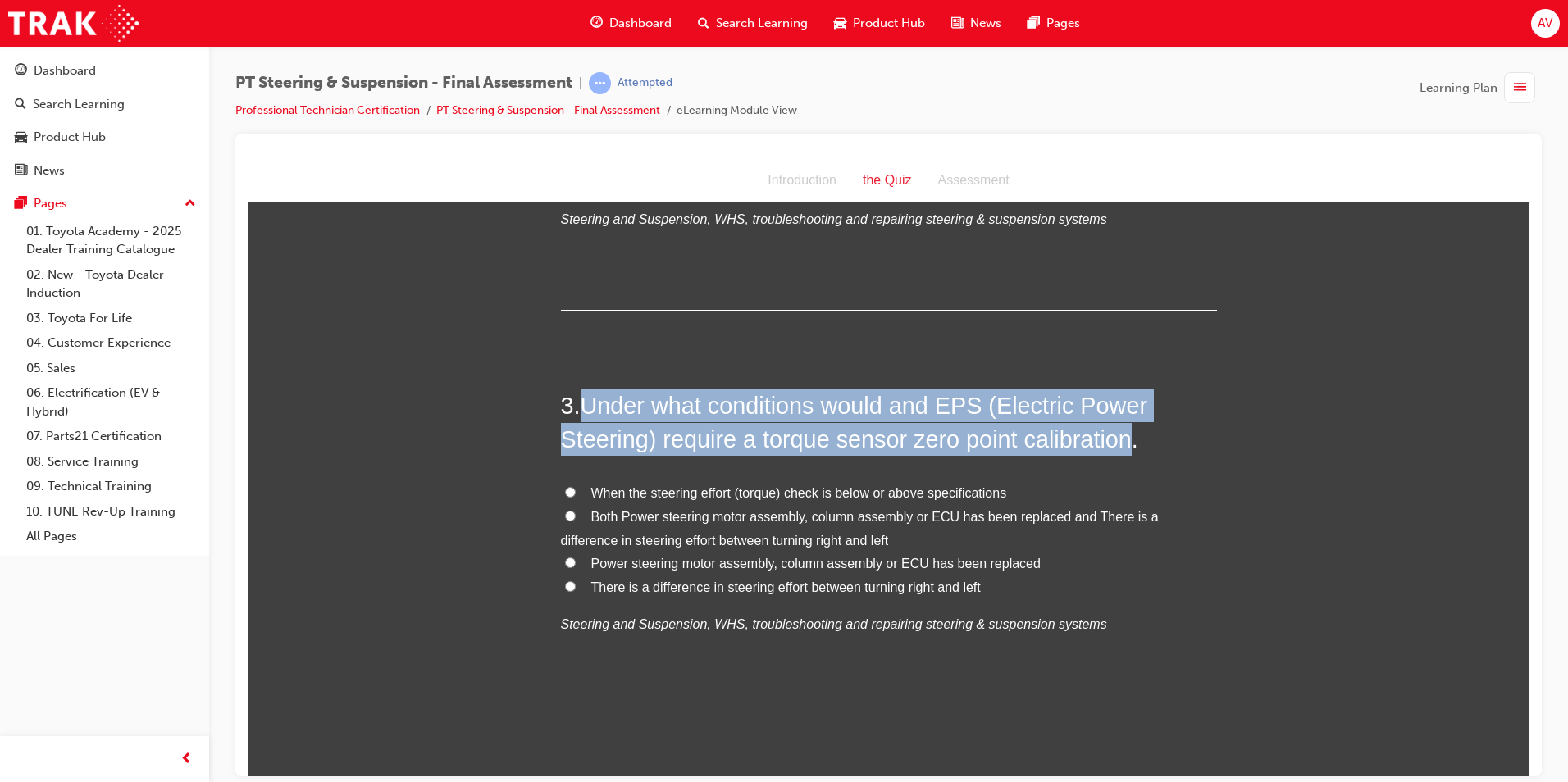
drag, startPoint x: 575, startPoint y: 368, endPoint x: 1126, endPoint y: 405, distance: 552.2
click at [1126, 405] on h2 "3 . Under what conditions would and EPS (Electric Power Steering) require a tor…" at bounding box center [888, 422] width 656 height 67
click at [566, 557] on input "Power steering motor assembly, column assembly or ECU has been replaced" at bounding box center [571, 562] width 11 height 11
radio input "true"
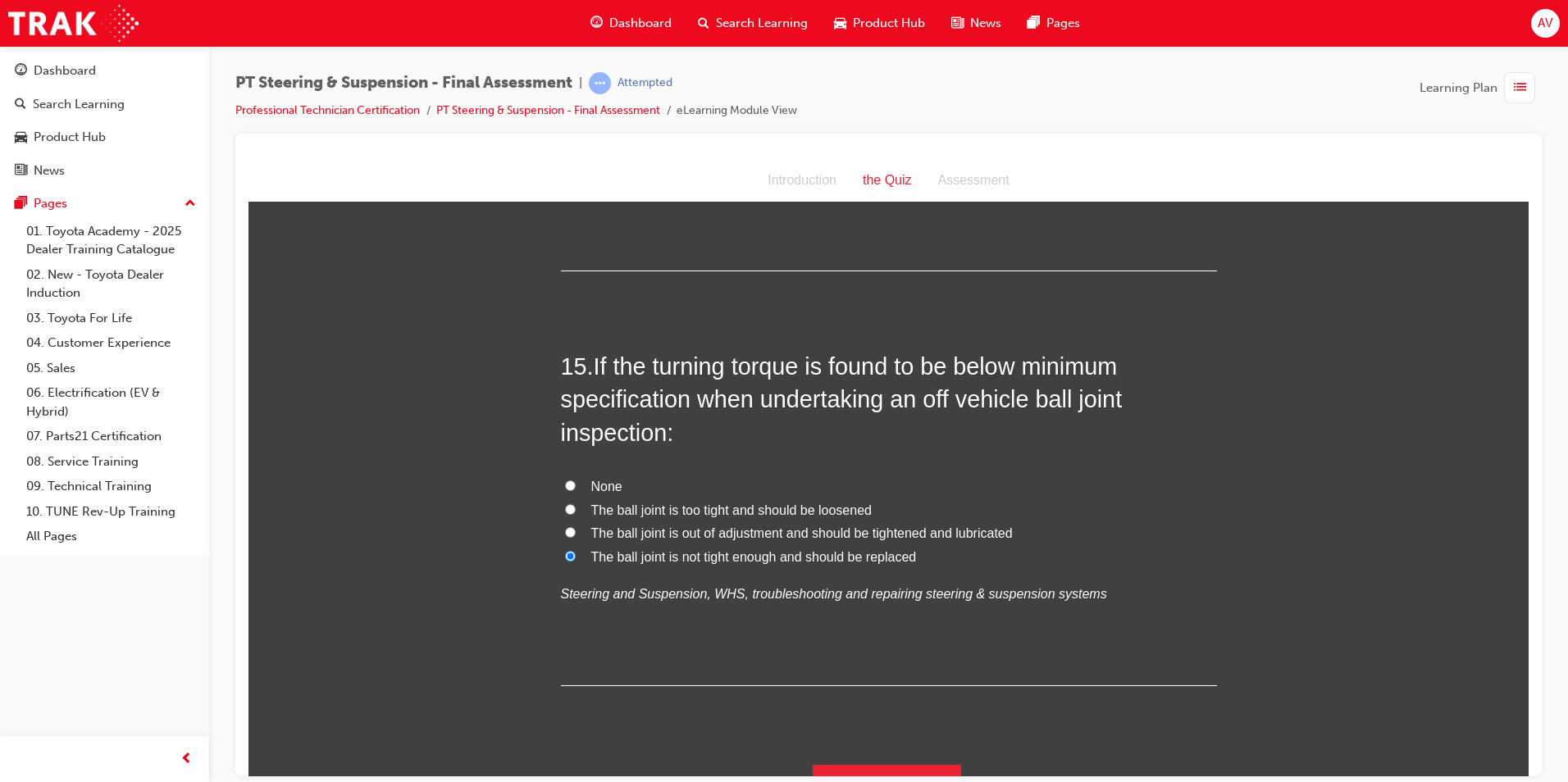
scroll to position [5340, 0]
click at [862, 764] on button "Submit Answers" at bounding box center [886, 787] width 149 height 46
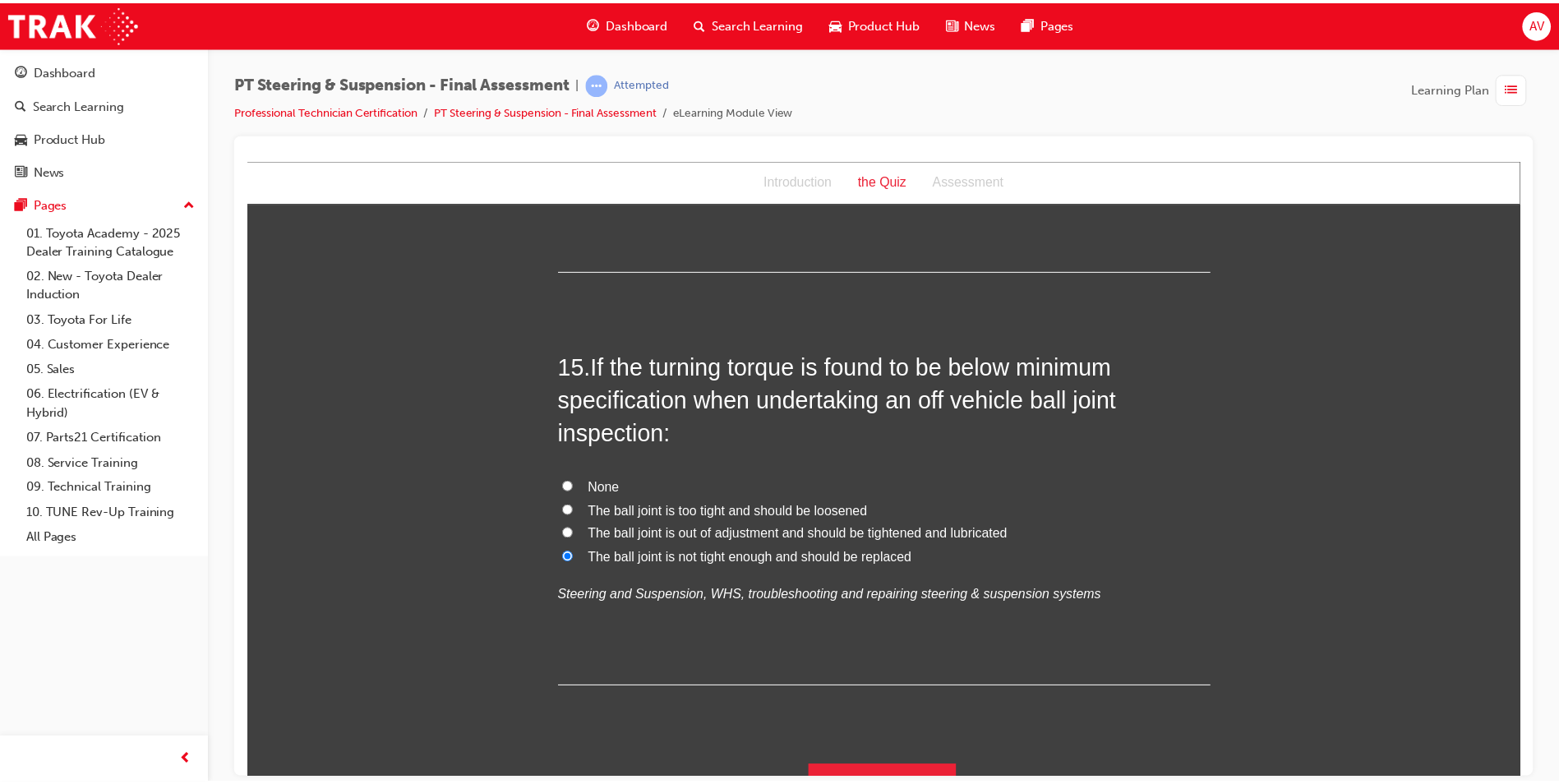
scroll to position [0, 0]
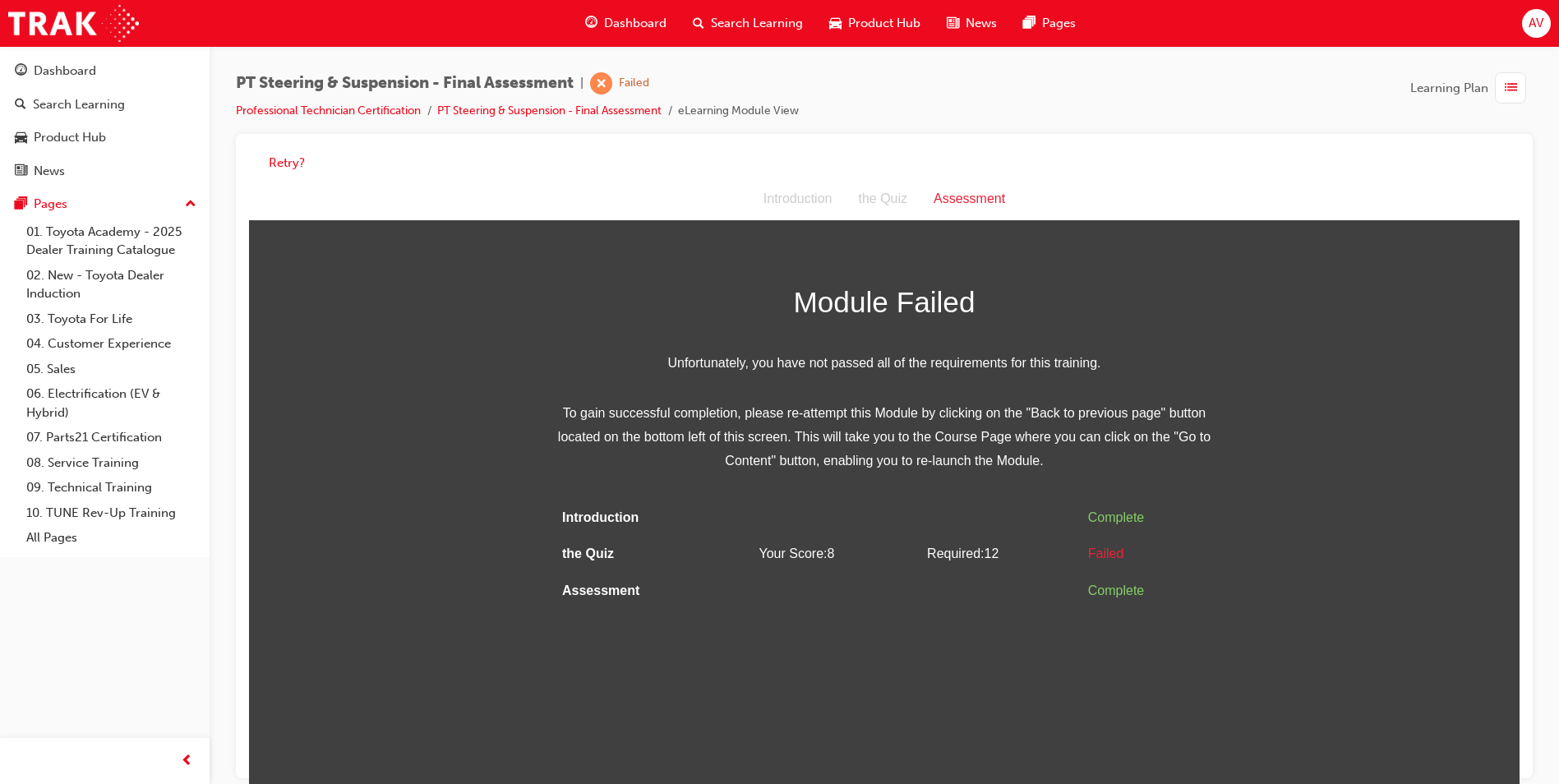
click at [266, 155] on div "Retry?" at bounding box center [885, 162] width 1271 height 32
click at [289, 163] on button "Retry?" at bounding box center [286, 163] width 36 height 19
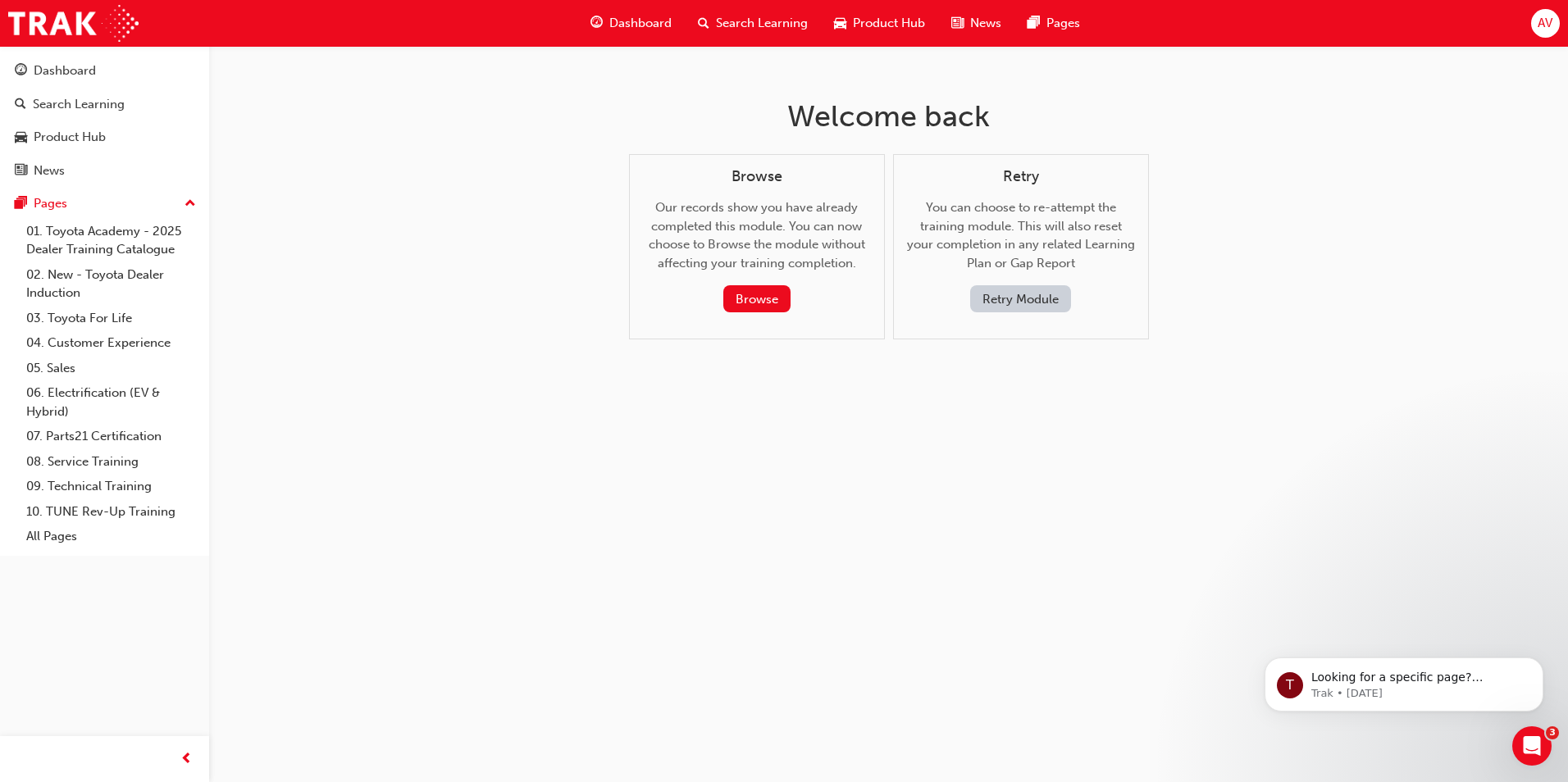
click at [993, 300] on button "Retry Module" at bounding box center [1020, 299] width 101 height 27
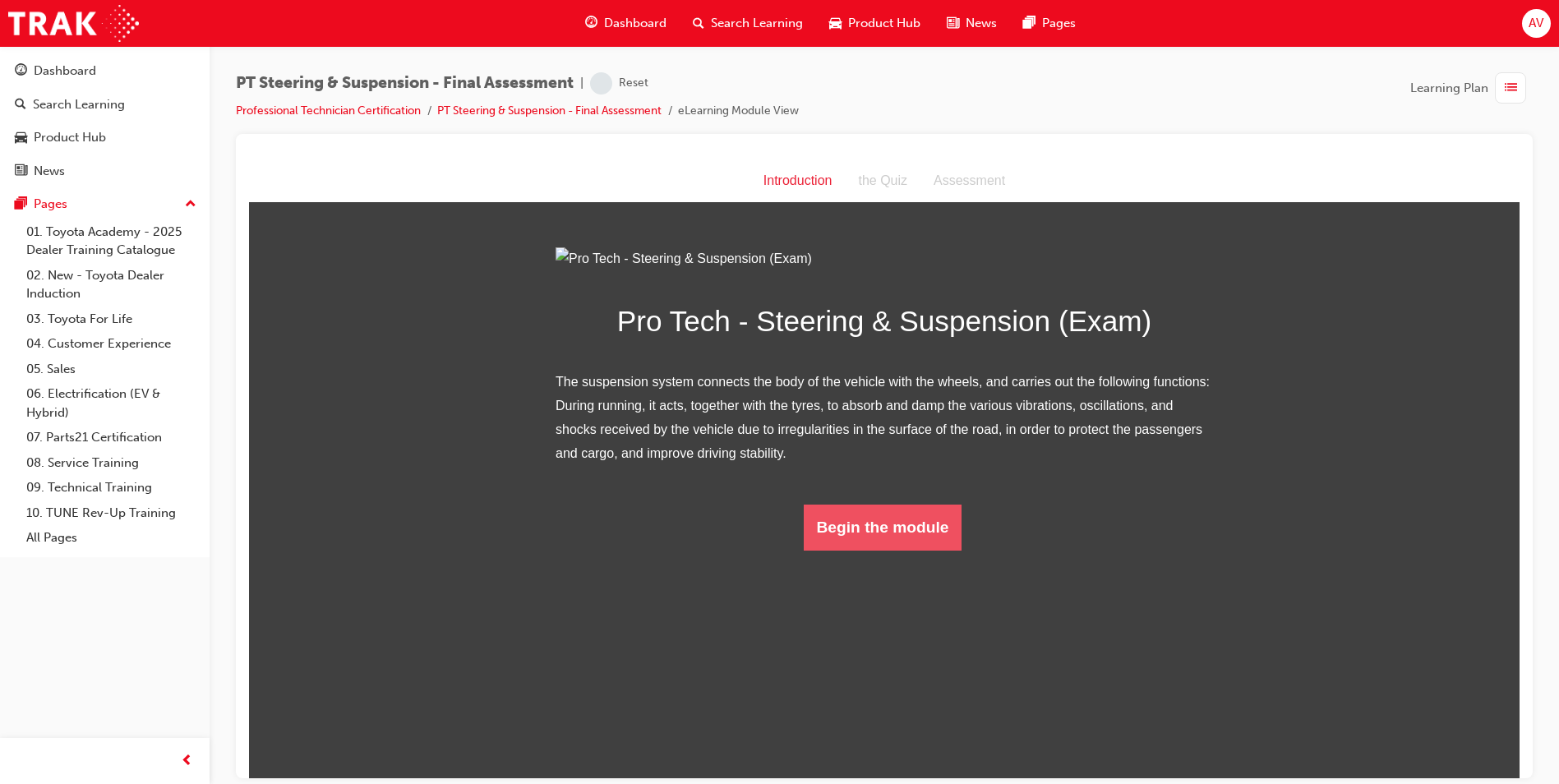
click at [868, 741] on html "Introduction Introduction the Quiz Assessment Pro Tech - Steering & Suspension …" at bounding box center [885, 469] width 1271 height 618
click at [847, 550] on button "Begin the module" at bounding box center [889, 526] width 159 height 46
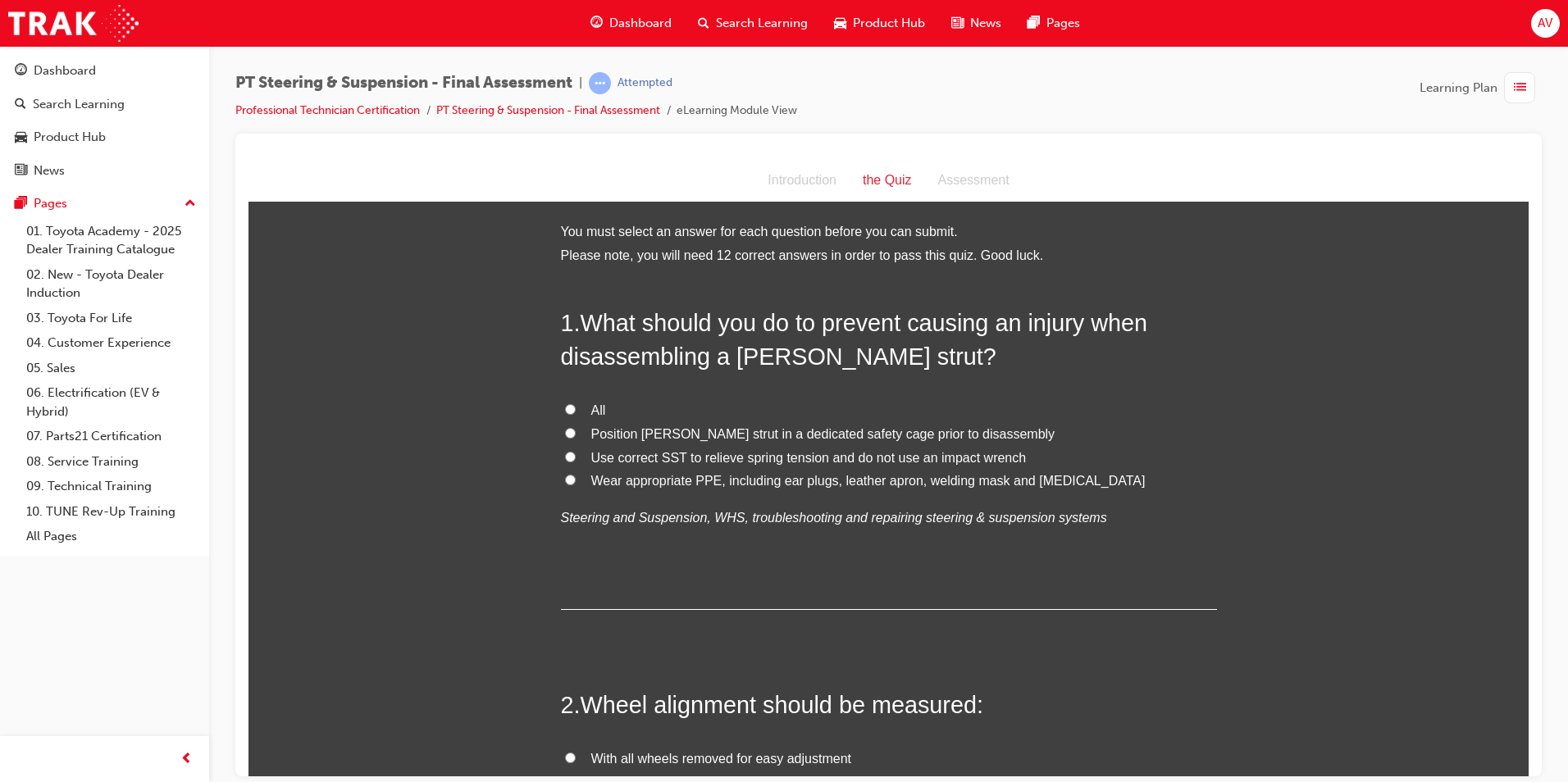
click at [564, 441] on label "Position MacPherson strut in a dedicated safety cage prior to disassembly" at bounding box center [888, 434] width 656 height 24
click at [565, 438] on input "Position MacPherson strut in a dedicated safety cage prior to disassembly" at bounding box center [571, 433] width 11 height 11
radio input "true"
click at [565, 451] on input "Use correct SST to relieve spring tension and do not use an impact wrench" at bounding box center [571, 456] width 11 height 11
radio input "true"
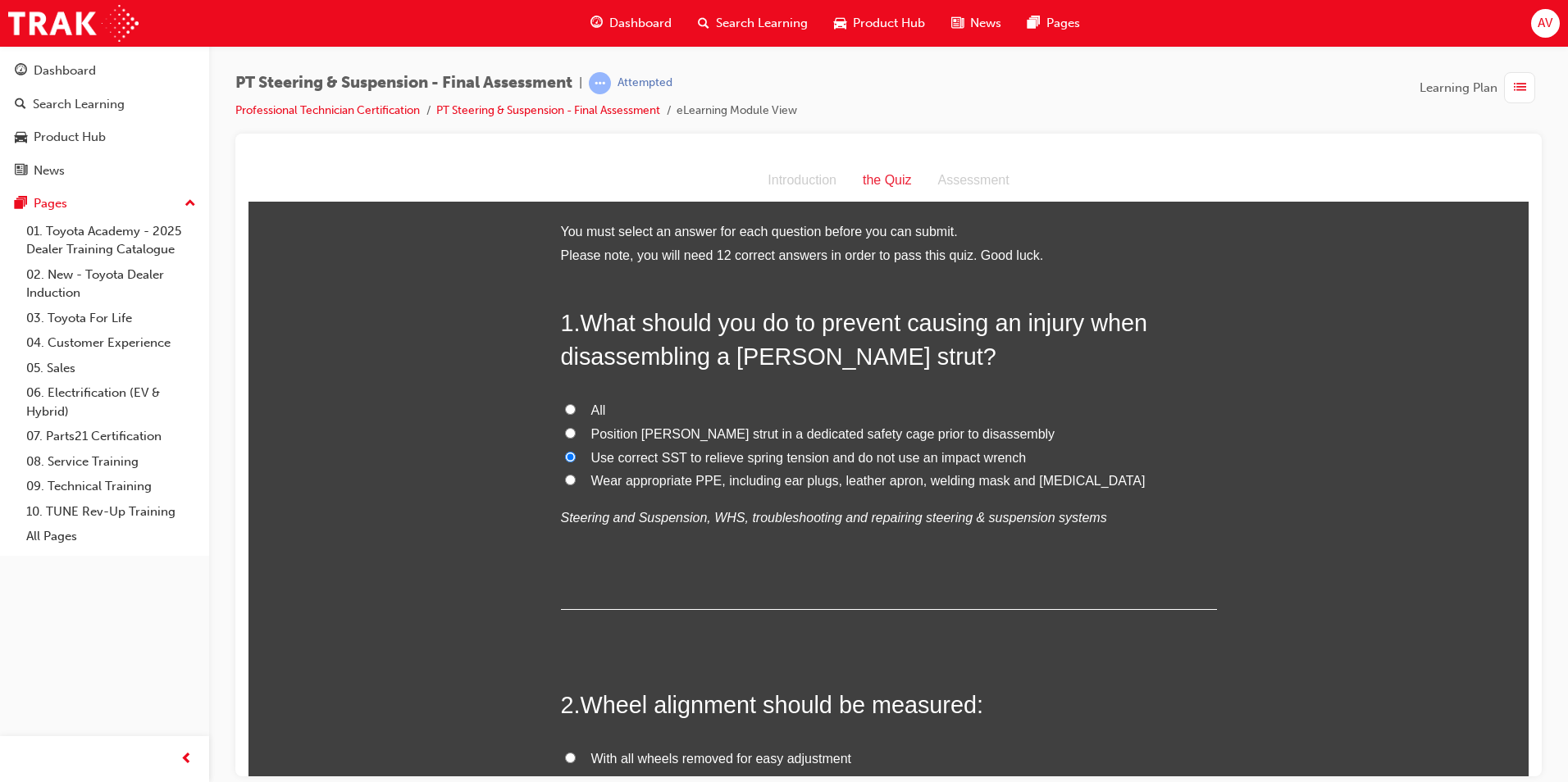
click at [565, 406] on input "All" at bounding box center [571, 409] width 11 height 11
radio input "true"
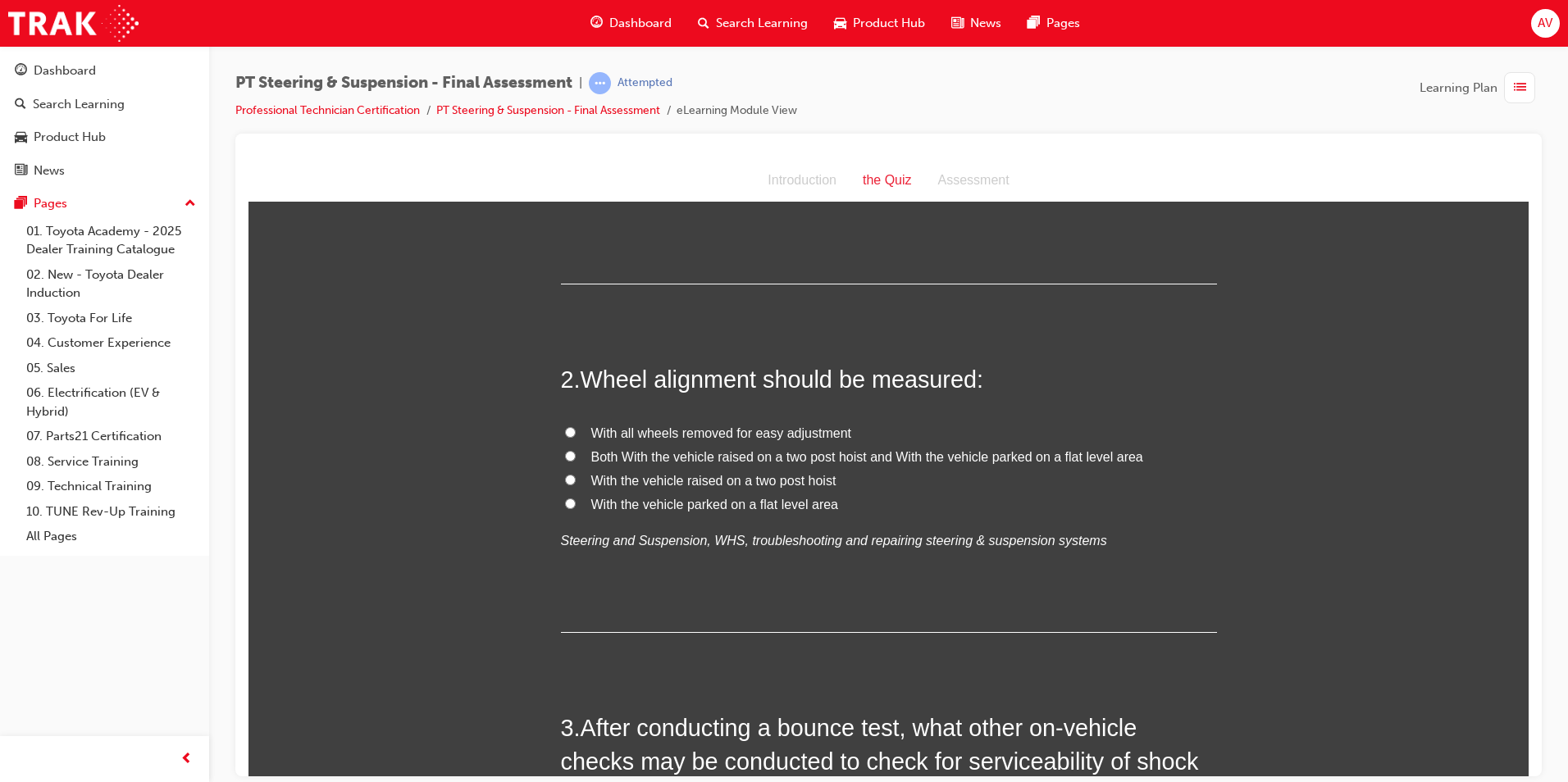
scroll to position [328, 0]
click at [569, 500] on label "With the vehicle parked on a flat level area" at bounding box center [888, 502] width 656 height 24
click at [569, 500] on input "With the vehicle parked on a flat level area" at bounding box center [571, 500] width 11 height 11
radio input "true"
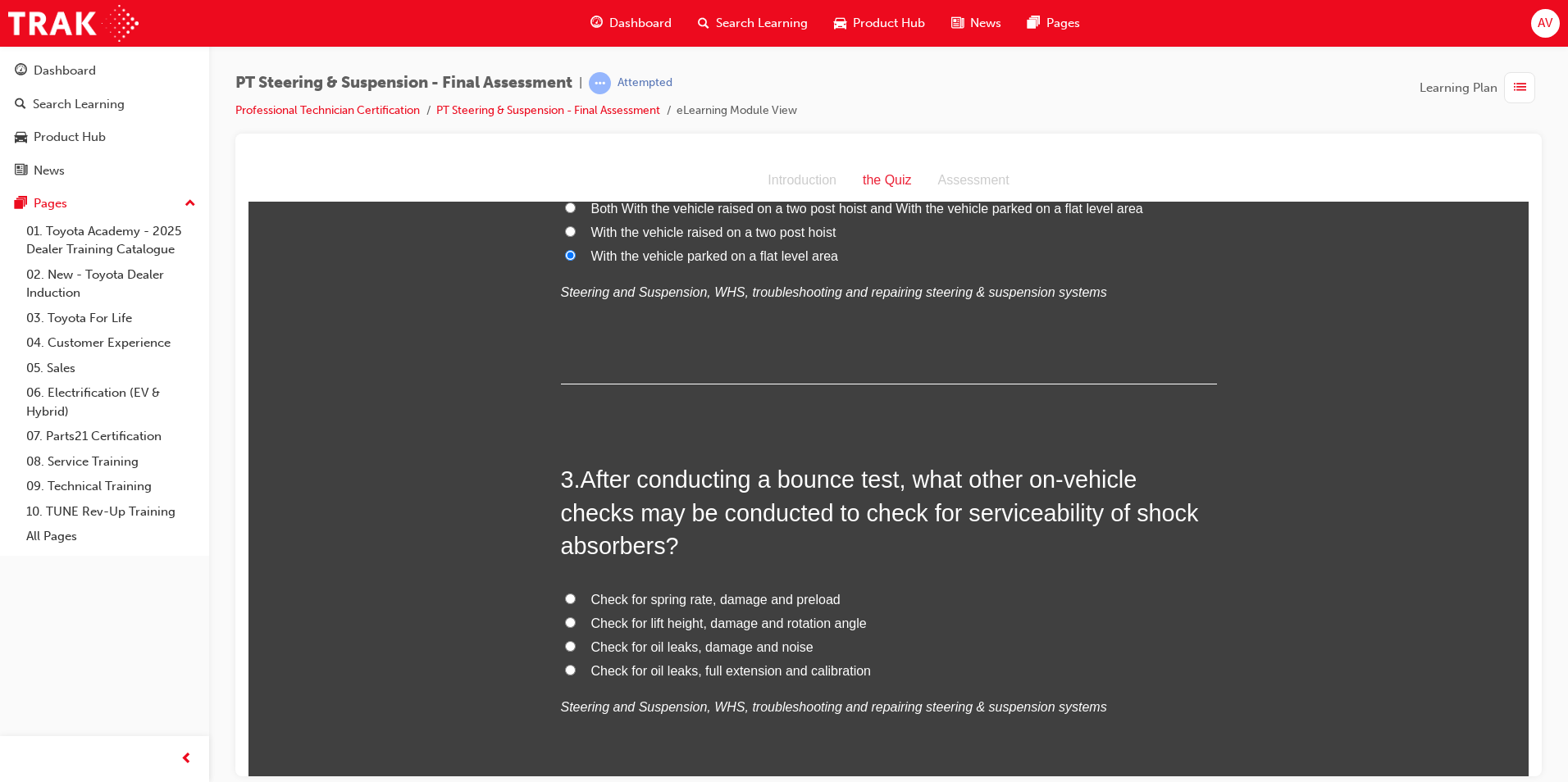
scroll to position [656, 0]
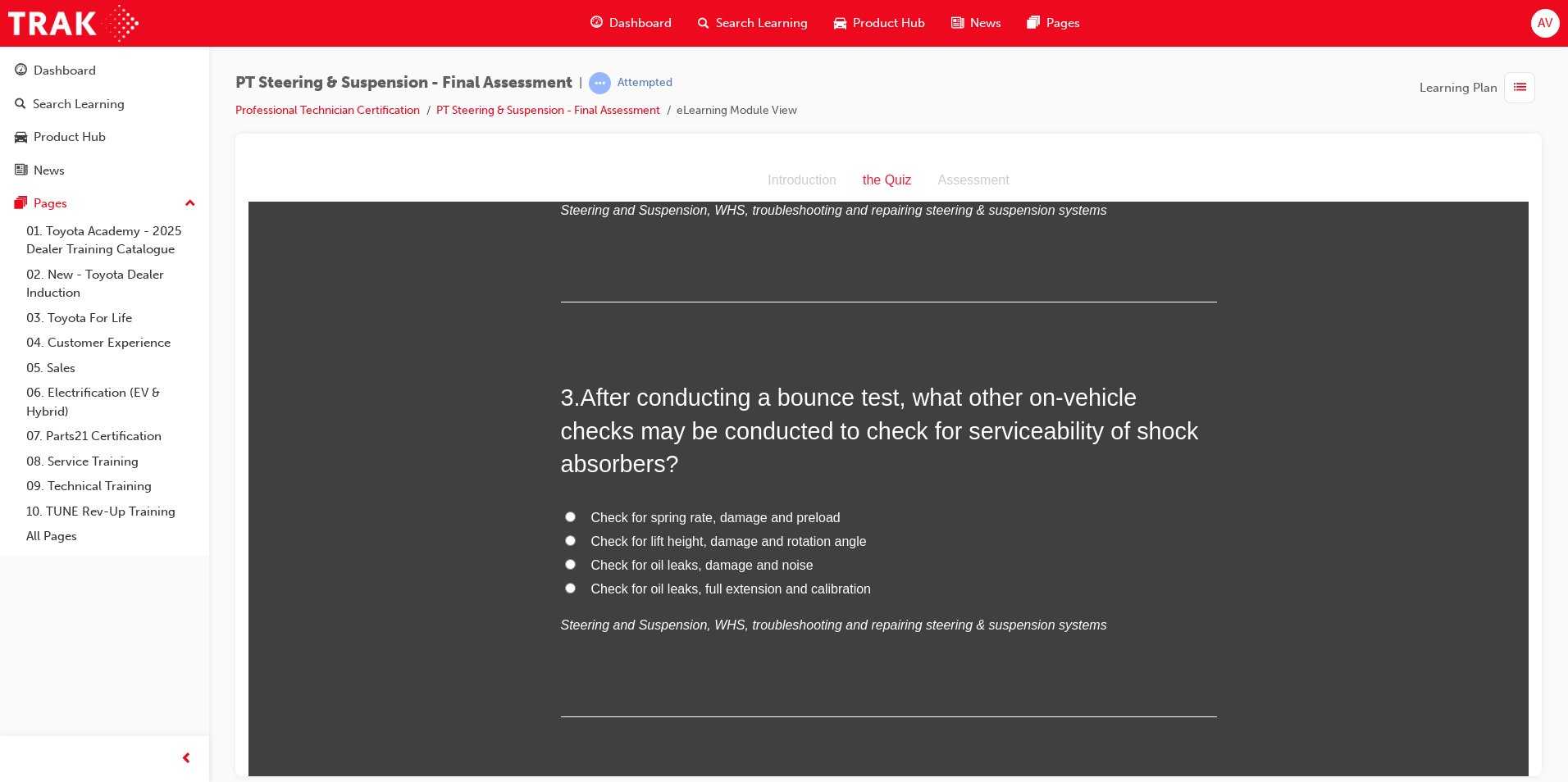
click at [565, 565] on input "Check for oil leaks, damage and noise" at bounding box center [571, 563] width 11 height 11
radio input "true"
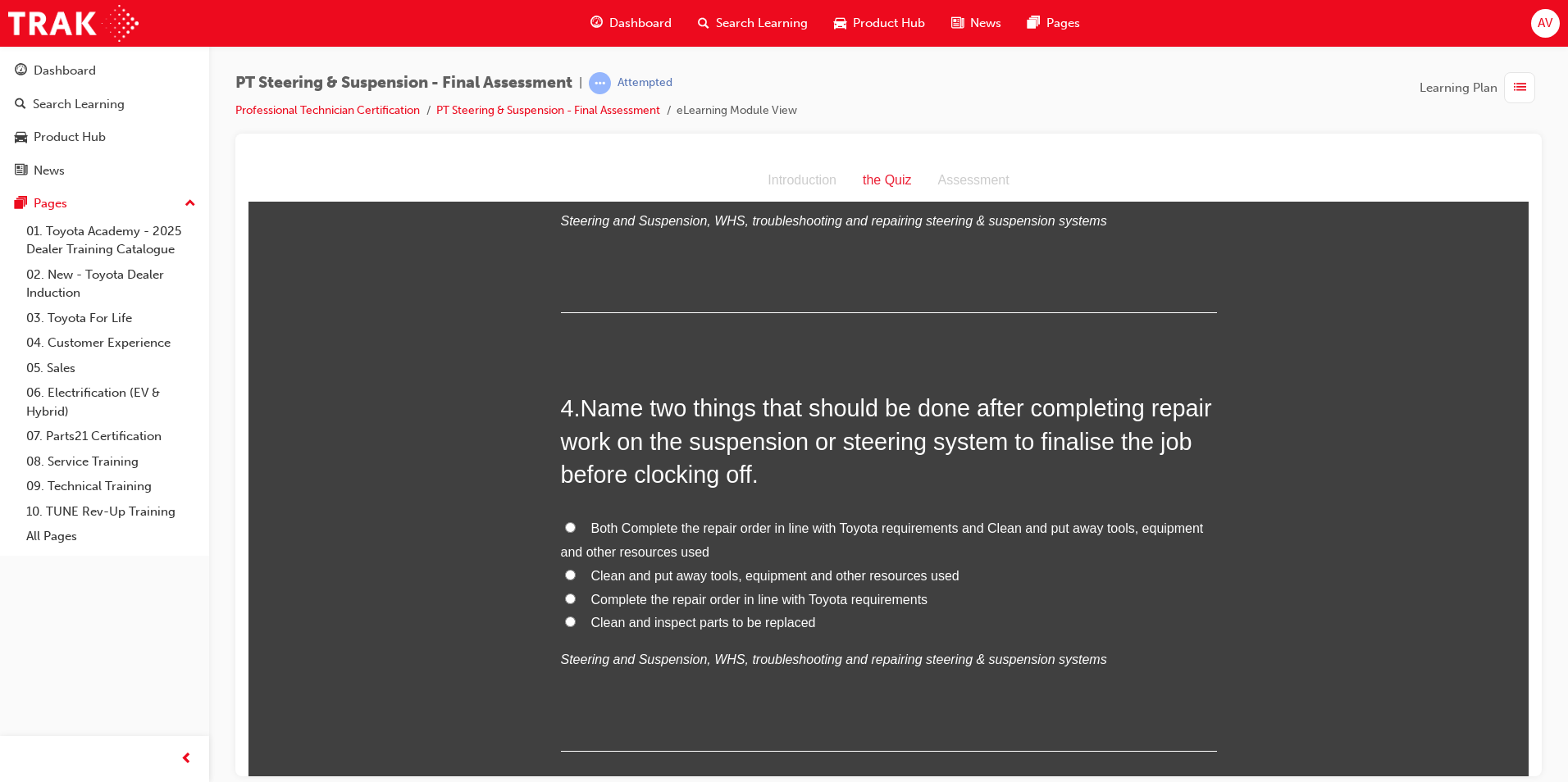
scroll to position [1066, 0]
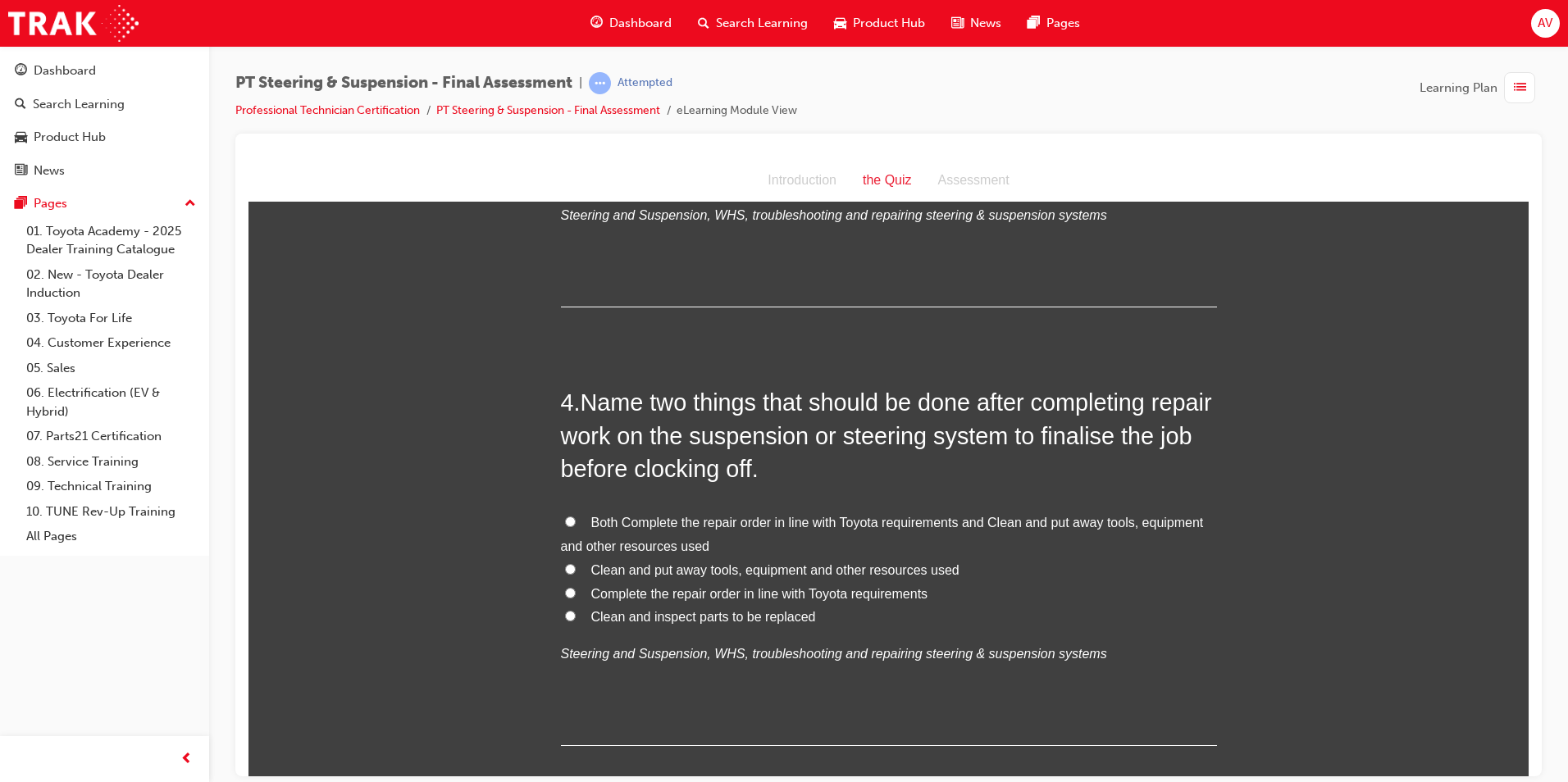
click at [570, 519] on label "Both Complete the repair order in line with Toyota requirements and Clean and p…" at bounding box center [888, 534] width 656 height 48
click at [570, 519] on input "Both Complete the repair order in line with Toyota requirements and Clean and p…" at bounding box center [571, 521] width 11 height 11
radio input "true"
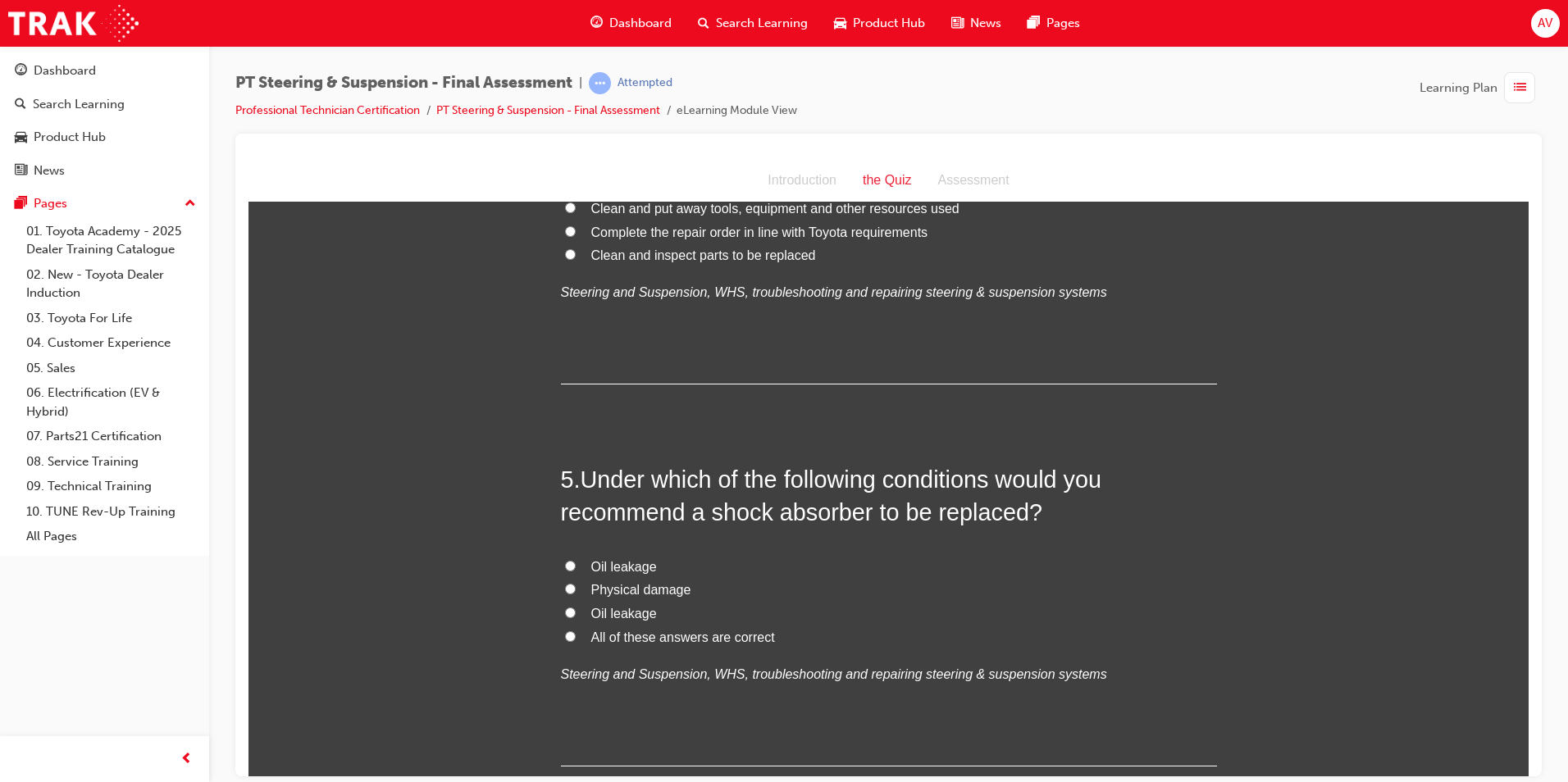
scroll to position [1476, 0]
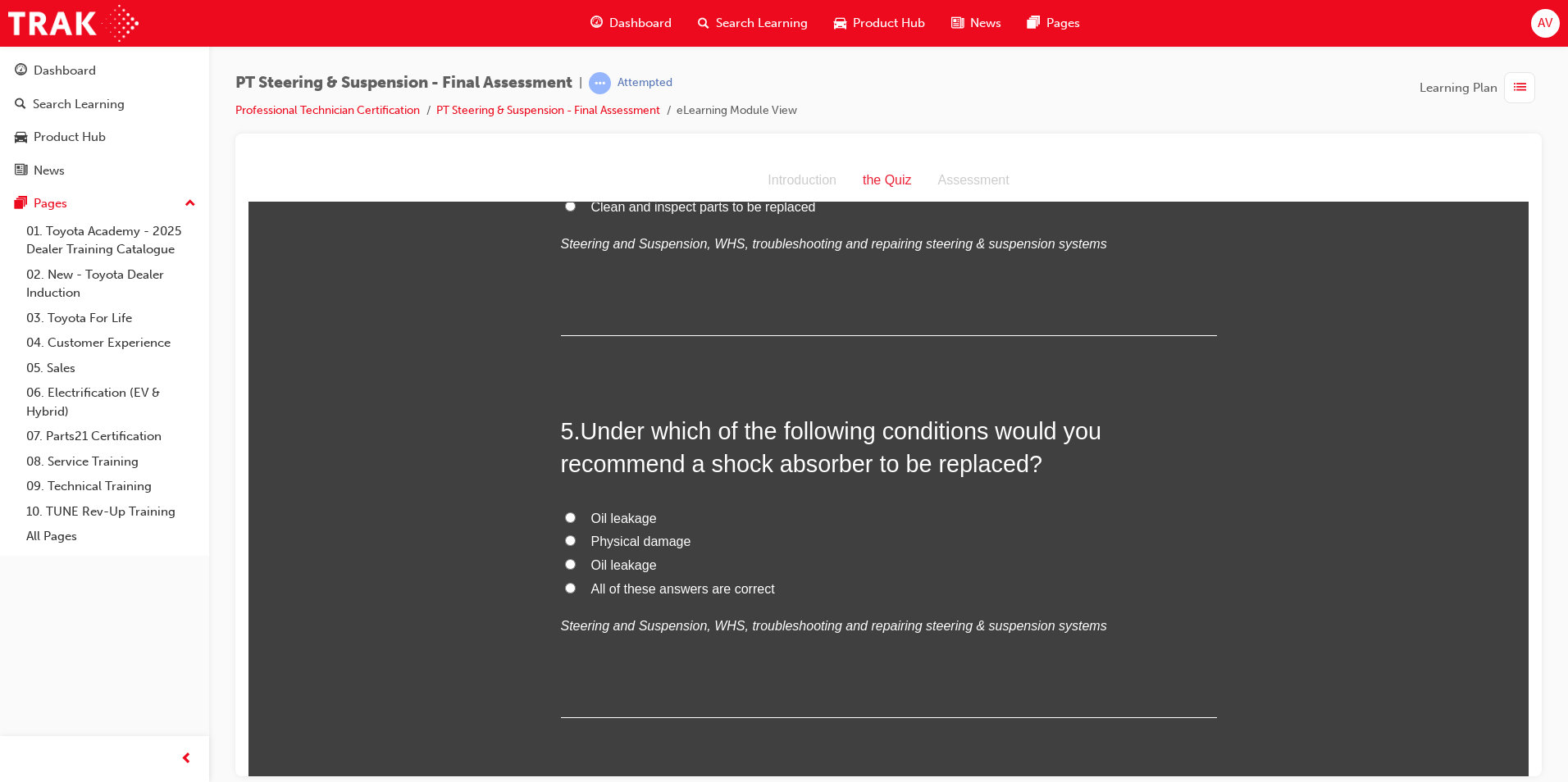
click at [565, 584] on input "All of these answers are correct" at bounding box center [571, 587] width 11 height 11
radio input "true"
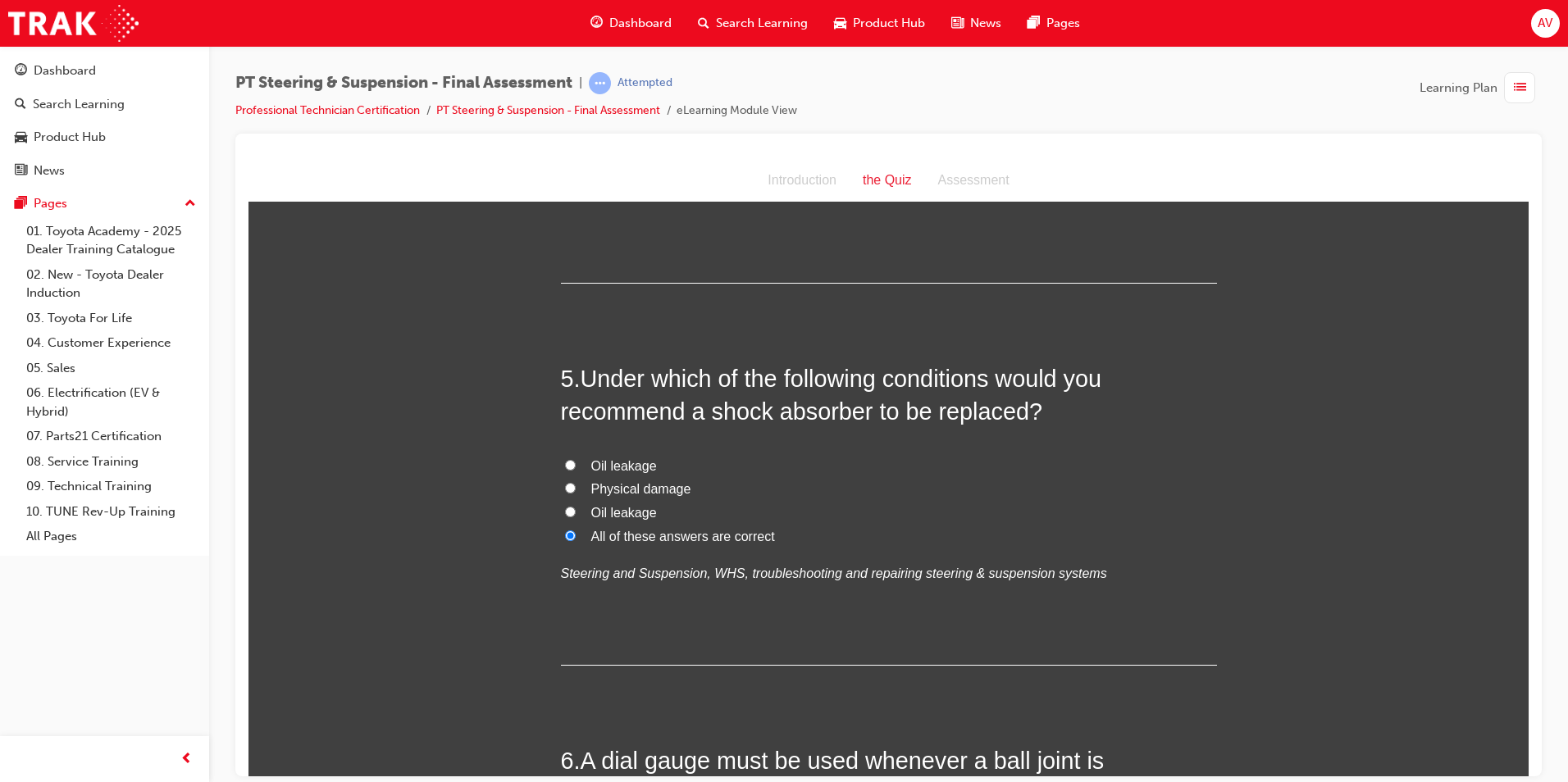
scroll to position [1558, 0]
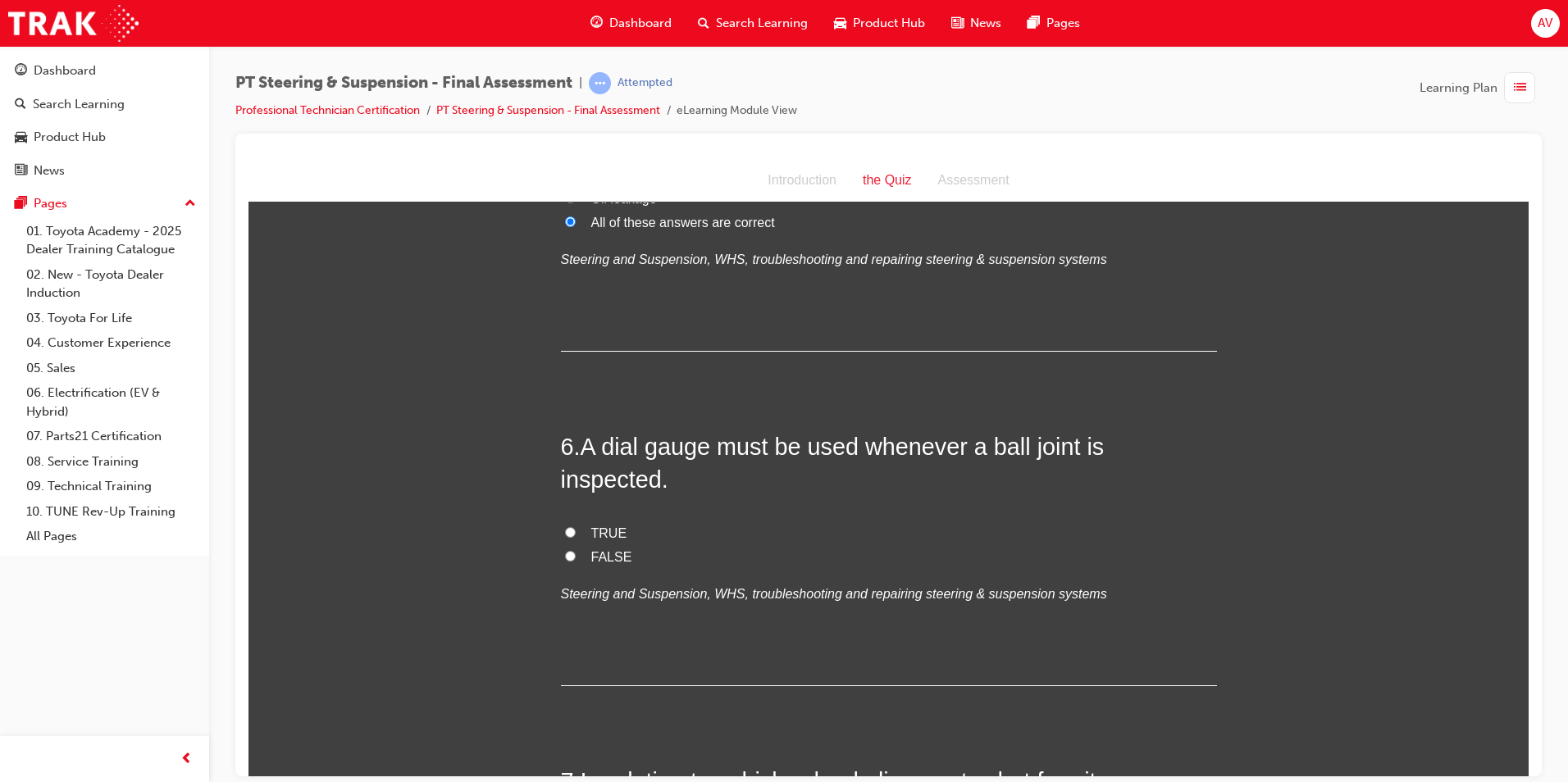
scroll to position [1886, 0]
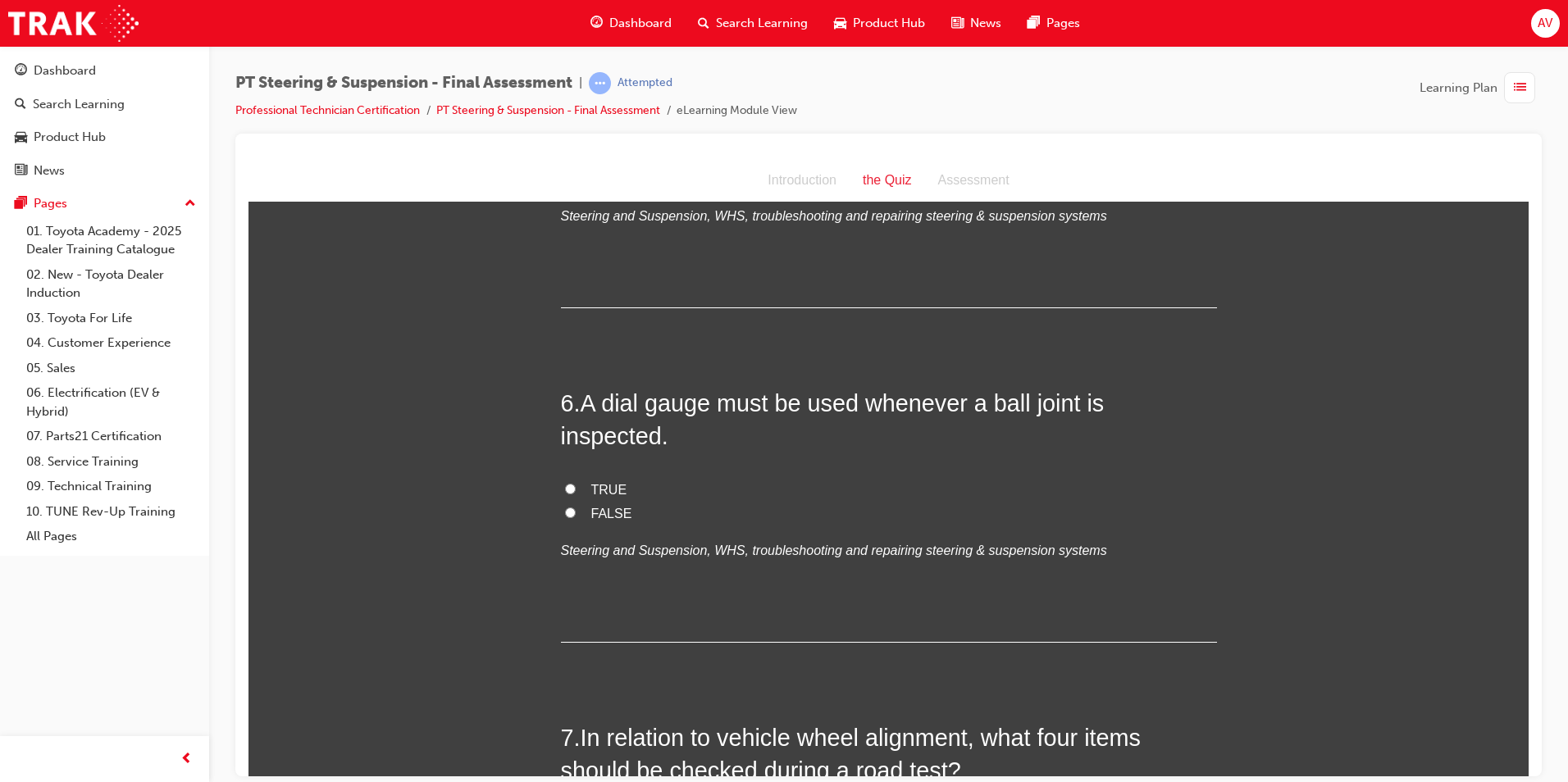
click at [565, 507] on input "FALSE" at bounding box center [571, 512] width 11 height 11
radio input "true"
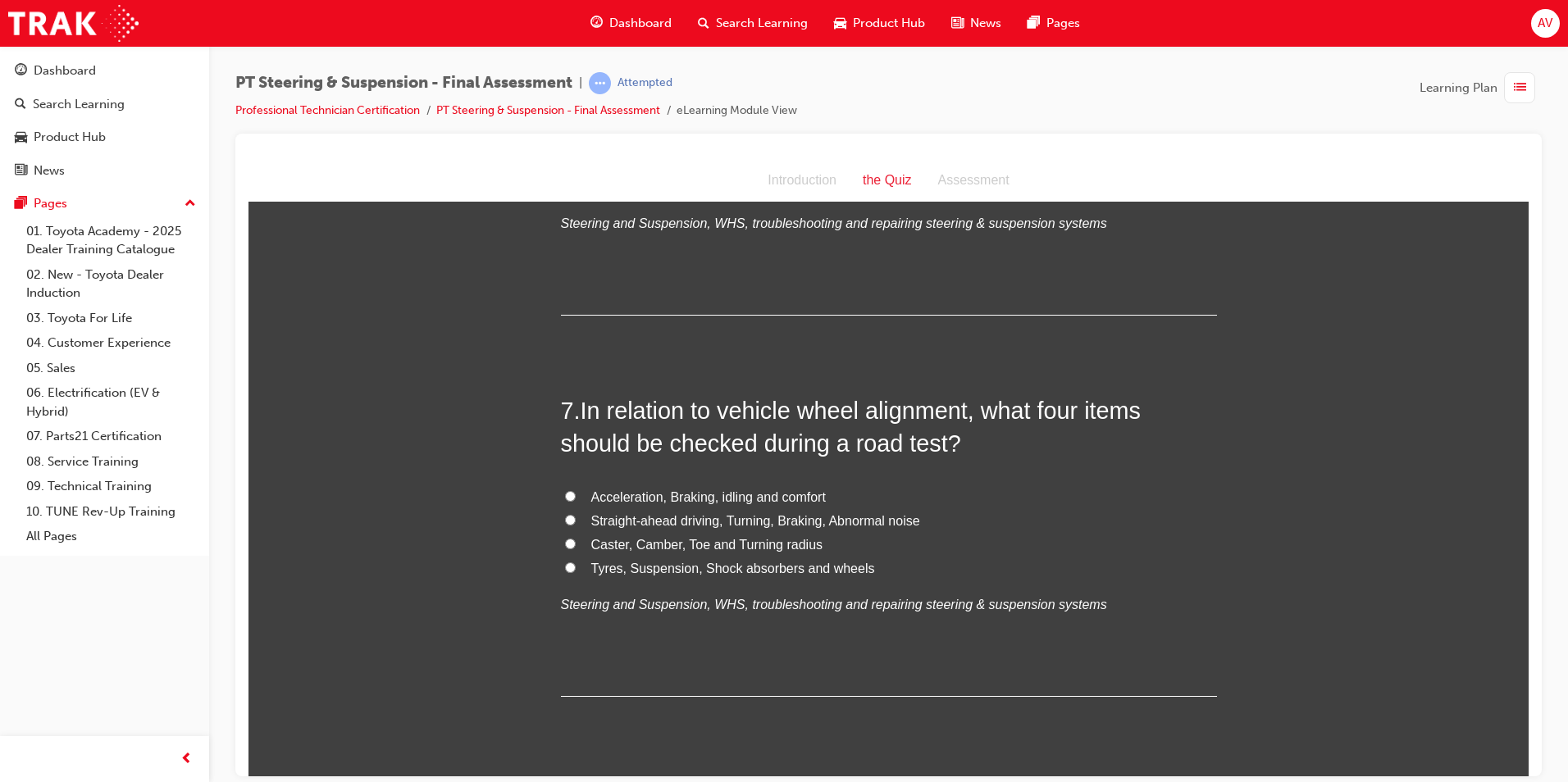
scroll to position [2213, 0]
click at [570, 532] on label "Caster, Camber, Toe and Turning radius" at bounding box center [888, 544] width 656 height 24
click at [570, 537] on input "Caster, Camber, Toe and Turning radius" at bounding box center [571, 542] width 11 height 11
radio input "true"
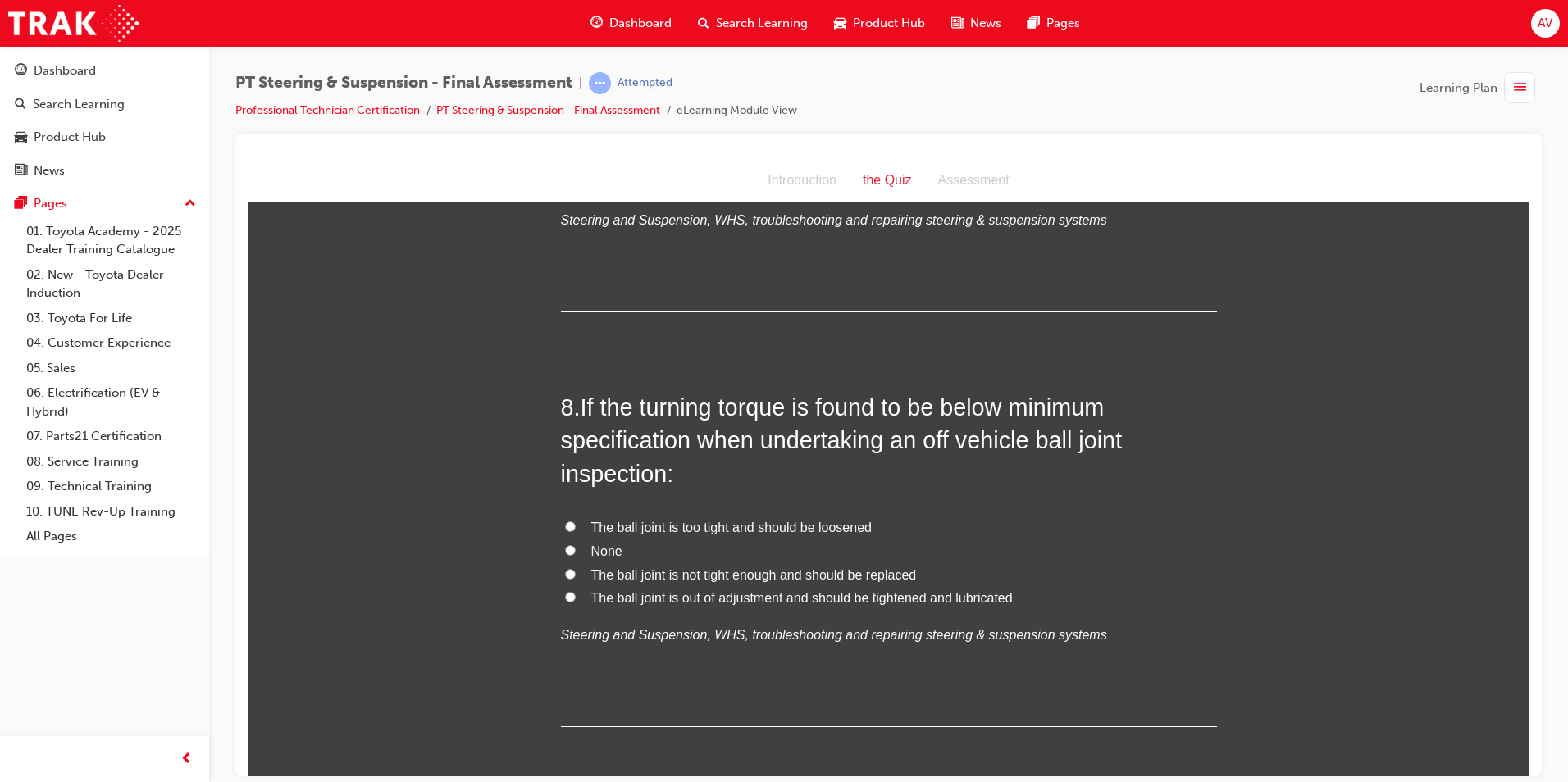
scroll to position [2623, 0]
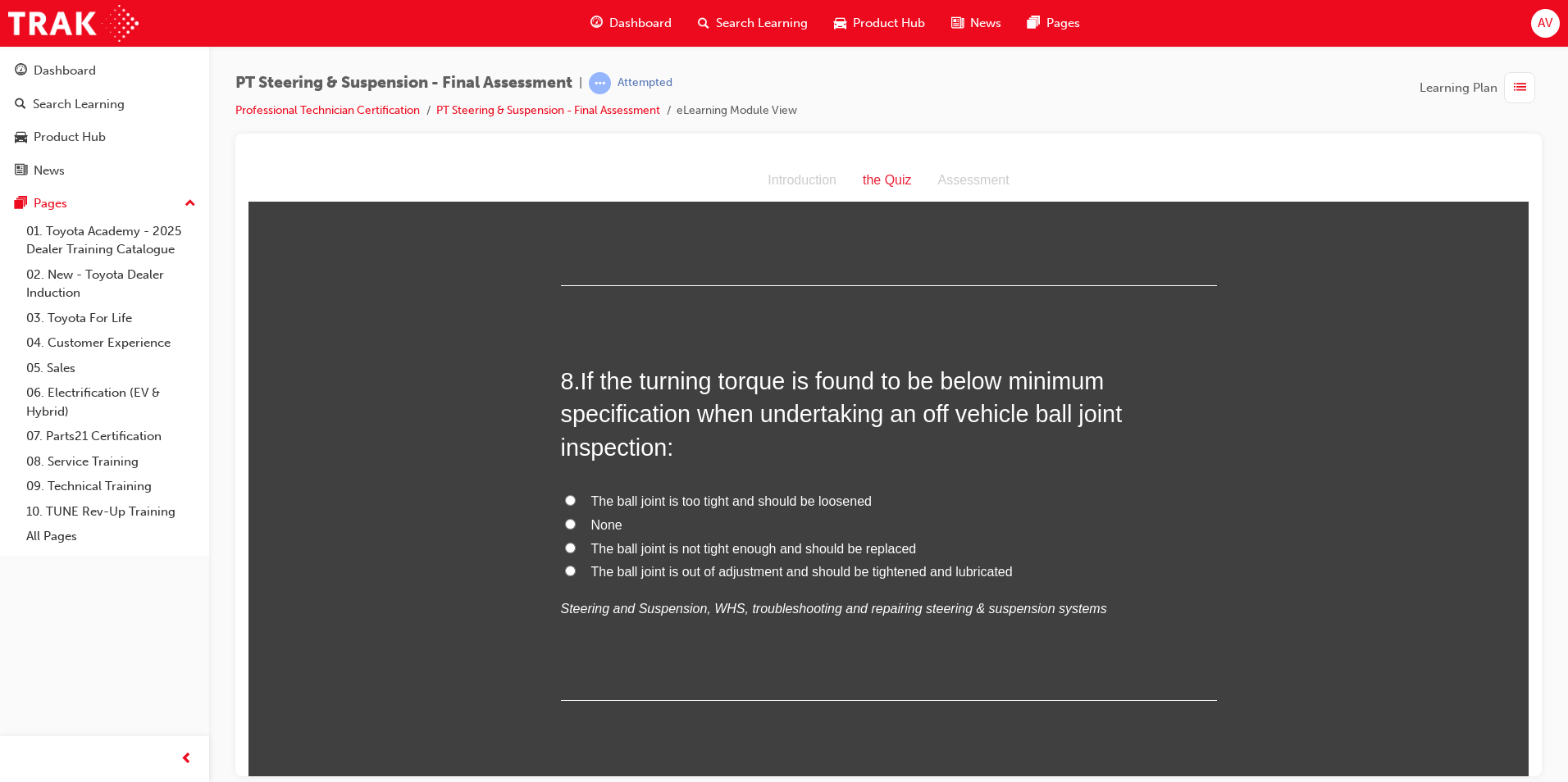
click at [568, 542] on input "The ball joint is not tight enough and should be replaced" at bounding box center [571, 548] width 11 height 11
radio input "true"
click at [463, 509] on div "You must select an answer for each question before you can submit. Please note,…" at bounding box center [888, 561] width 1280 height 5929
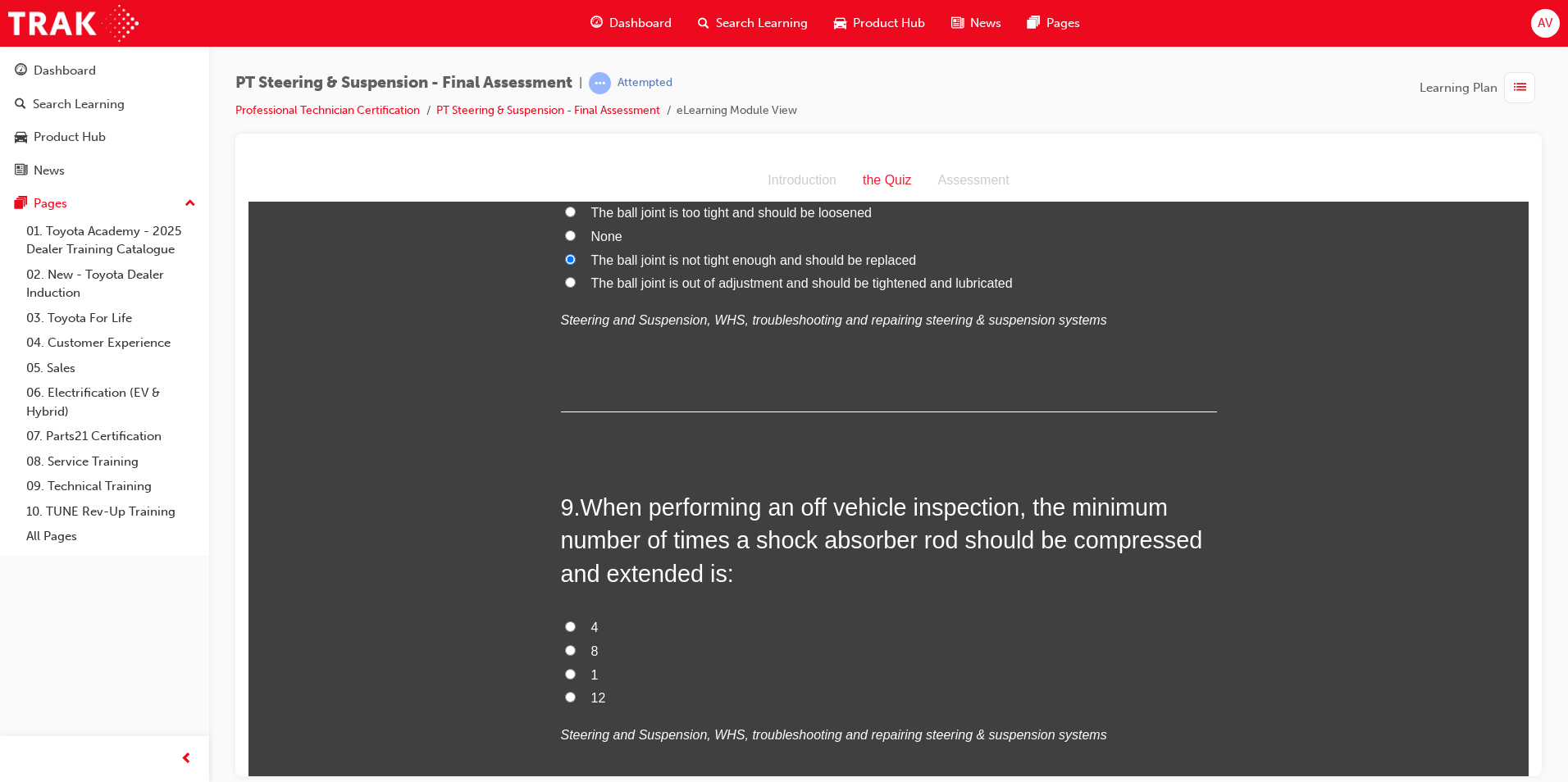
scroll to position [2951, 0]
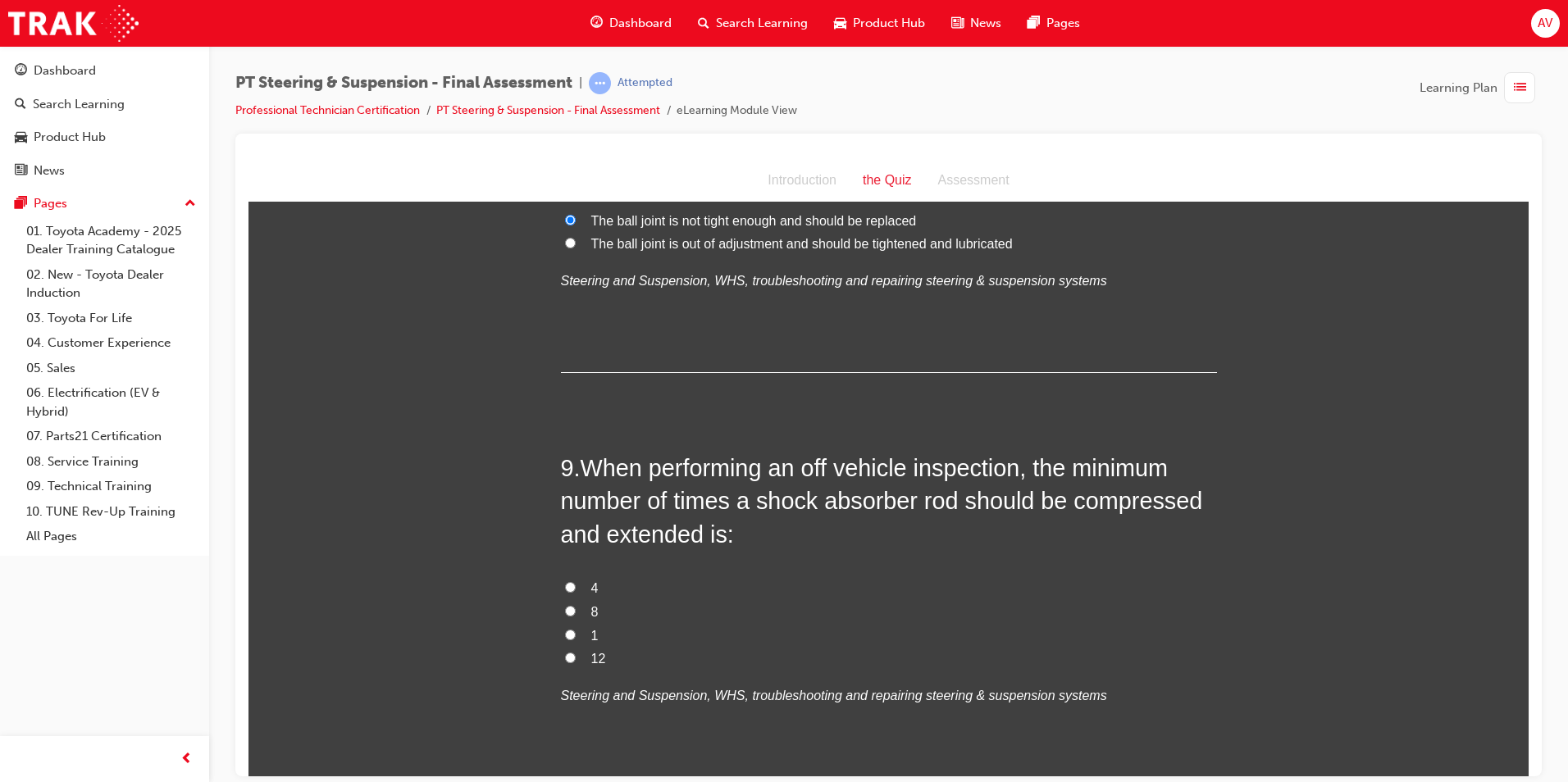
click at [565, 629] on input "1" at bounding box center [571, 635] width 11 height 11
radio input "true"
click at [490, 552] on div "You must select an answer for each question before you can submit. Please note,…" at bounding box center [888, 232] width 1280 height 5929
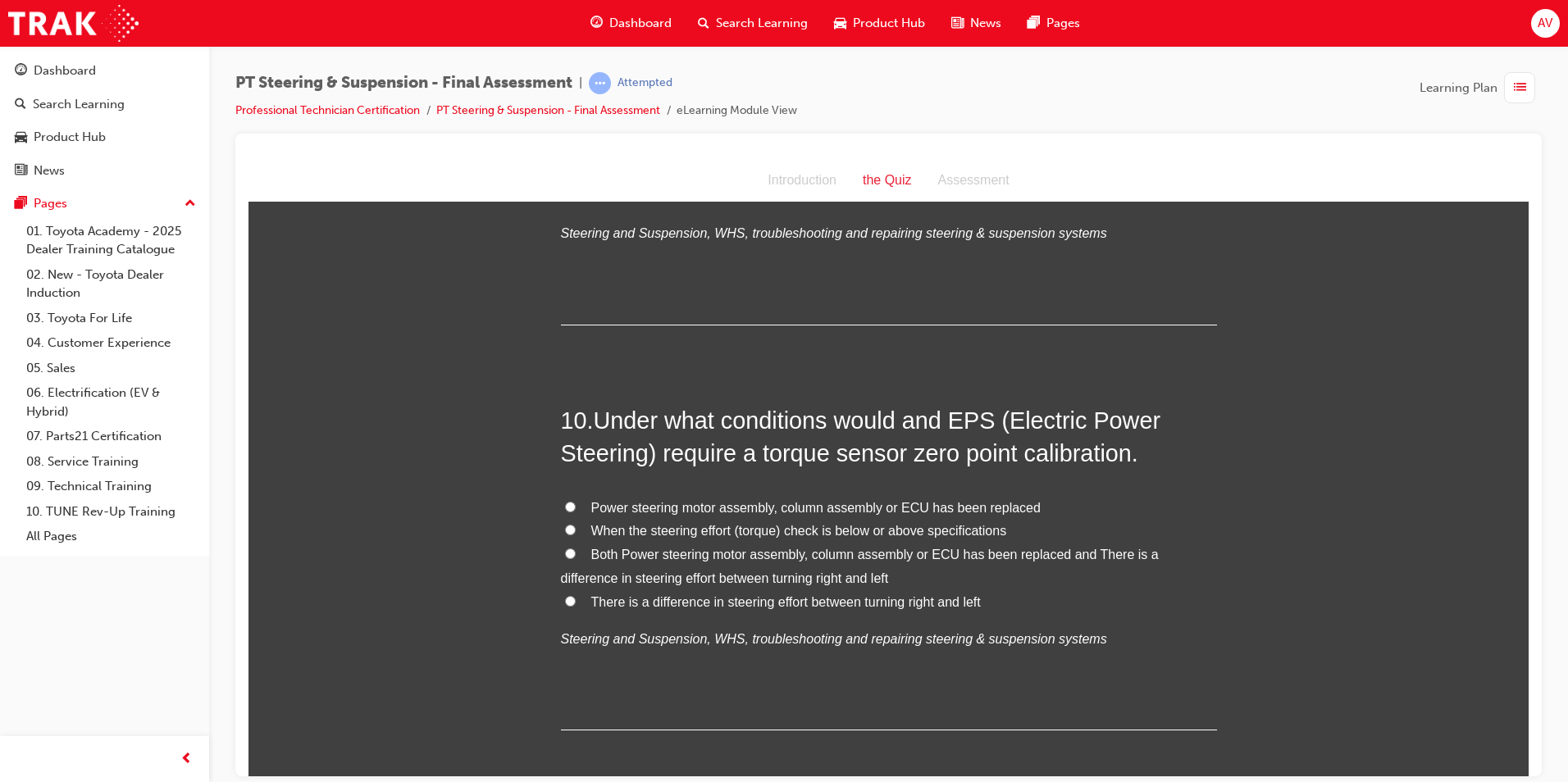
scroll to position [3444, 0]
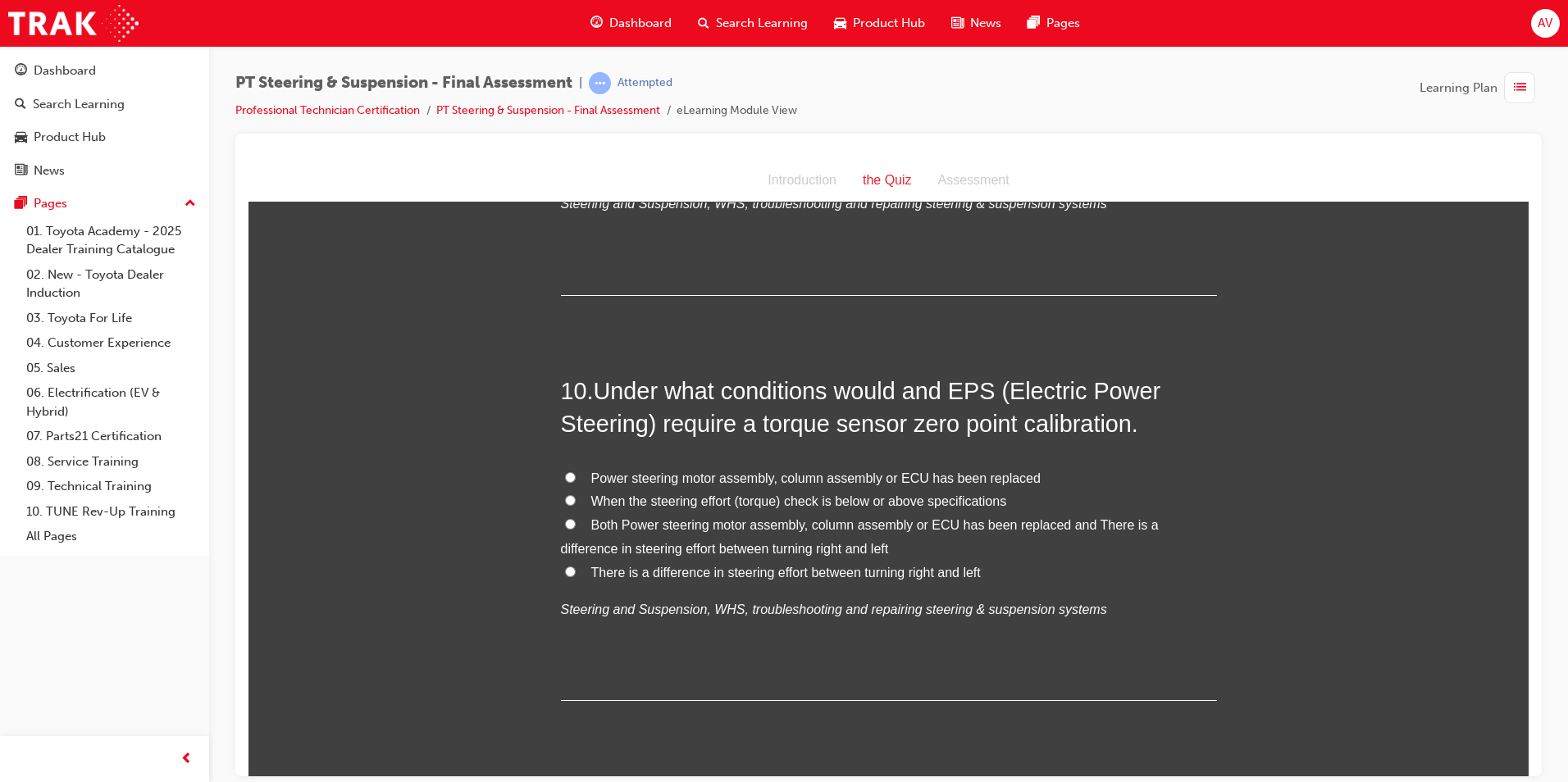
click at [565, 519] on input "Both Power steering motor assembly, column assembly or ECU has been replaced an…" at bounding box center [571, 524] width 11 height 11
radio input "true"
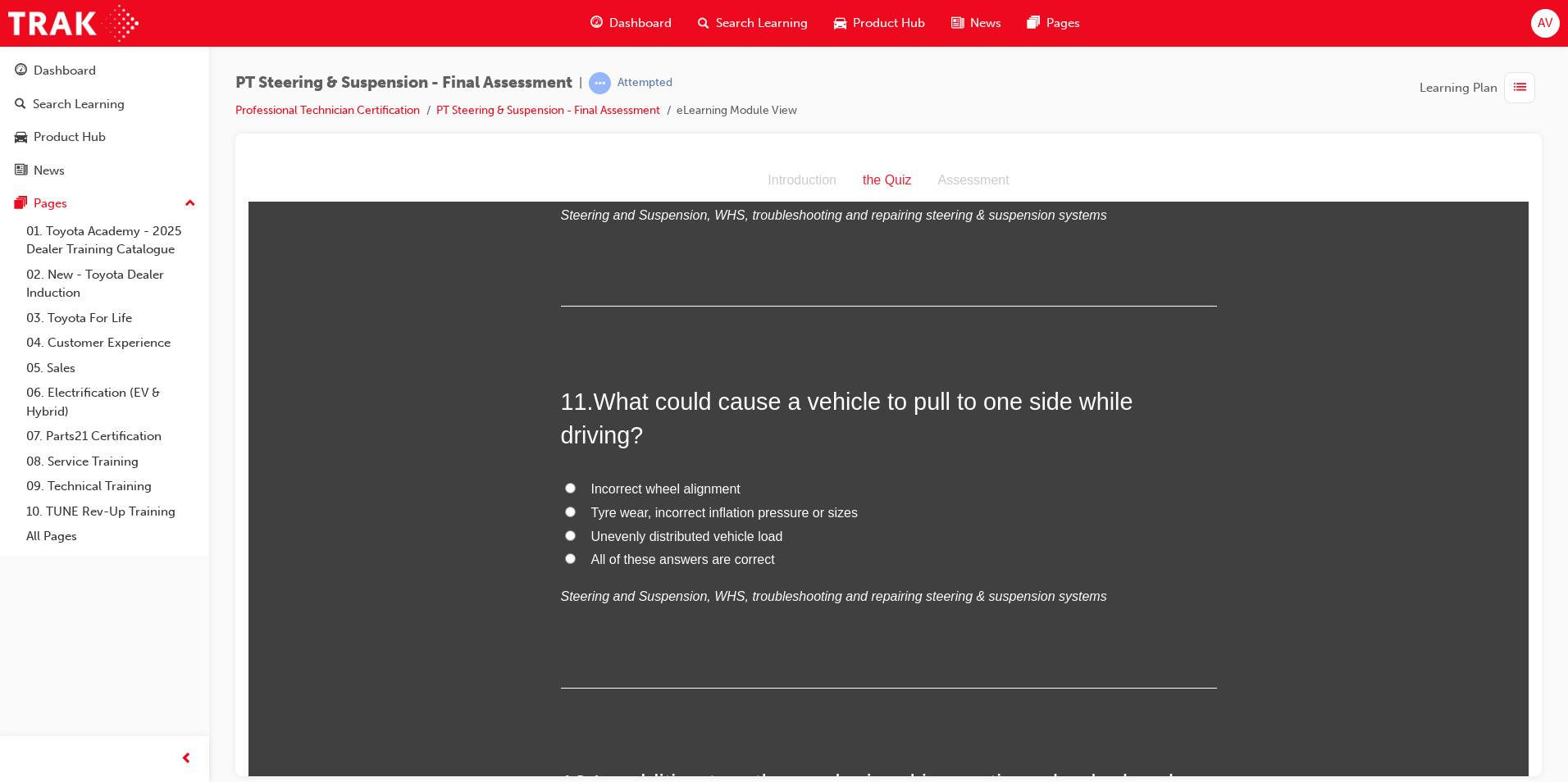
scroll to position [3853, 0]
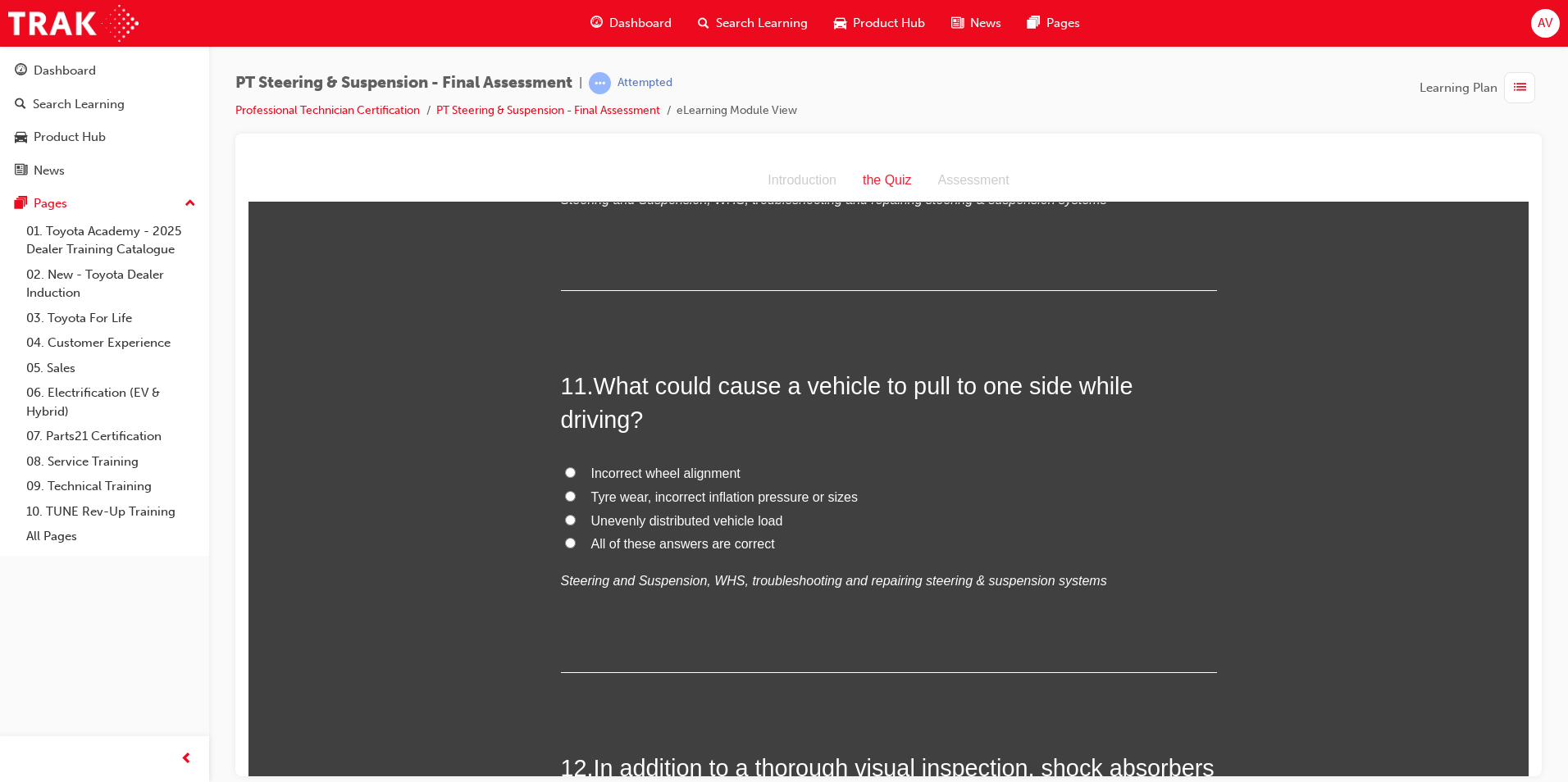
click at [565, 466] on input "Incorrect wheel alignment" at bounding box center [571, 472] width 11 height 11
radio input "true"
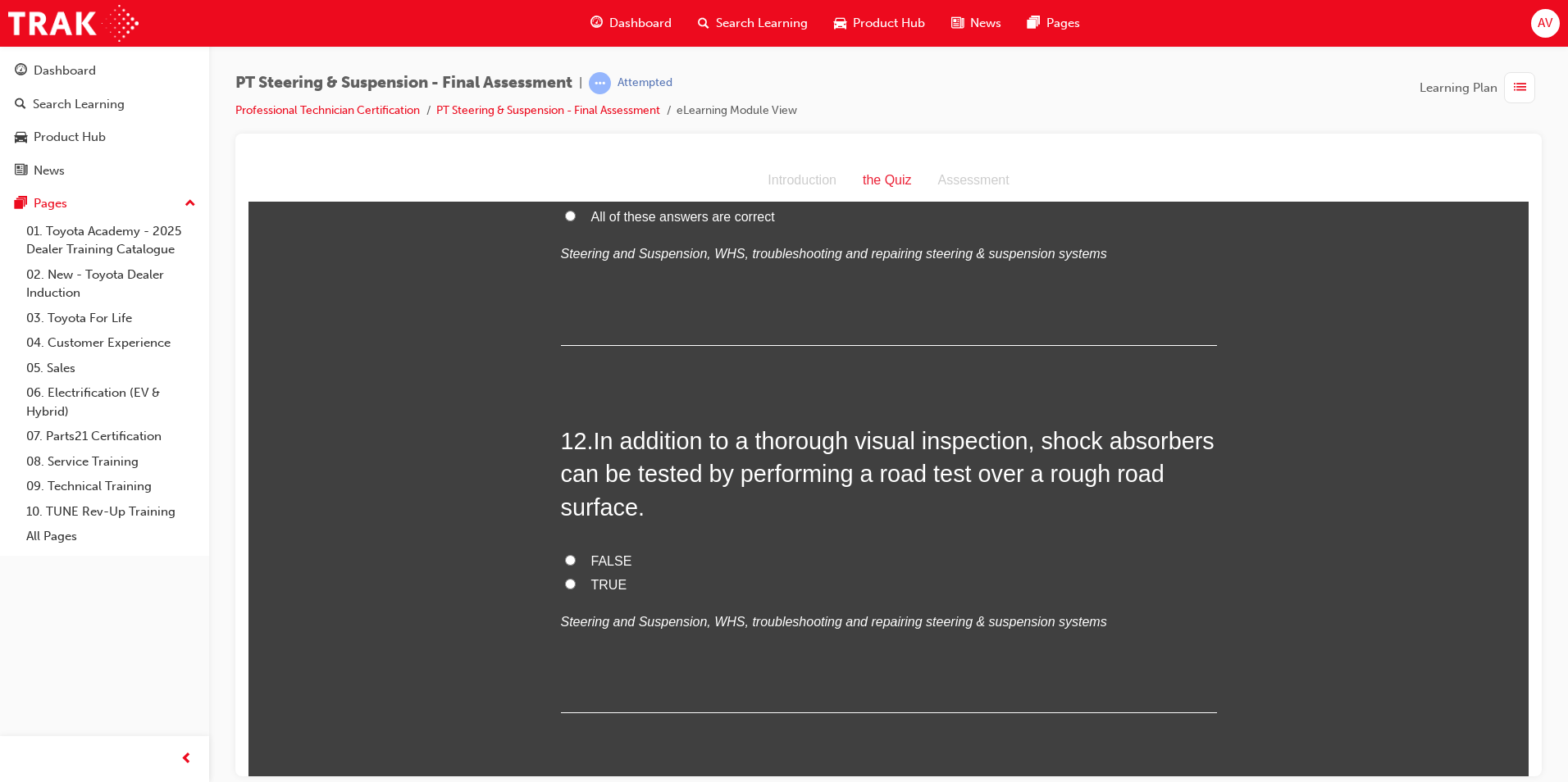
scroll to position [4182, 0]
click at [565, 577] on input "TRUE" at bounding box center [571, 583] width 11 height 11
radio input "true"
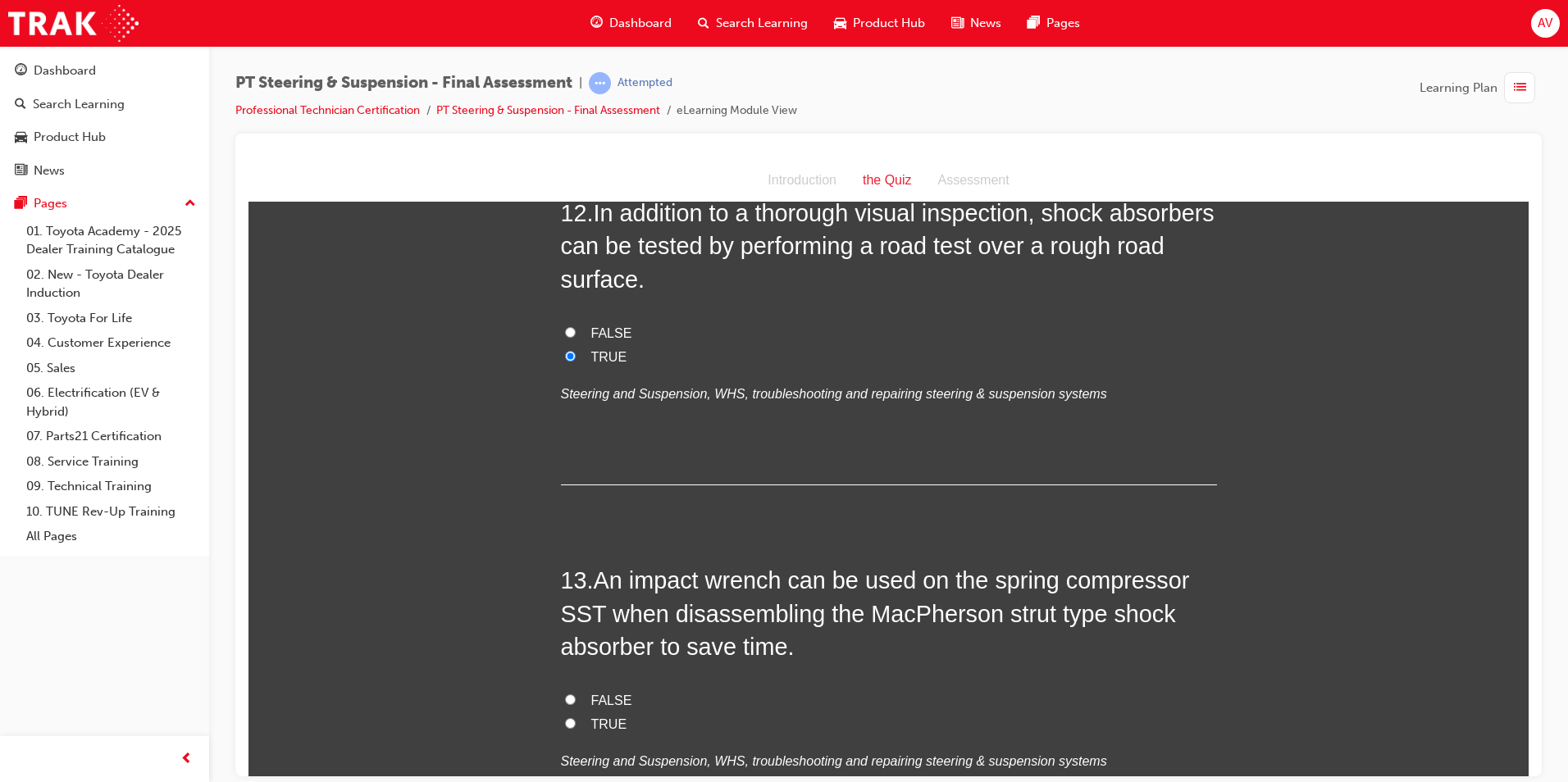
scroll to position [4509, 0]
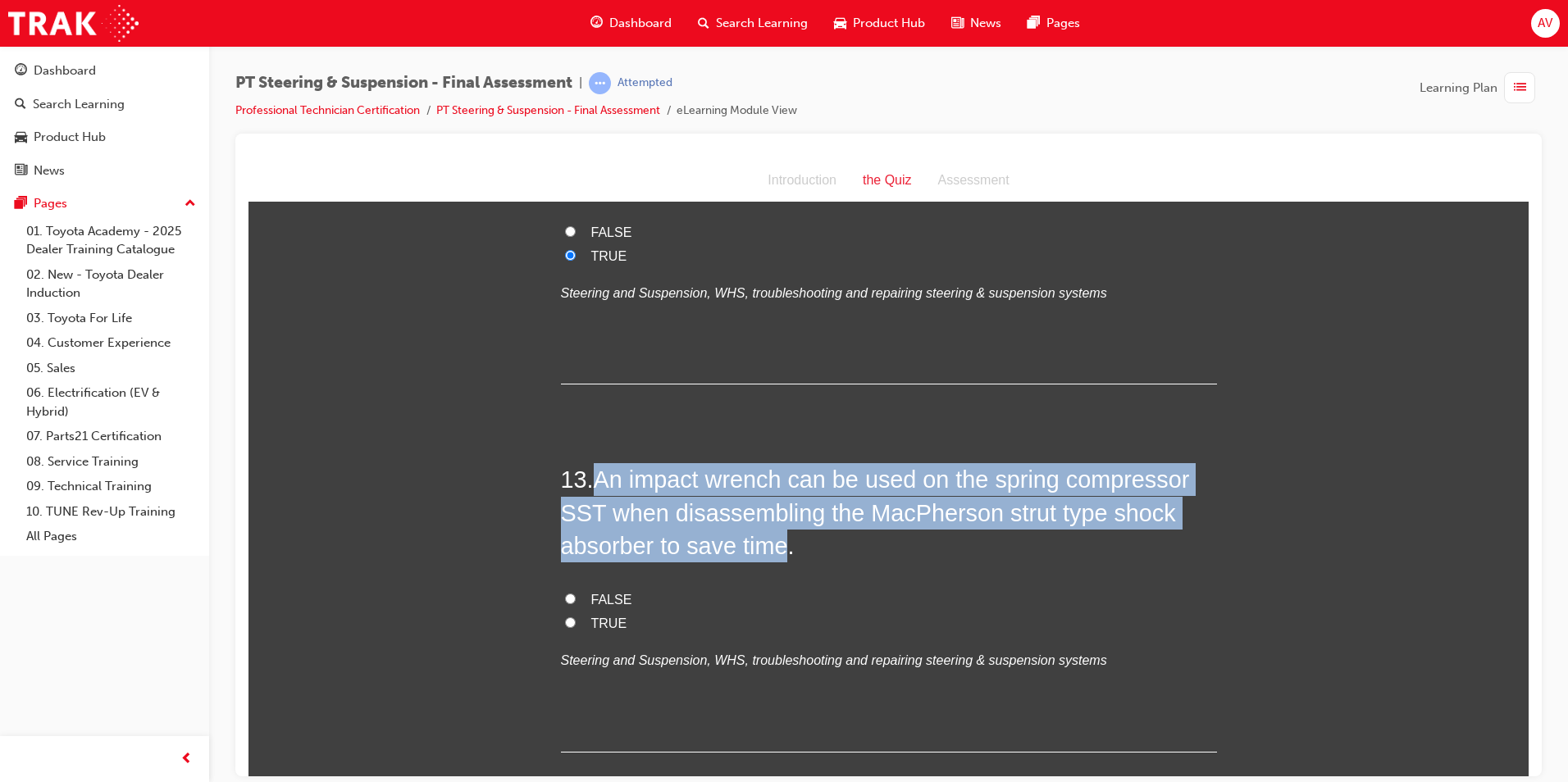
drag, startPoint x: 597, startPoint y: 443, endPoint x: 778, endPoint y: 523, distance: 197.9
click at [778, 523] on span "An impact wrench can be used on the spring compressor SST when disassembling th…" at bounding box center [875, 511] width 629 height 92
click at [565, 593] on input "FALSE" at bounding box center [571, 598] width 11 height 11
radio input "true"
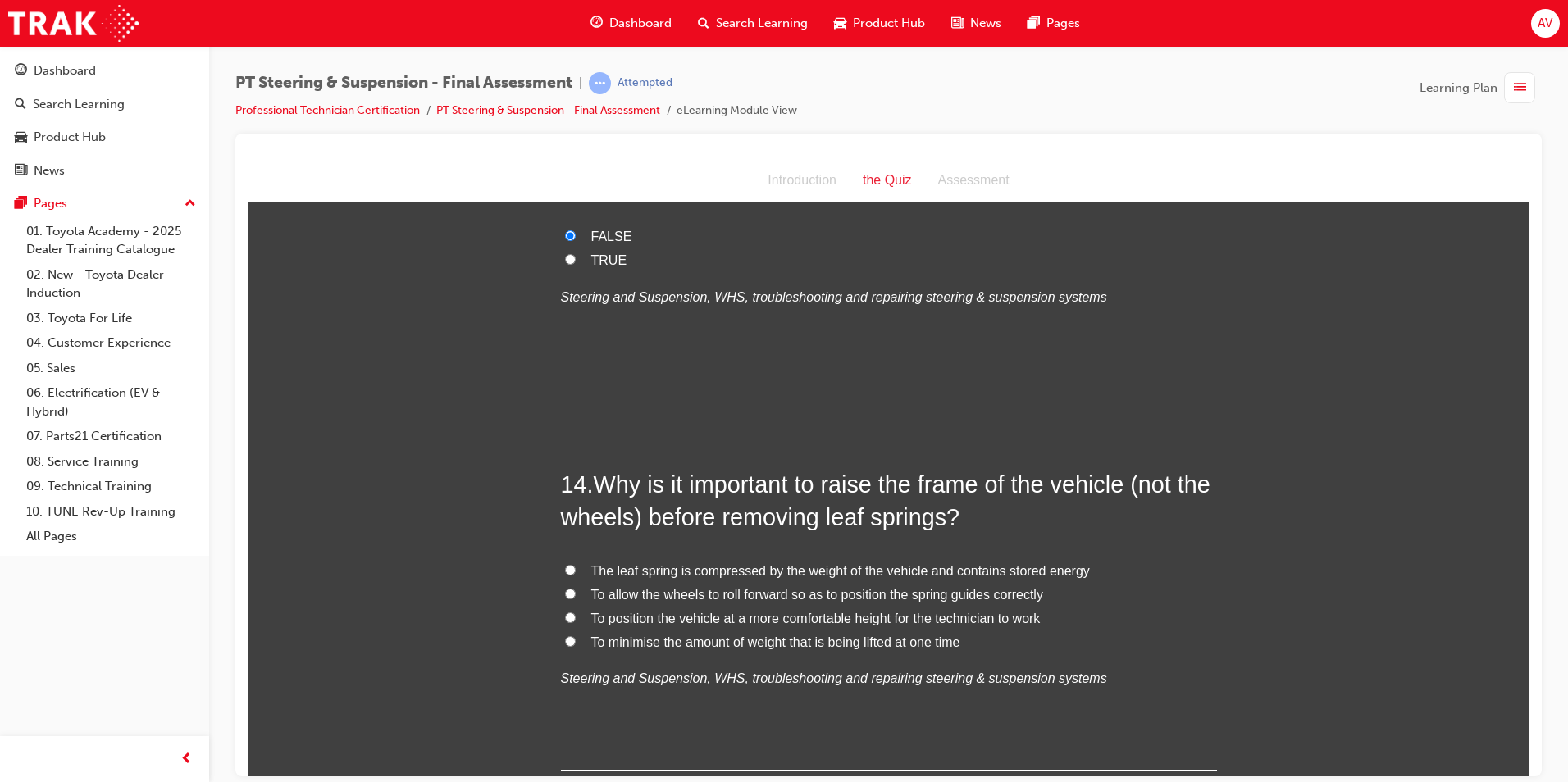
scroll to position [4919, 0]
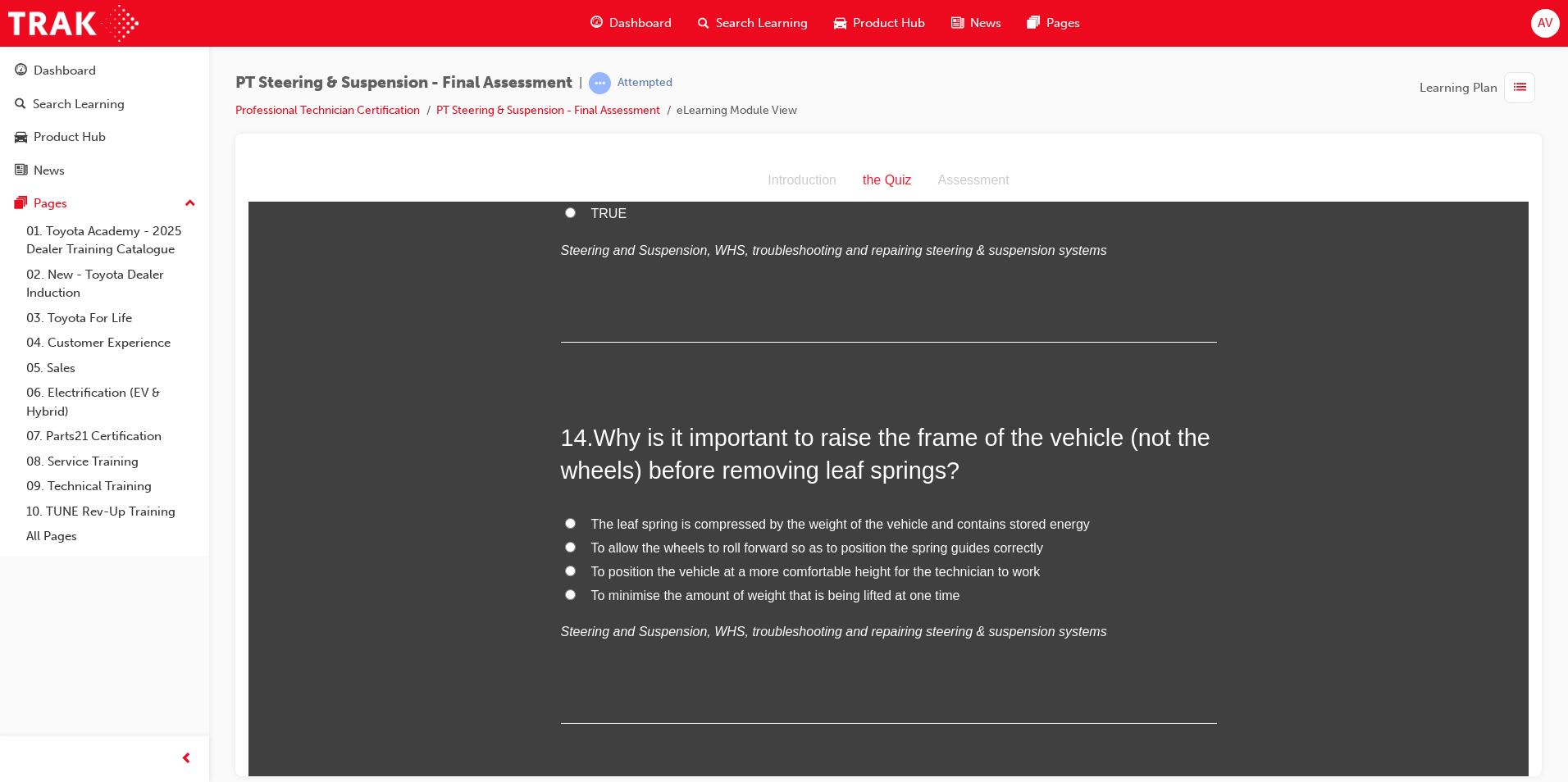
click at [570, 560] on label "To position the vehicle at a more comfortable height for the technician to work" at bounding box center [888, 572] width 656 height 24
click at [570, 565] on input "To position the vehicle at a more comfortable height for the technician to work" at bounding box center [571, 571] width 11 height 11
radio input "true"
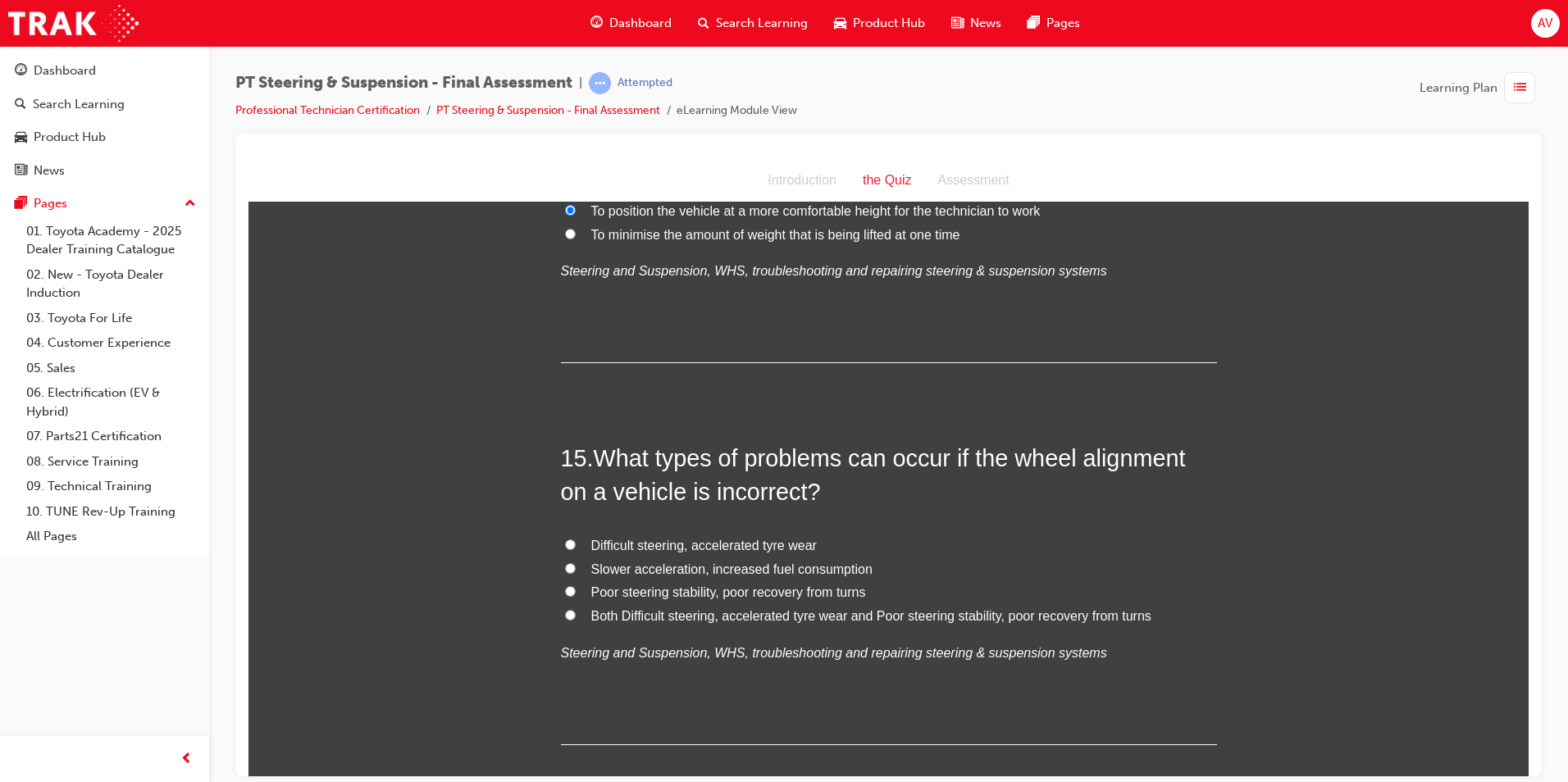
scroll to position [5329, 0]
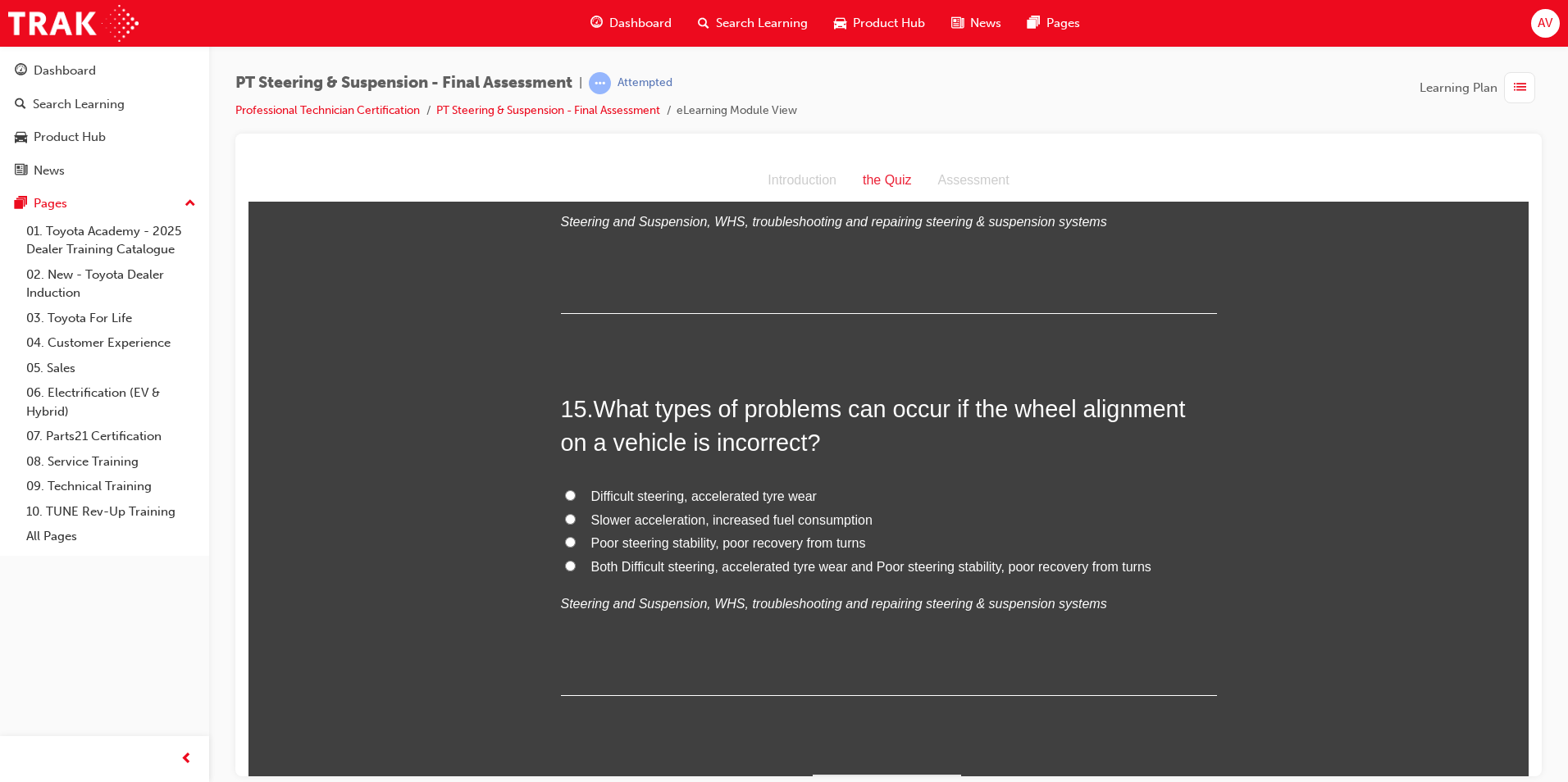
click at [565, 560] on input "Both Difficult steering, accelerated tyre wear and Poor steering stability, poo…" at bounding box center [571, 565] width 11 height 11
radio input "true"
click at [847, 774] on button "Submit Answers" at bounding box center [886, 797] width 149 height 46
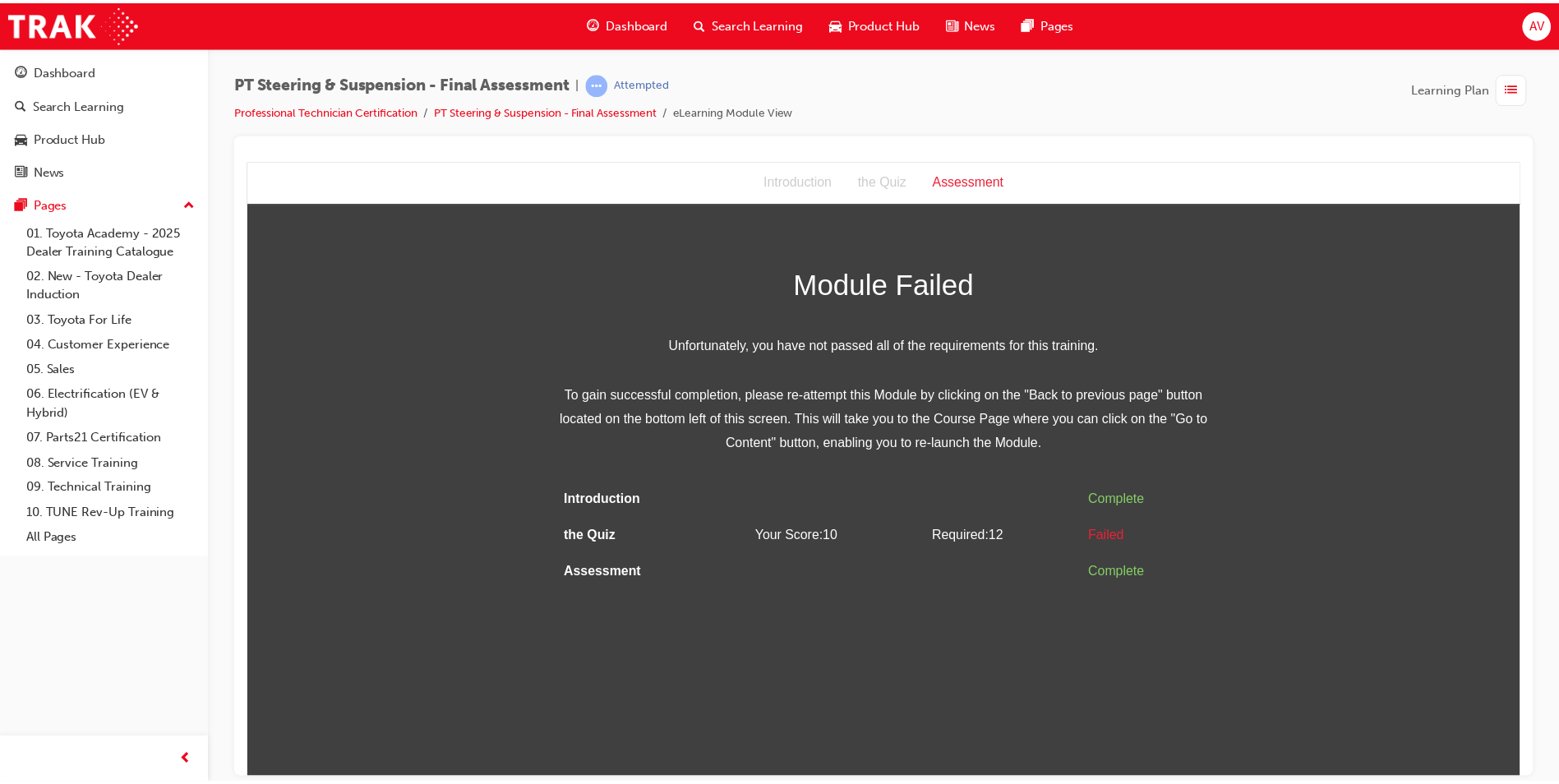
scroll to position [0, 0]
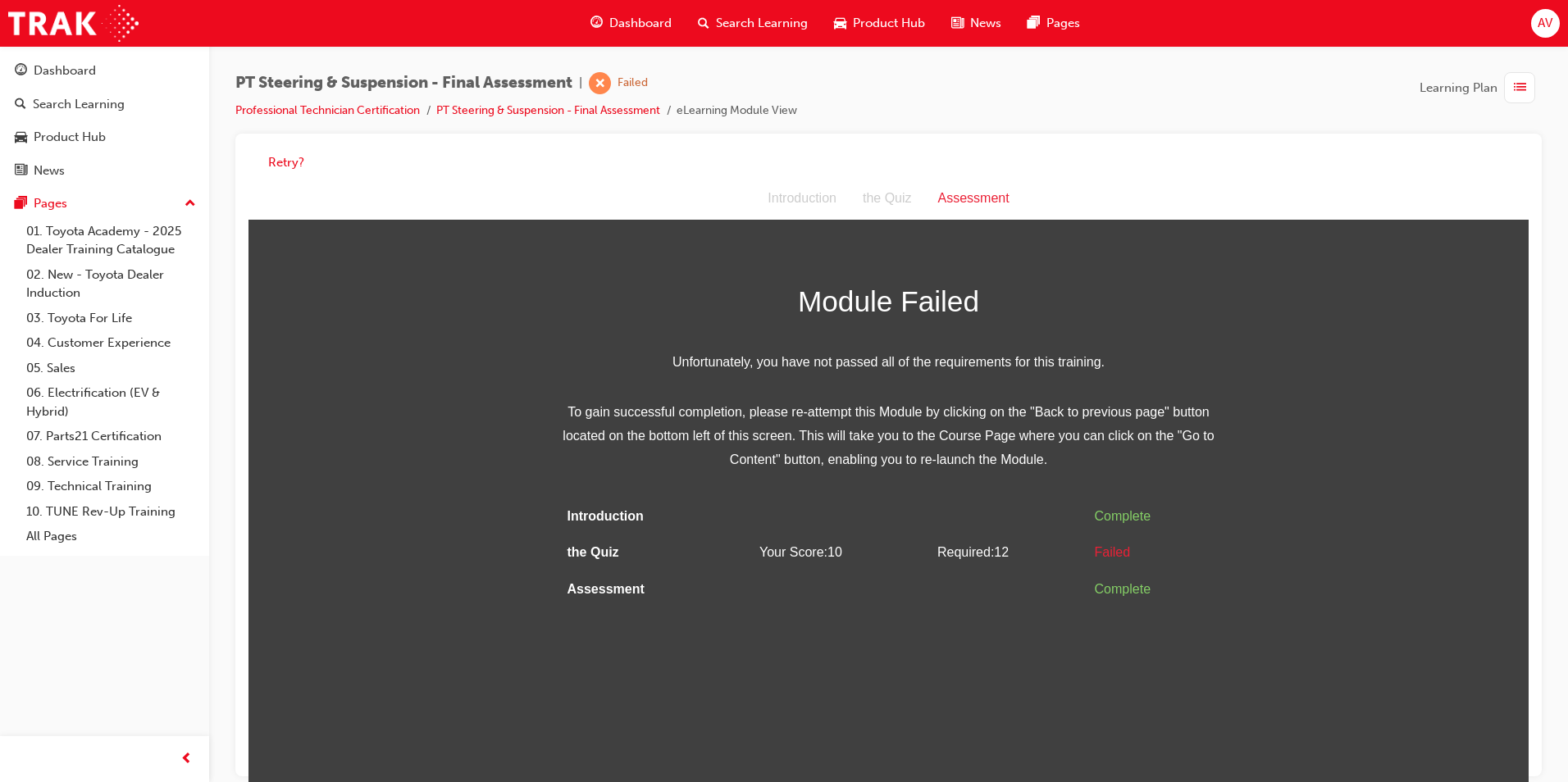
drag, startPoint x: 808, startPoint y: 611, endPoint x: 808, endPoint y: 592, distance: 19.0
click at [808, 592] on html "Assessment Introduction the Quiz Assessment Module Failed Unfortunately, you ha…" at bounding box center [888, 487] width 1280 height 616
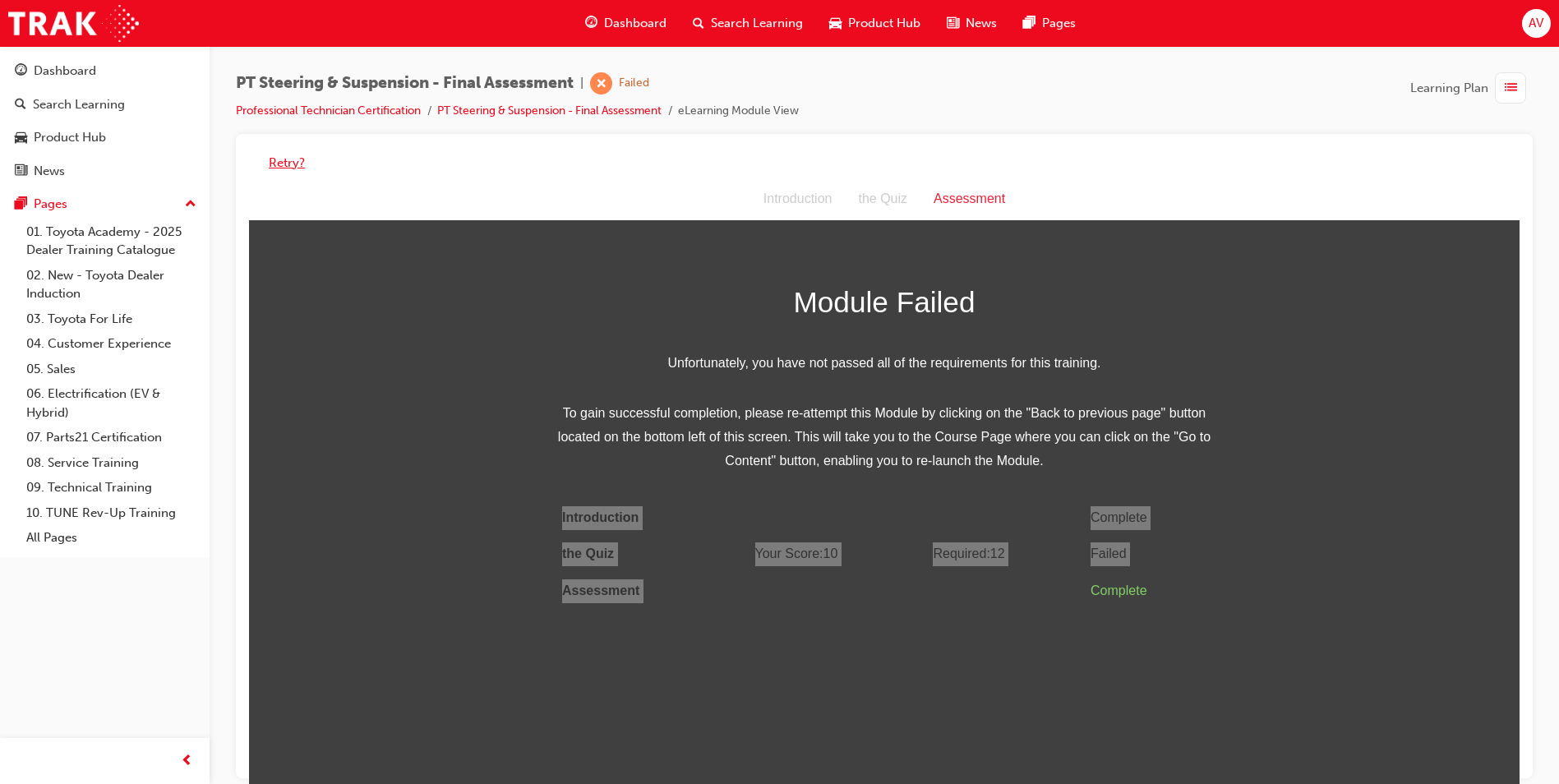
click at [284, 162] on button "Retry?" at bounding box center [286, 163] width 36 height 19
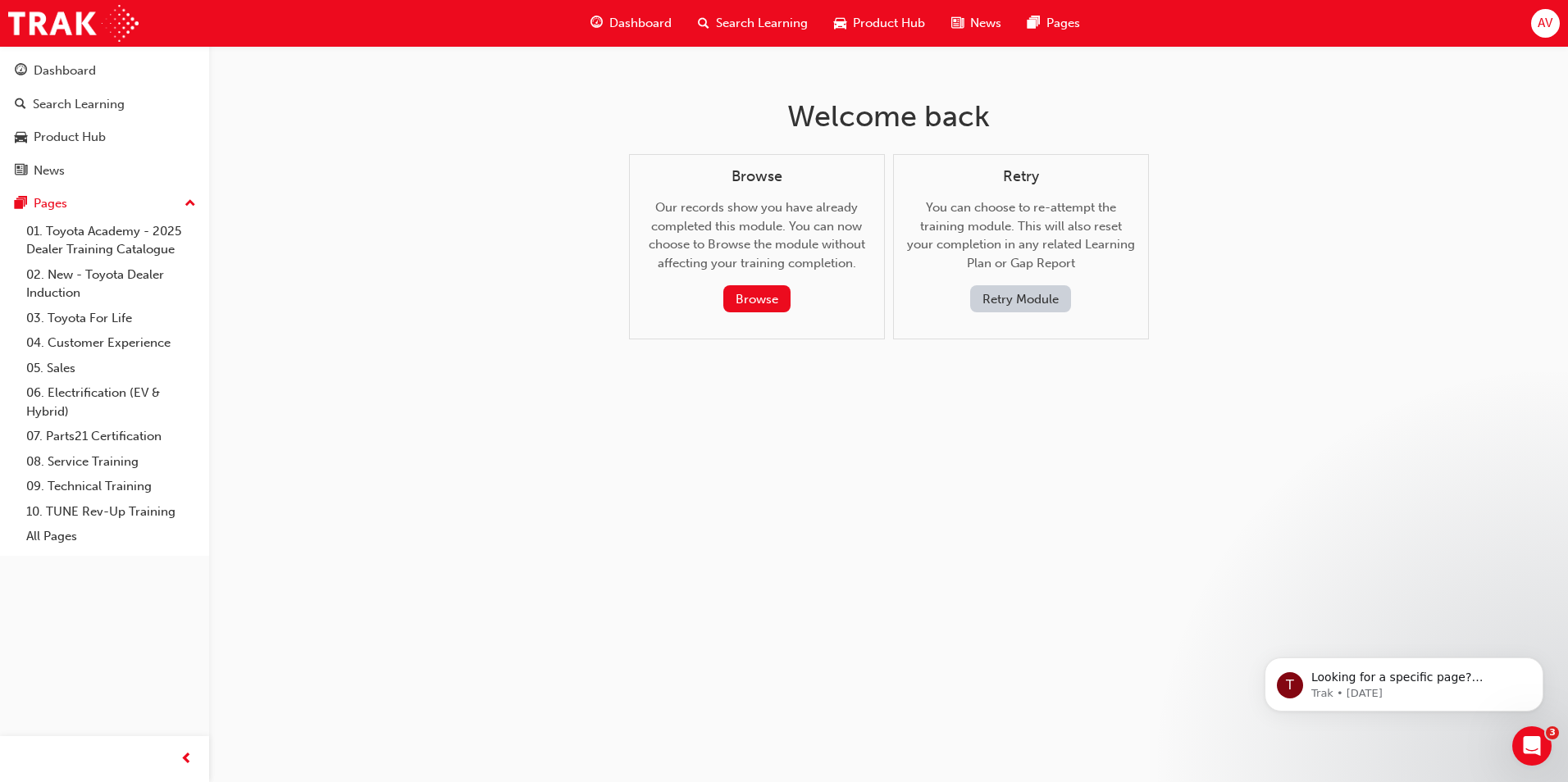
click at [995, 305] on button "Retry Module" at bounding box center [1020, 299] width 101 height 27
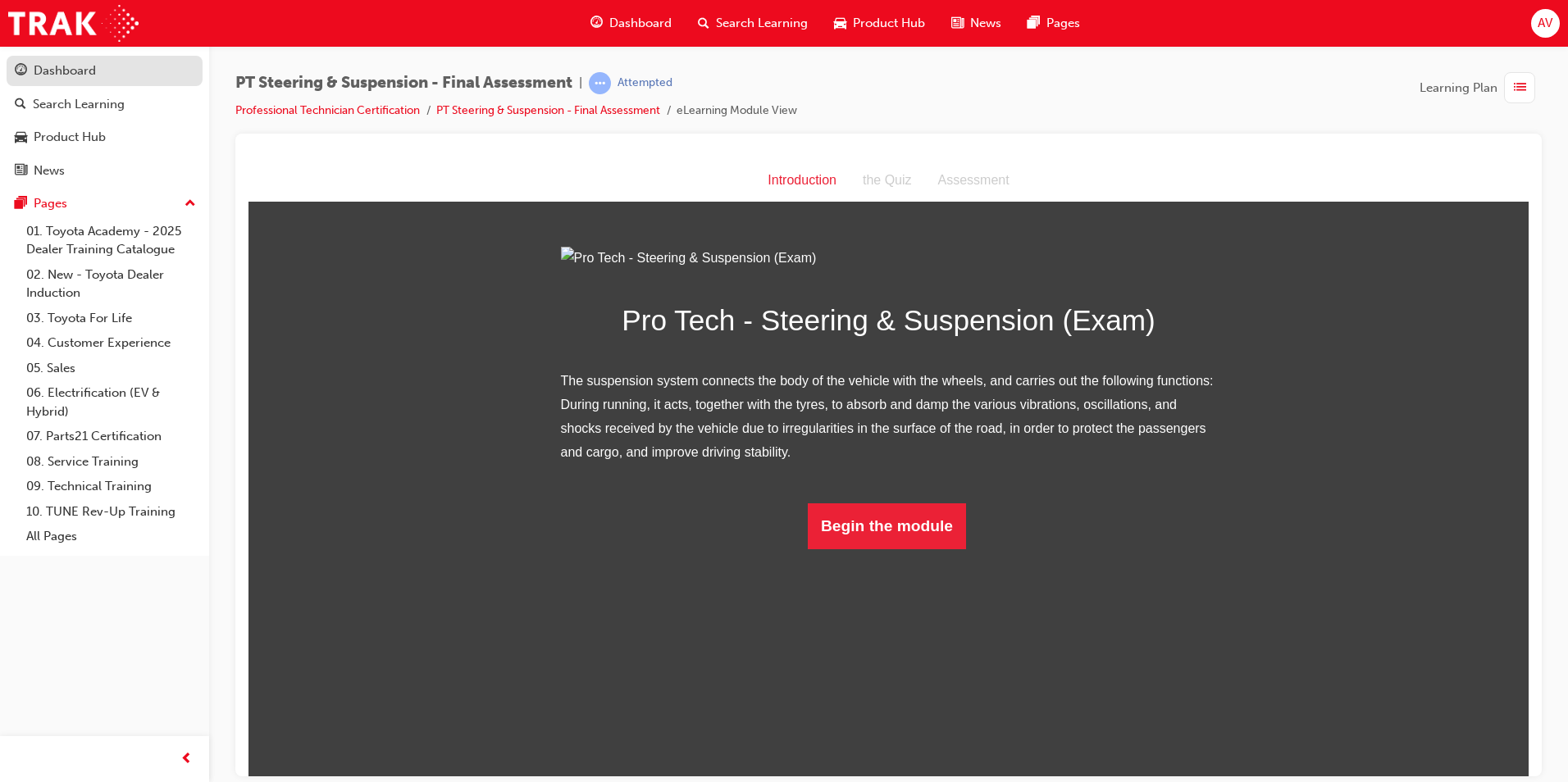
click at [57, 80] on div "Dashboard" at bounding box center [104, 70] width 179 height 20
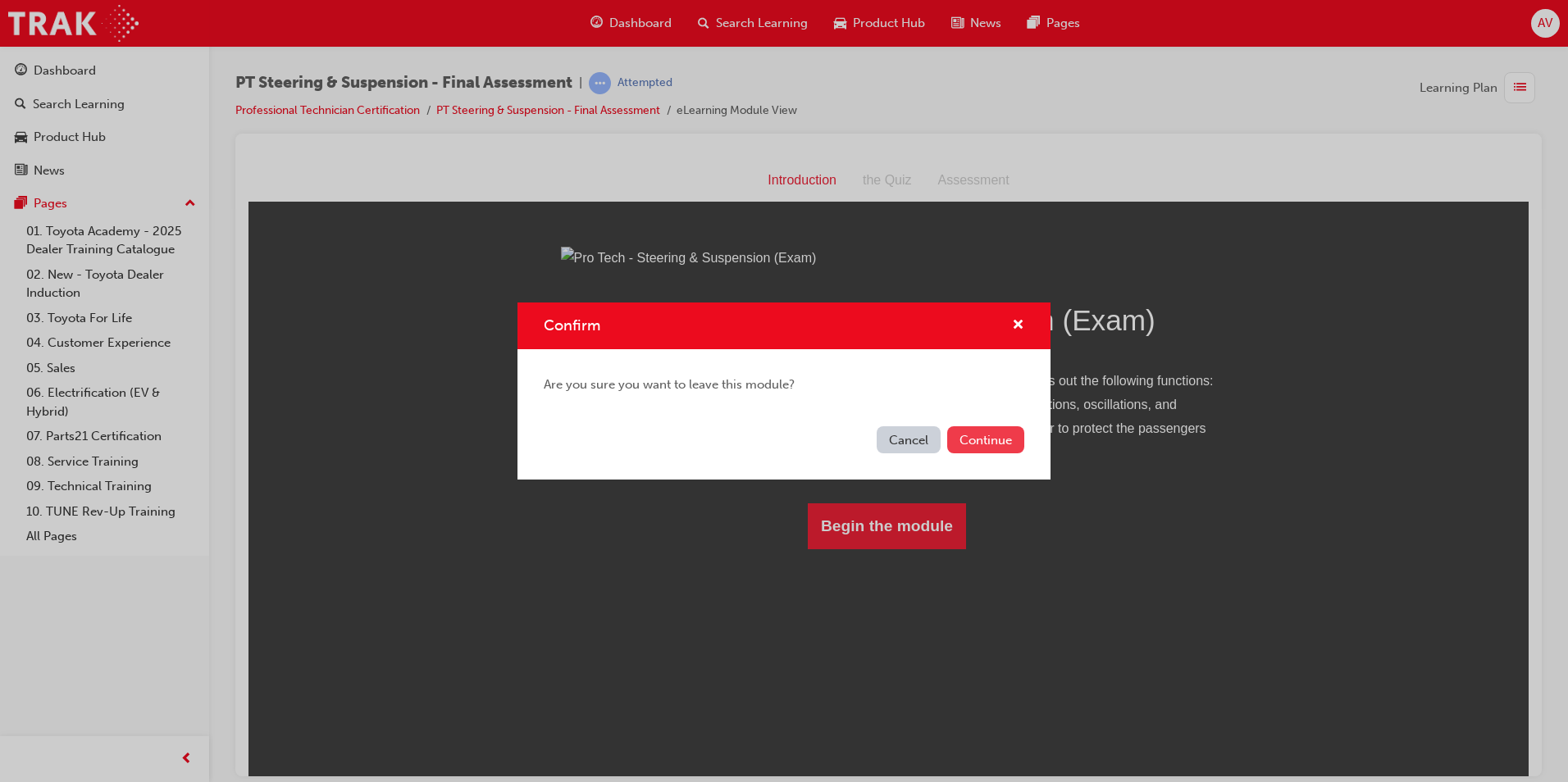
click at [993, 444] on button "Continue" at bounding box center [985, 440] width 77 height 27
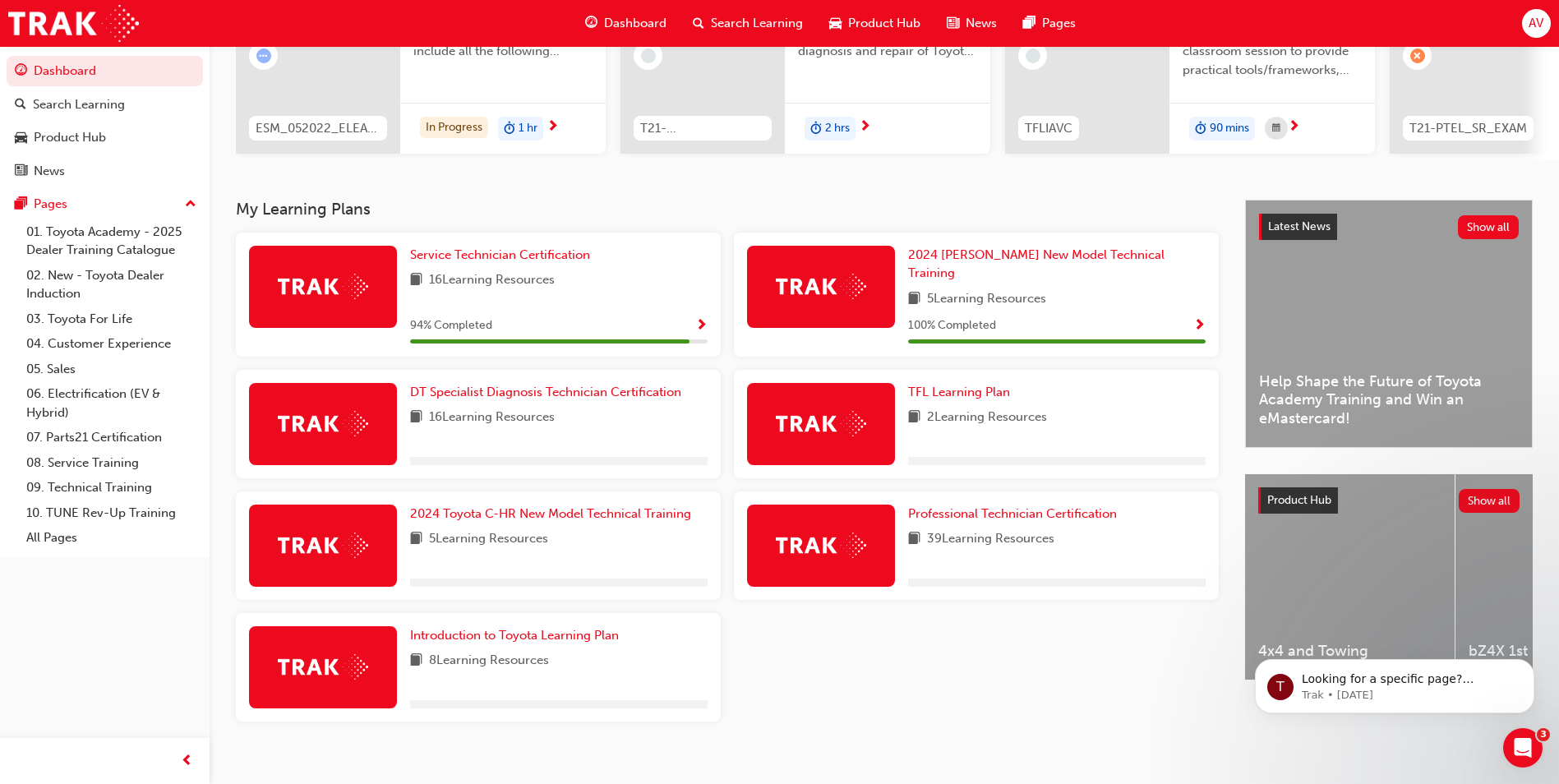
scroll to position [227, 0]
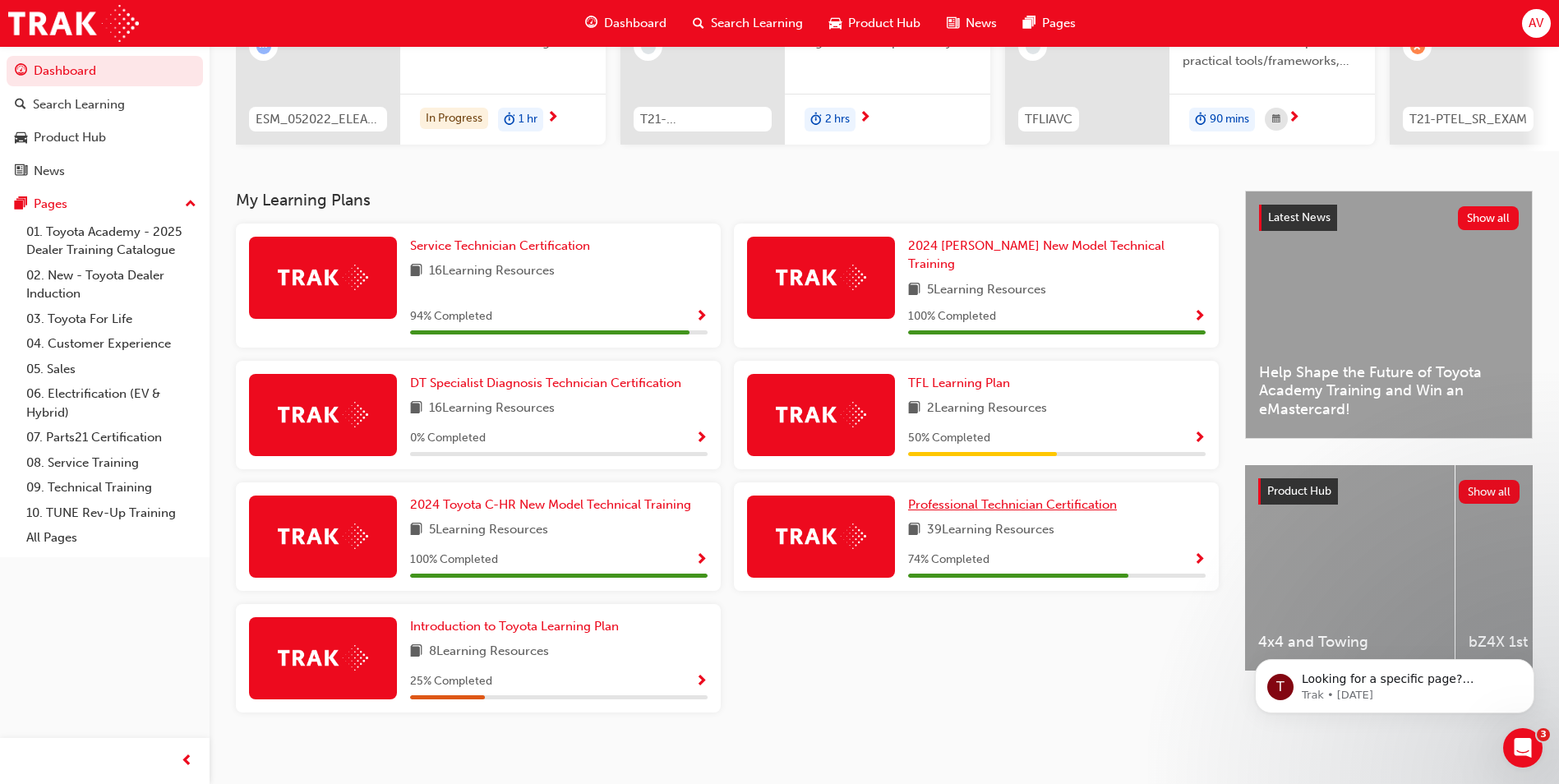
click at [1038, 497] on span "Professional Technician Certification" at bounding box center [1013, 504] width 209 height 15
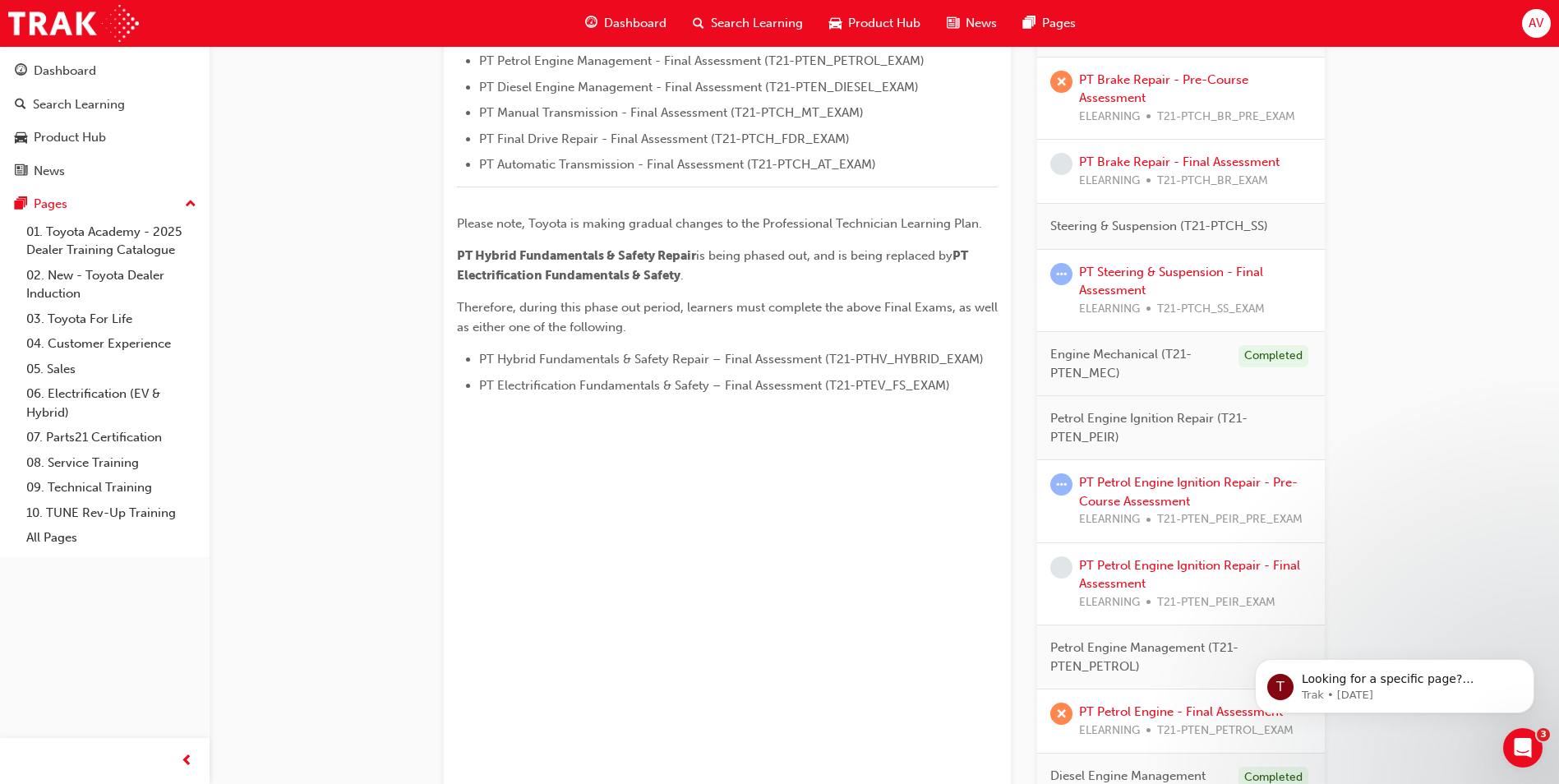
scroll to position [693, 0]
click at [1174, 266] on link "PT Steering & Suspension - Final Assessment" at bounding box center [1171, 282] width 184 height 34
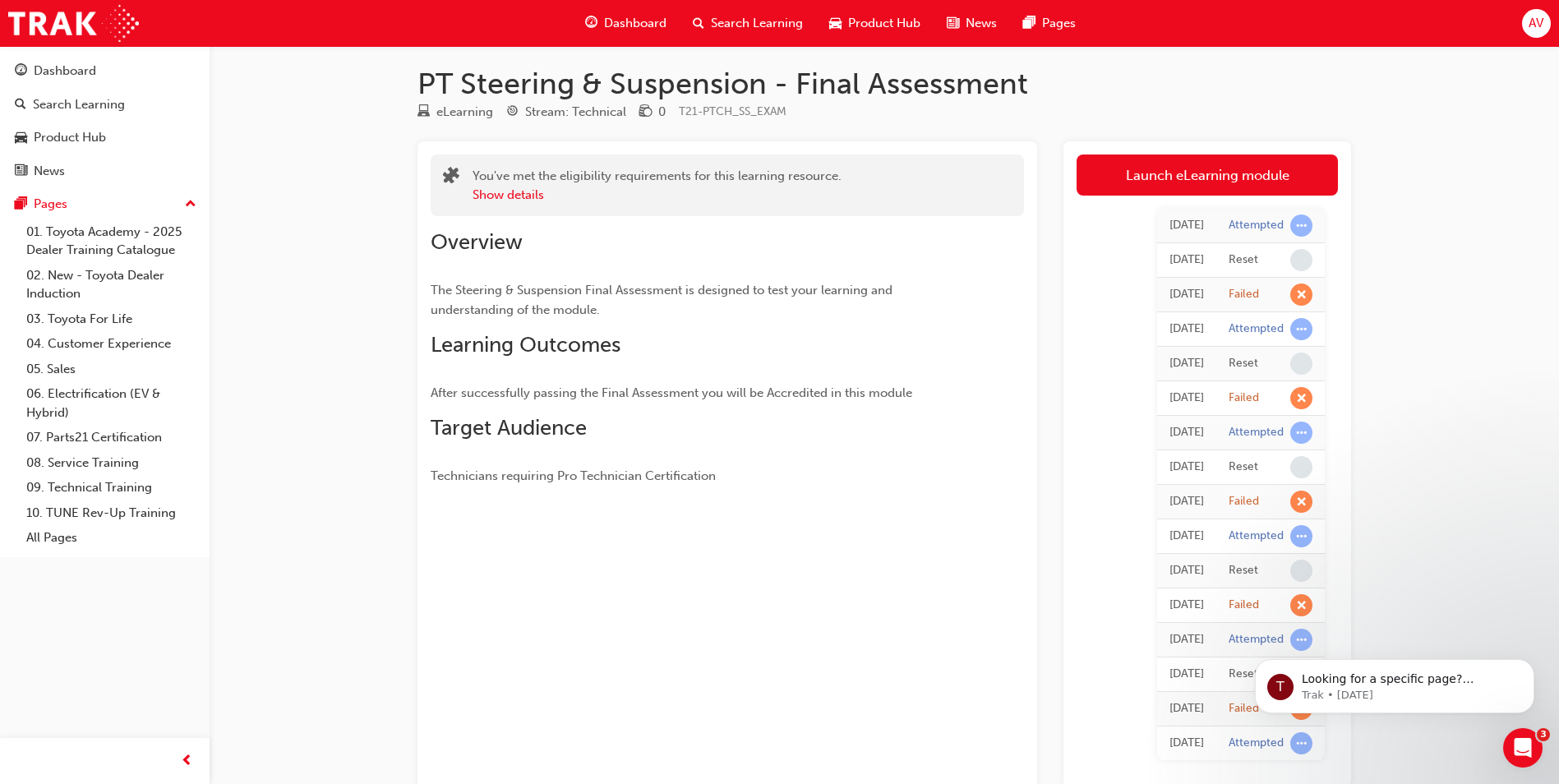
scroll to position [4, 0]
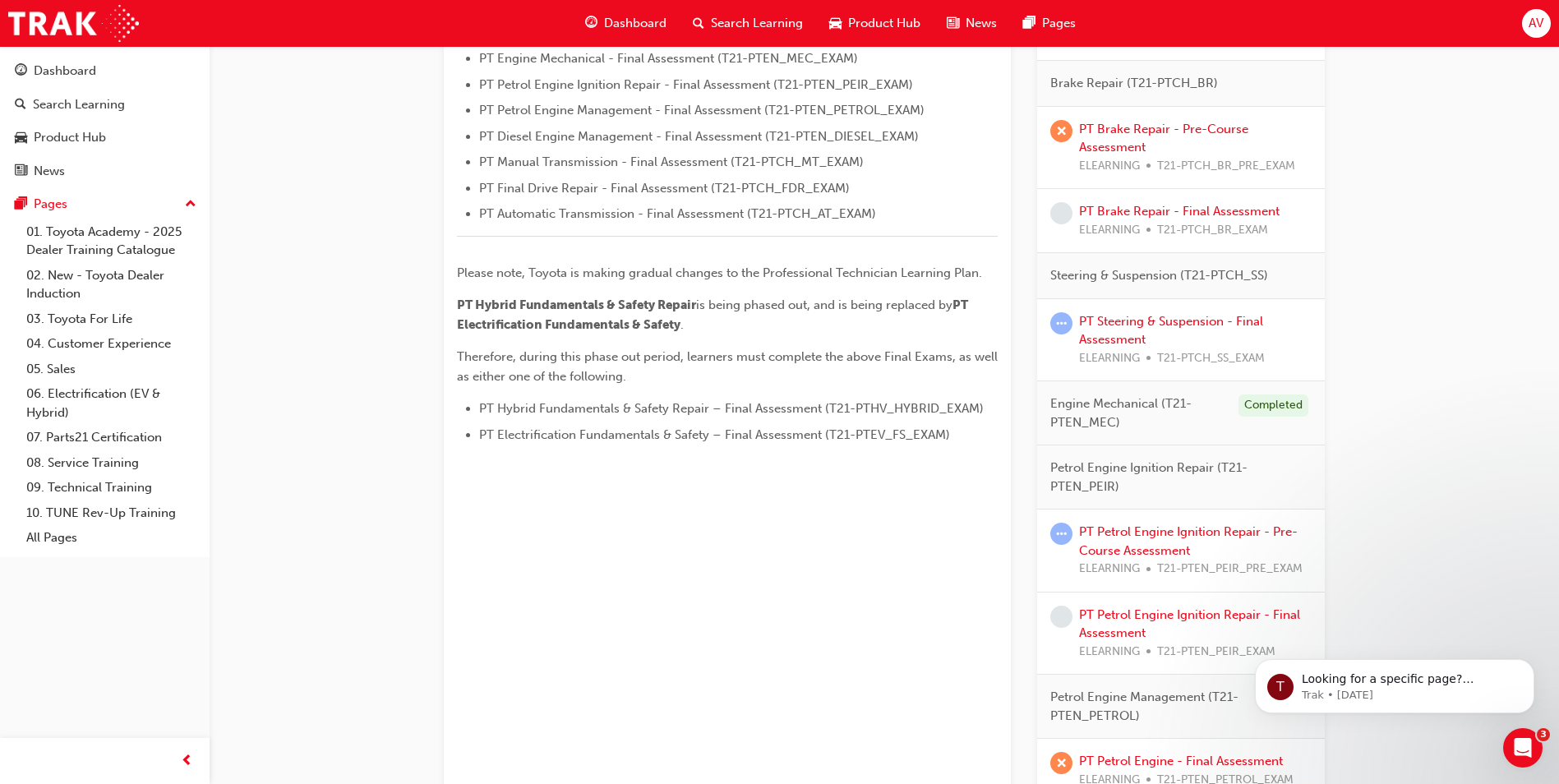
scroll to position [740, 0]
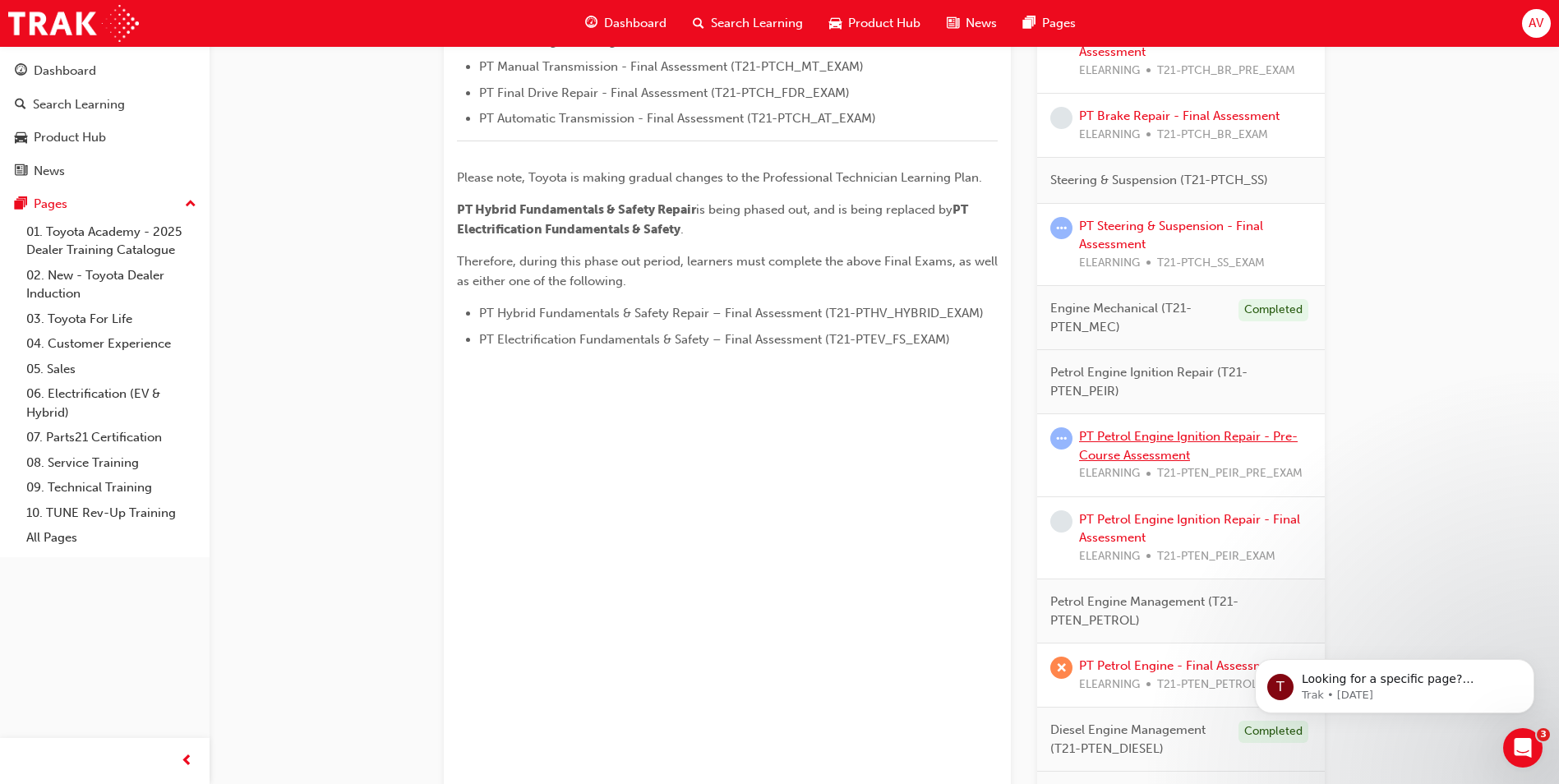
click at [1169, 434] on link "PT Petrol Engine Ignition Repair - Pre-Course Assessment" at bounding box center [1189, 446] width 218 height 34
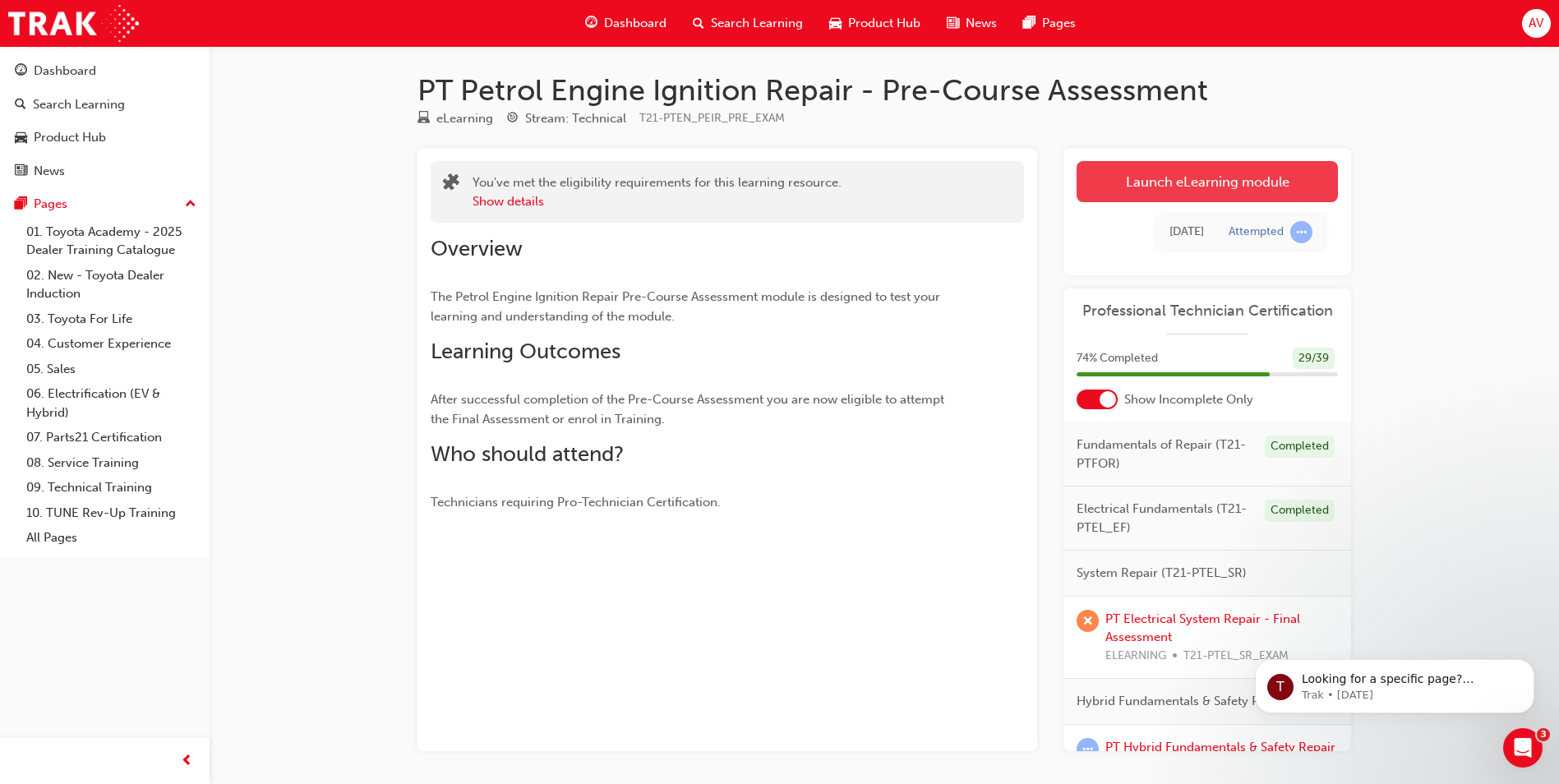
click at [1231, 175] on link "Launch eLearning module" at bounding box center [1207, 182] width 261 height 41
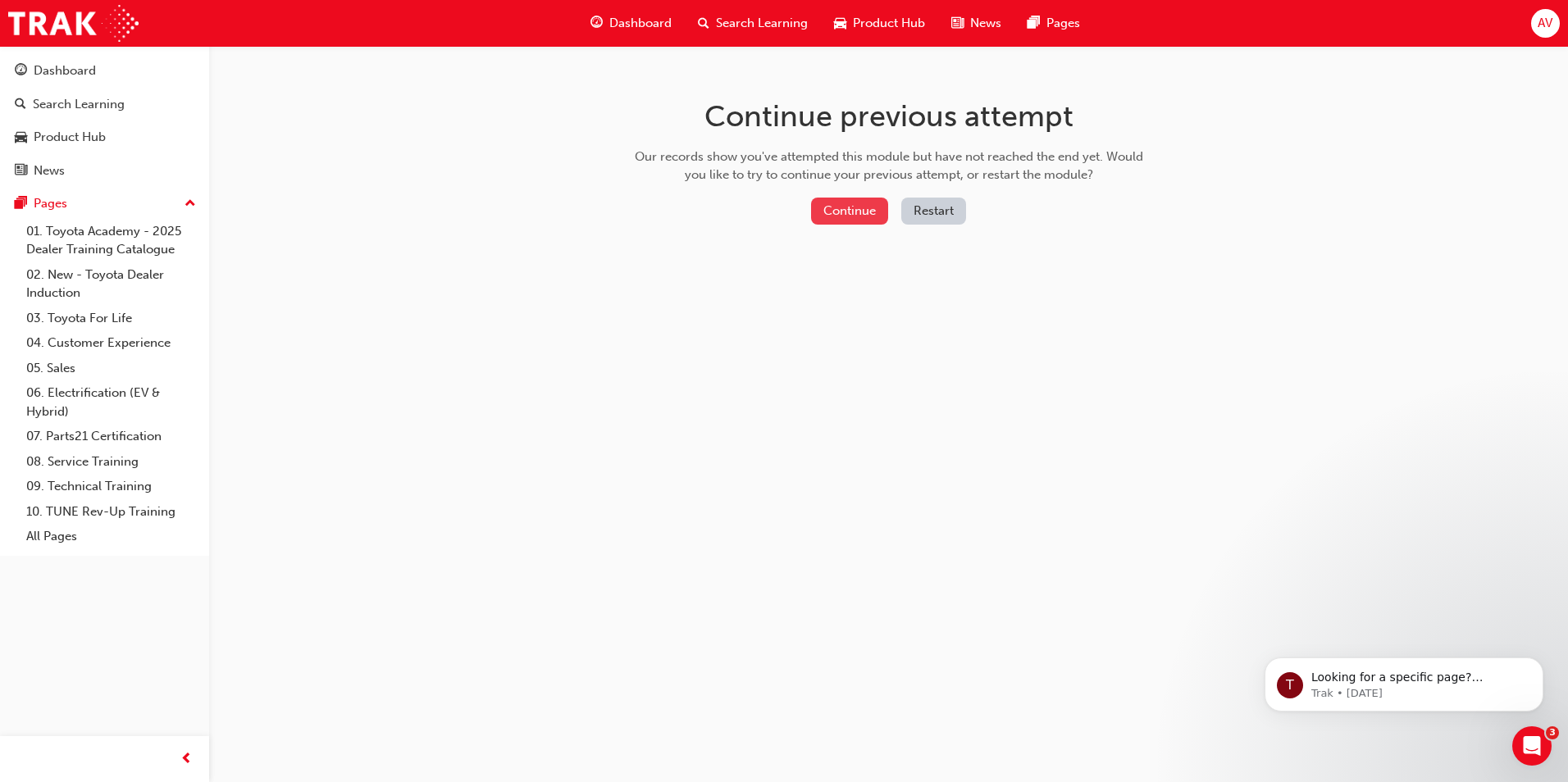
click at [859, 205] on button "Continue" at bounding box center [850, 211] width 77 height 27
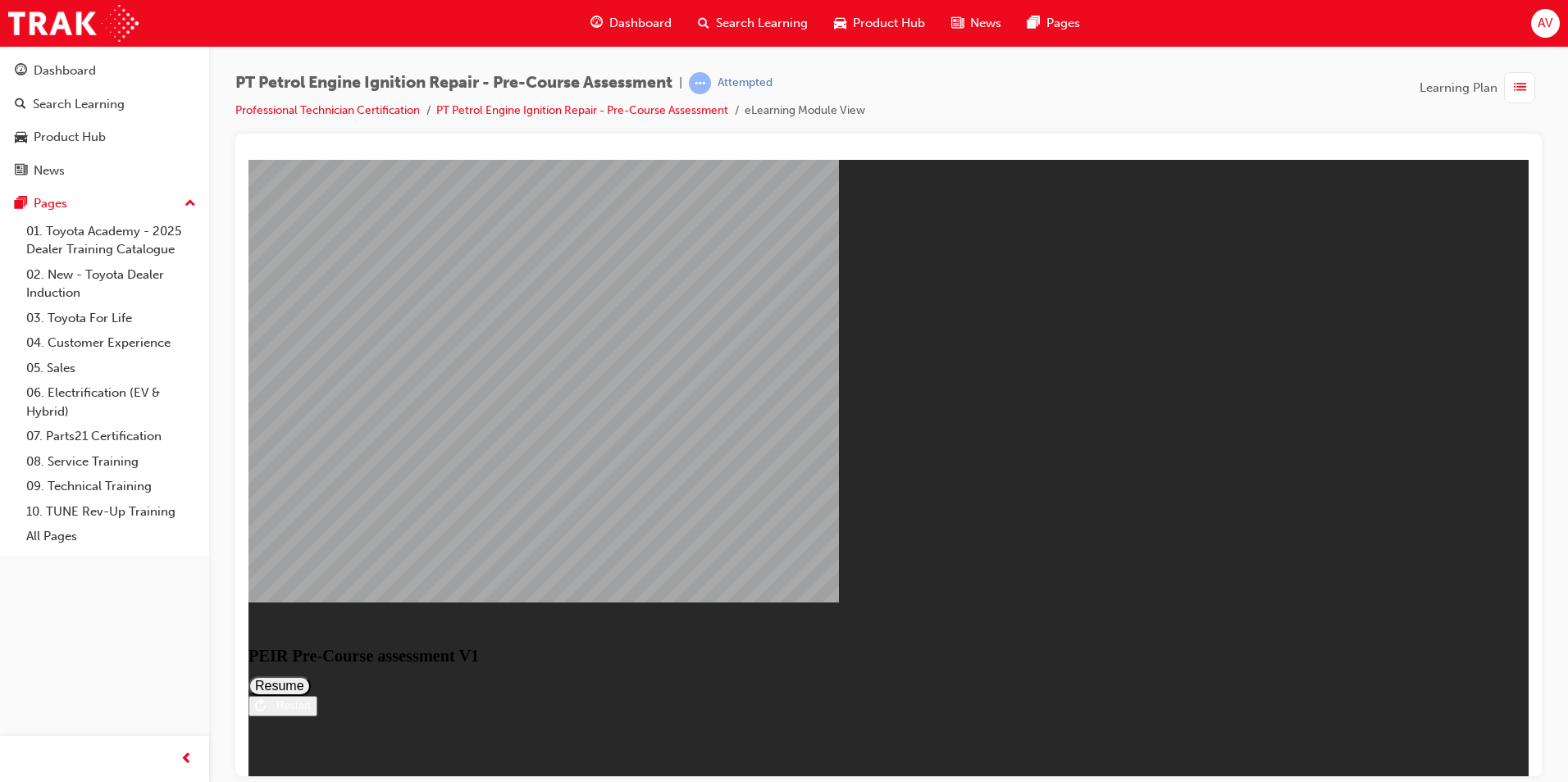
click at [311, 676] on button "Resume" at bounding box center [280, 686] width 62 height 20
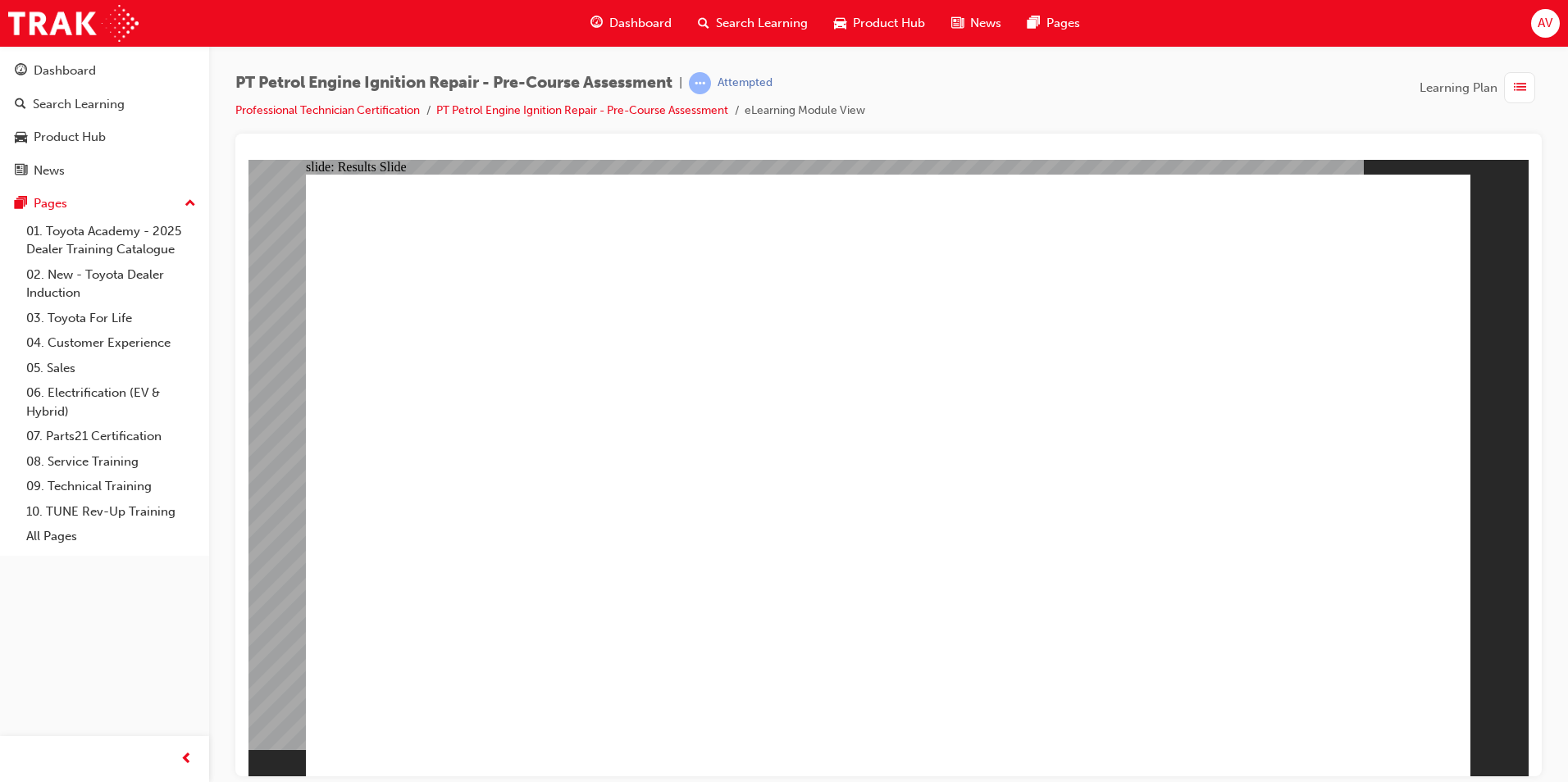
click at [680, 105] on link "PT Petrol Engine Ignition Repair - Pre-Course Assessment" at bounding box center [582, 110] width 292 height 14
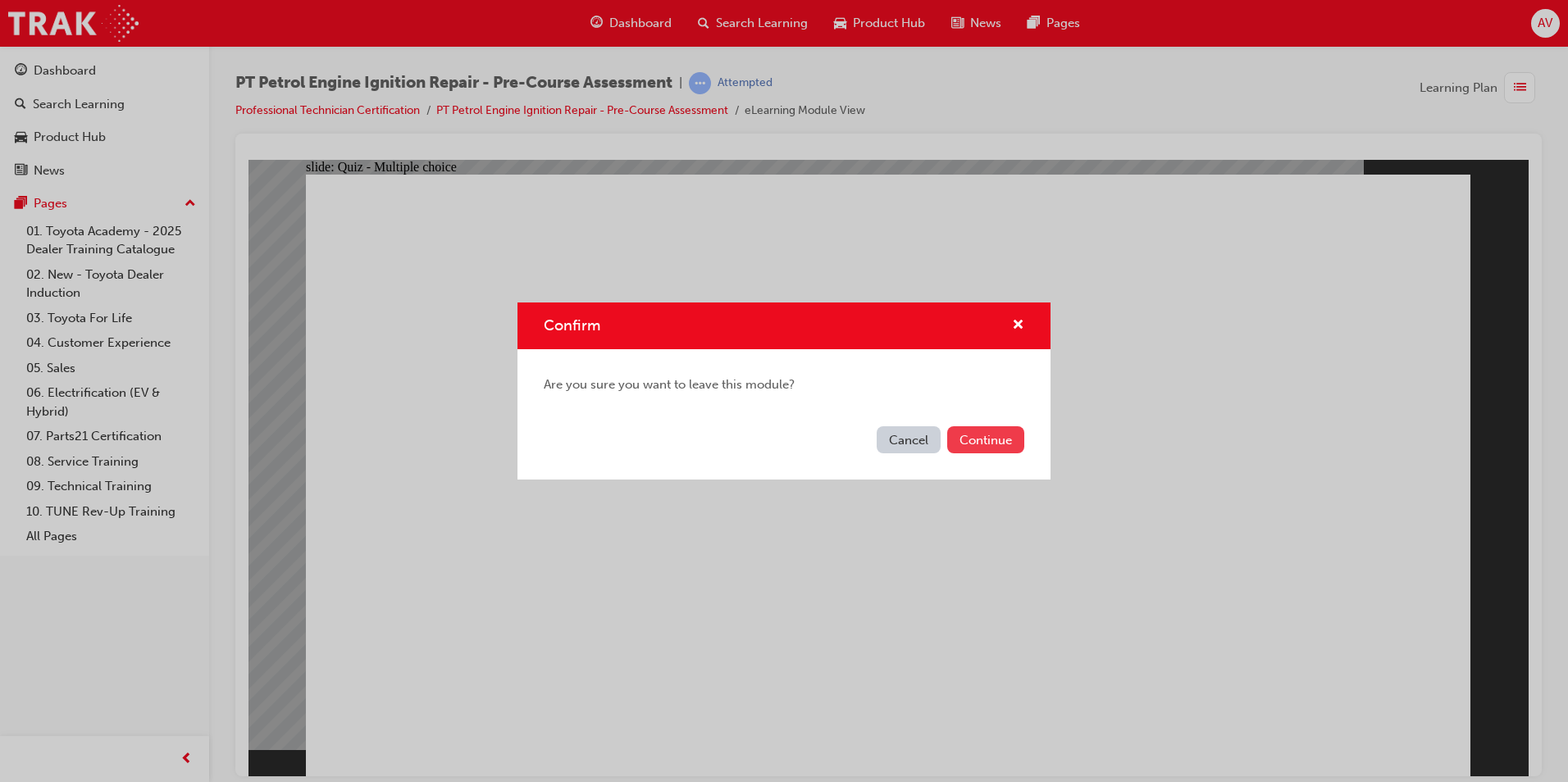
click at [988, 440] on button "Continue" at bounding box center [985, 440] width 77 height 27
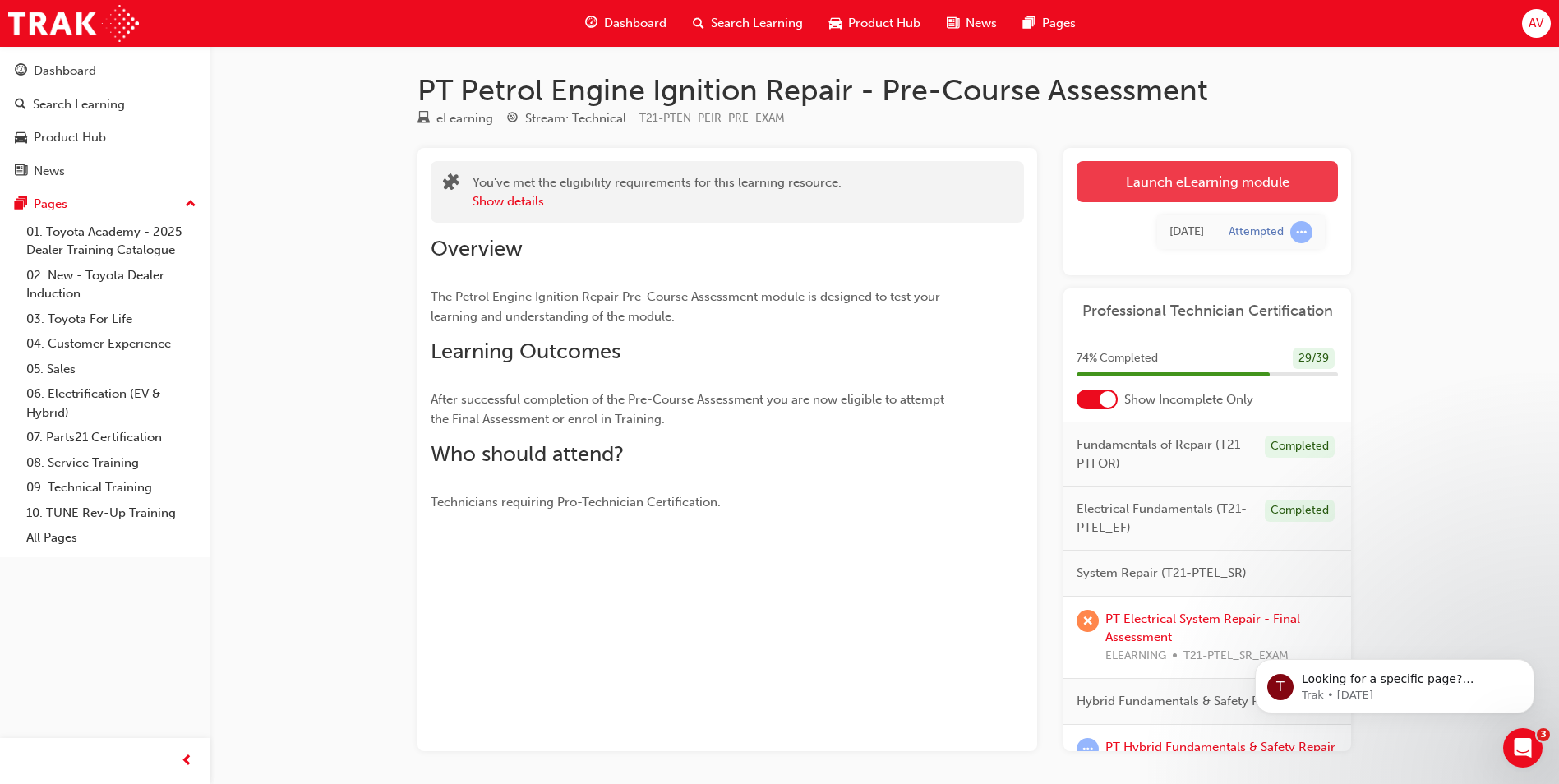
click at [1188, 174] on link "Launch eLearning module" at bounding box center [1207, 182] width 261 height 41
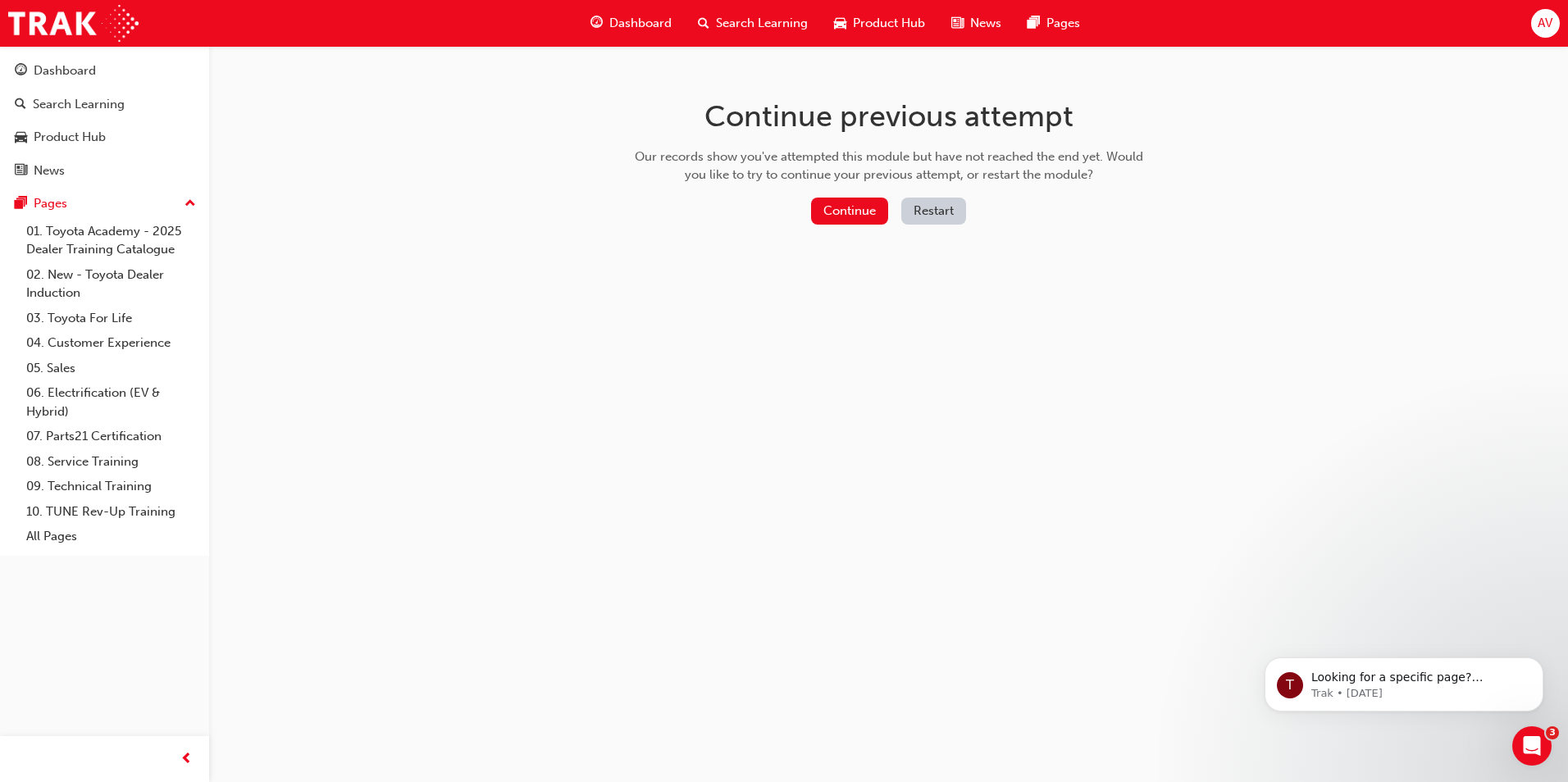
click at [954, 215] on button "Restart" at bounding box center [933, 211] width 65 height 27
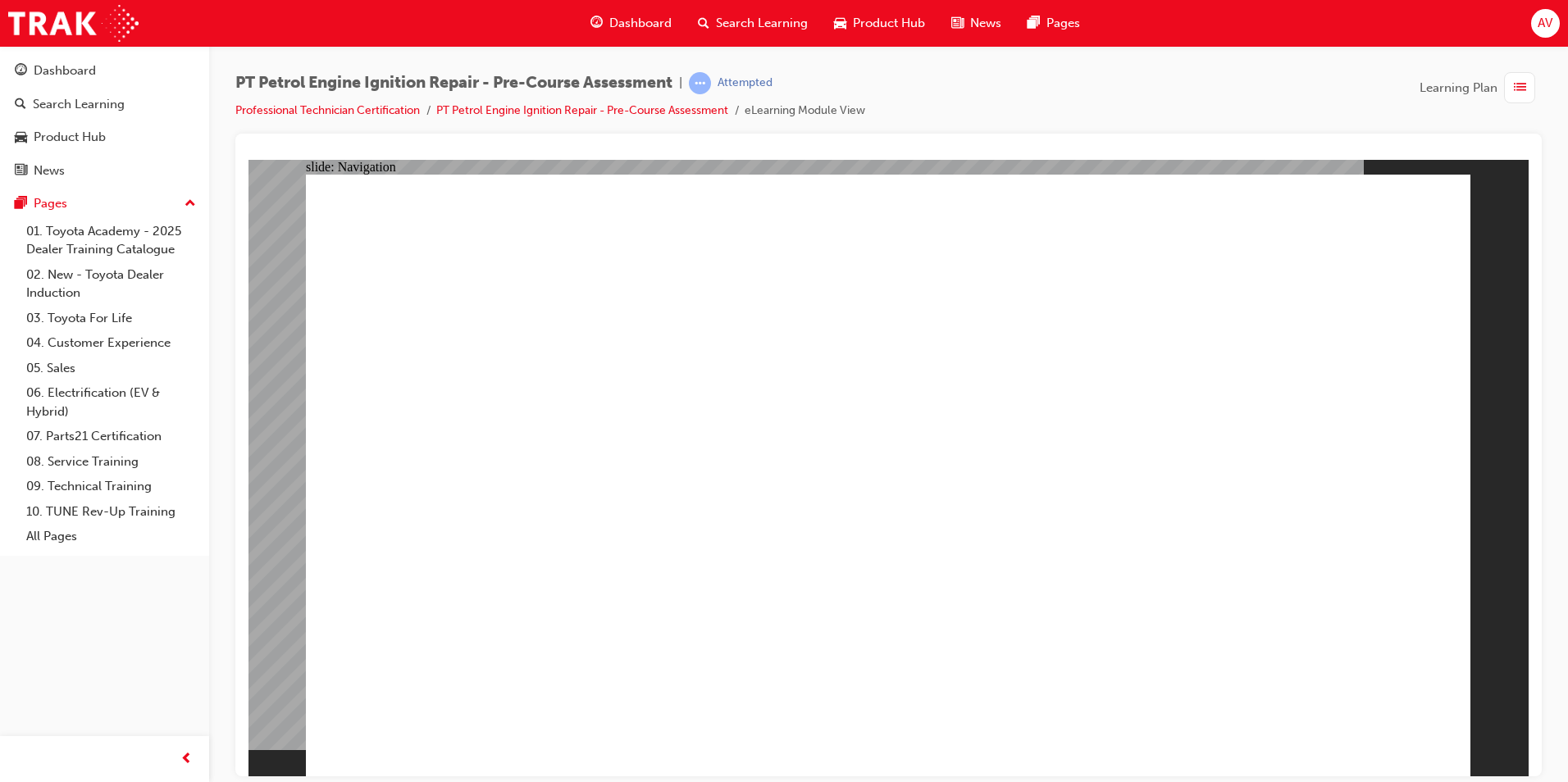
radio input "true"
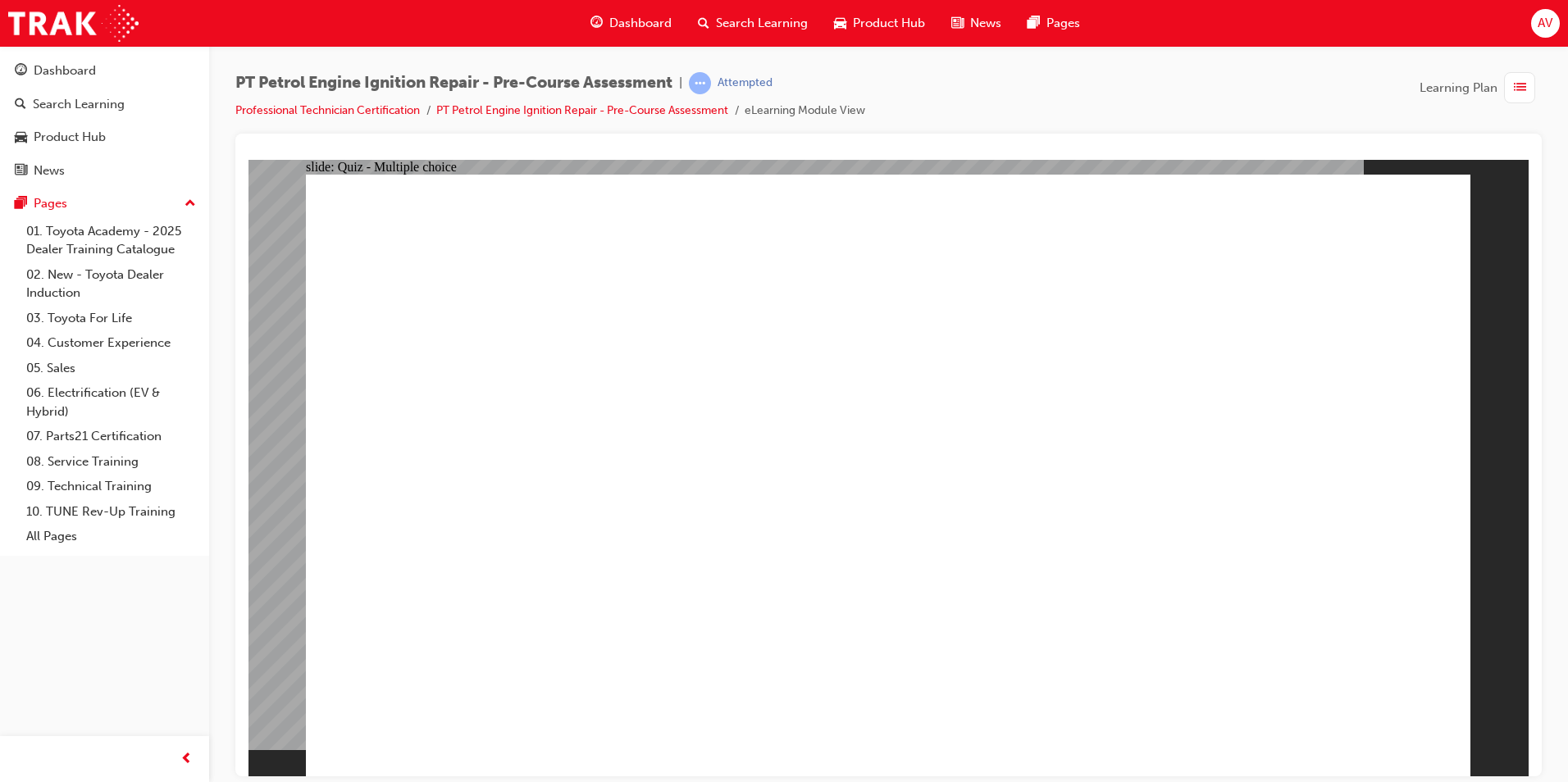
radio input "true"
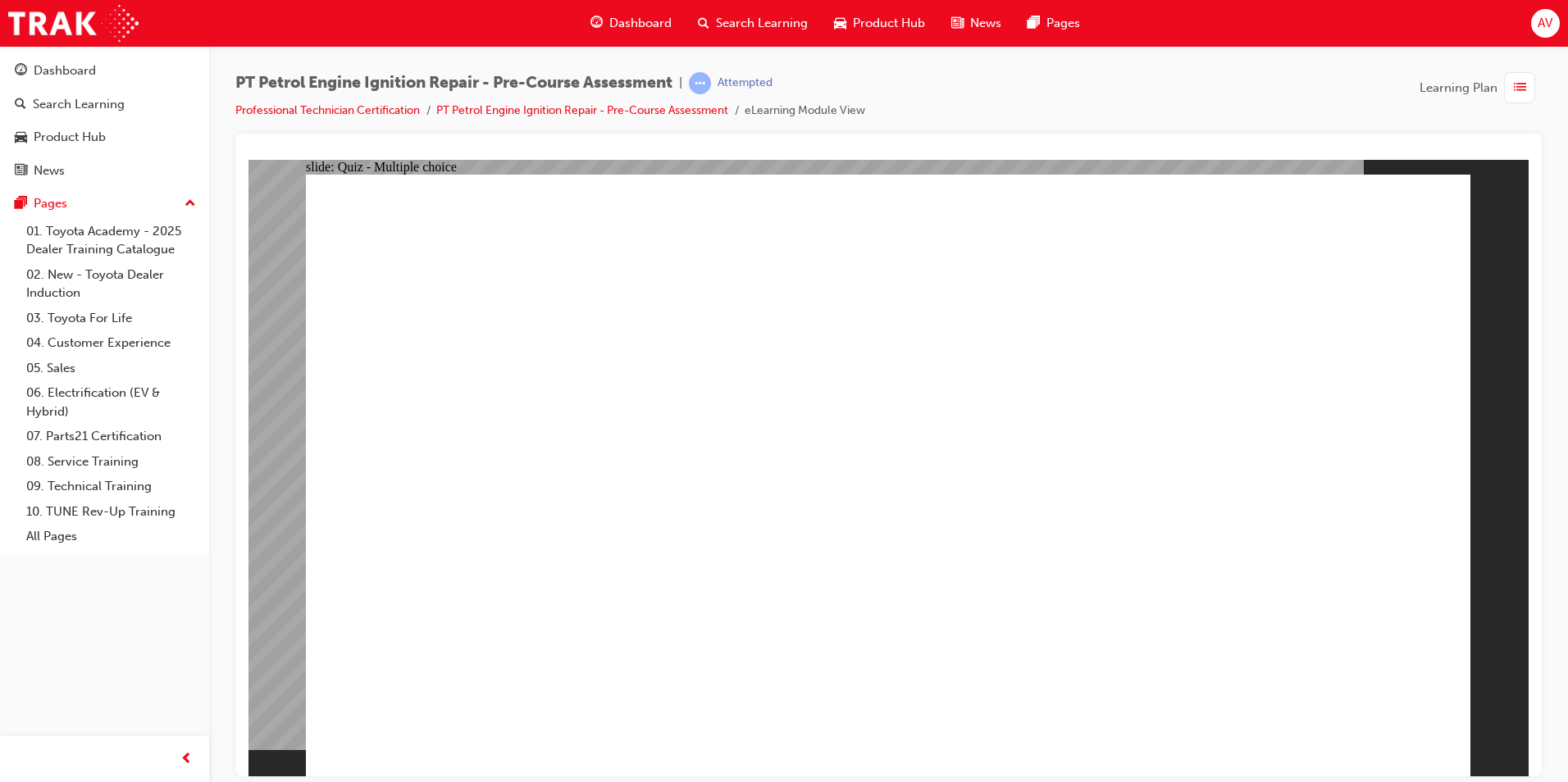
radio input "true"
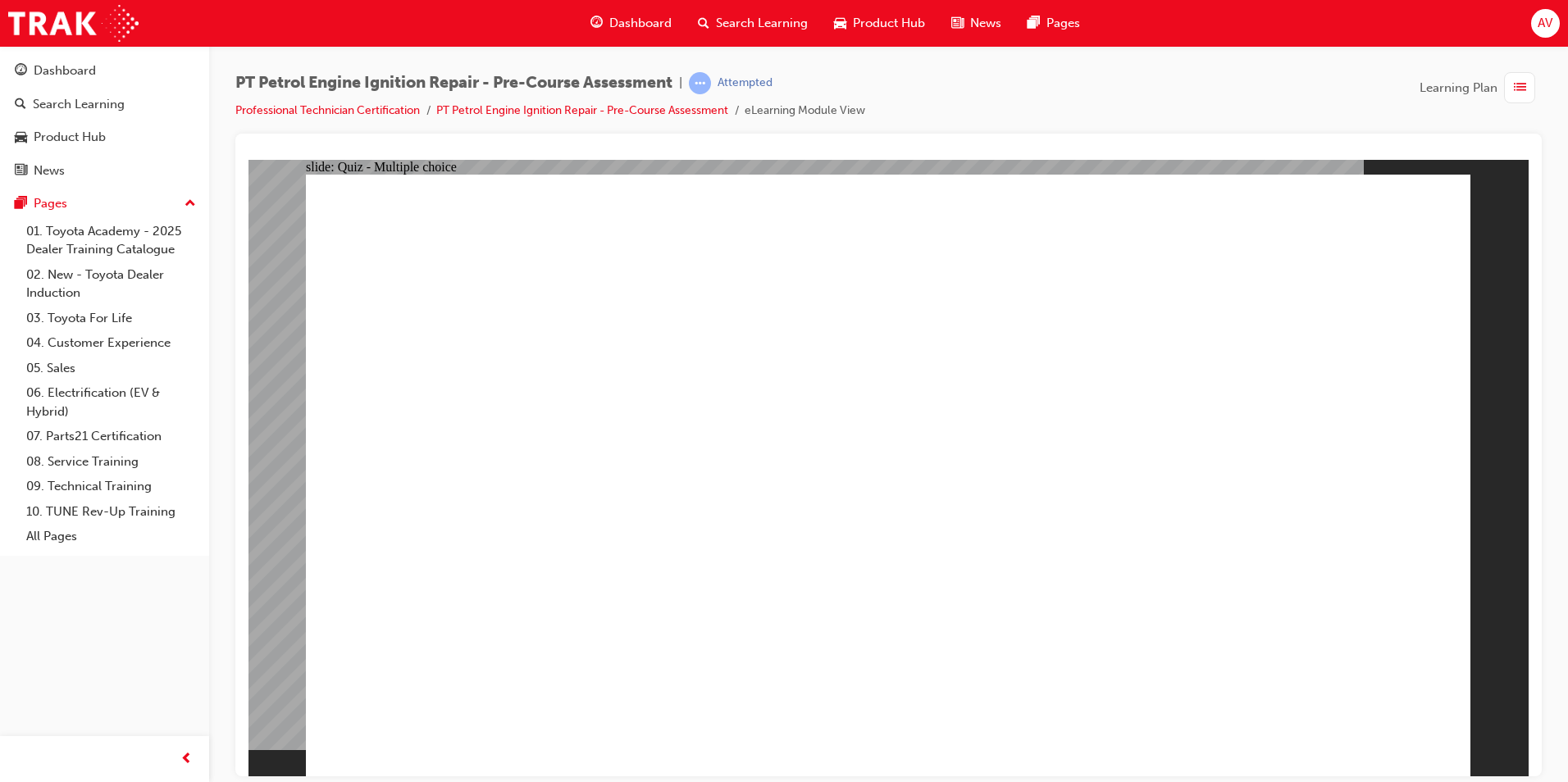
radio input "true"
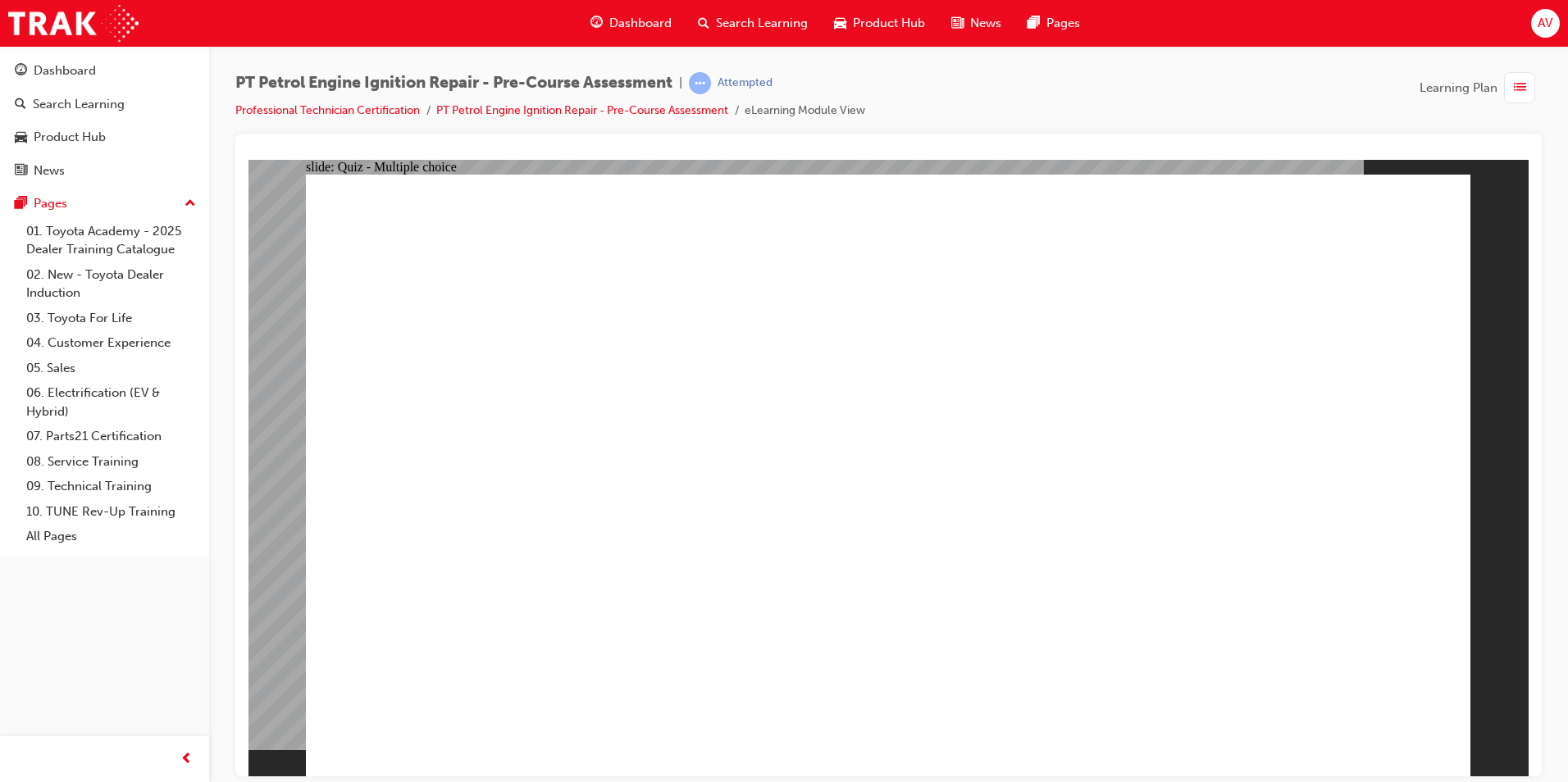
radio input "true"
drag, startPoint x: 1049, startPoint y: 542, endPoint x: 1075, endPoint y: 548, distance: 26.7
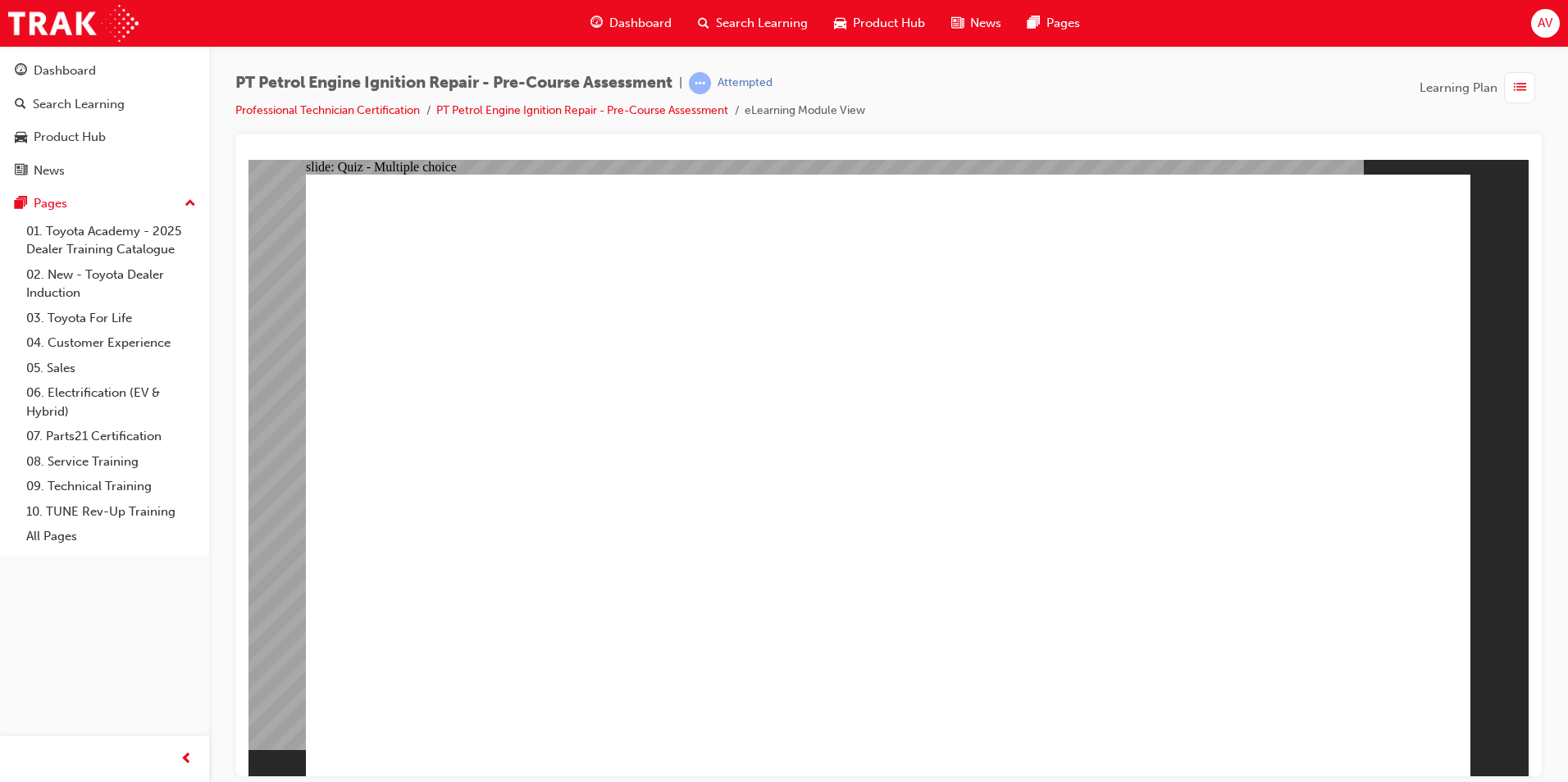
radio input "true"
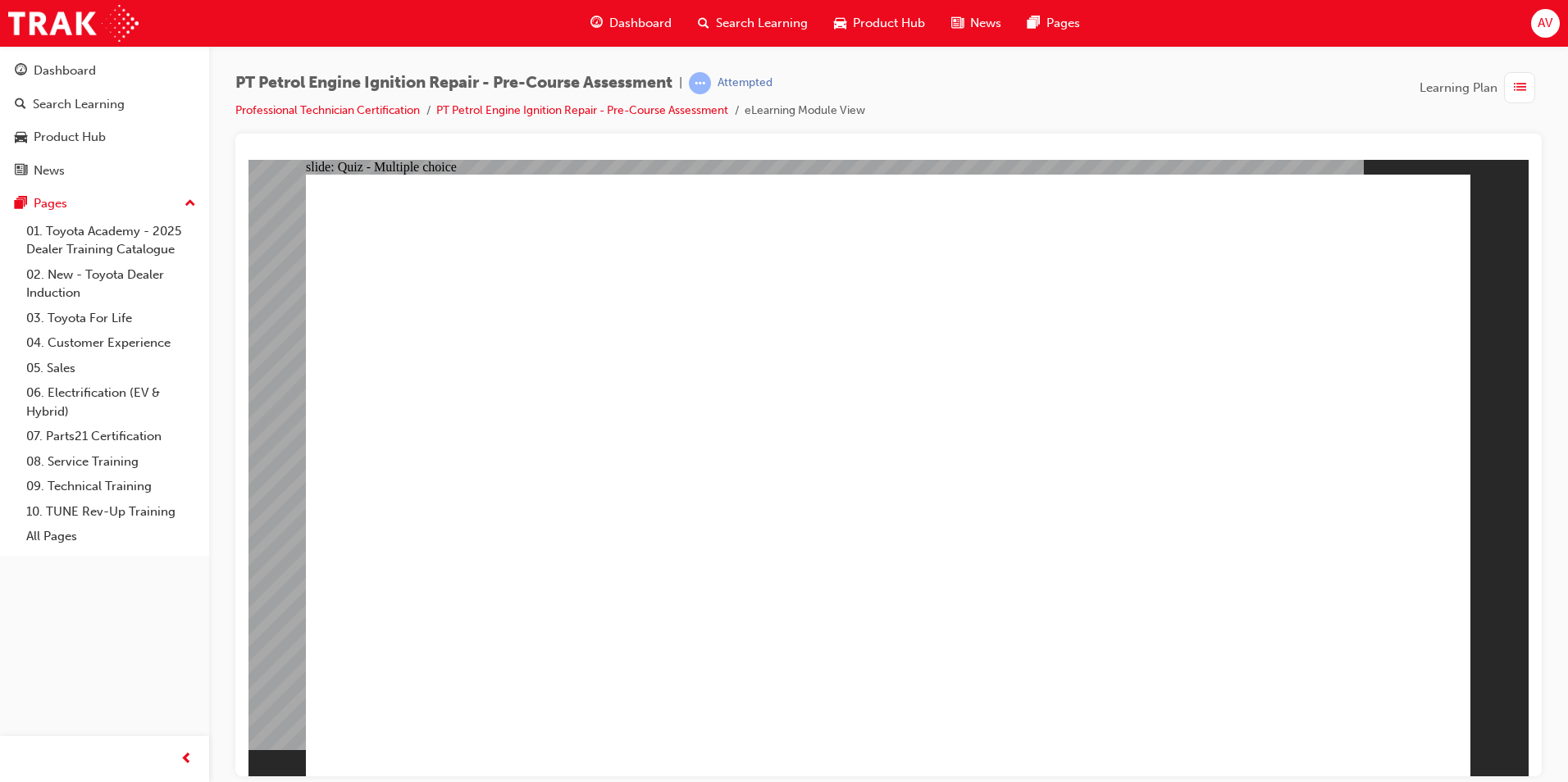
radio input "true"
click at [68, 71] on div "Dashboard" at bounding box center [65, 70] width 62 height 19
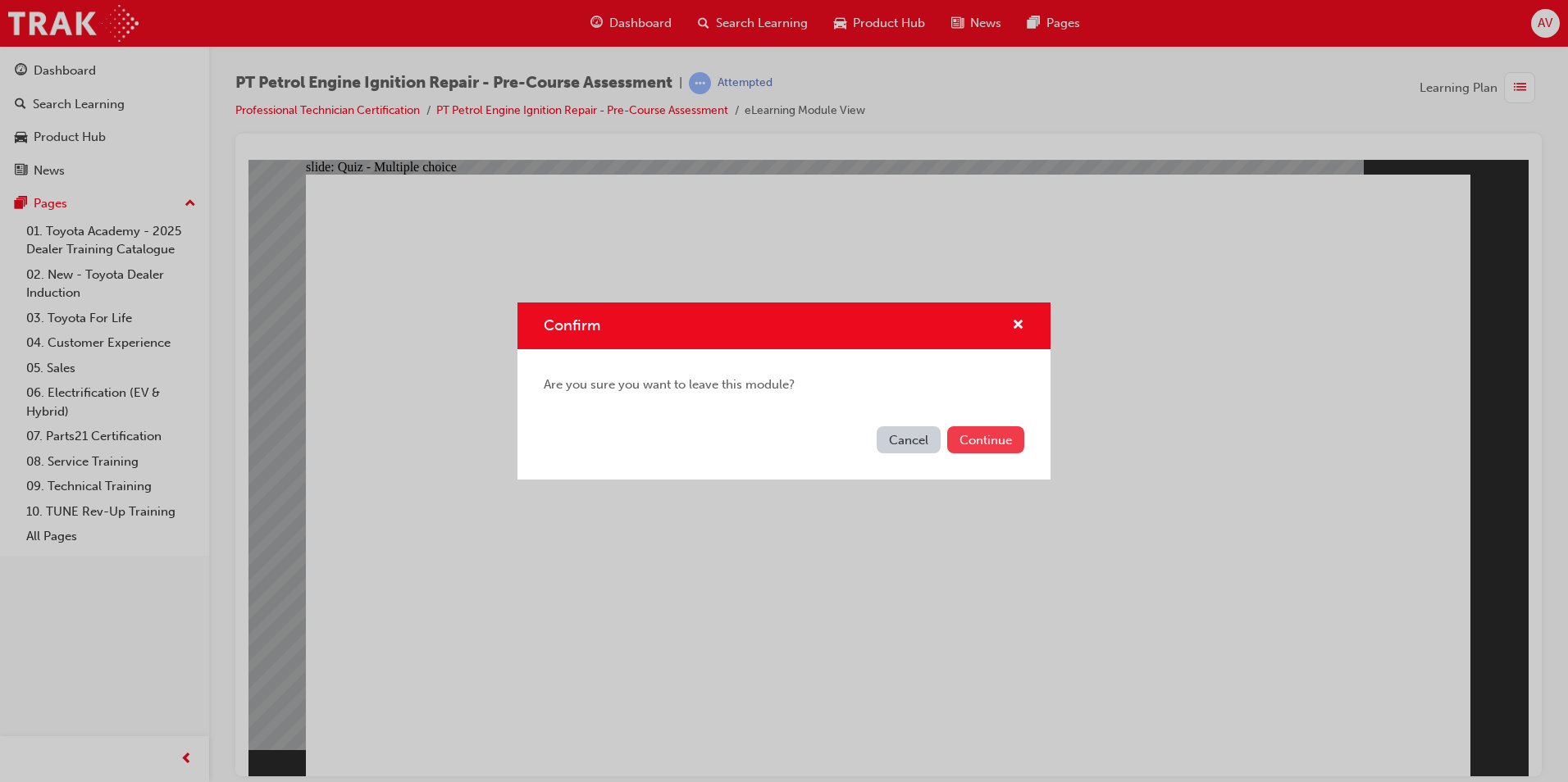
click at [985, 433] on button "Continue" at bounding box center [985, 440] width 77 height 27
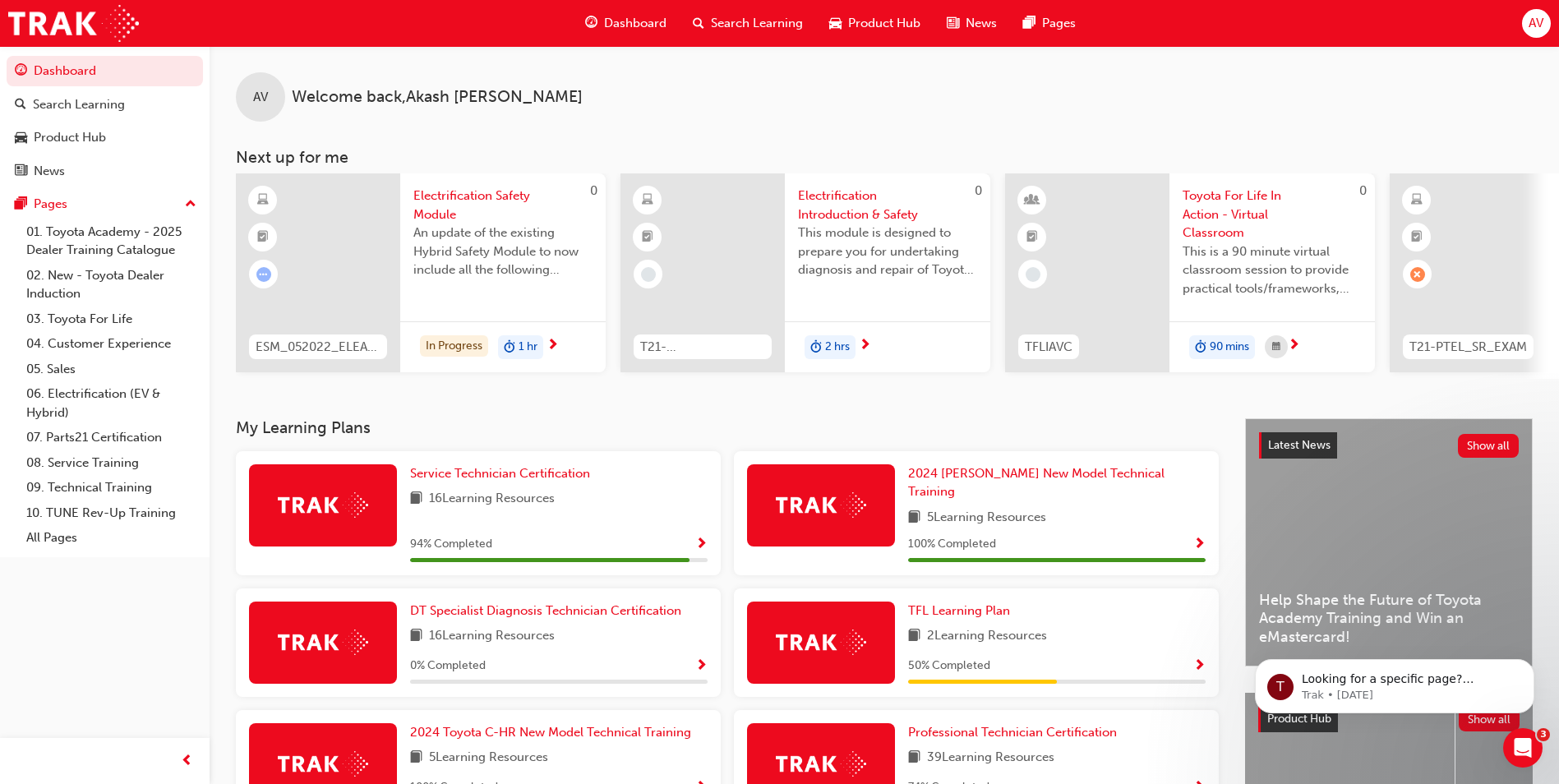
click at [1536, 17] on span "AV" at bounding box center [1536, 23] width 15 height 19
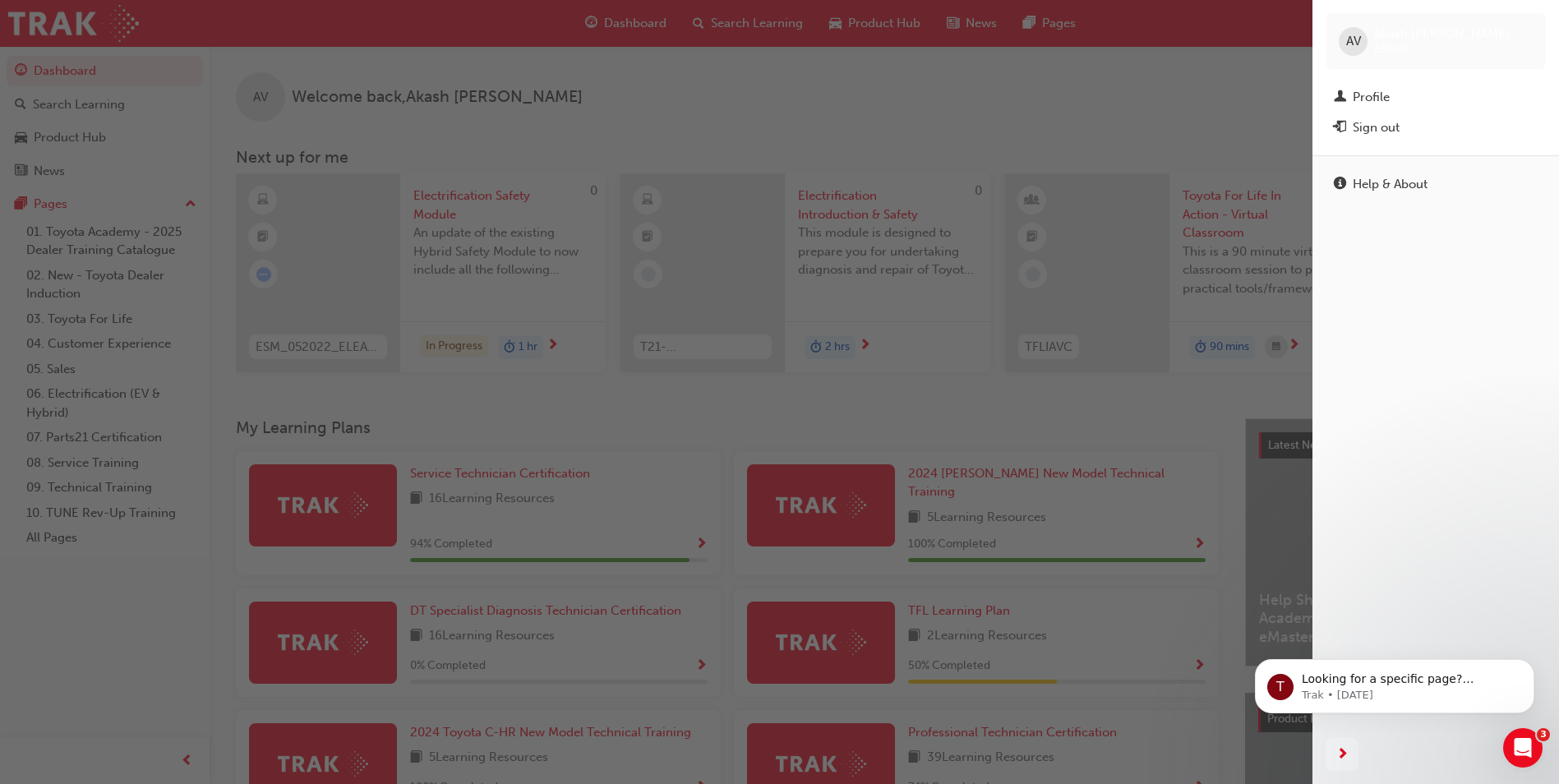
drag, startPoint x: 1380, startPoint y: 127, endPoint x: 1323, endPoint y: 147, distance: 60.4
click at [1380, 128] on div "Sign out" at bounding box center [1376, 127] width 47 height 19
